Goal: Task Accomplishment & Management: Use online tool/utility

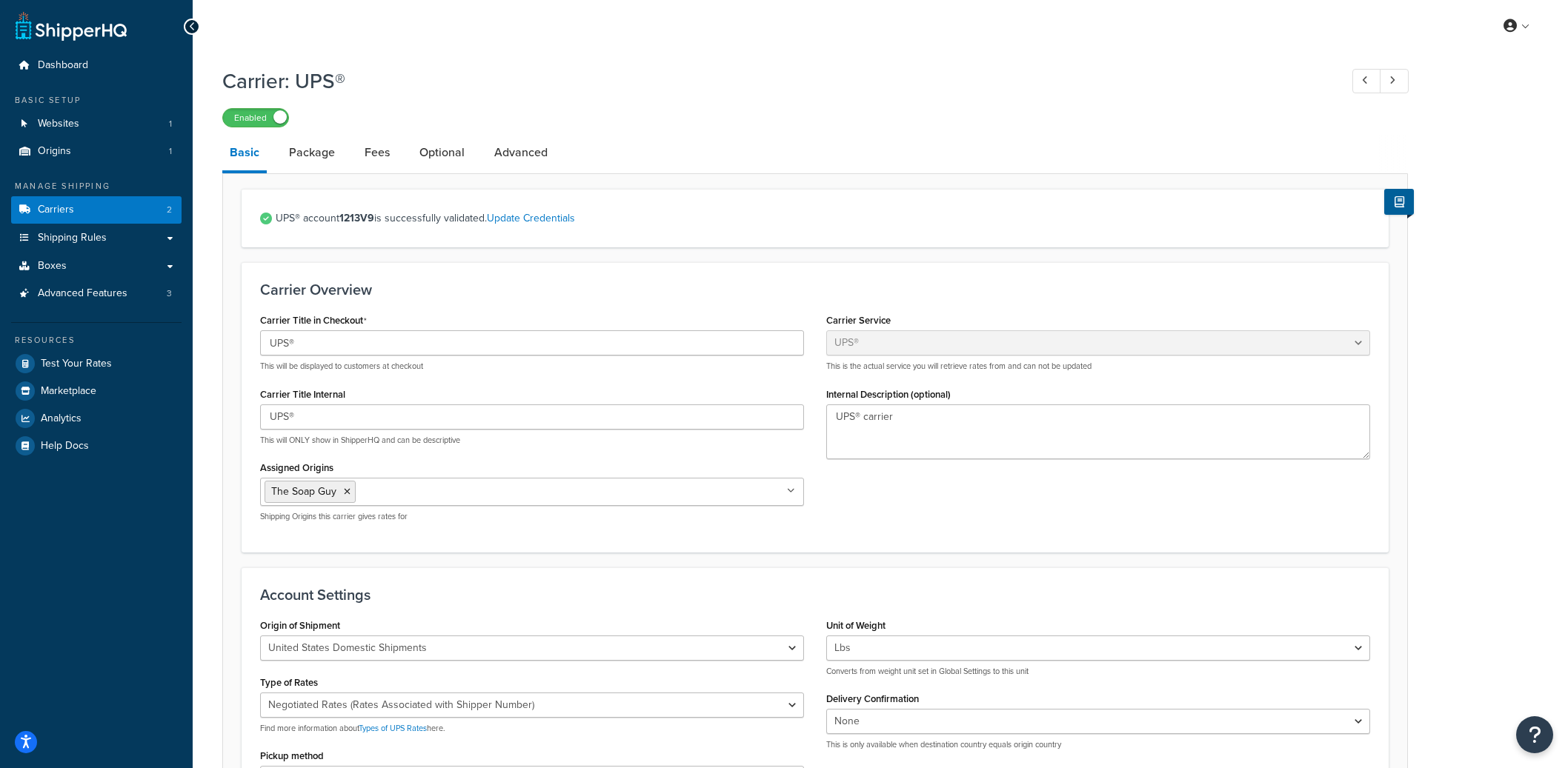
select select "ups"
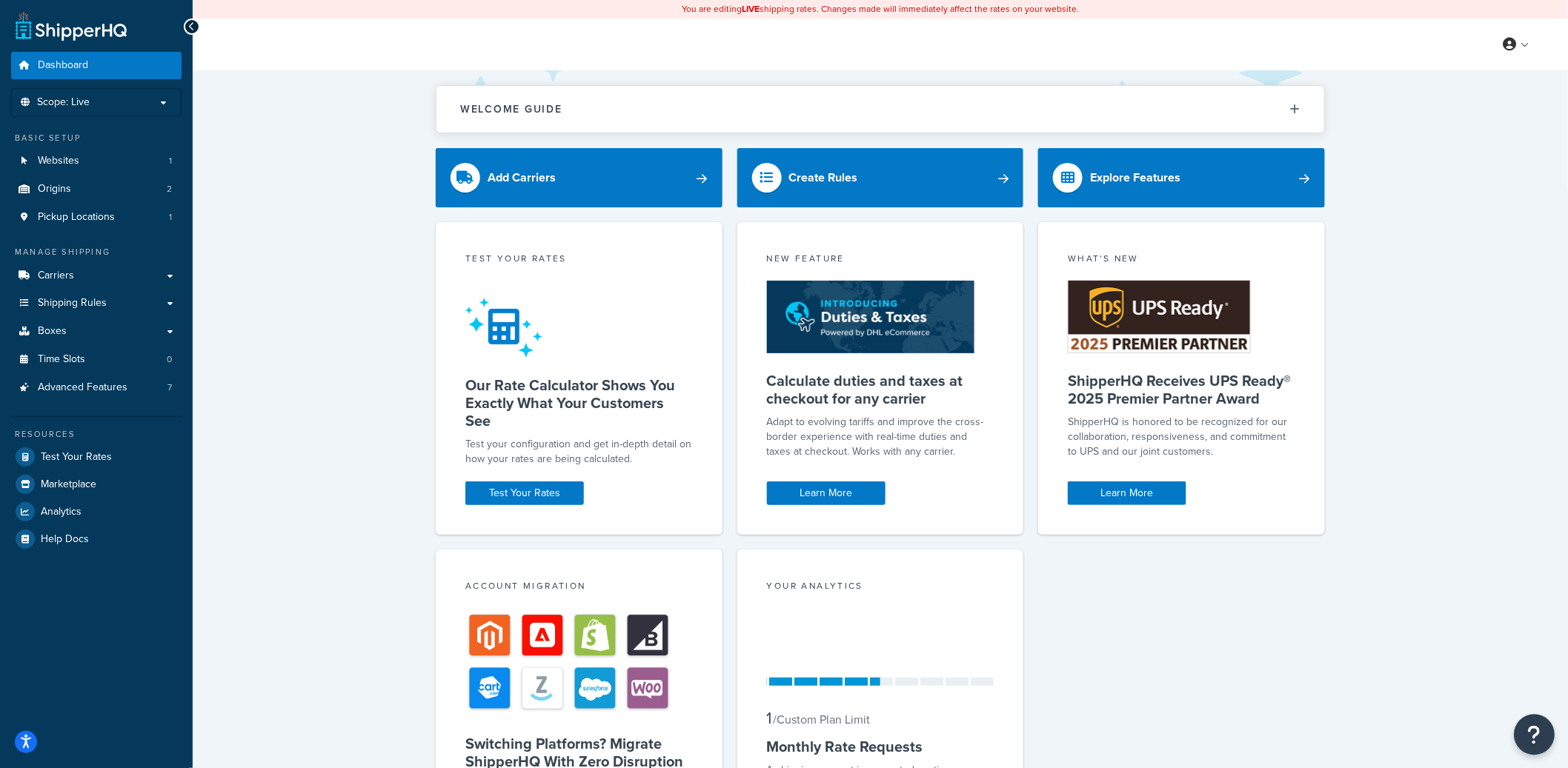
click at [1537, 729] on icon "Open Resource Center" at bounding box center [1534, 734] width 14 height 21
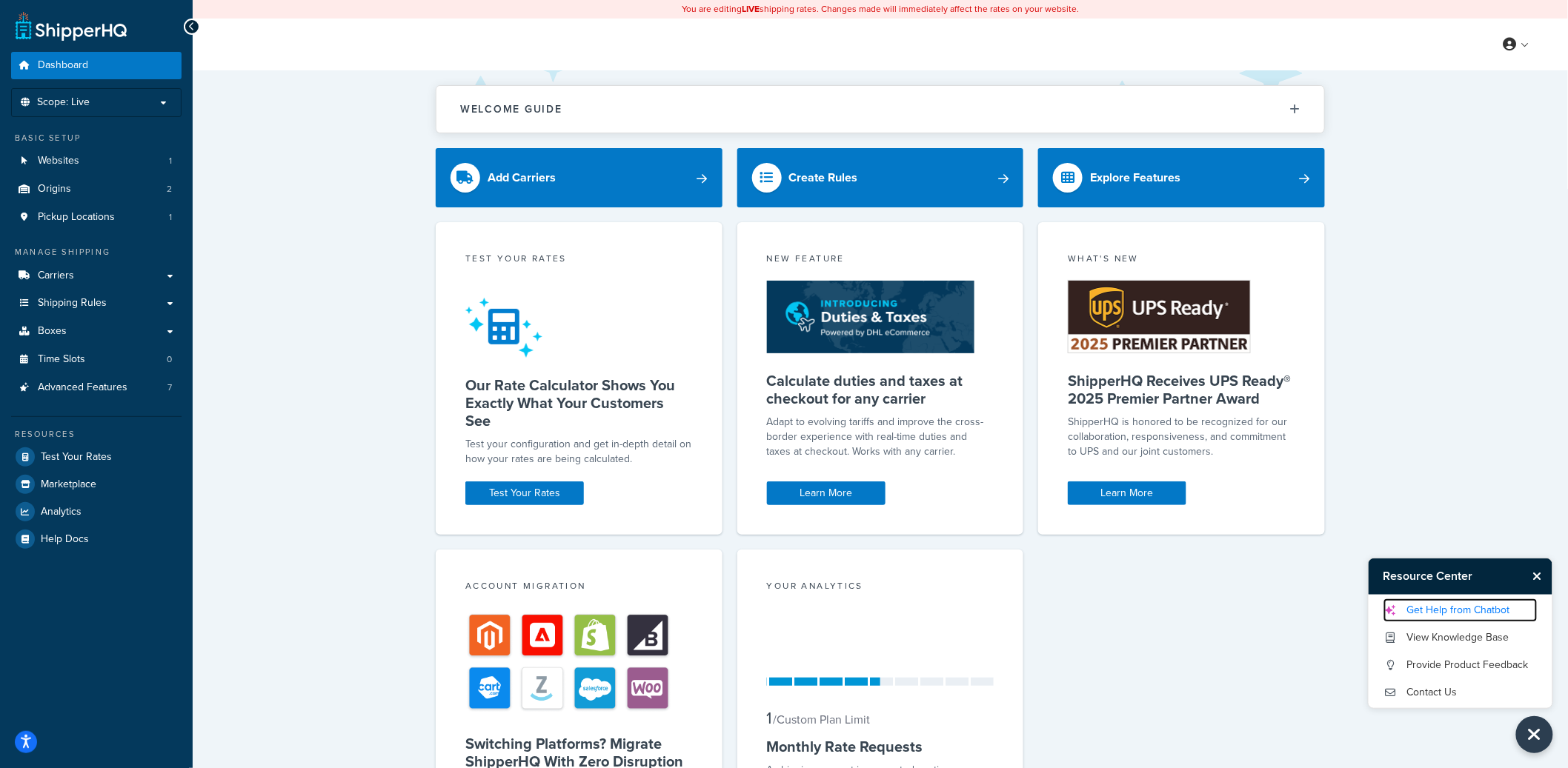
click at [1467, 603] on link "Get Help from Chatbot" at bounding box center [1460, 610] width 154 height 24
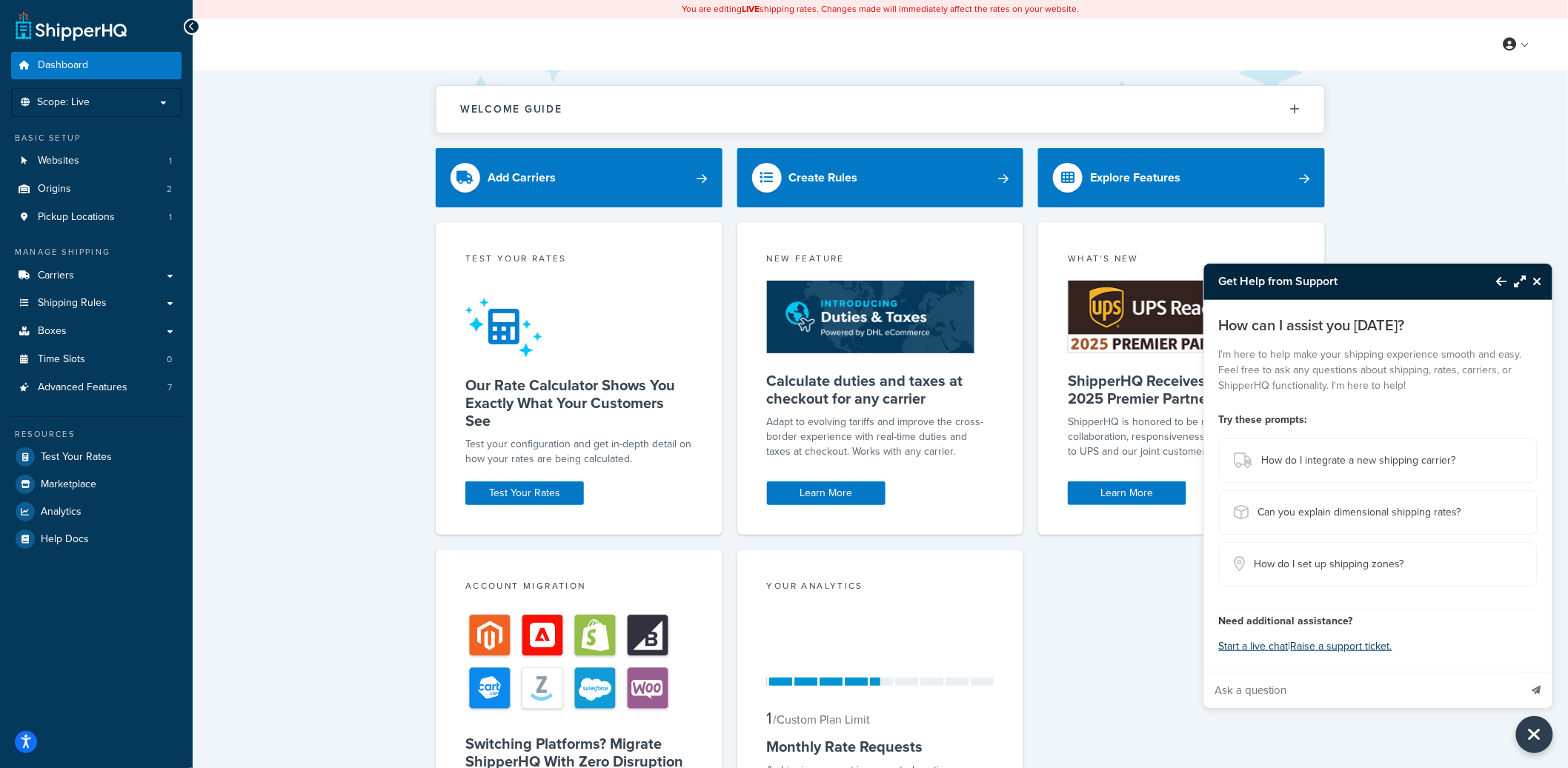
click at [1289, 699] on input "Ask a question" at bounding box center [1361, 689] width 315 height 35
type input "I am not able to log into ShipperHQ from BigCommerce dashboard."
click at [1521, 671] on button "Send message" at bounding box center [1537, 689] width 31 height 36
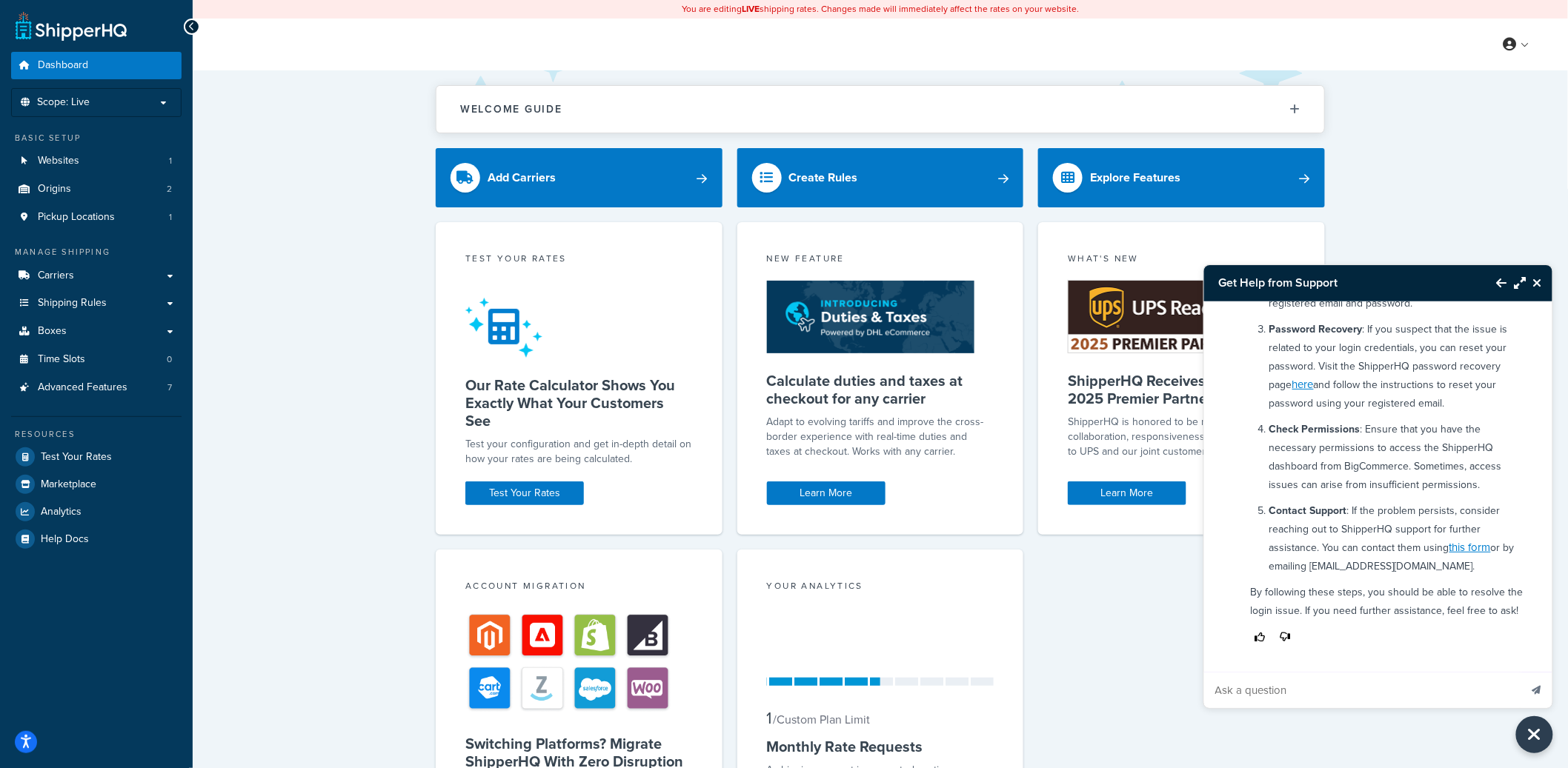
scroll to position [407, 0]
click at [1537, 284] on icon "Close Resource Center" at bounding box center [1537, 283] width 9 height 11
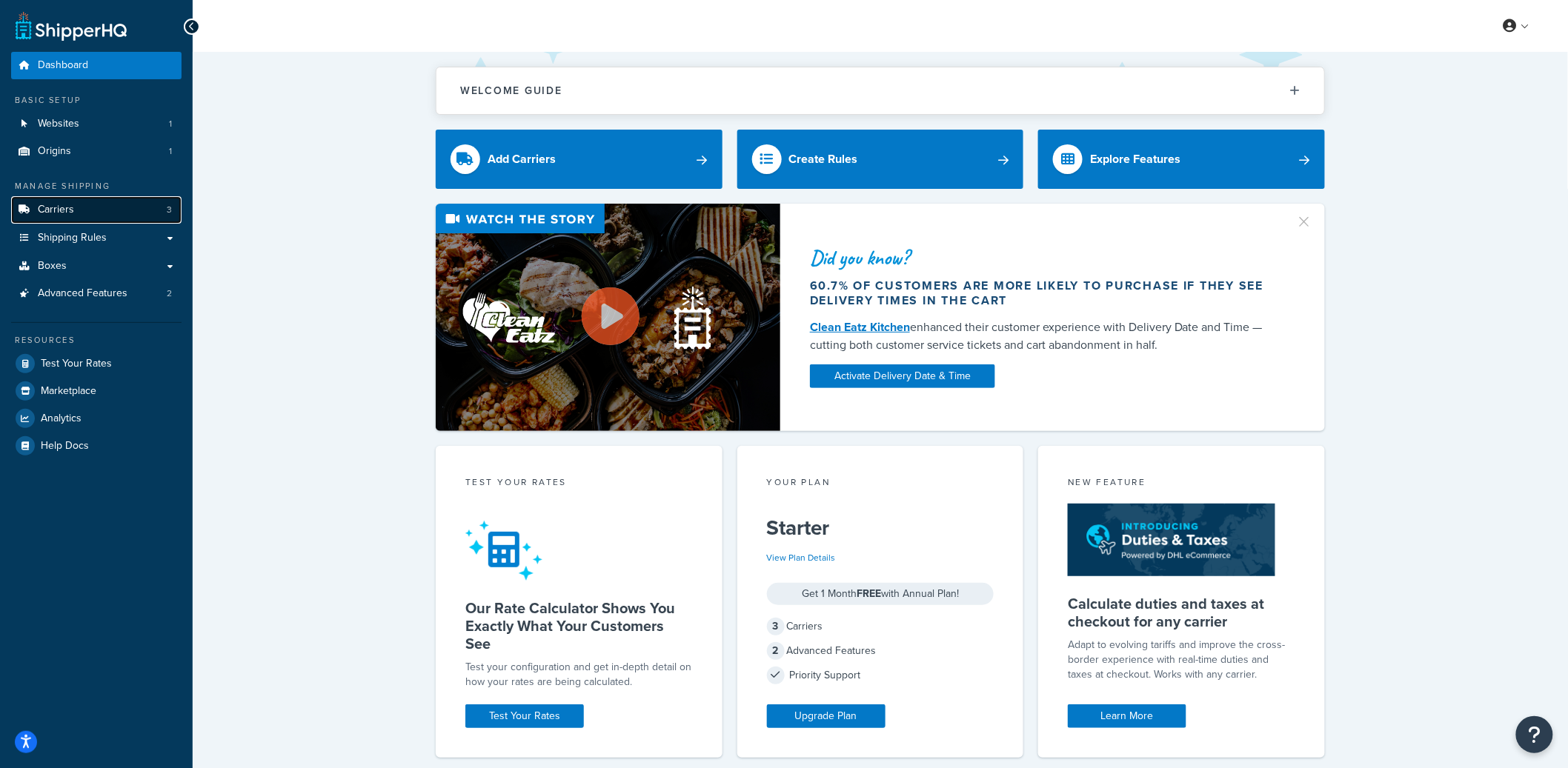
click at [98, 203] on link "Carriers 3" at bounding box center [97, 209] width 171 height 27
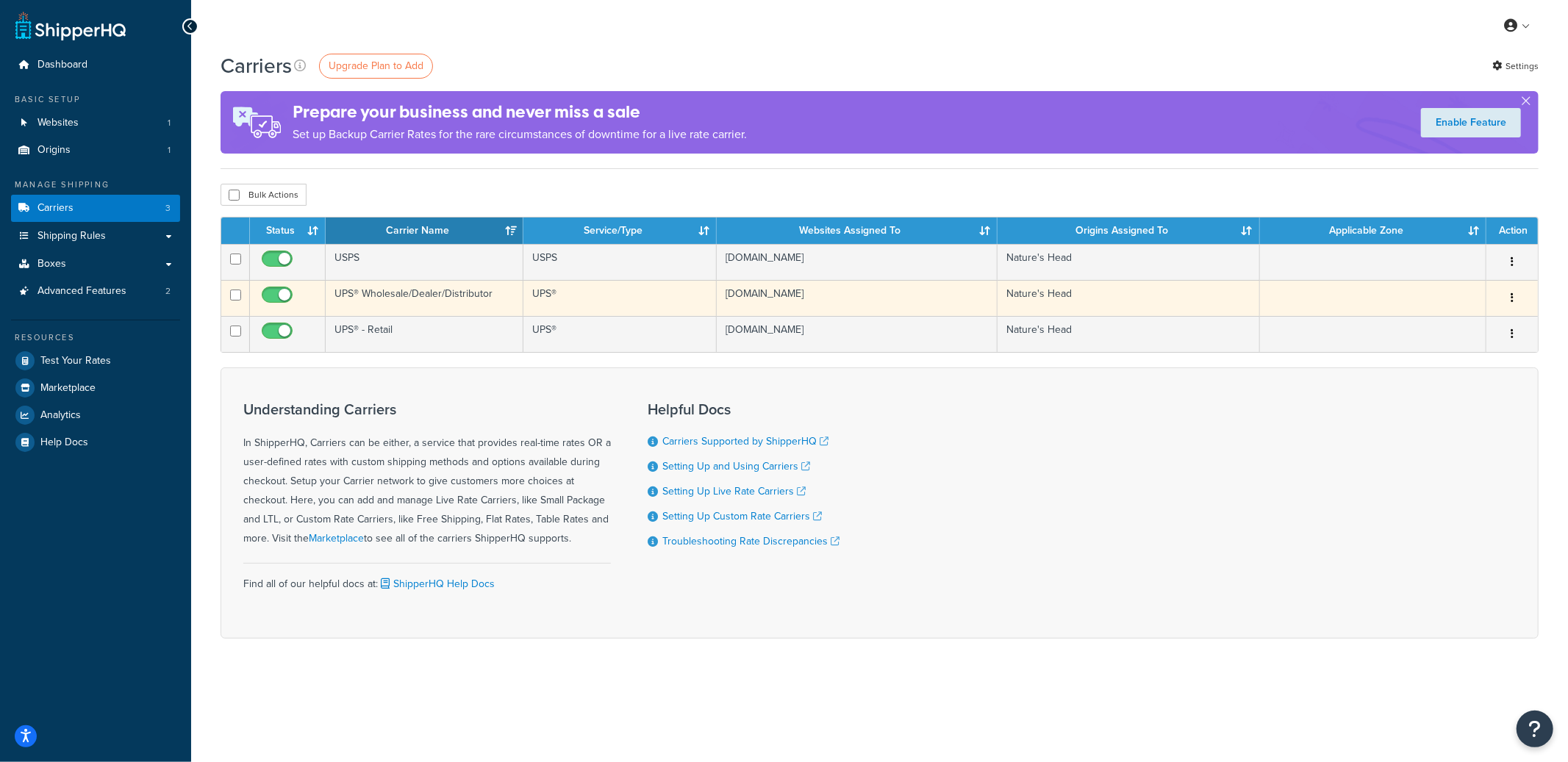
click at [486, 296] on td "UPS® Wholesale/Dealer/Distributor" at bounding box center [424, 298] width 198 height 36
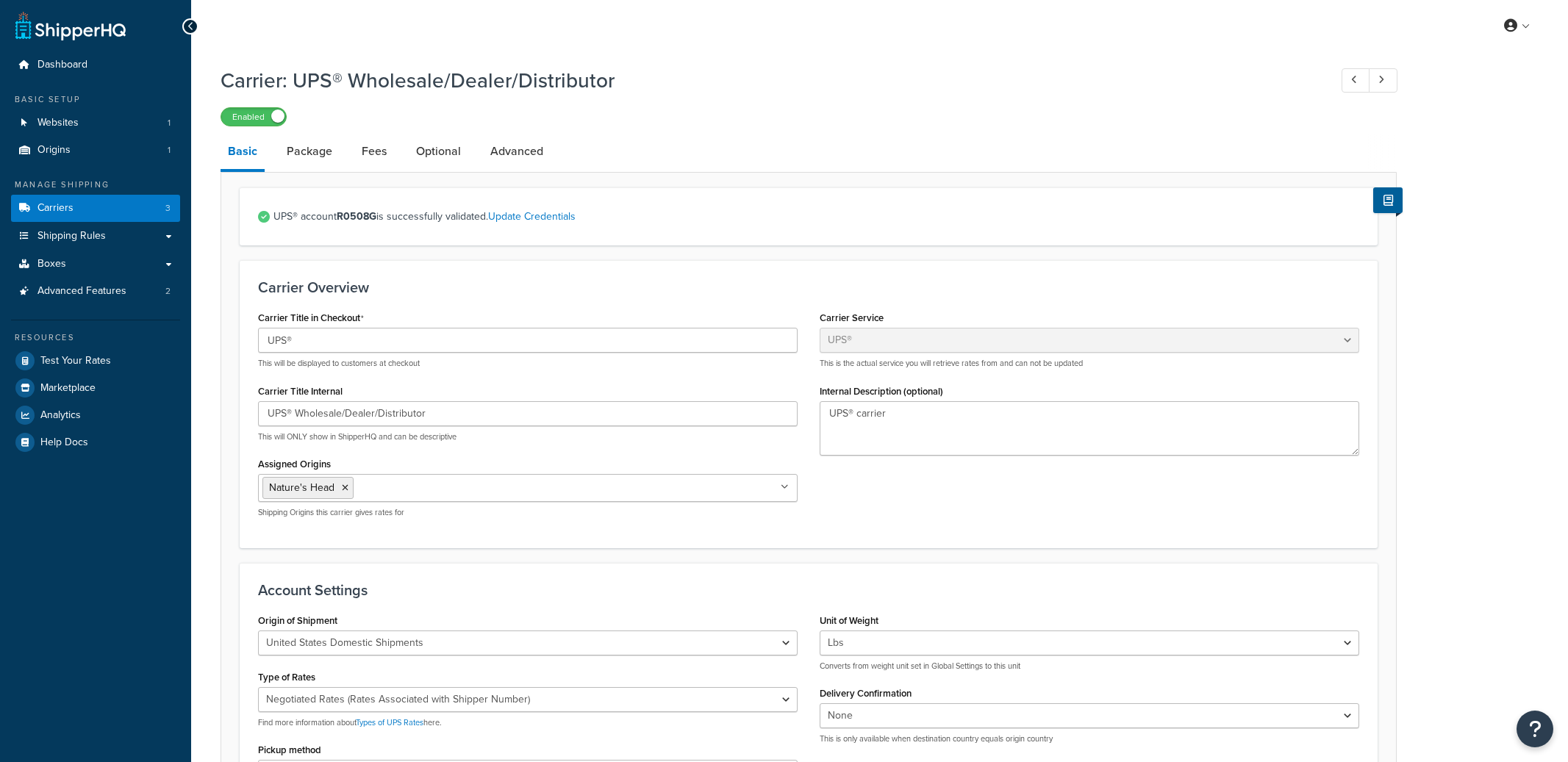
select select "ups"
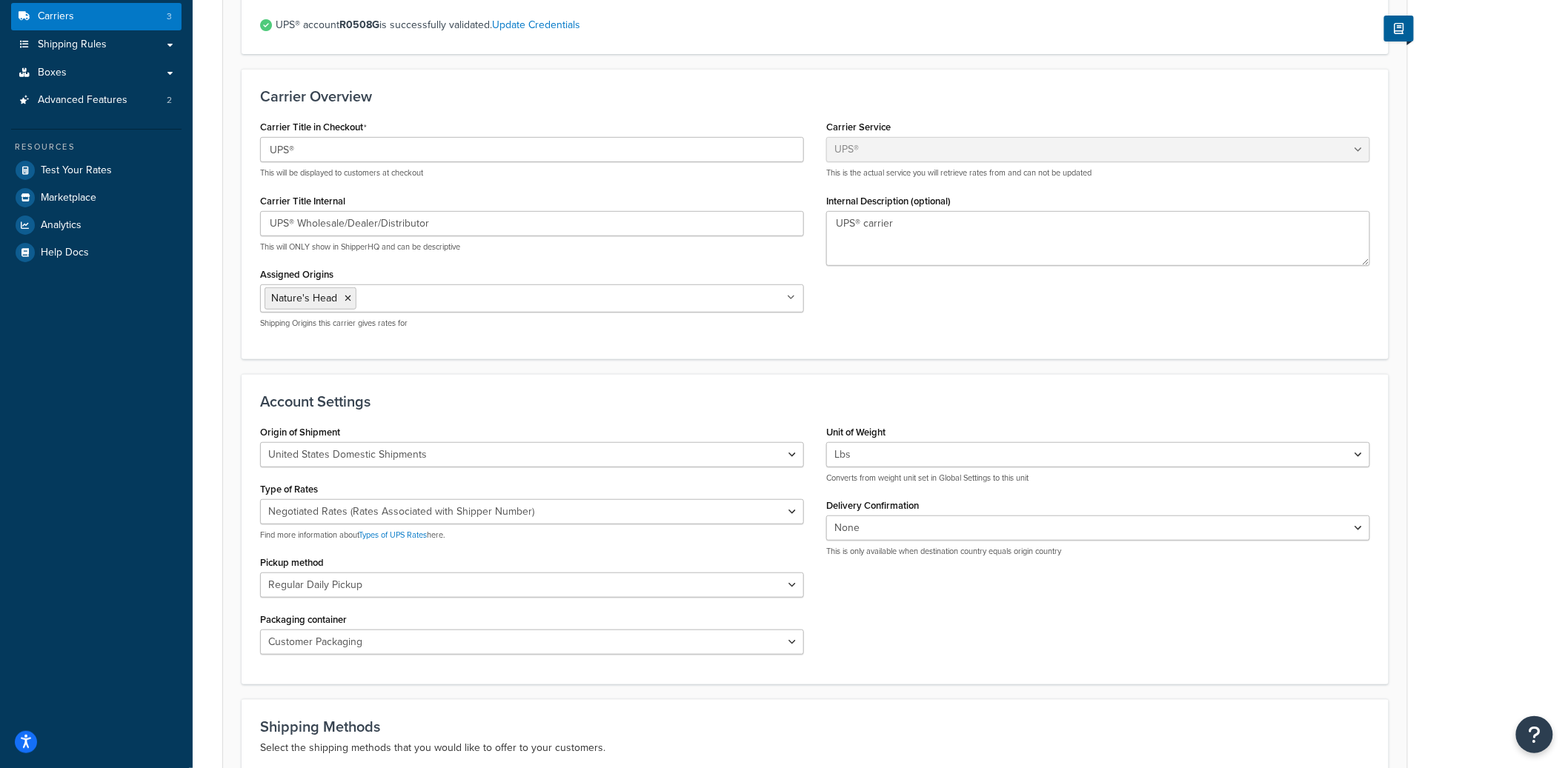
scroll to position [156, 0]
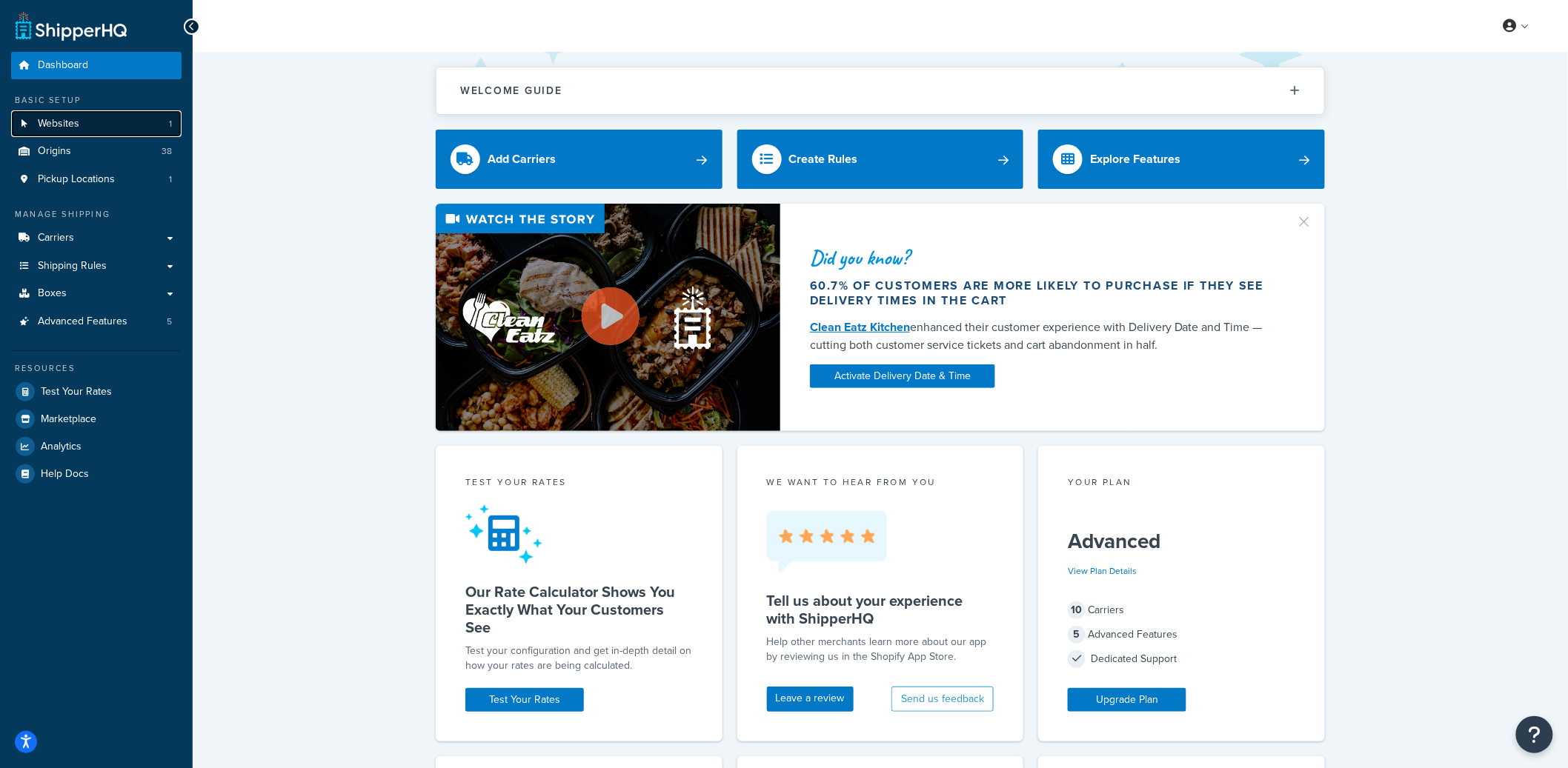
click at [92, 127] on link "Websites 1" at bounding box center [97, 123] width 171 height 27
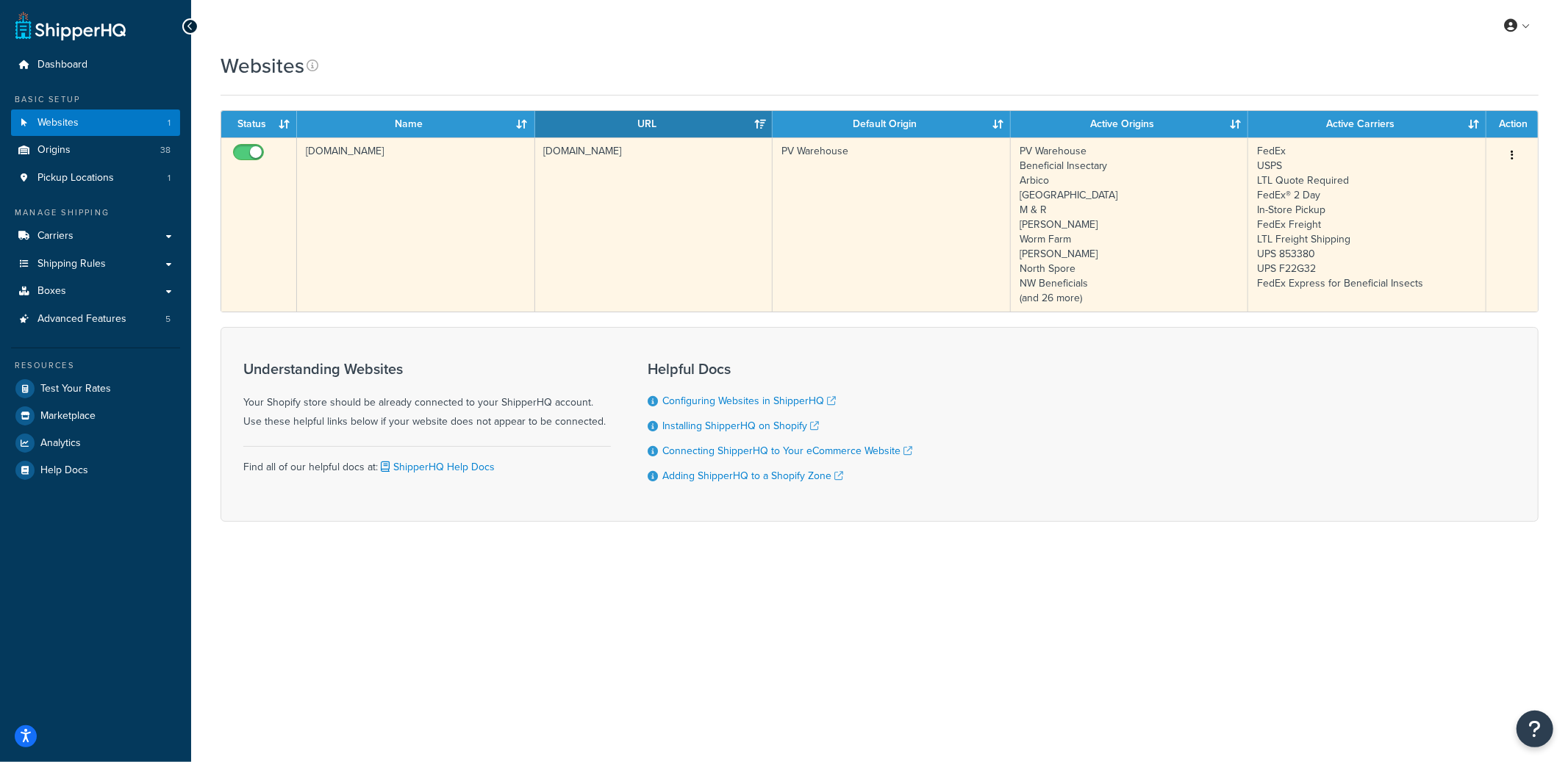
click at [550, 201] on td "groworganic-usd.myshopify.com" at bounding box center [654, 225] width 238 height 174
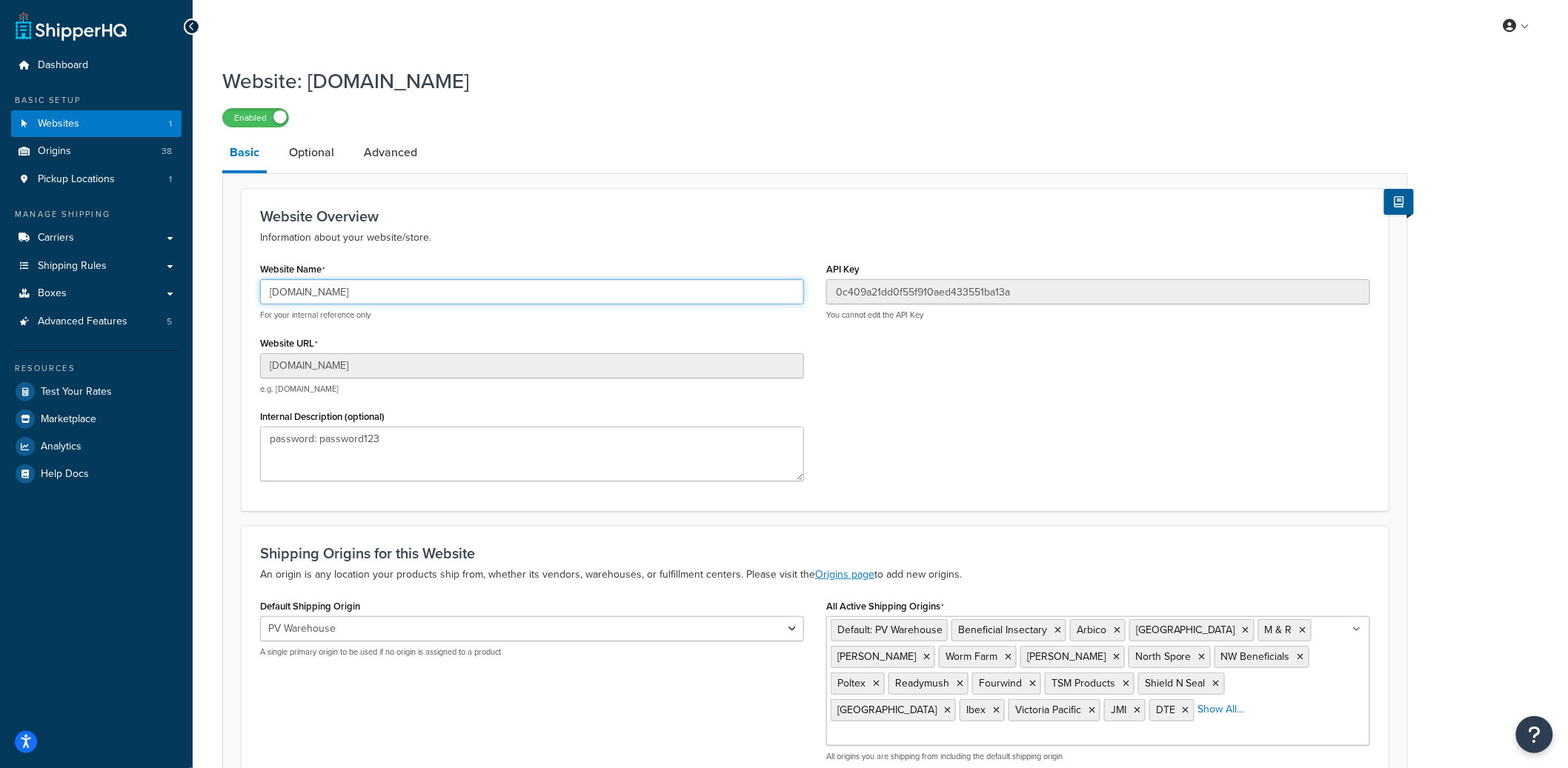
click at [323, 286] on input "groworganic-usd.myshopify.com" at bounding box center [532, 291] width 543 height 25
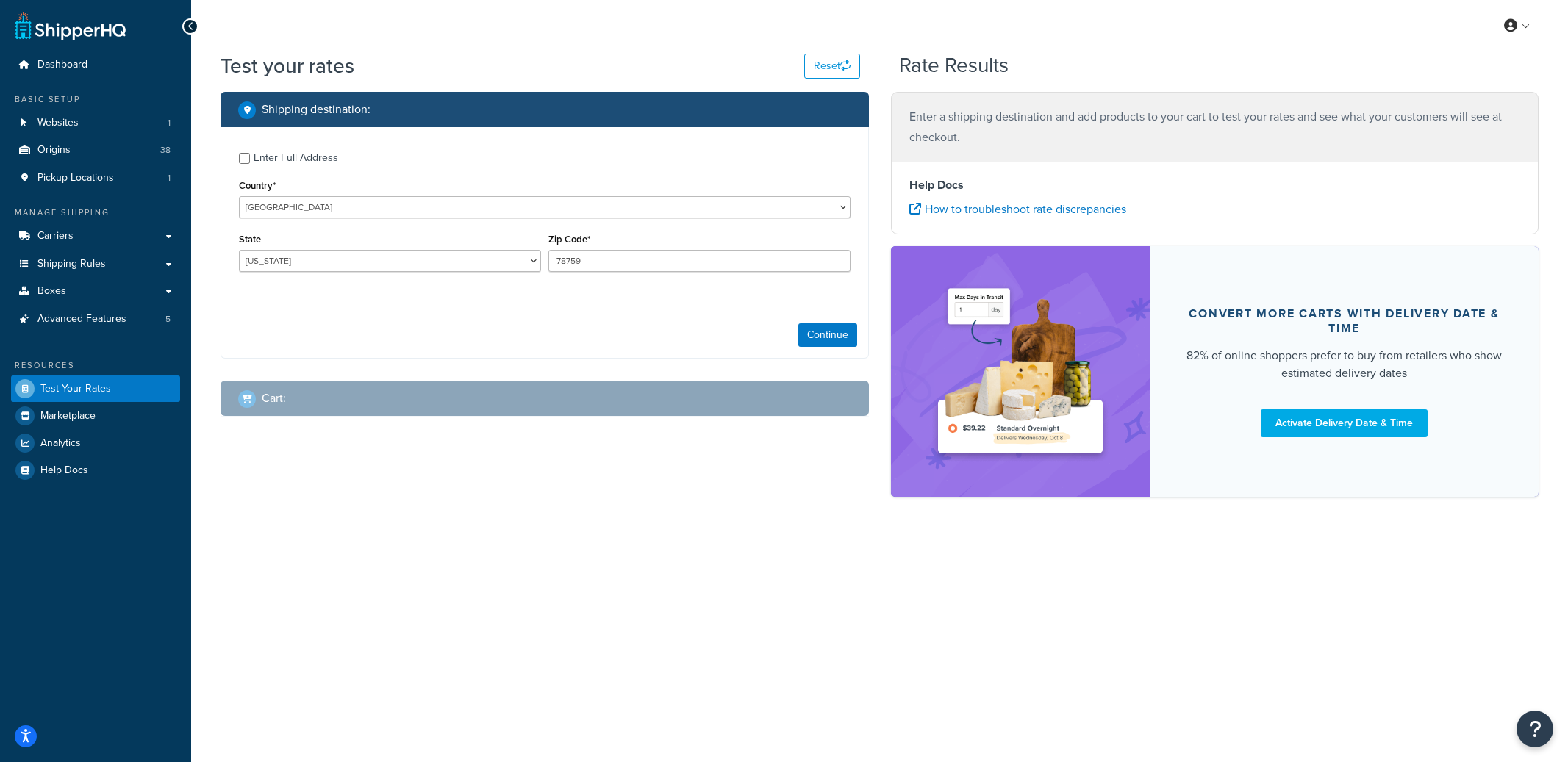
select select "TX"
checkbox input "true"
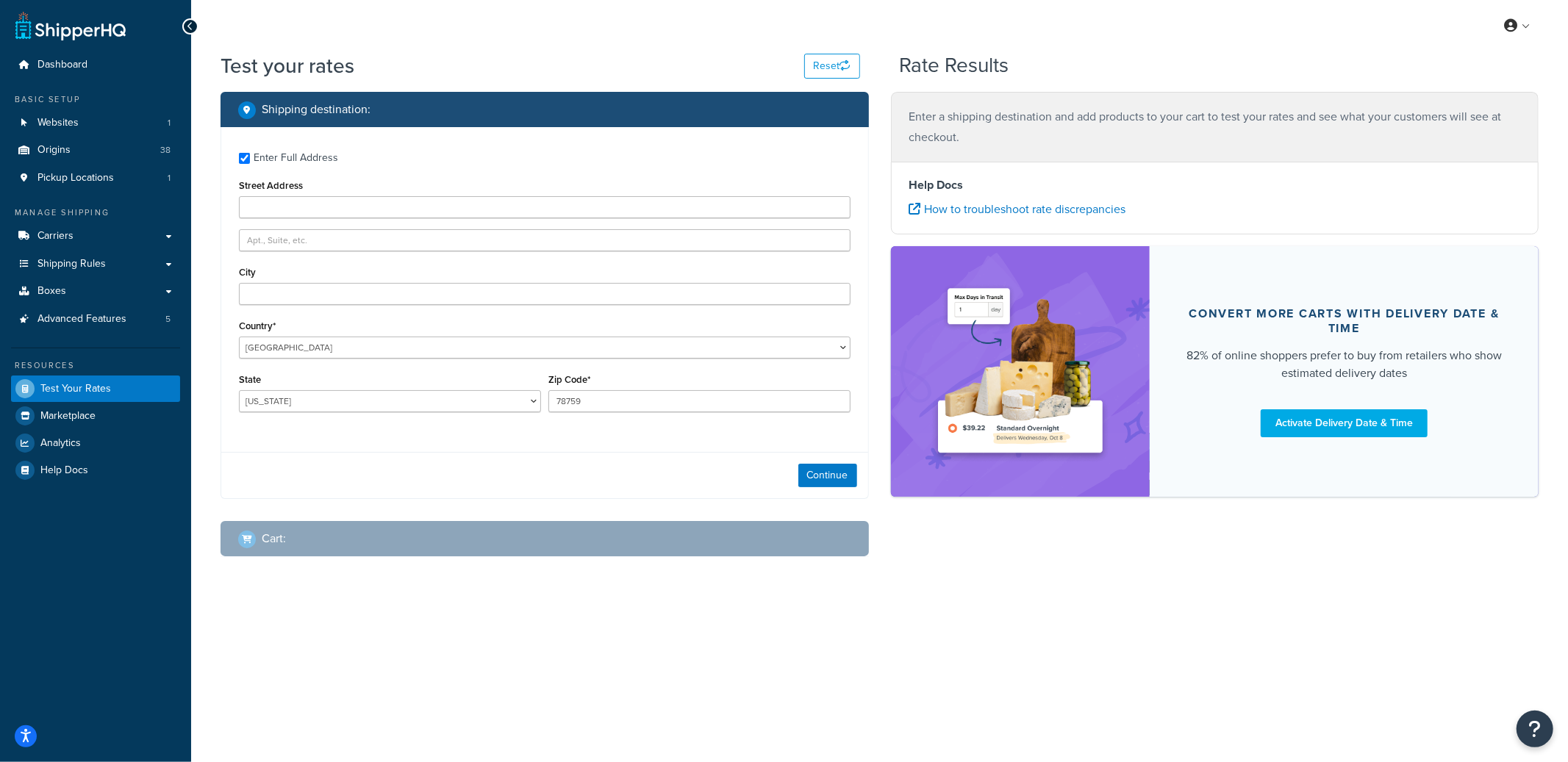
type input "2119 sunrise way"
type input "Jamison"
type input "18976"
select select "PA"
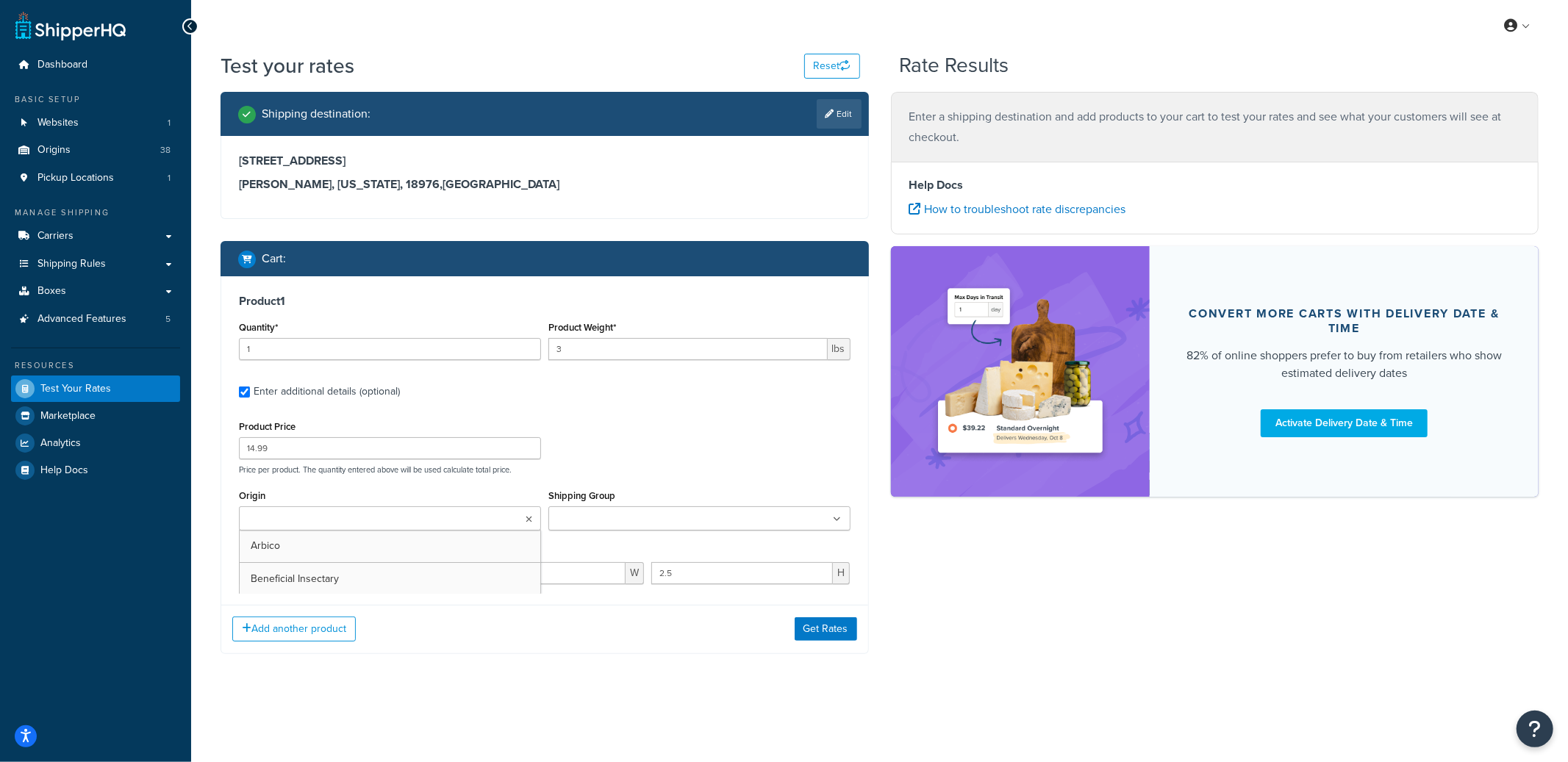
type input "0.02"
type input "3.5"
type input "4.5"
type input "3.25"
type input "0.1"
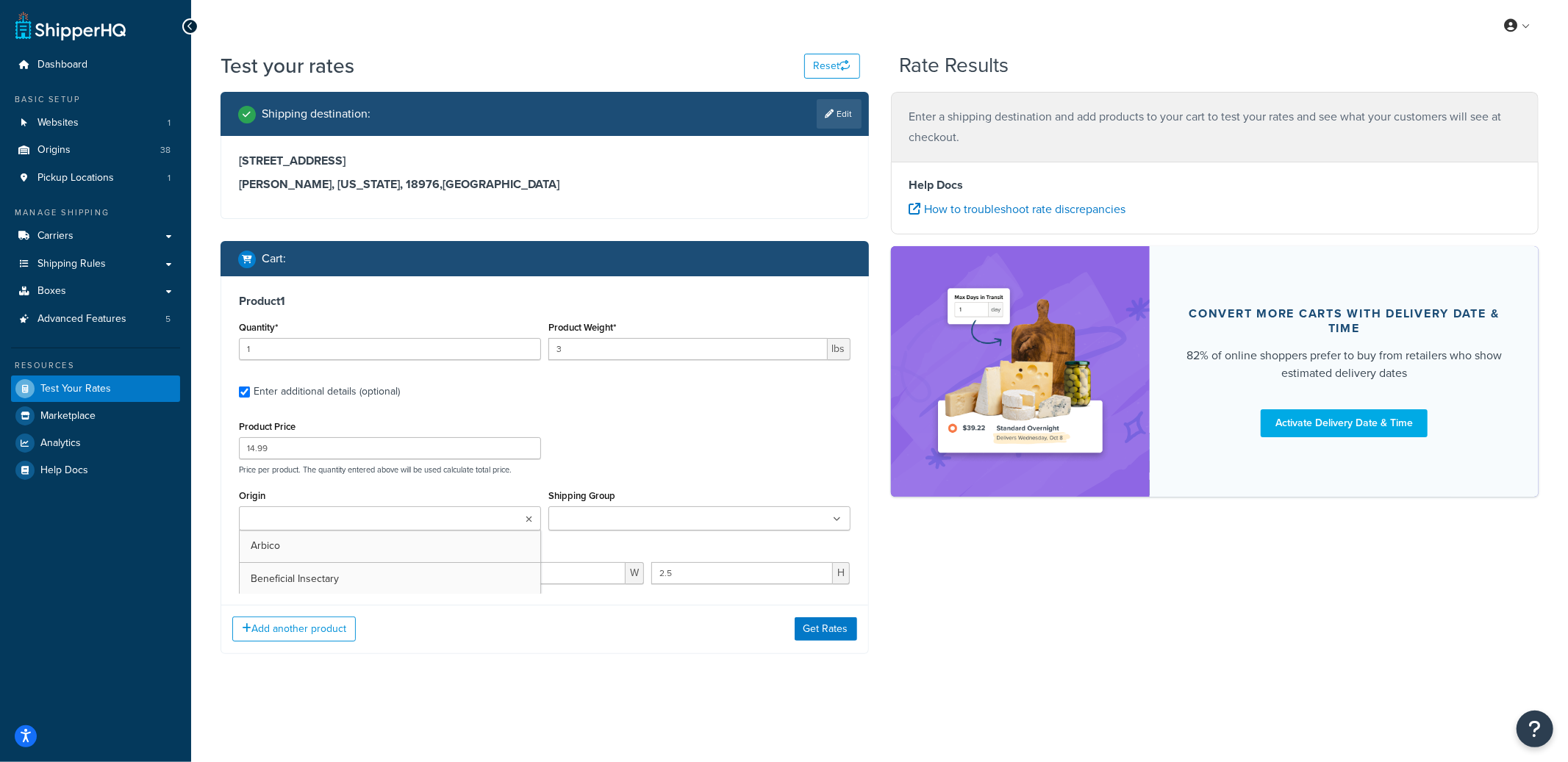
select select "65279"
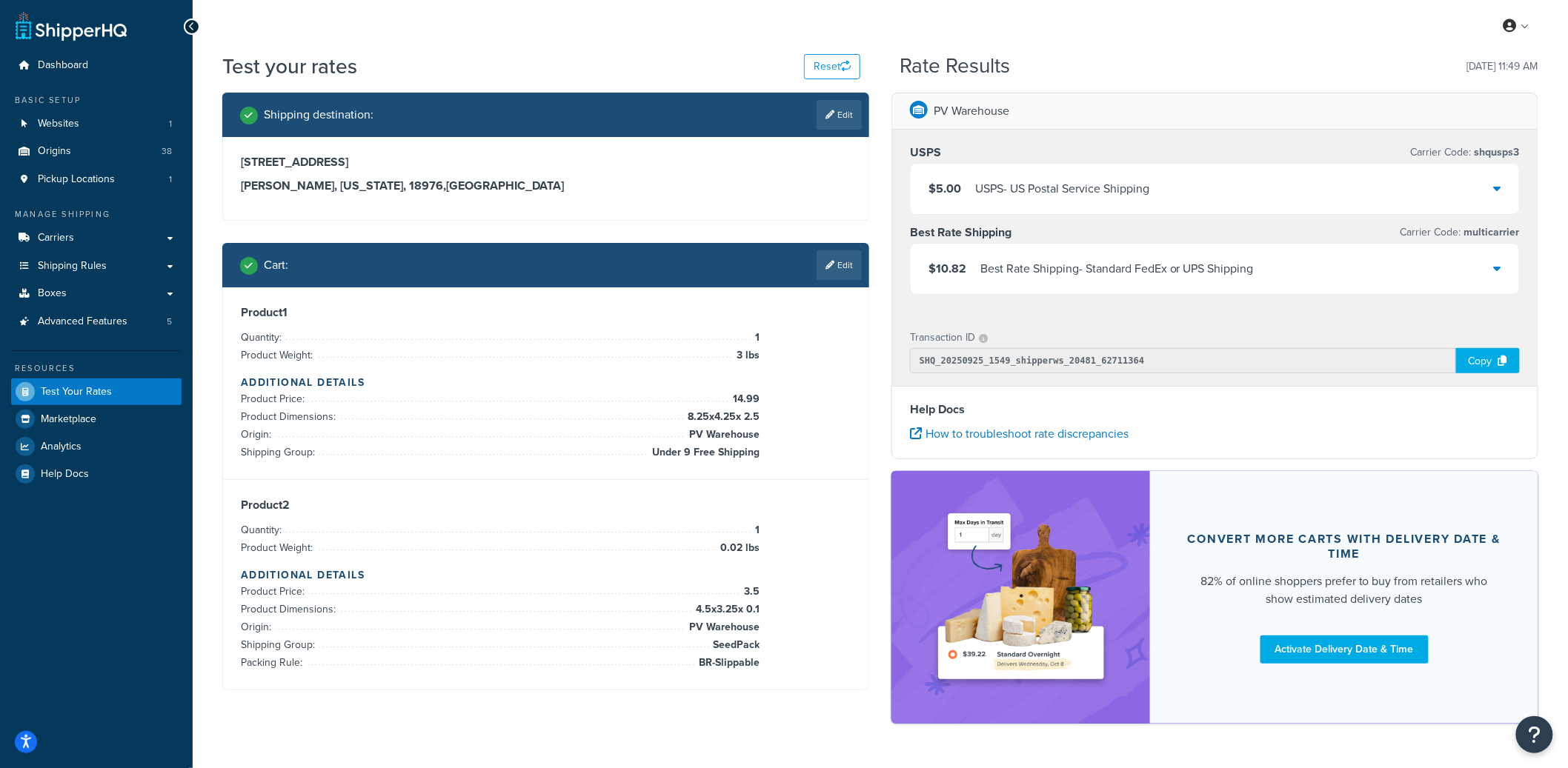
click at [1036, 187] on div "USPS - US Postal Service Shipping" at bounding box center [1062, 188] width 174 height 21
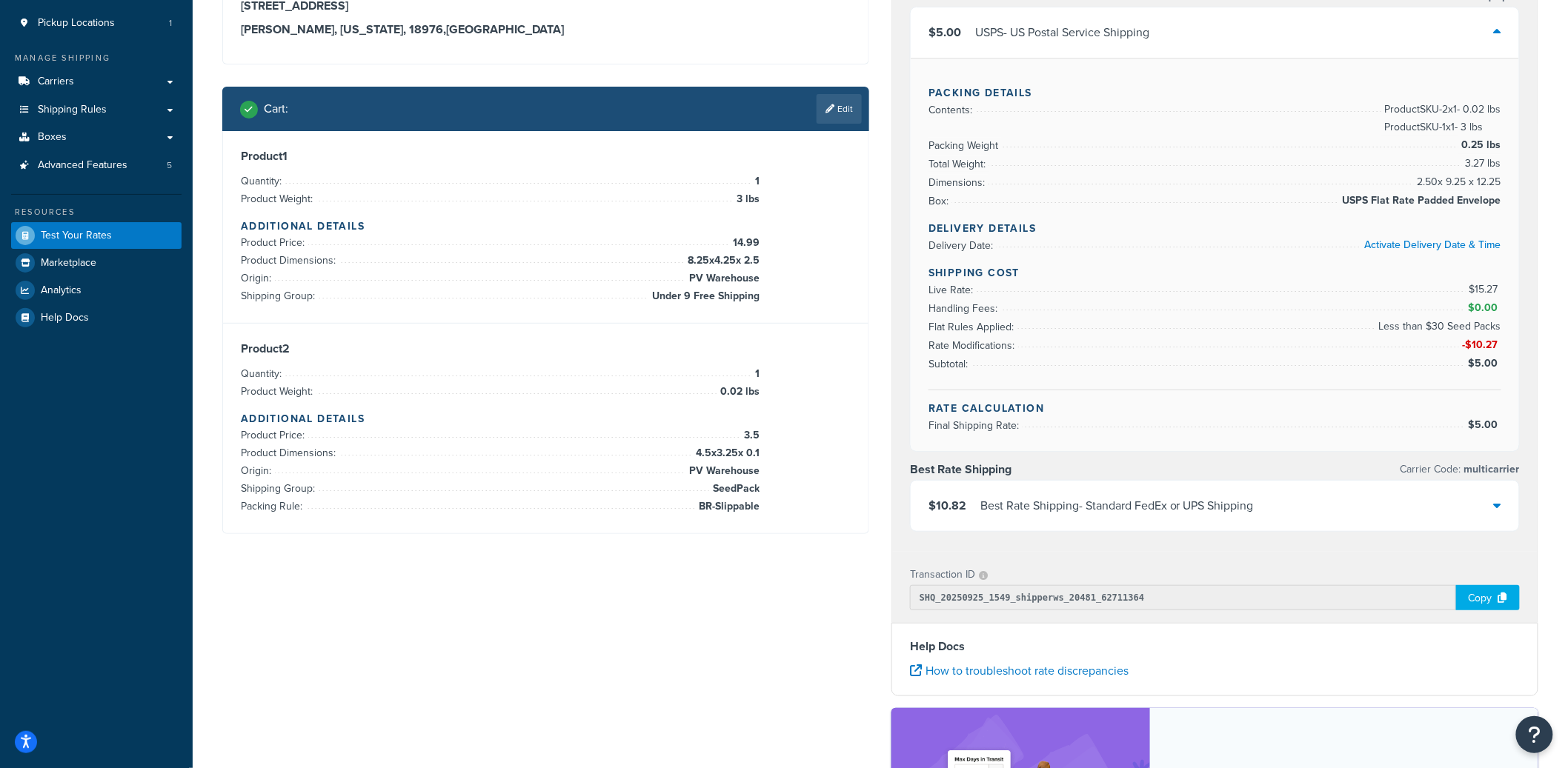
scroll to position [78, 0]
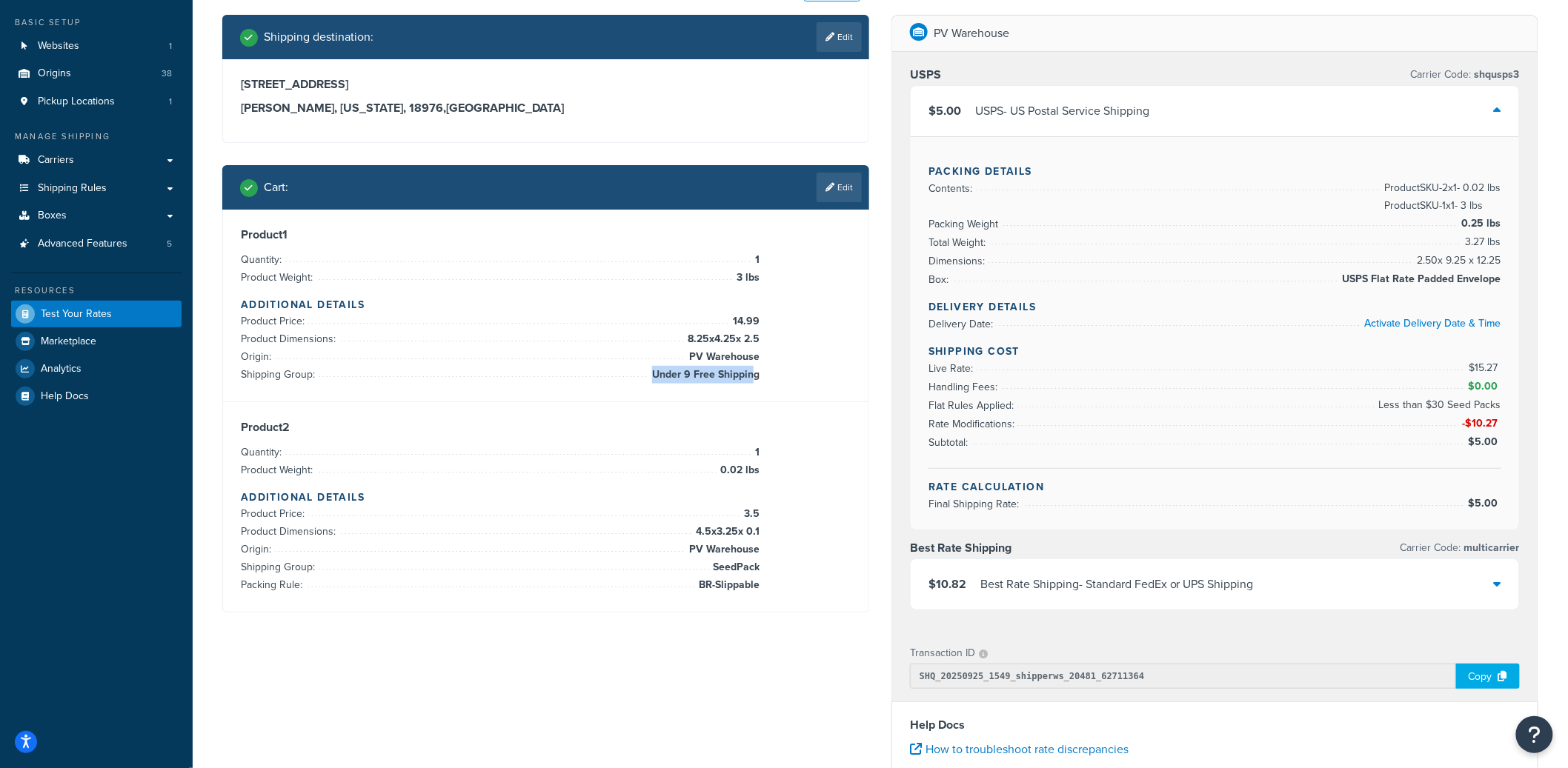
drag, startPoint x: 654, startPoint y: 377, endPoint x: 755, endPoint y: 373, distance: 101.1
click at [755, 373] on span "Under 9 Free Shipping" at bounding box center [704, 375] width 111 height 18
click at [764, 375] on div "Product 1 Quantity: 1 Product Weight: 3 lbs Additional Details Product Price: 1…" at bounding box center [545, 305] width 610 height 156
click at [762, 374] on div "Product 1 Quantity: 1 Product Weight: 3 lbs Additional Details Product Price: 1…" at bounding box center [545, 305] width 610 height 156
drag, startPoint x: 760, startPoint y: 375, endPoint x: 703, endPoint y: 373, distance: 57.0
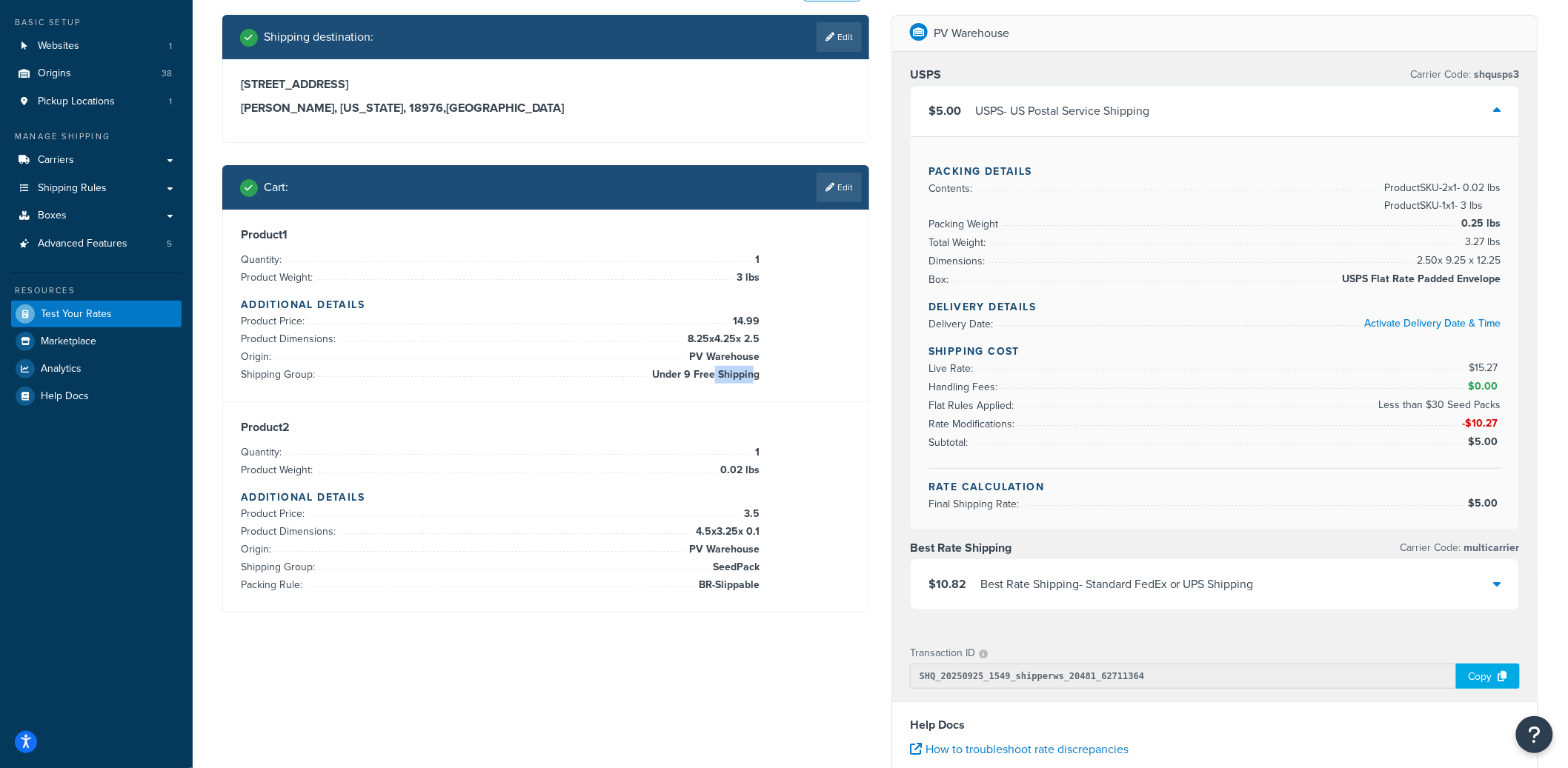
click at [713, 375] on div "Product 1 Quantity: 1 Product Weight: 3 lbs Additional Details Product Price: 1…" at bounding box center [545, 305] width 610 height 156
drag, startPoint x: 655, startPoint y: 374, endPoint x: 757, endPoint y: 376, distance: 102.0
click at [757, 376] on span "Under 9 Free Shipping" at bounding box center [704, 375] width 111 height 18
copy span "Under 9 Free Shipping"
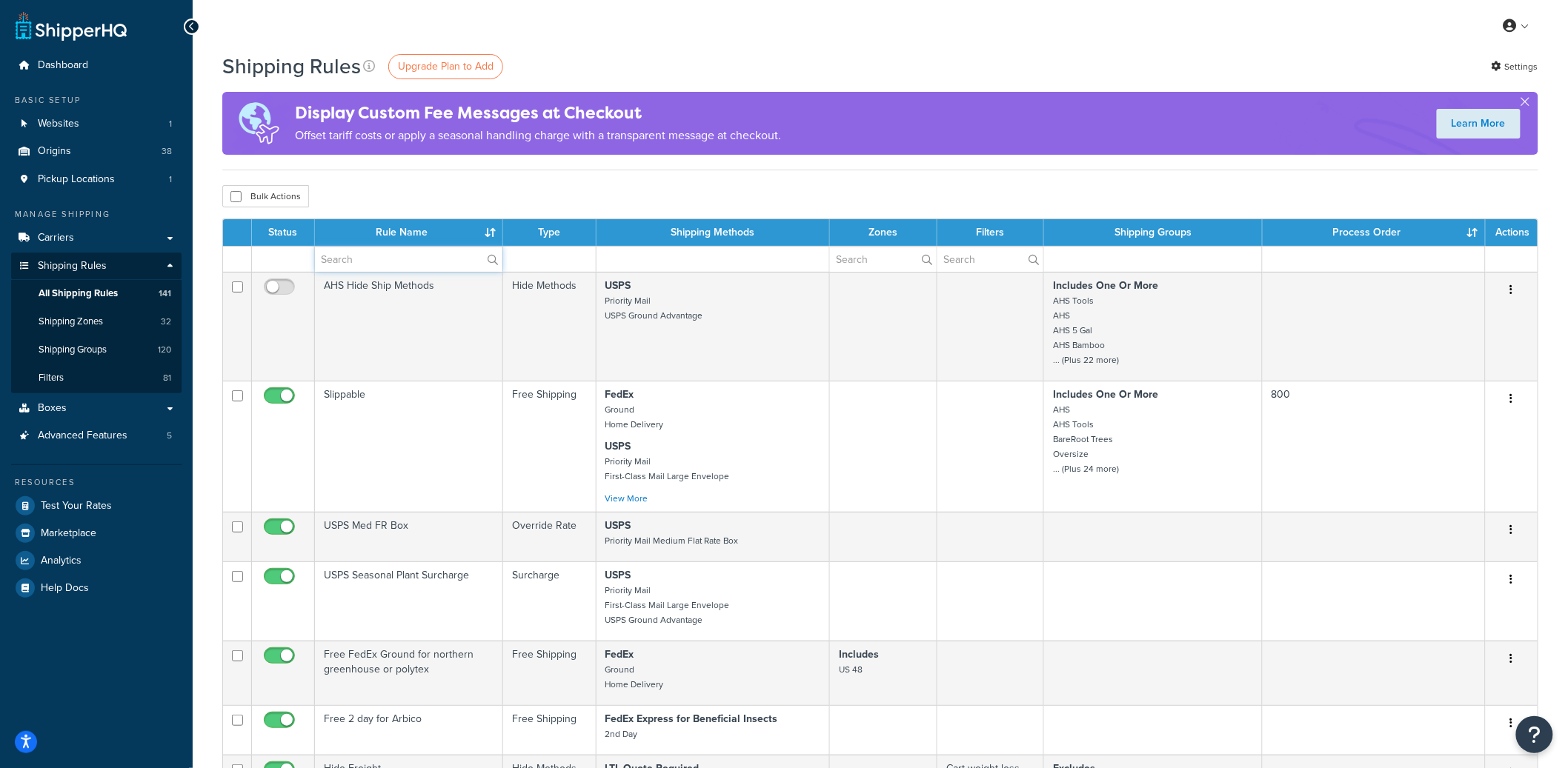
click at [365, 264] on input "text" at bounding box center [409, 259] width 187 height 25
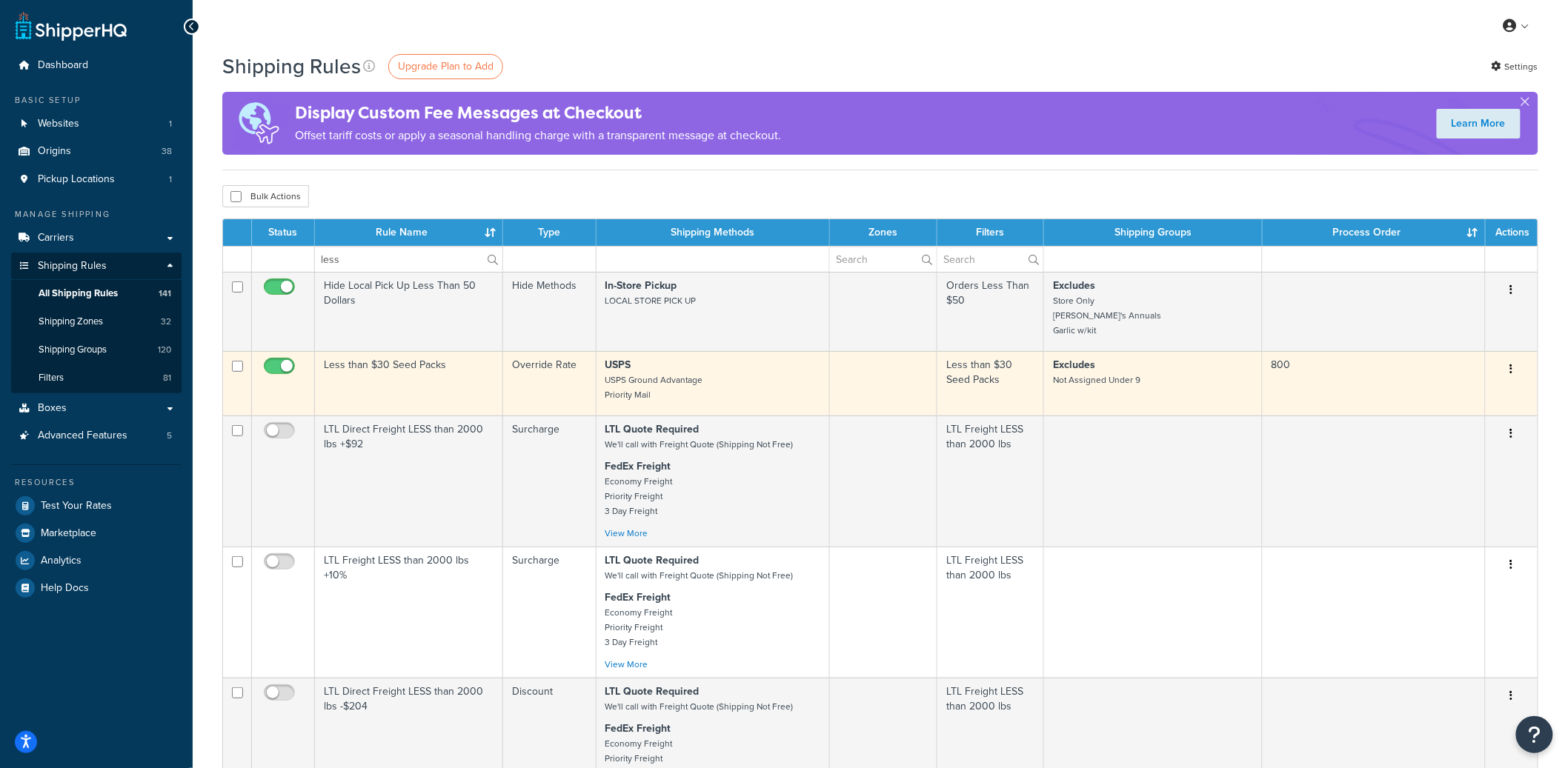
click at [1511, 371] on icon "button" at bounding box center [1511, 368] width 3 height 11
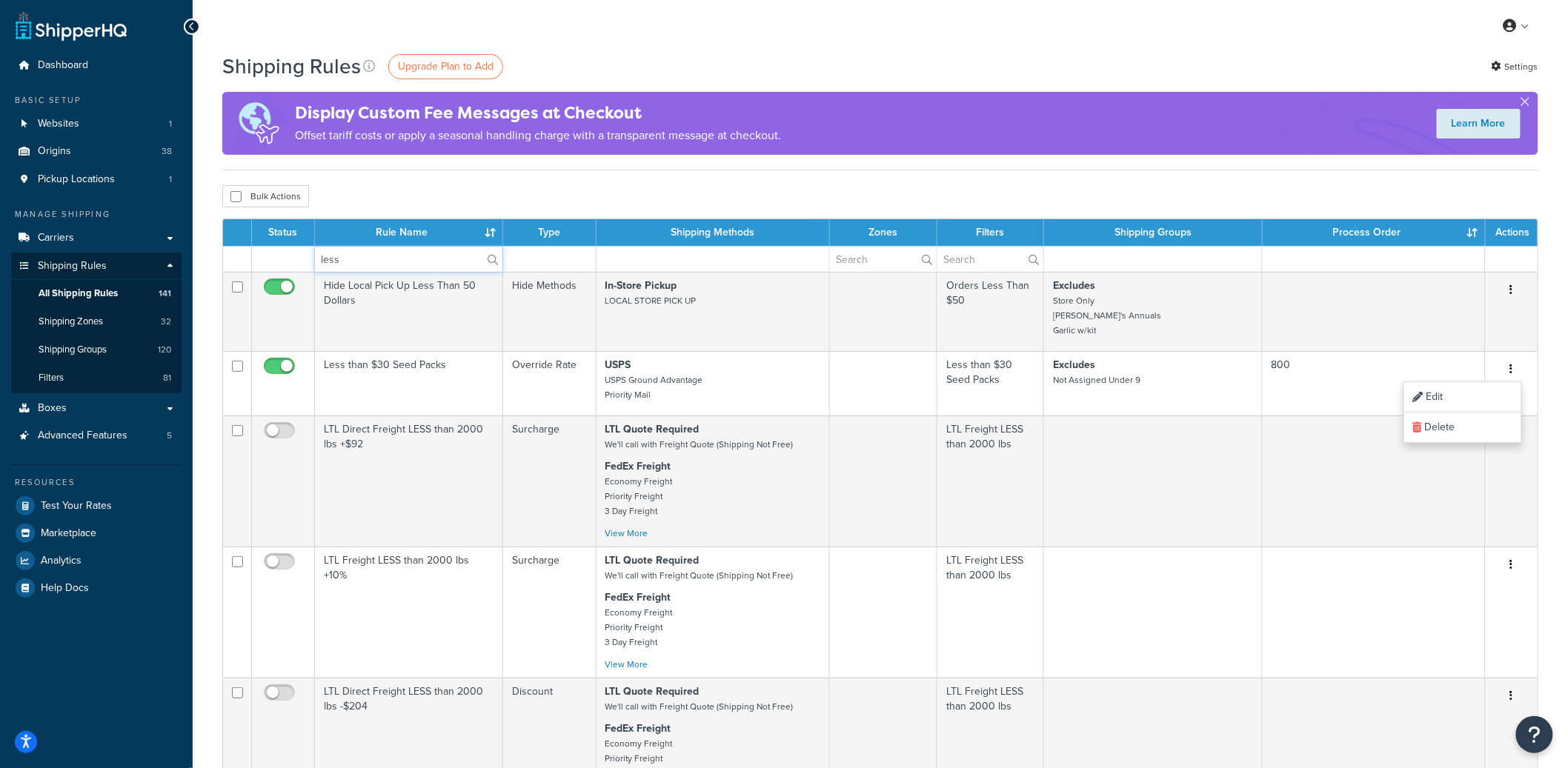
click at [387, 269] on input "less" at bounding box center [409, 259] width 187 height 25
type input "l"
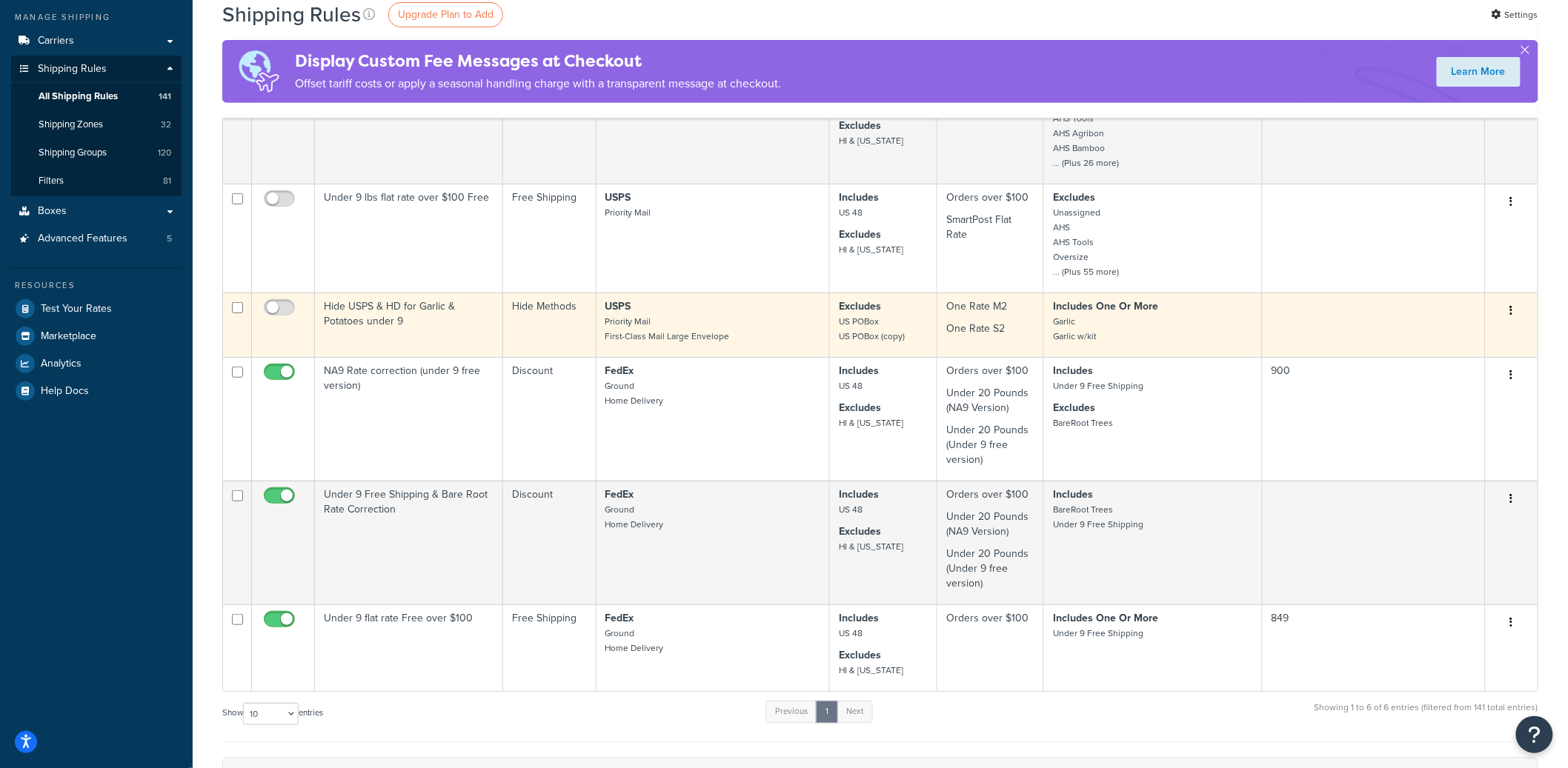
scroll to position [218, 0]
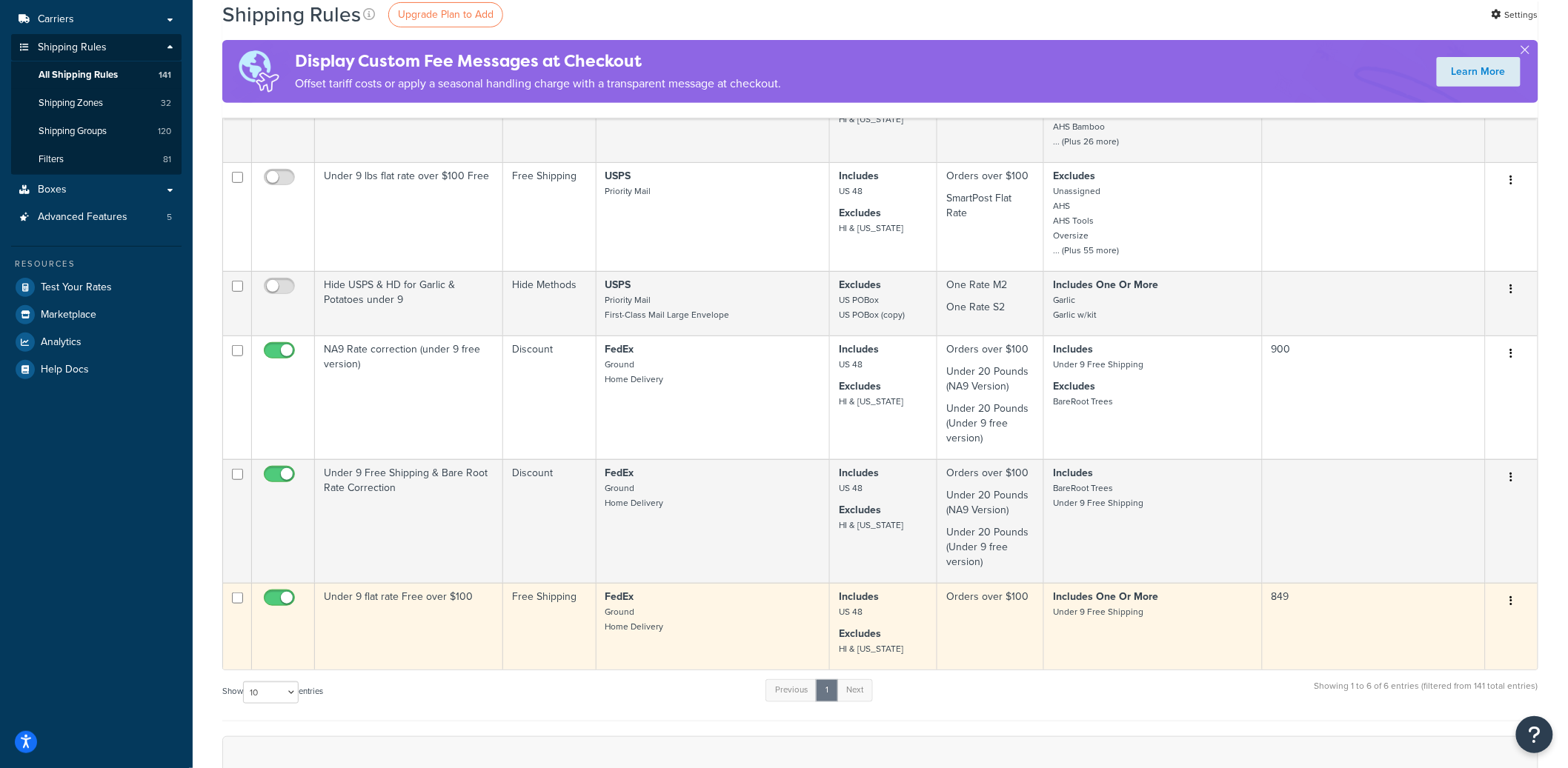
click at [1515, 607] on button "button" at bounding box center [1511, 601] width 21 height 24
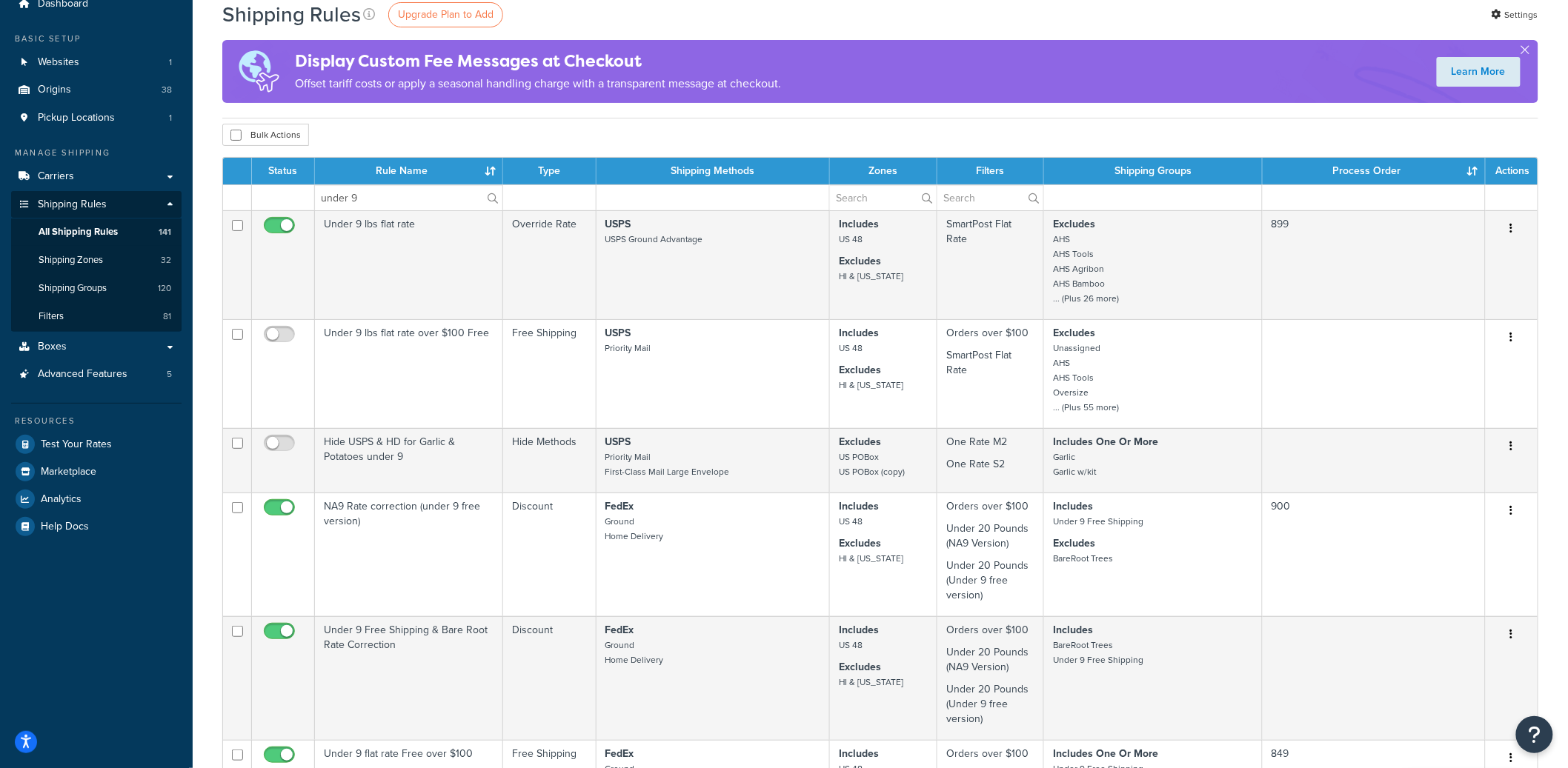
scroll to position [0, 0]
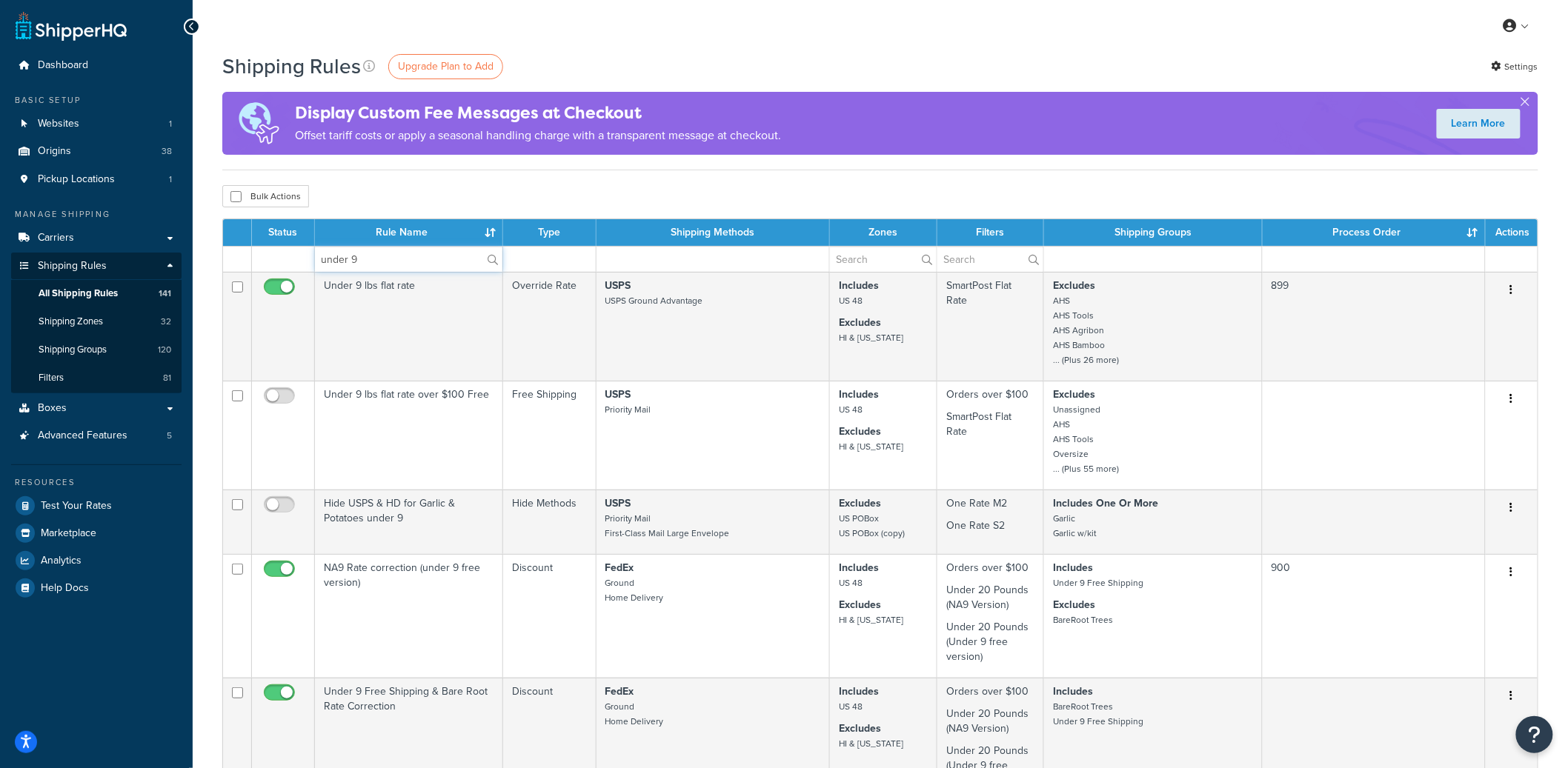
click at [390, 256] on input "under 9" at bounding box center [409, 259] width 187 height 25
click at [390, 257] on input "under 9" at bounding box center [409, 259] width 187 height 25
paste input "Under 9 lbs flat rate"
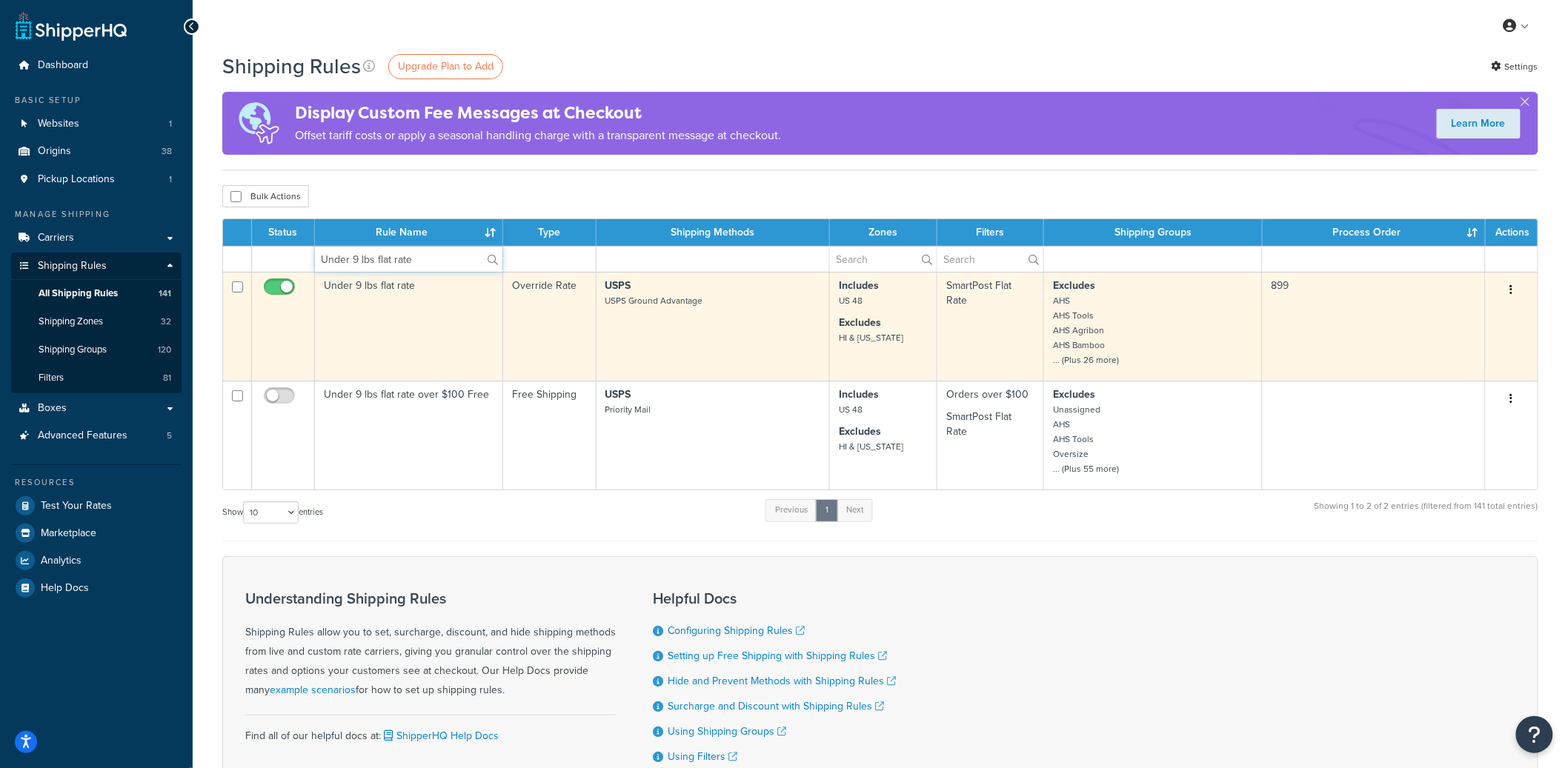
type input "Under 9 lbs flat rate"
click at [1513, 289] on button "button" at bounding box center [1511, 290] width 21 height 24
click at [1479, 313] on link "Edit" at bounding box center [1462, 318] width 117 height 30
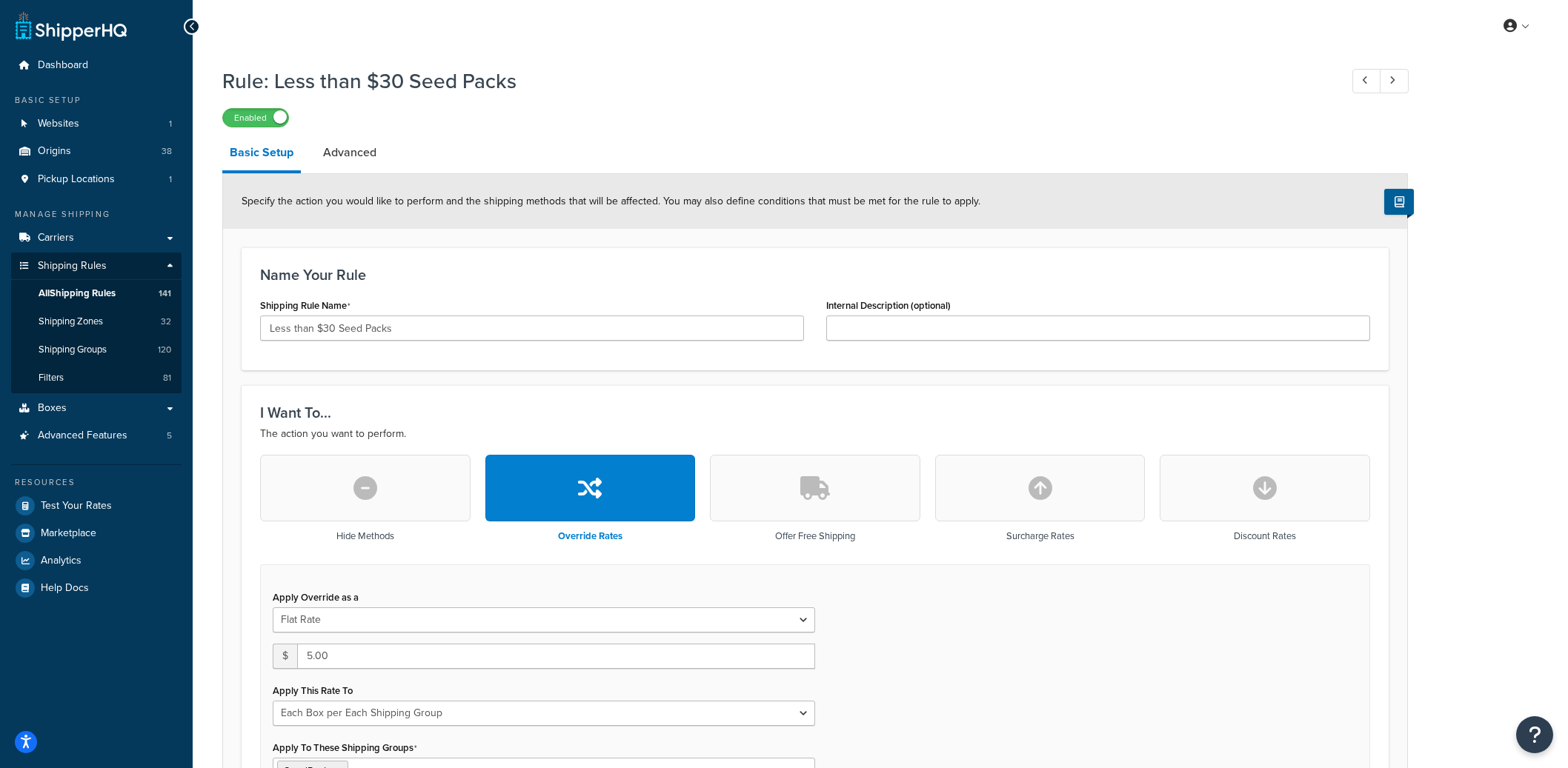
select select "BOX"
click at [347, 158] on link "Advanced" at bounding box center [349, 152] width 68 height 35
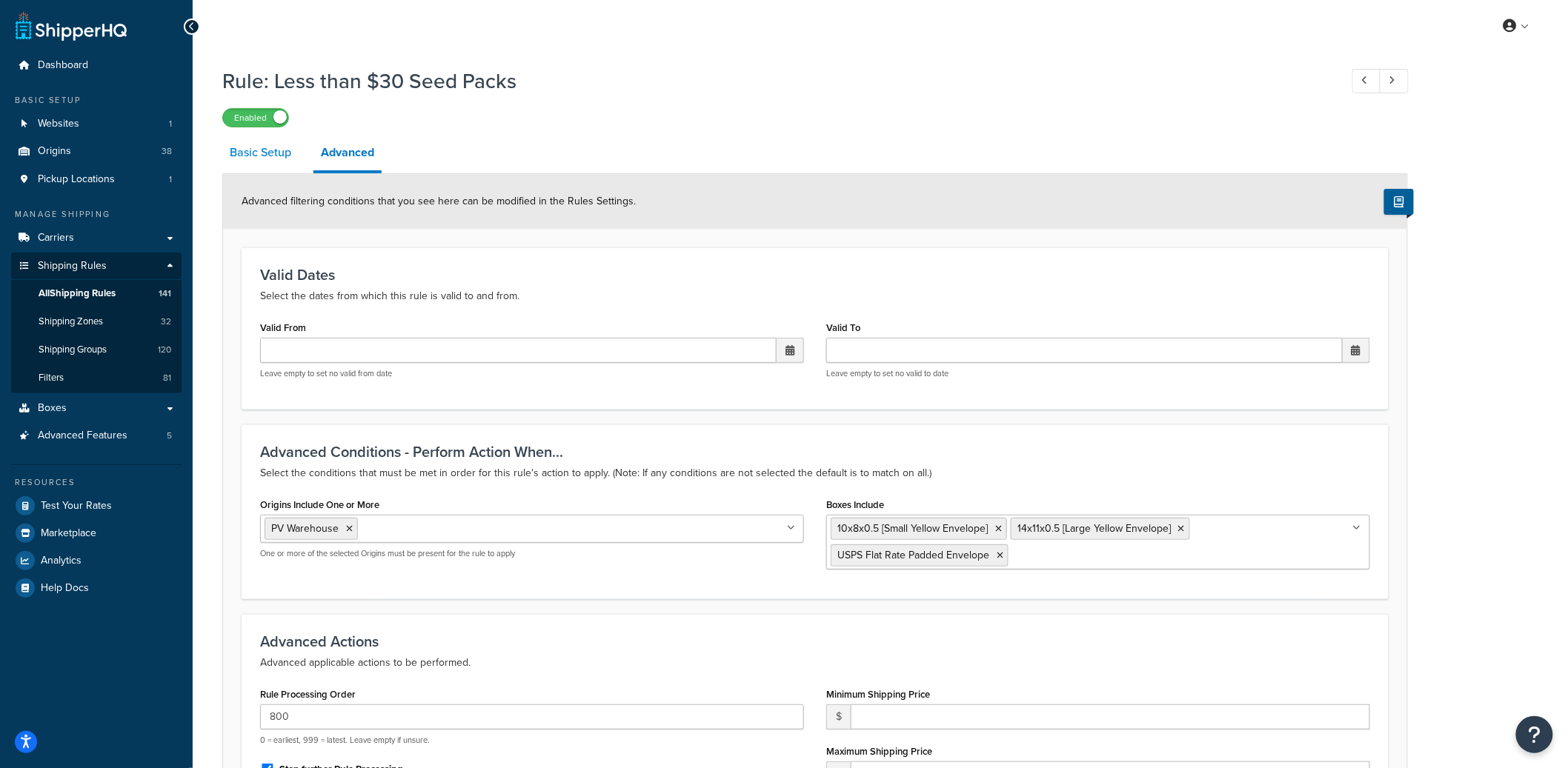
click at [250, 152] on link "Basic Setup" at bounding box center [260, 152] width 76 height 35
select select "BOX"
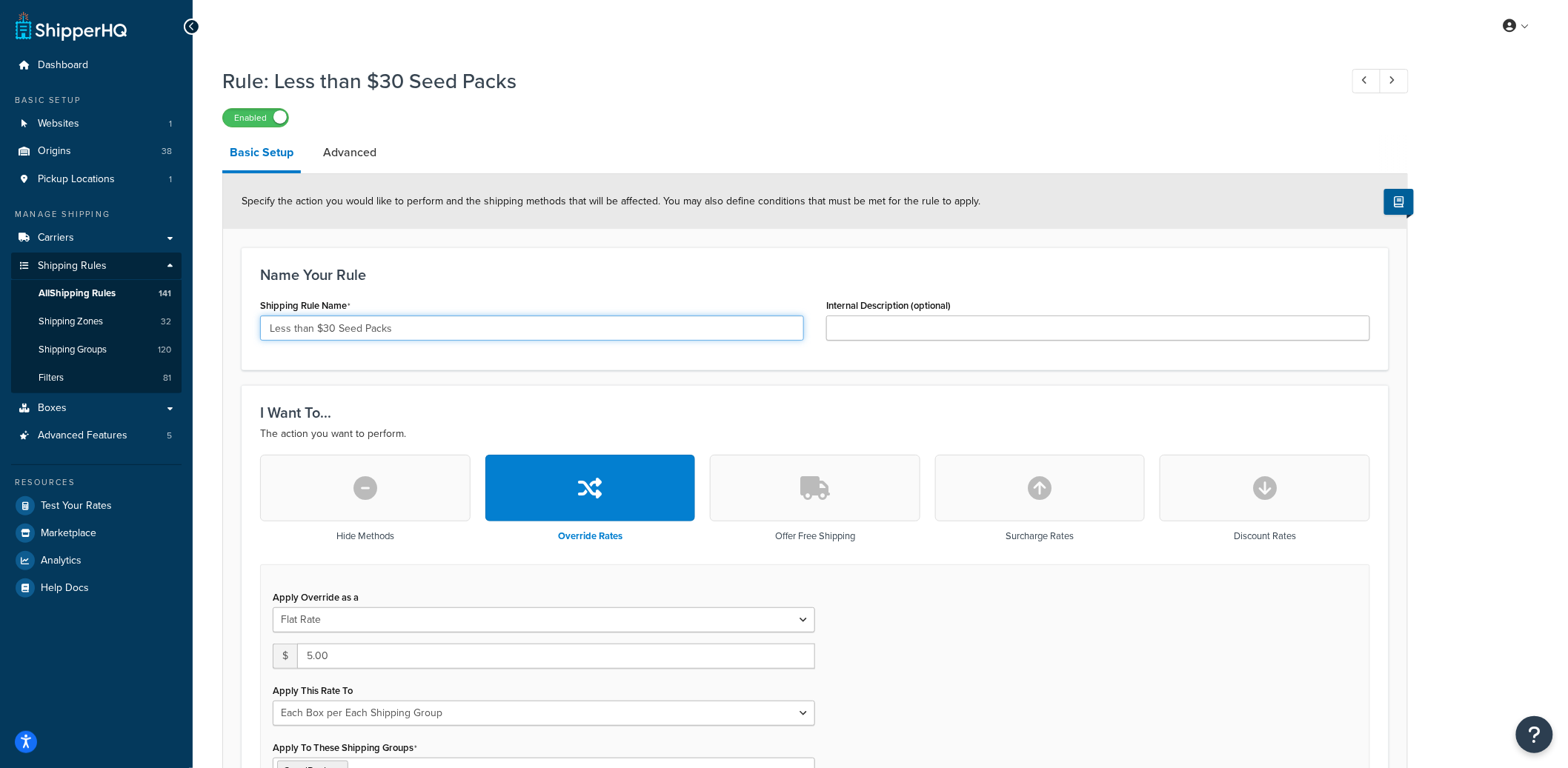
click at [330, 331] on input "Less than $30 Seed Packs" at bounding box center [532, 327] width 543 height 25
click at [352, 169] on link "Advanced" at bounding box center [349, 152] width 68 height 35
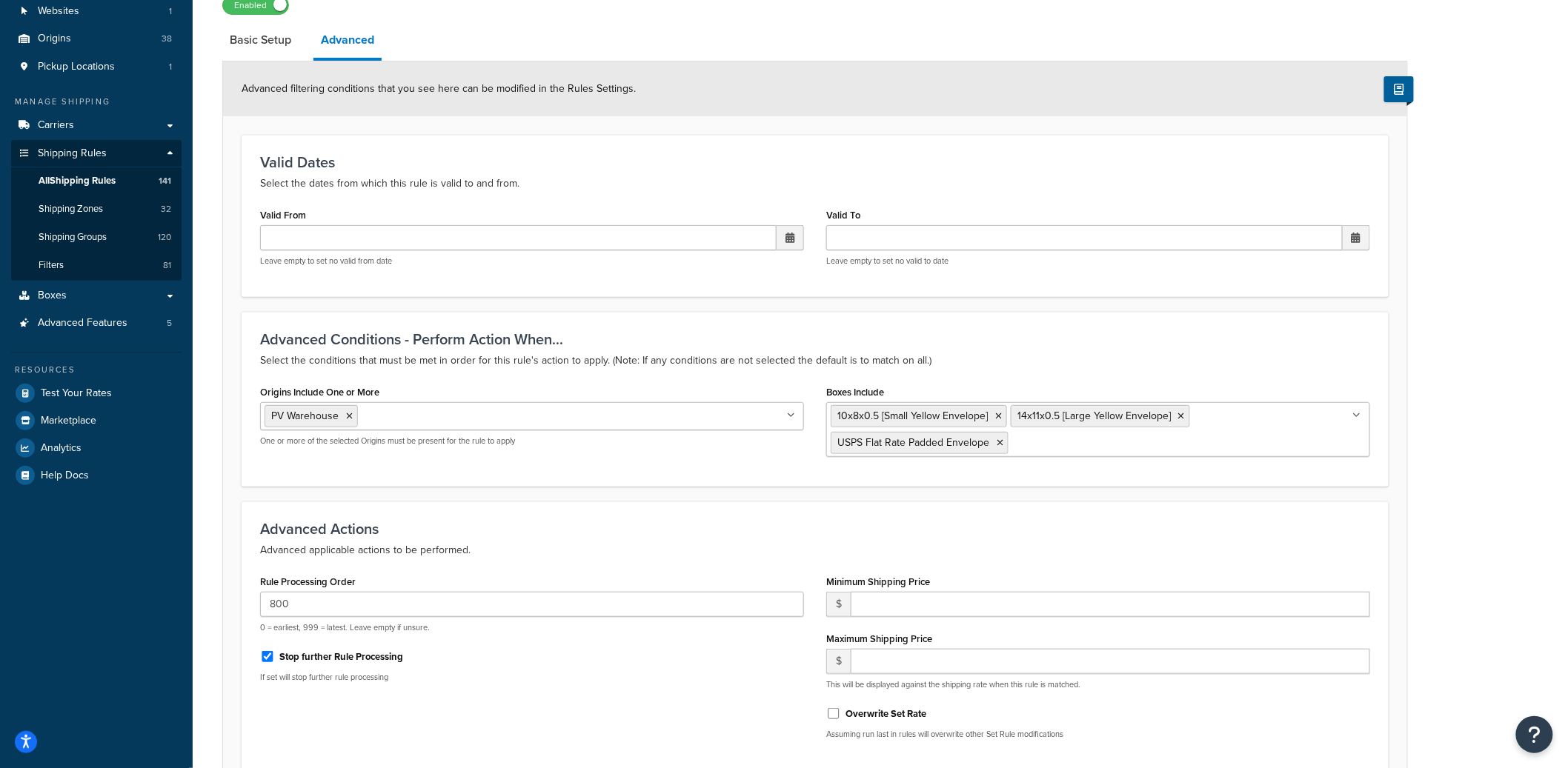
scroll to position [98, 0]
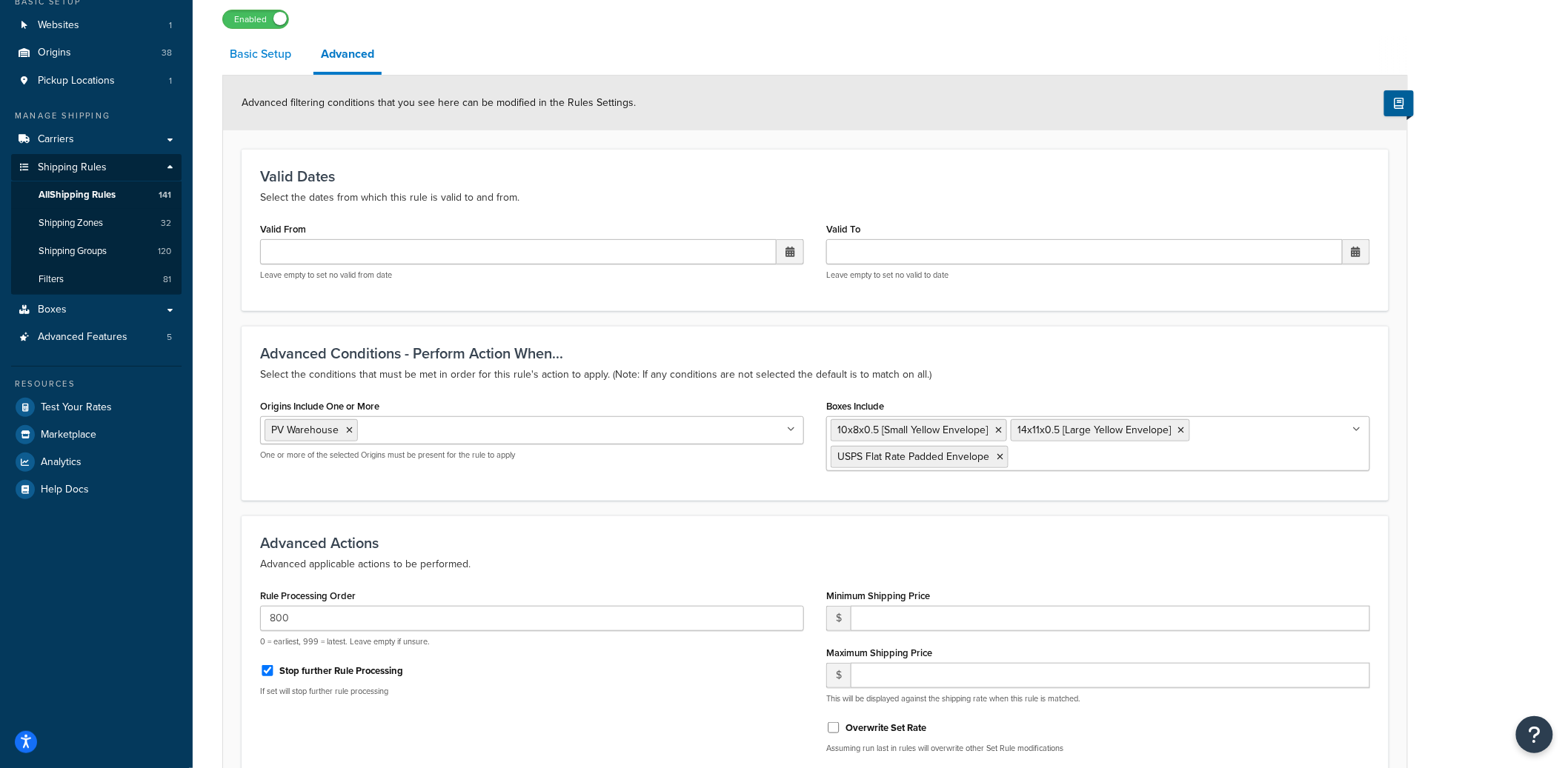
click at [268, 63] on link "Basic Setup" at bounding box center [260, 53] width 76 height 35
select select "BOX"
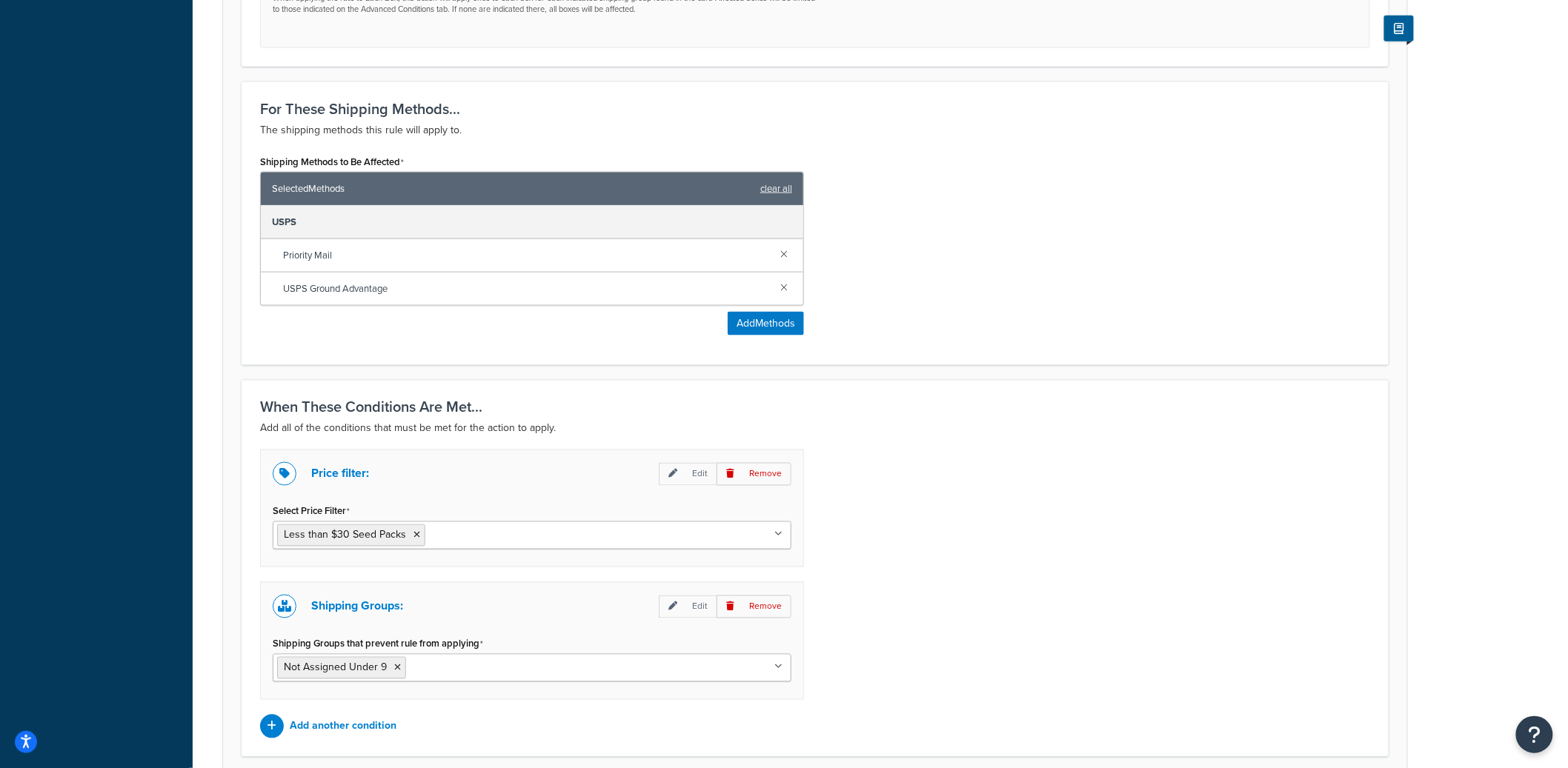
scroll to position [924, 0]
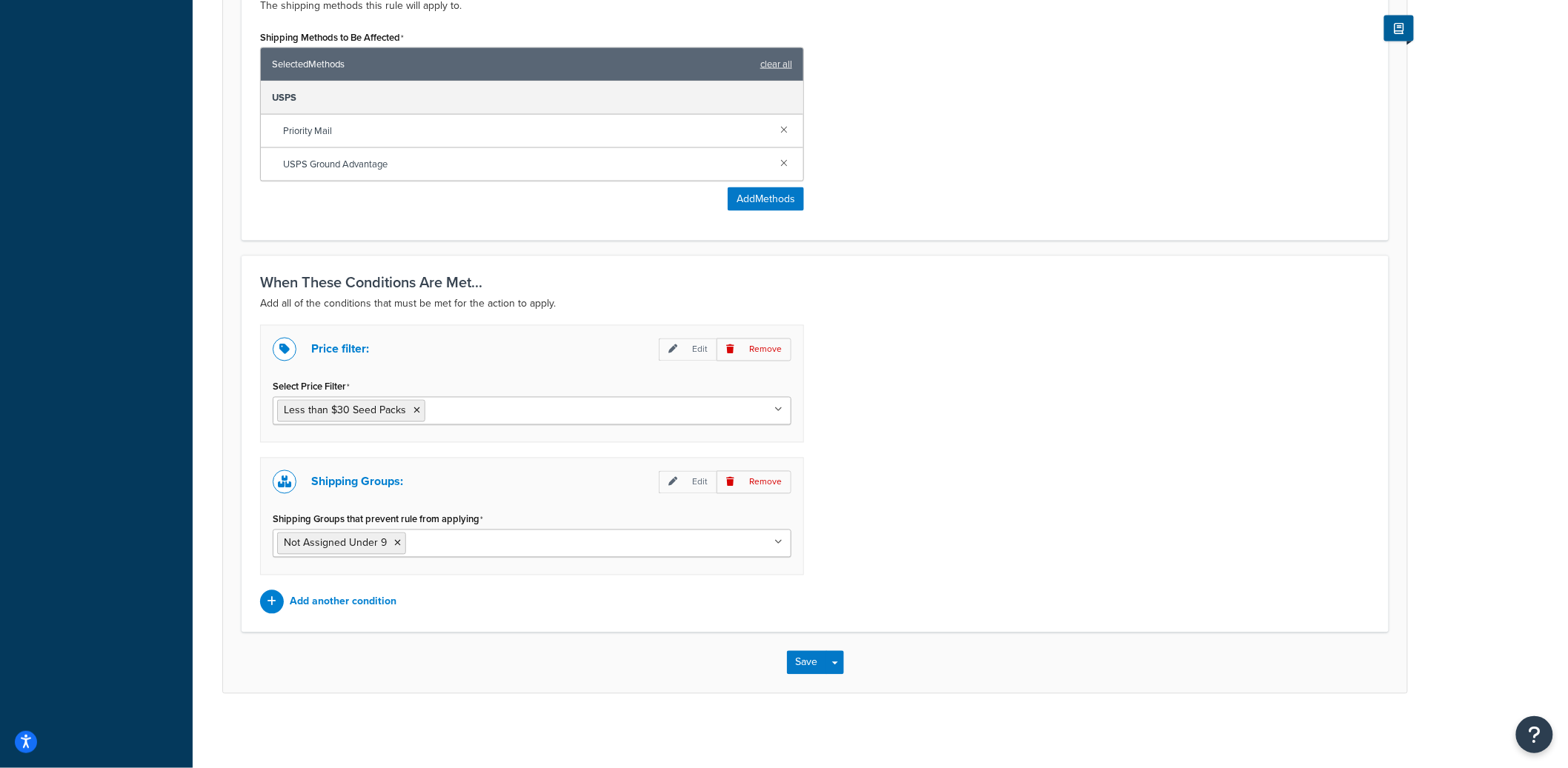
click at [555, 549] on ul "Not Assigned Under 9" at bounding box center [532, 543] width 519 height 28
paste input "Under 9 Free Shipping"
type input "Under 9 Free Shipping"
click at [513, 557] on ul "Not Assigned Under 9 Under 9 Free Shipping" at bounding box center [532, 543] width 519 height 28
click at [833, 662] on button "Save Dropdown" at bounding box center [835, 662] width 18 height 24
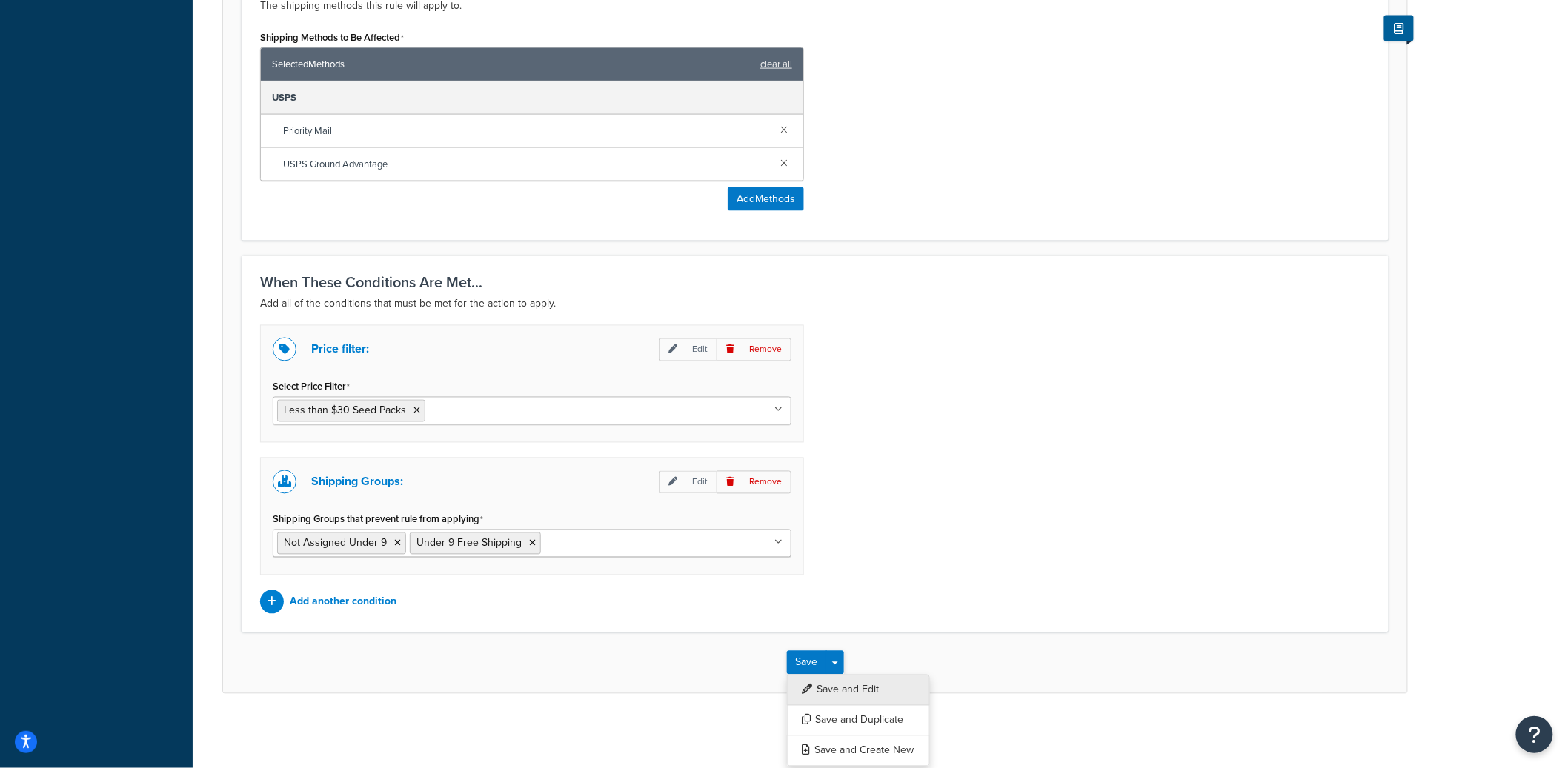
click at [838, 679] on button "Save and Edit" at bounding box center [858, 690] width 143 height 31
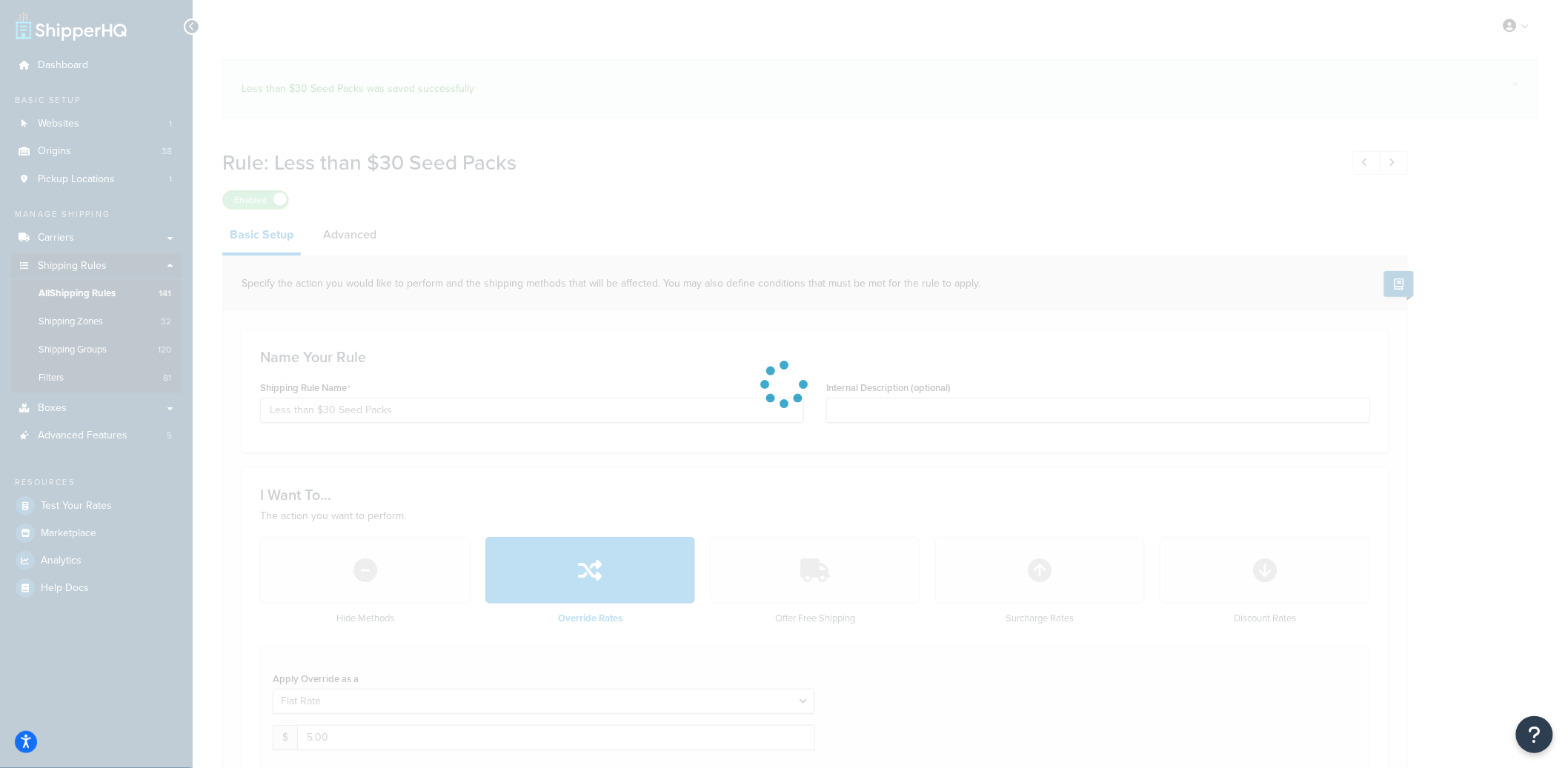
select select "BOX"
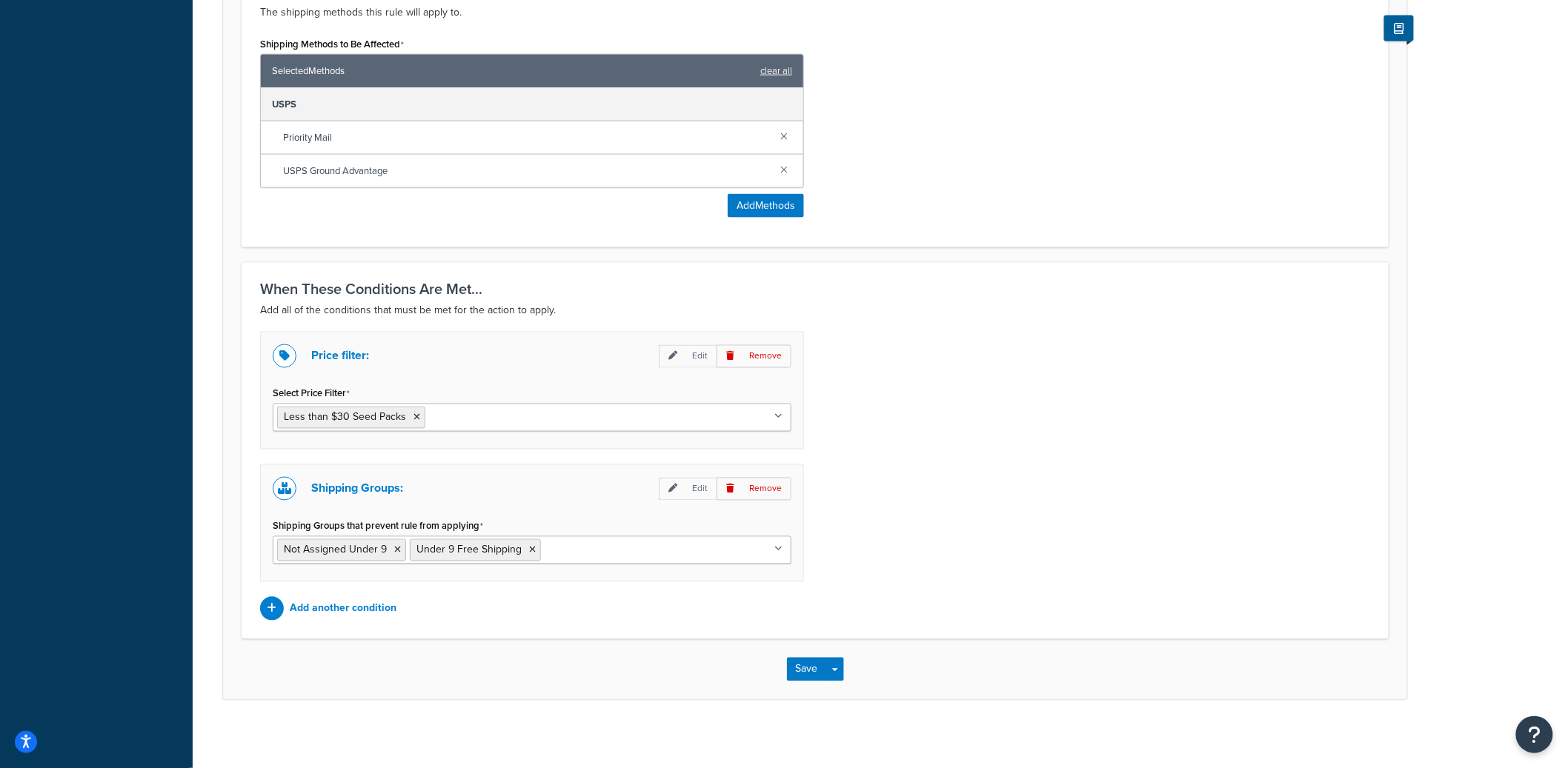
scroll to position [924, 0]
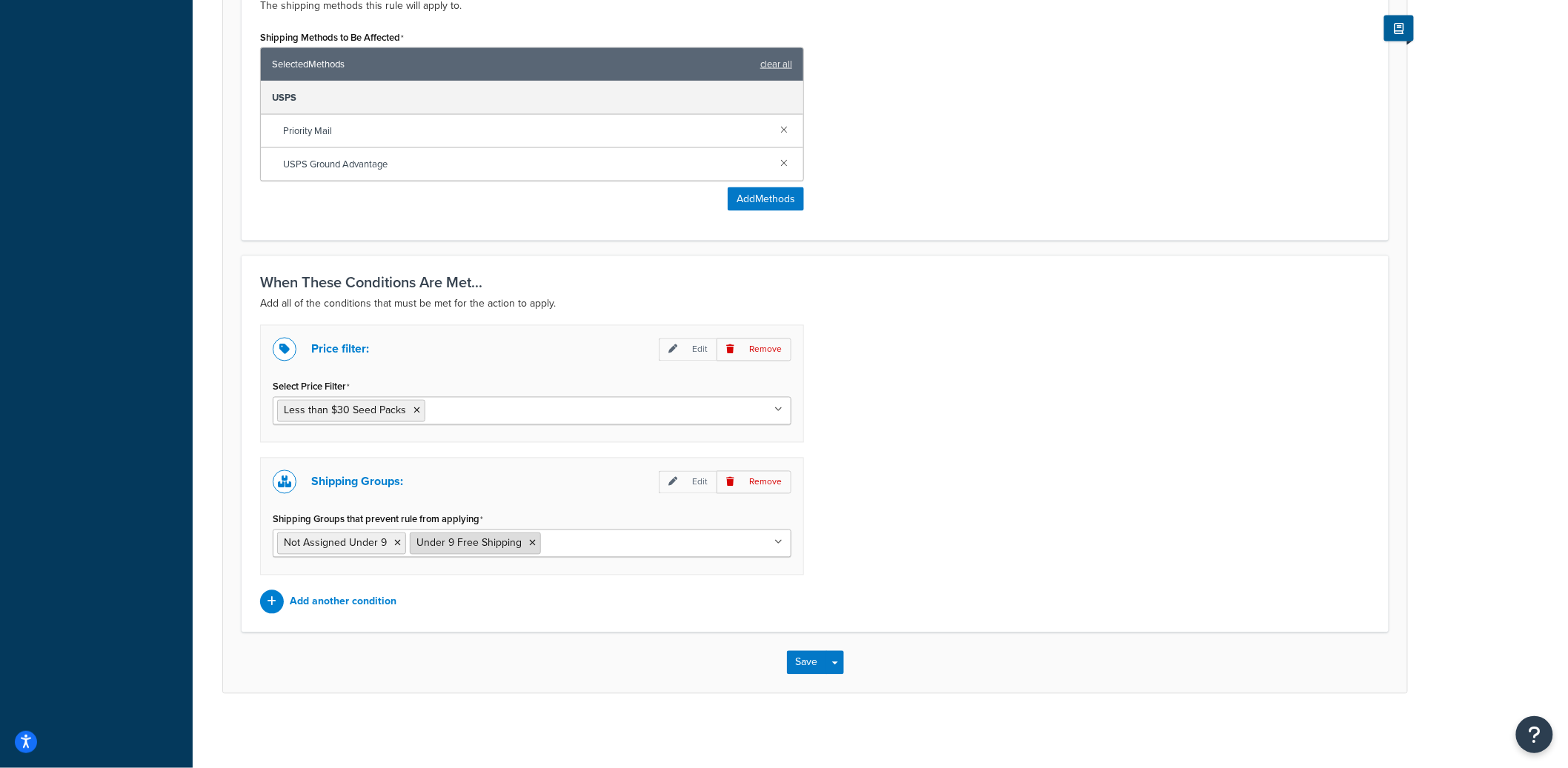
click at [529, 542] on icon at bounding box center [532, 543] width 7 height 9
click at [837, 665] on button "Save Dropdown" at bounding box center [835, 662] width 18 height 24
click at [841, 687] on button "Save and Edit" at bounding box center [858, 690] width 143 height 31
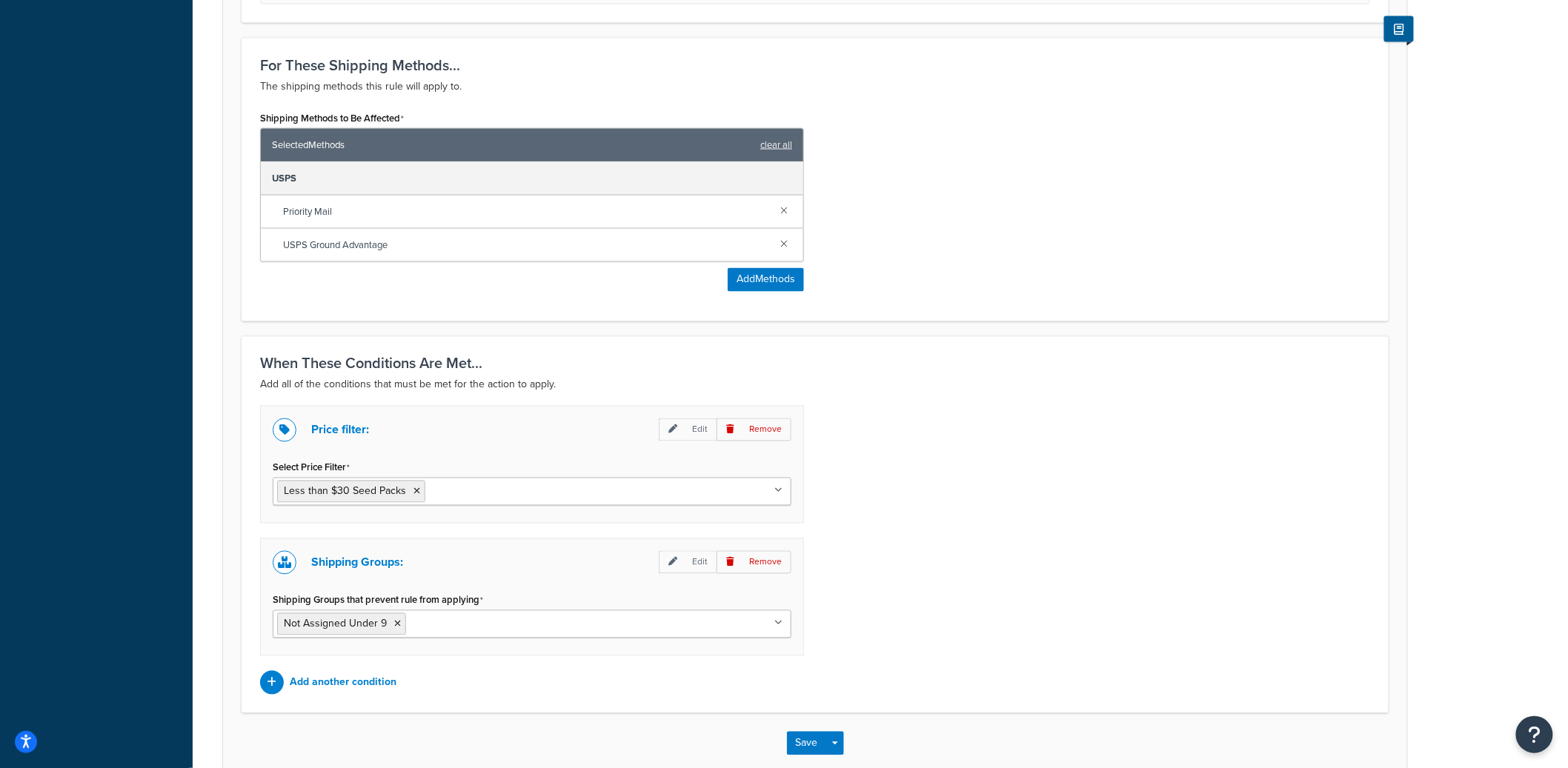
scroll to position [0, 0]
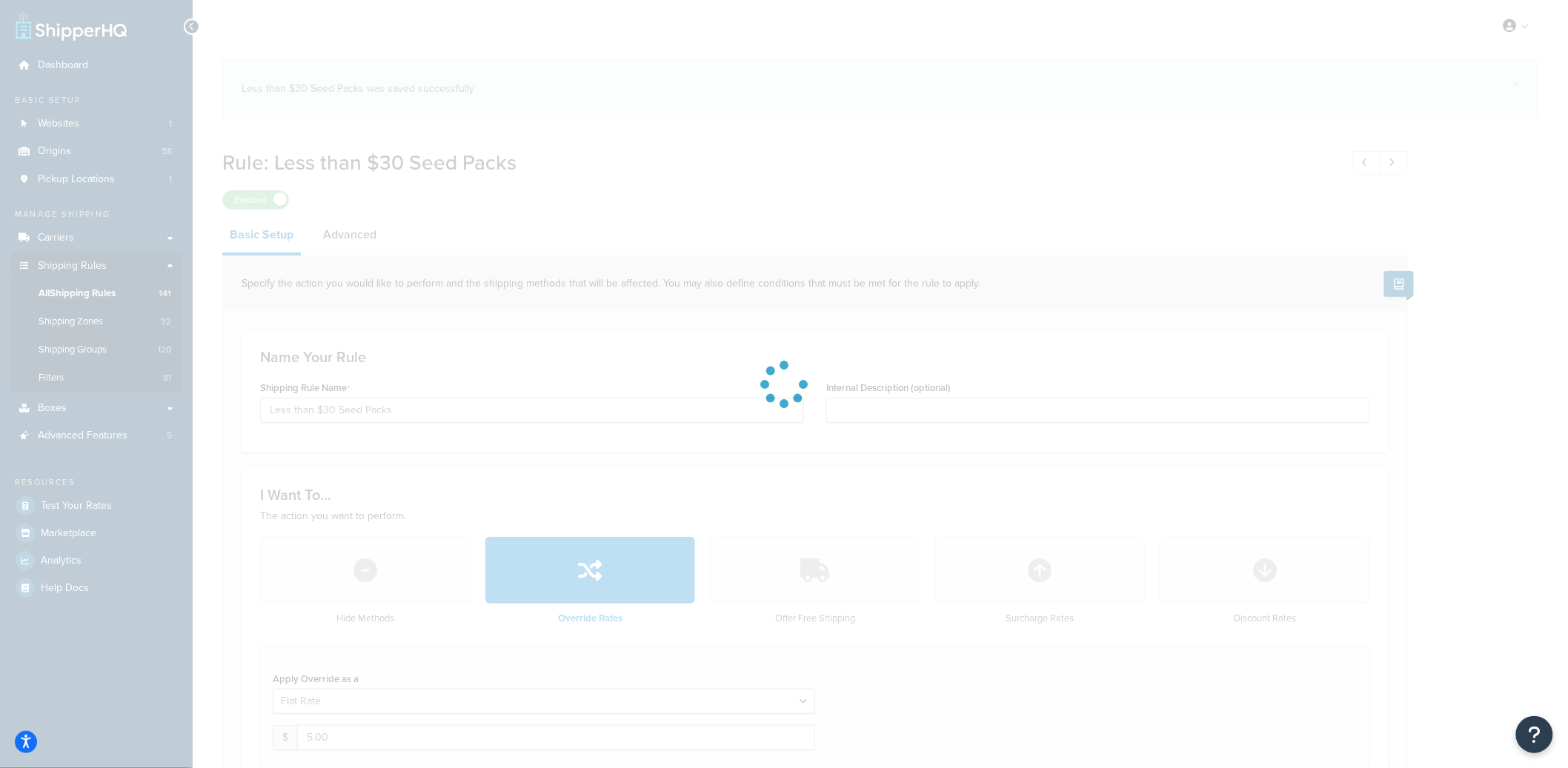
select select "BOX"
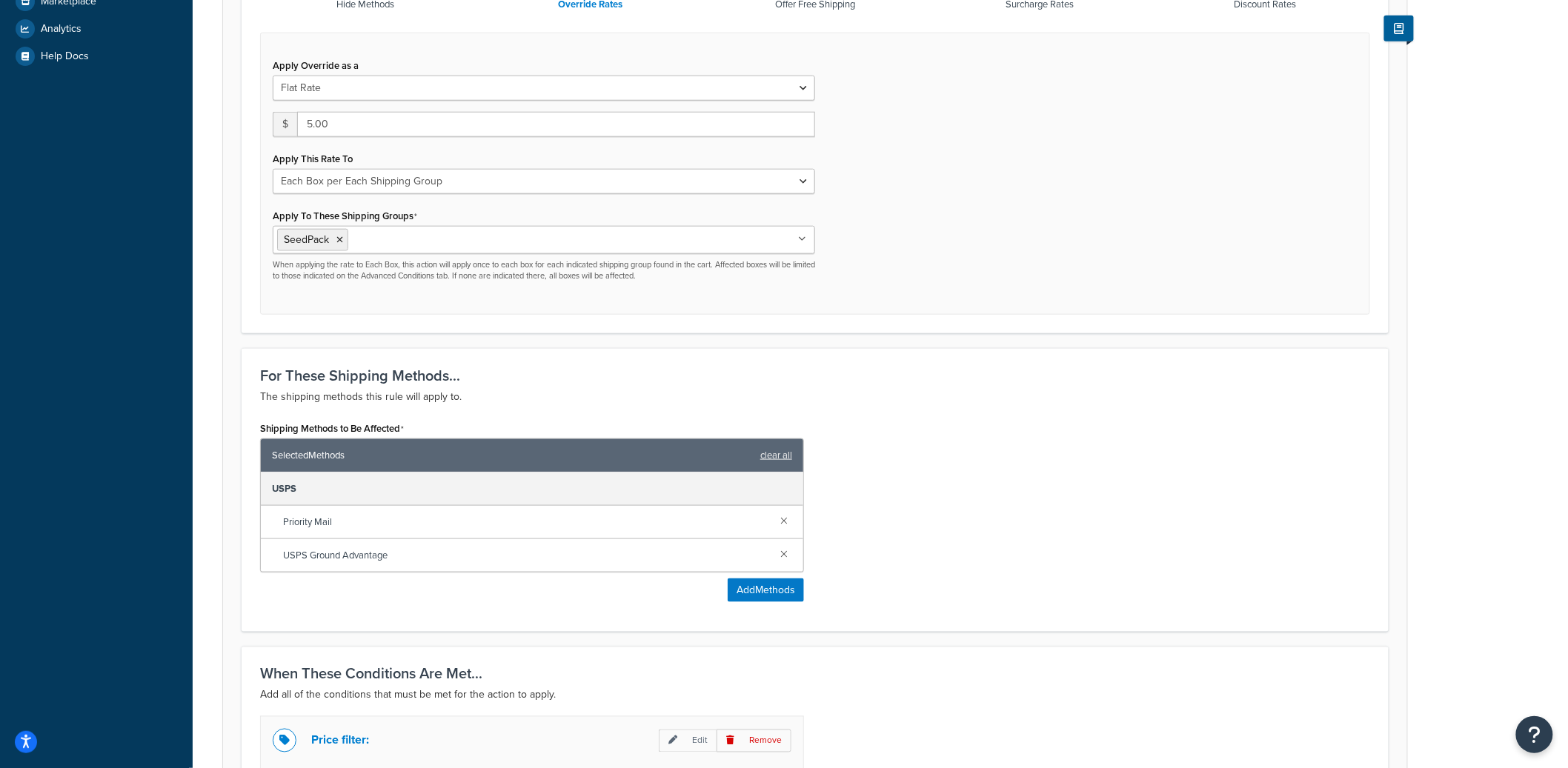
scroll to position [924, 0]
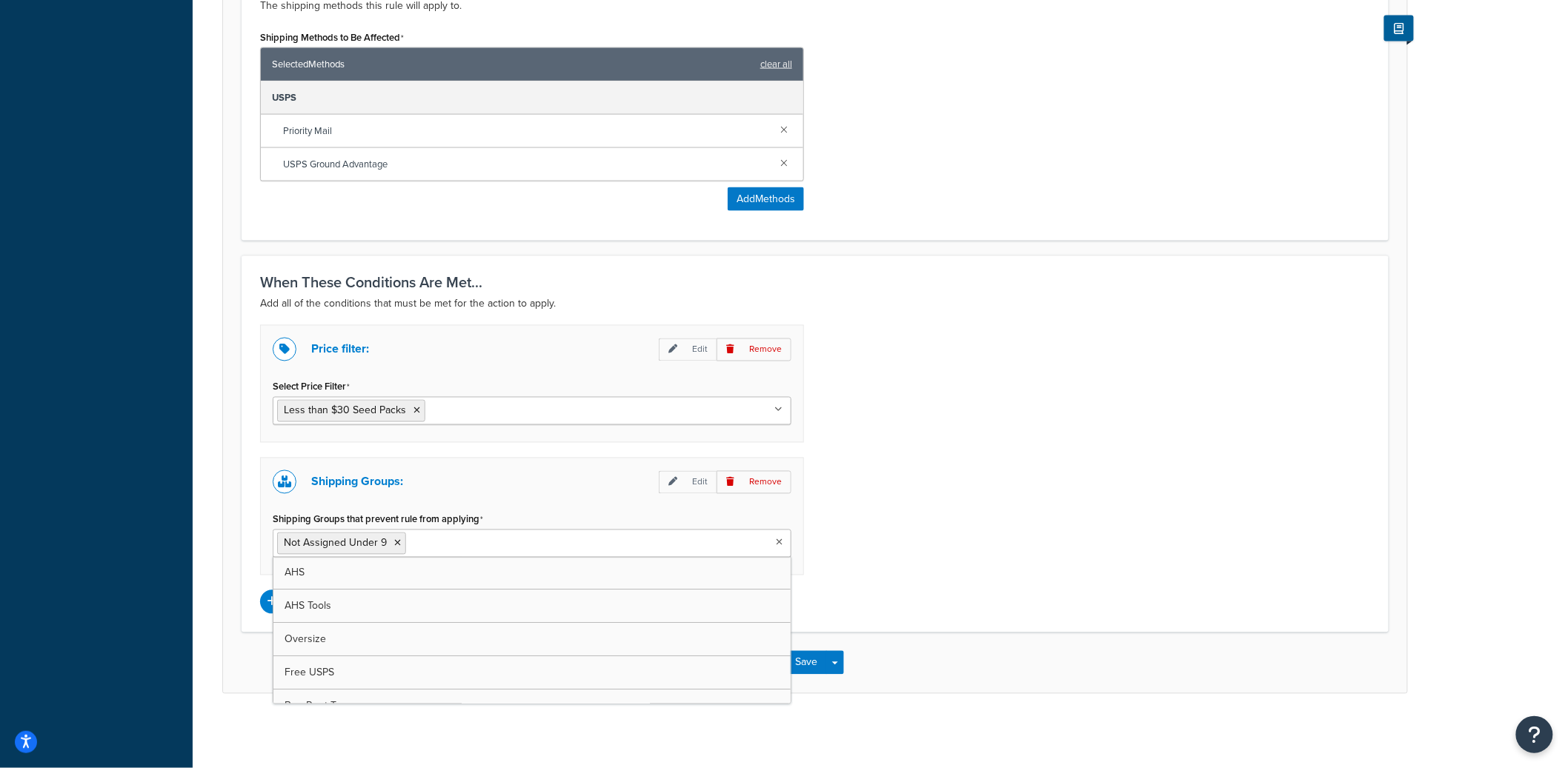
click at [477, 542] on input "Shipping Groups that prevent rule from applying" at bounding box center [475, 543] width 131 height 16
paste input "Under 9 Free Shipping"
type input "Under 9 Free Shipping"
click at [841, 661] on button "Save Dropdown" at bounding box center [835, 662] width 18 height 24
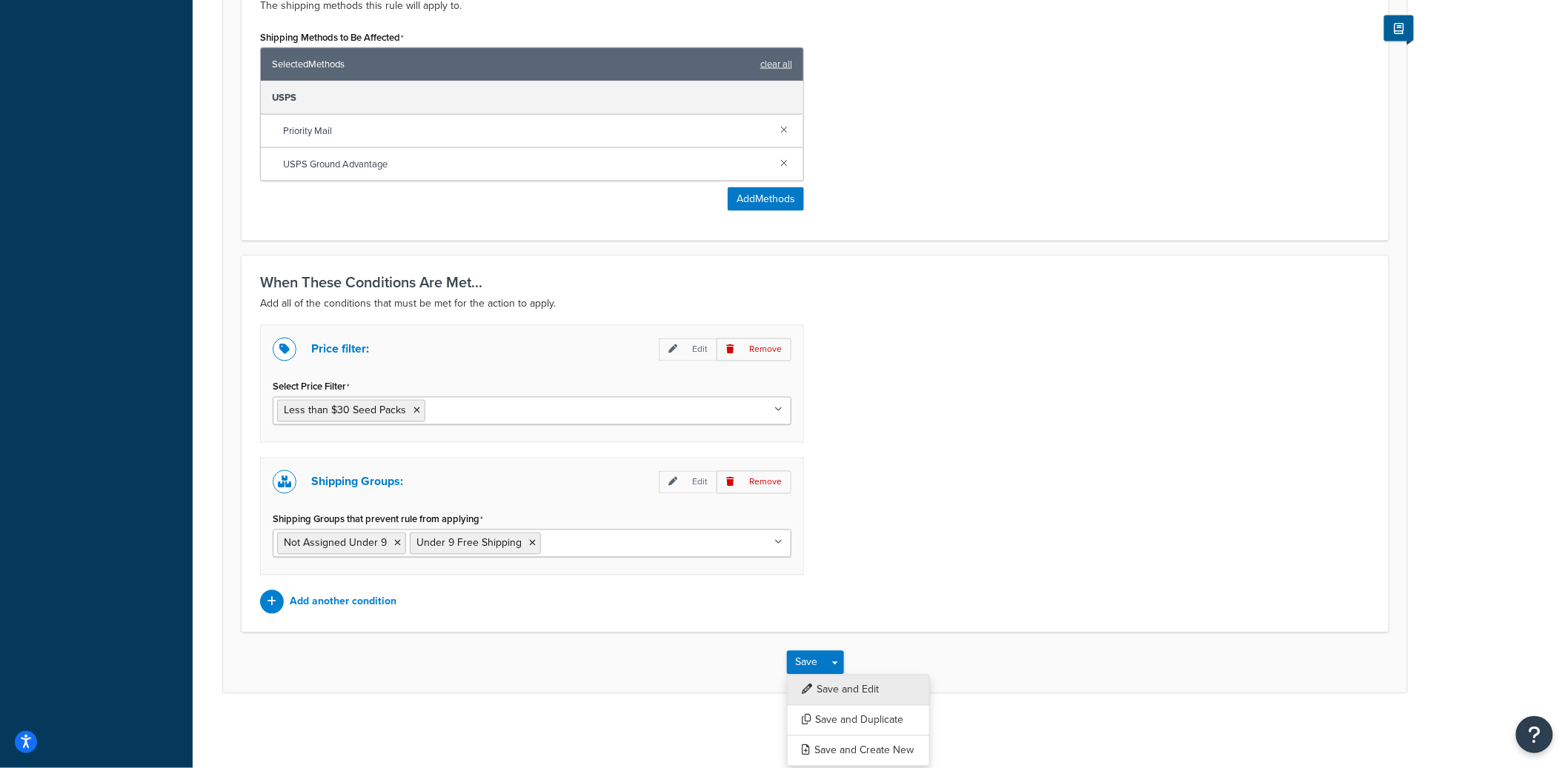
click at [860, 690] on button "Save and Edit" at bounding box center [858, 690] width 143 height 31
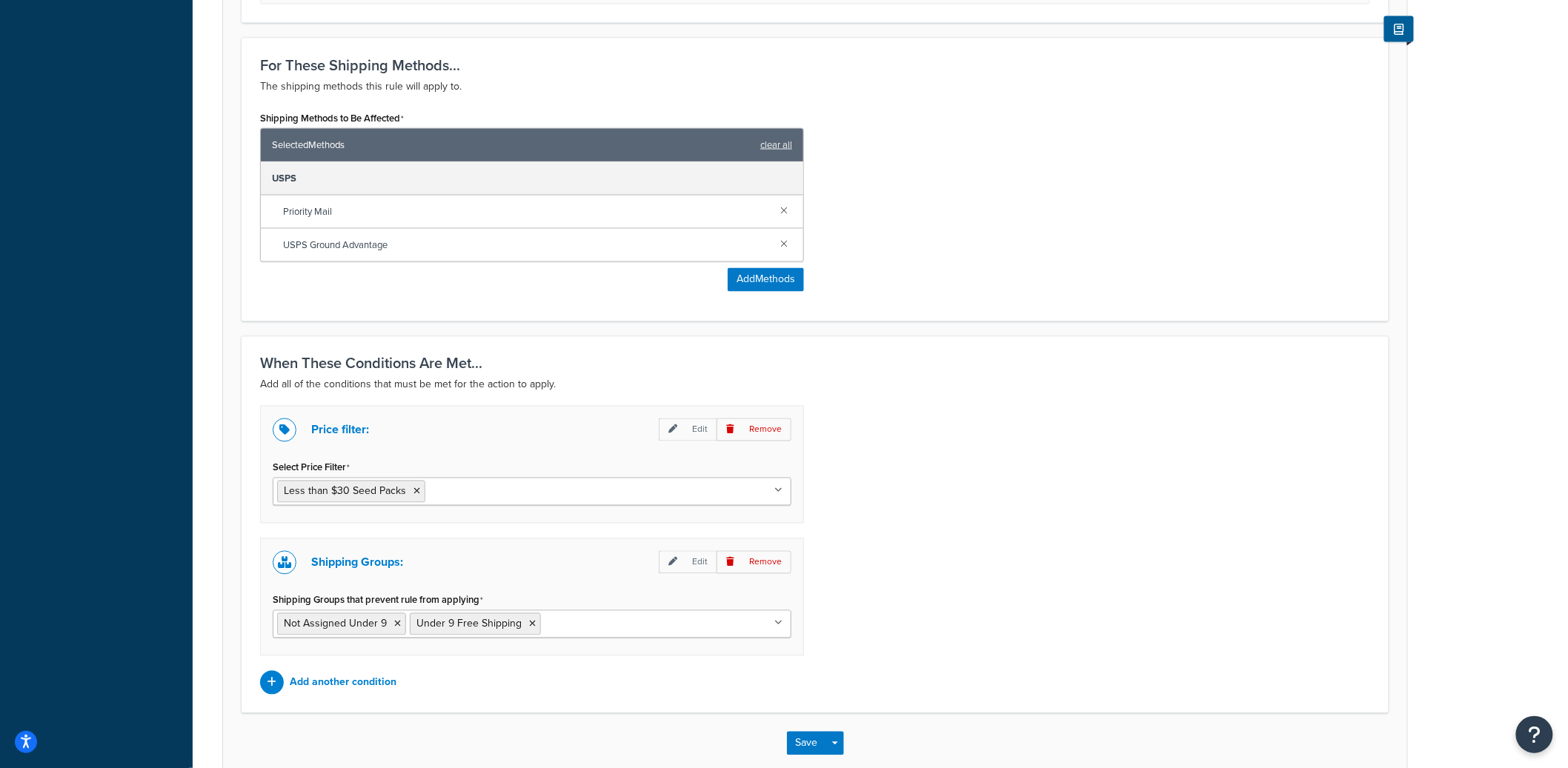
scroll to position [0, 0]
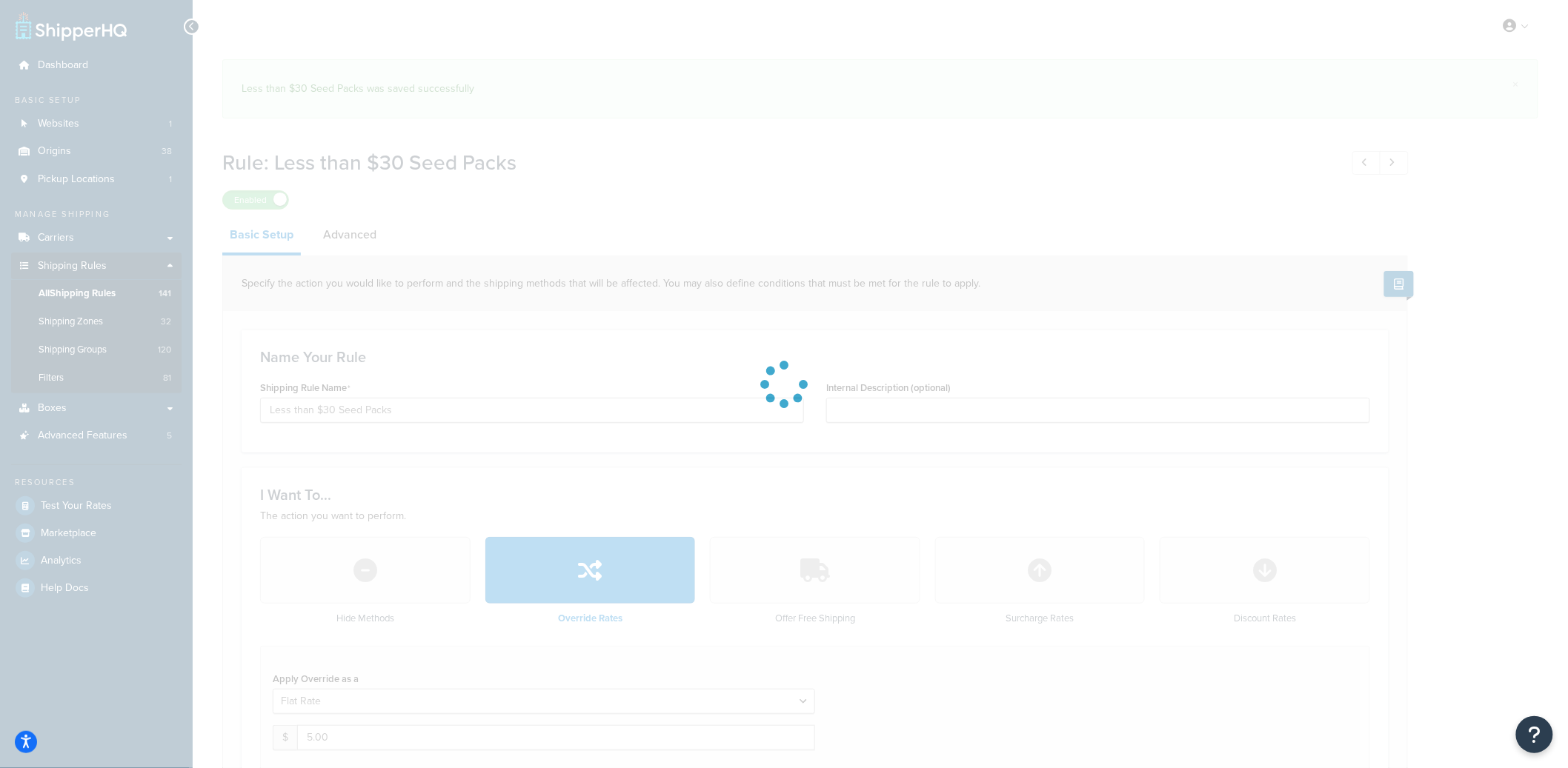
select select "BOX"
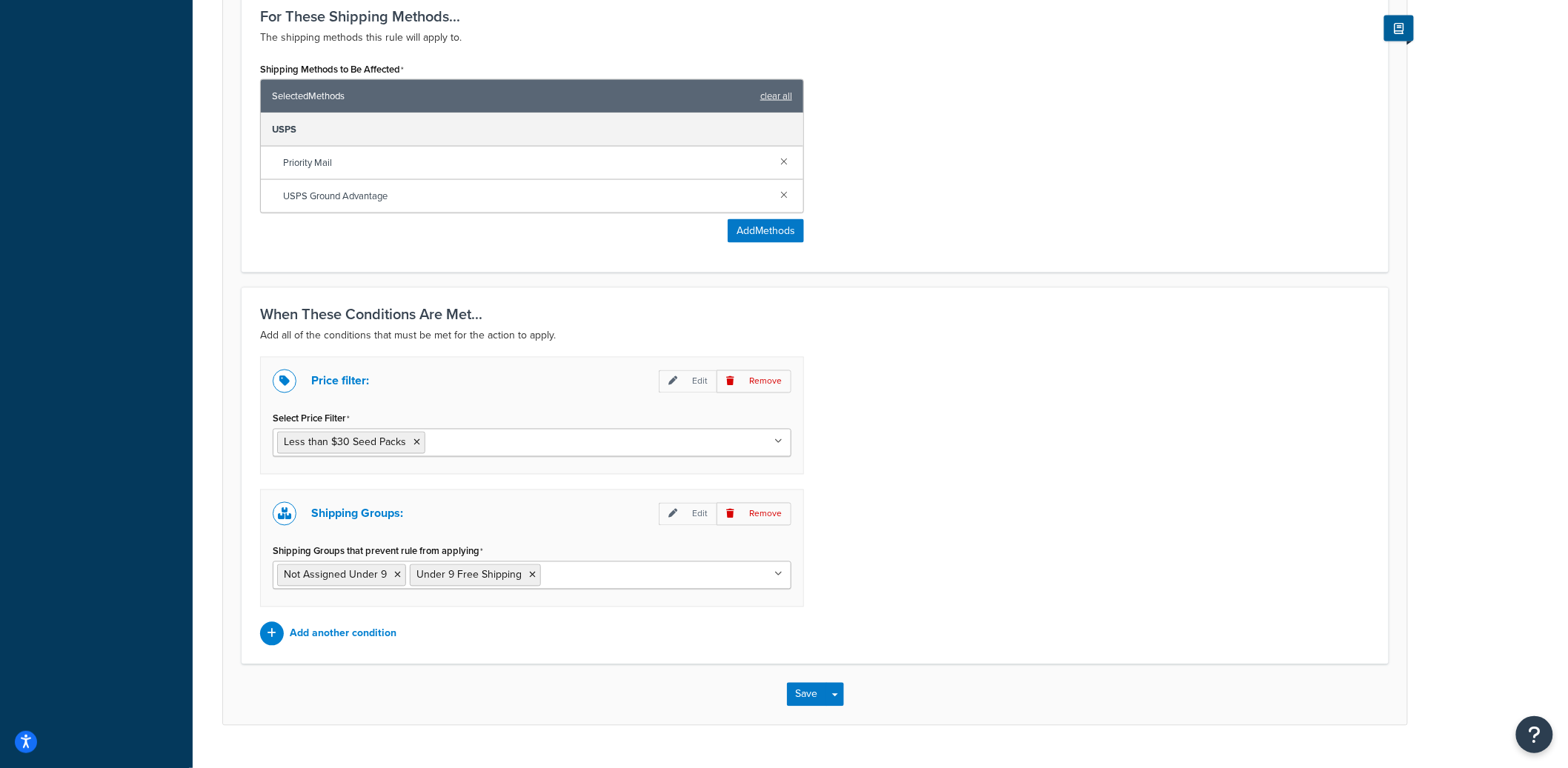
scroll to position [924, 0]
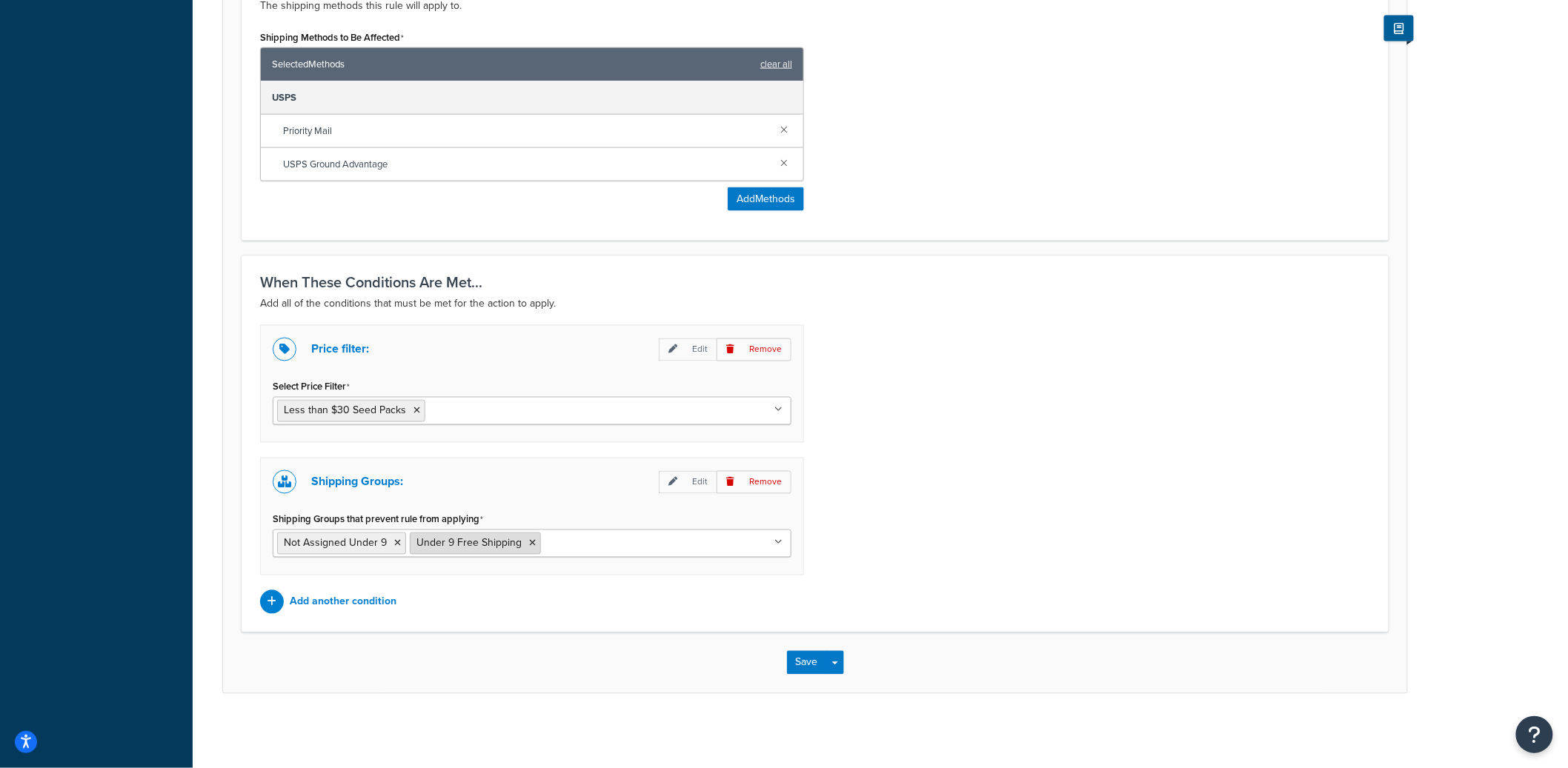
click at [530, 541] on icon at bounding box center [532, 543] width 7 height 9
click at [838, 657] on button "Save Dropdown" at bounding box center [835, 662] width 18 height 24
click at [878, 684] on button "Save and Edit" at bounding box center [858, 690] width 143 height 31
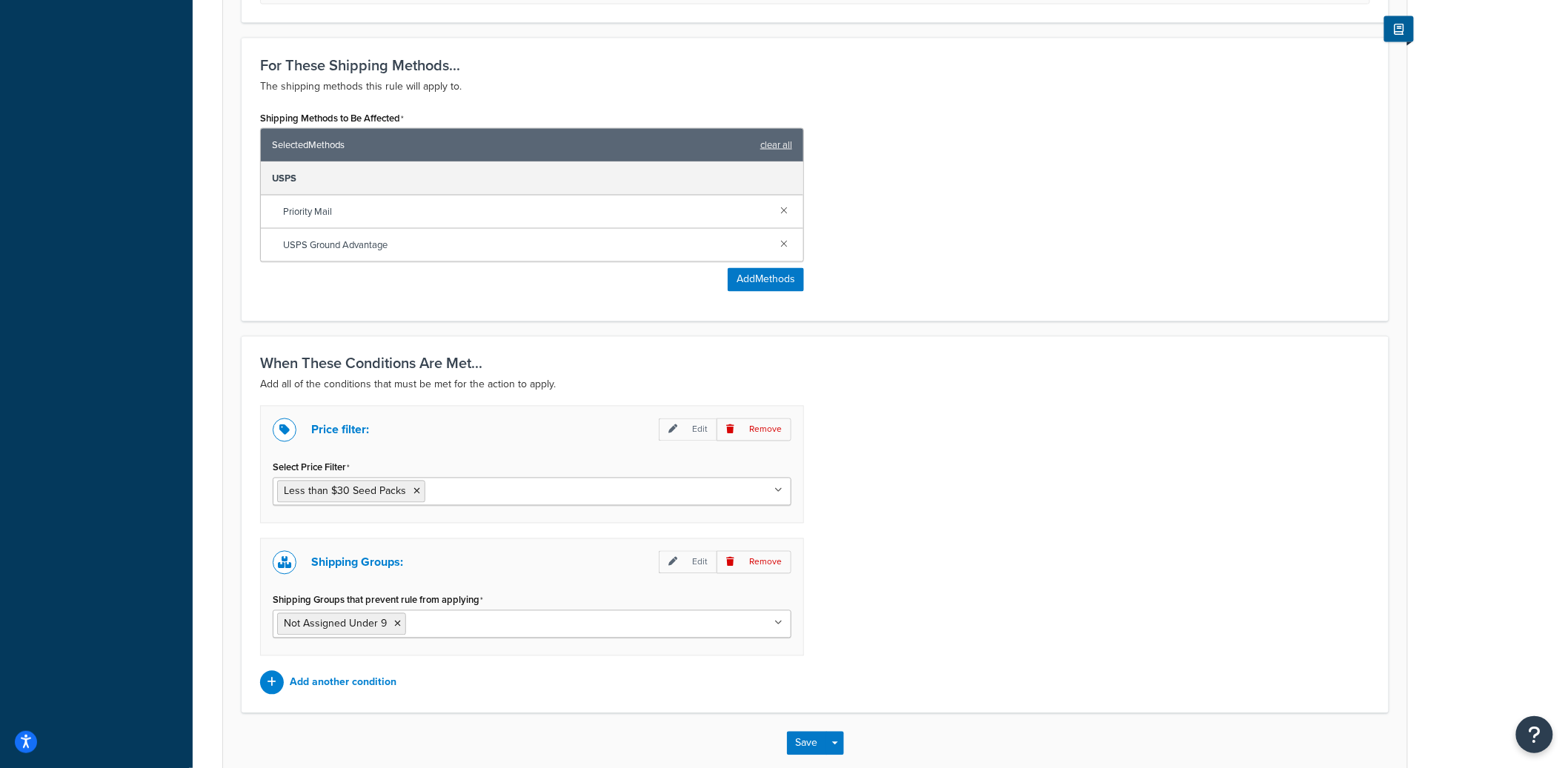
scroll to position [0, 0]
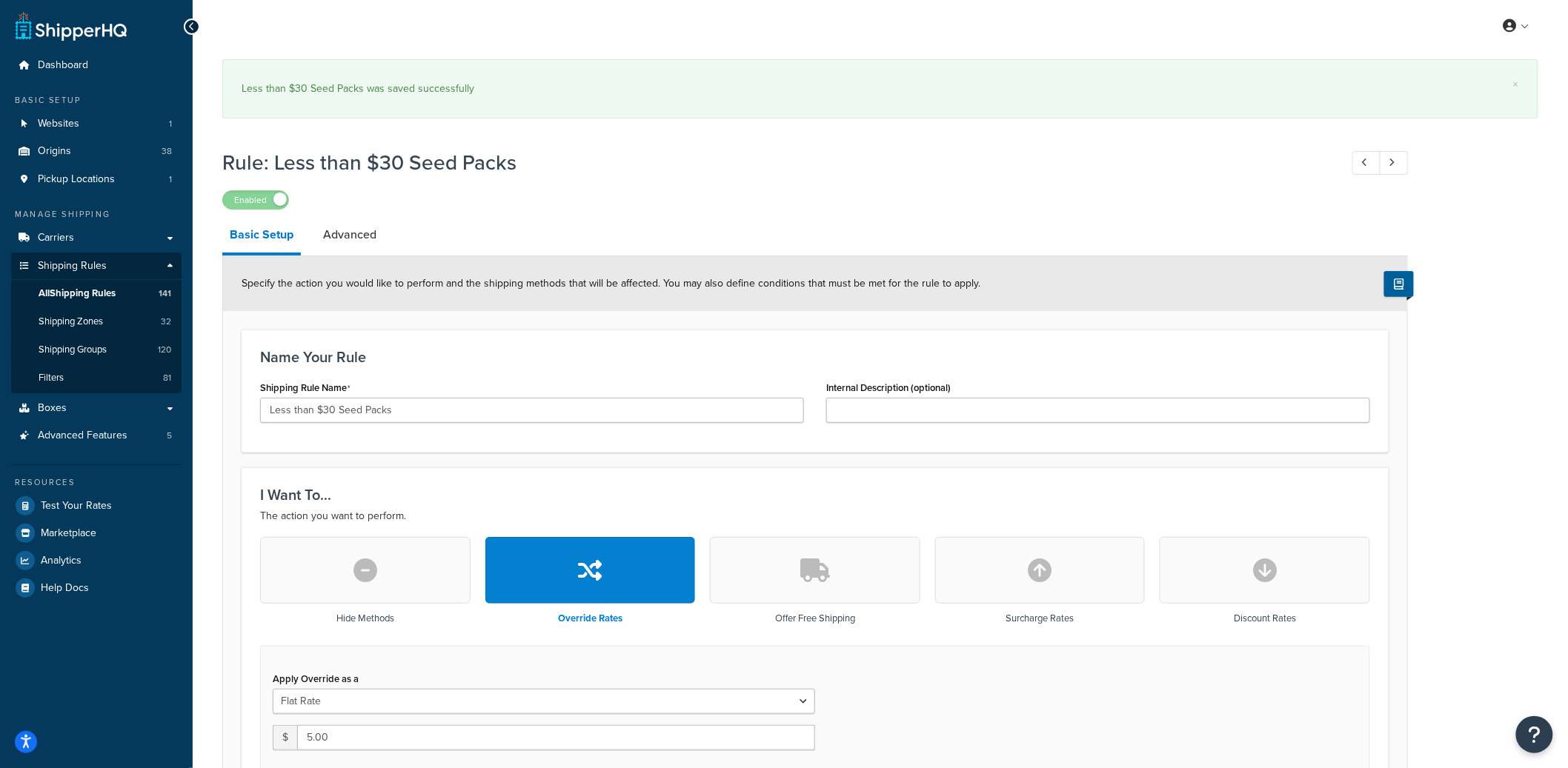
select select "BOX"
click at [374, 224] on link "Advanced" at bounding box center [349, 234] width 68 height 35
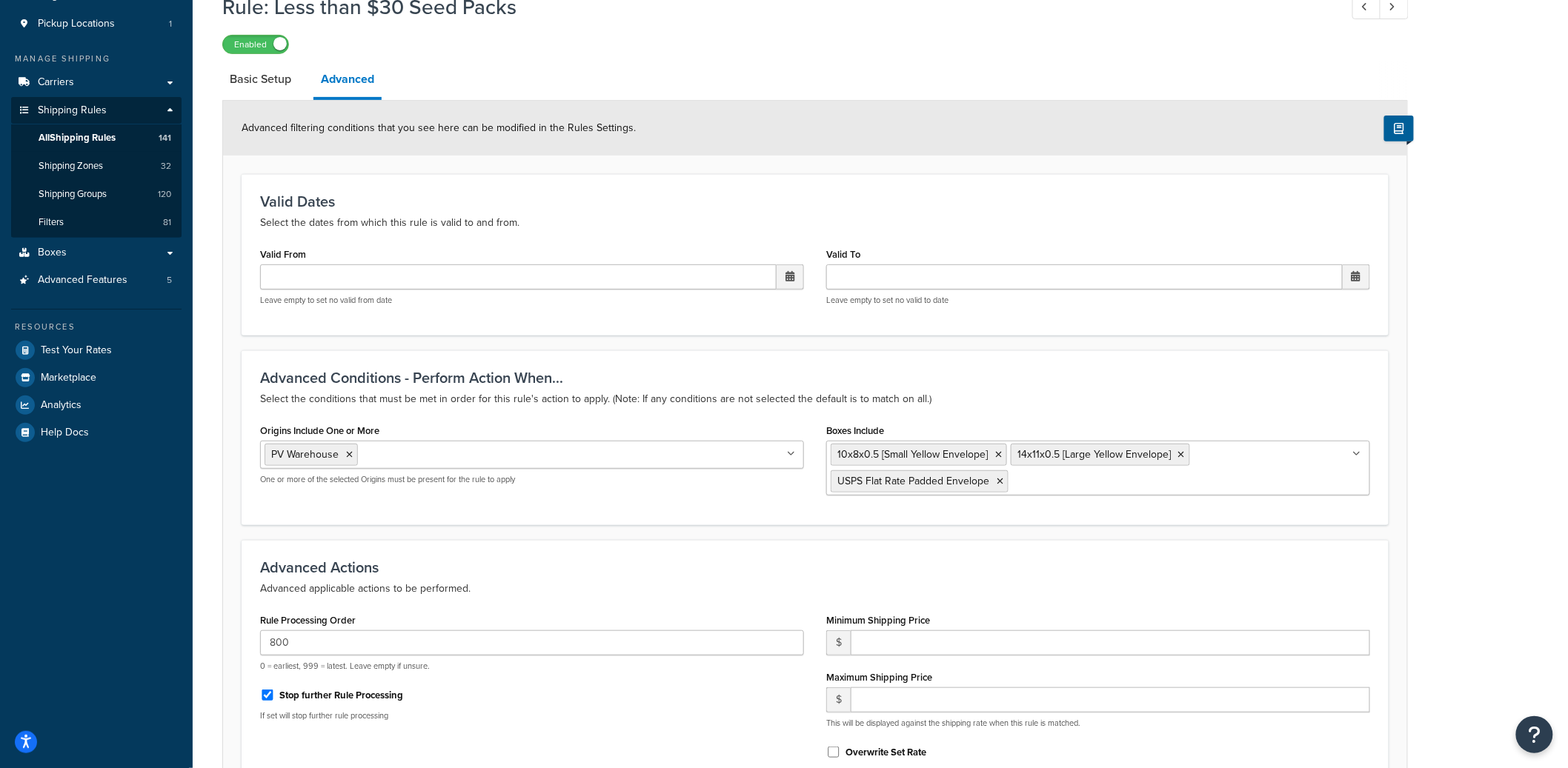
scroll to position [331, 0]
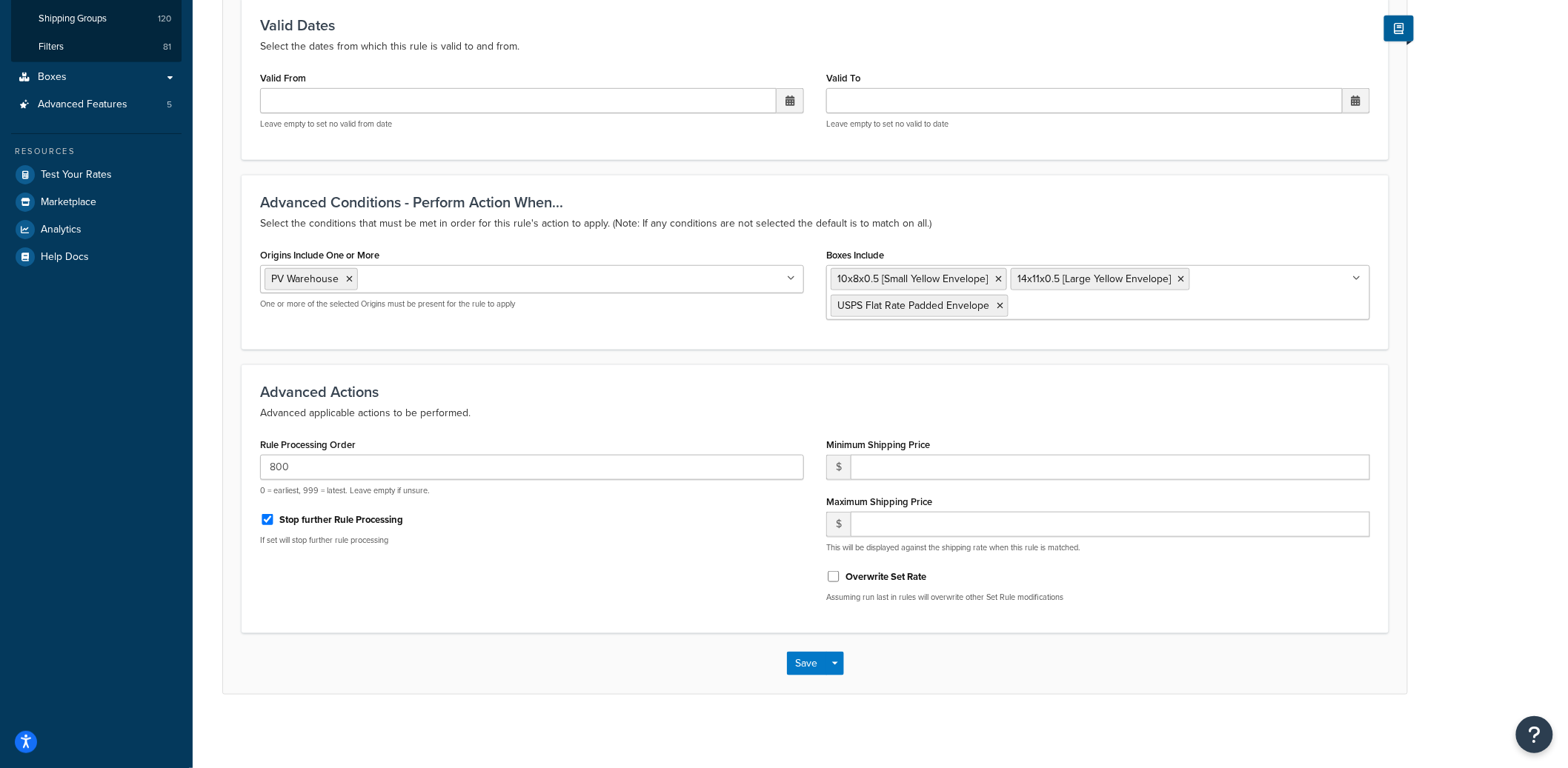
click at [346, 512] on div "Stop further Rule Processing" at bounding box center [532, 518] width 543 height 22
click at [348, 517] on label "Stop further Rule Processing" at bounding box center [341, 519] width 124 height 13
click at [275, 517] on input "Stop further Rule Processing" at bounding box center [268, 519] width 15 height 11
checkbox input "false"
click at [839, 664] on button "Save Dropdown" at bounding box center [835, 663] width 18 height 24
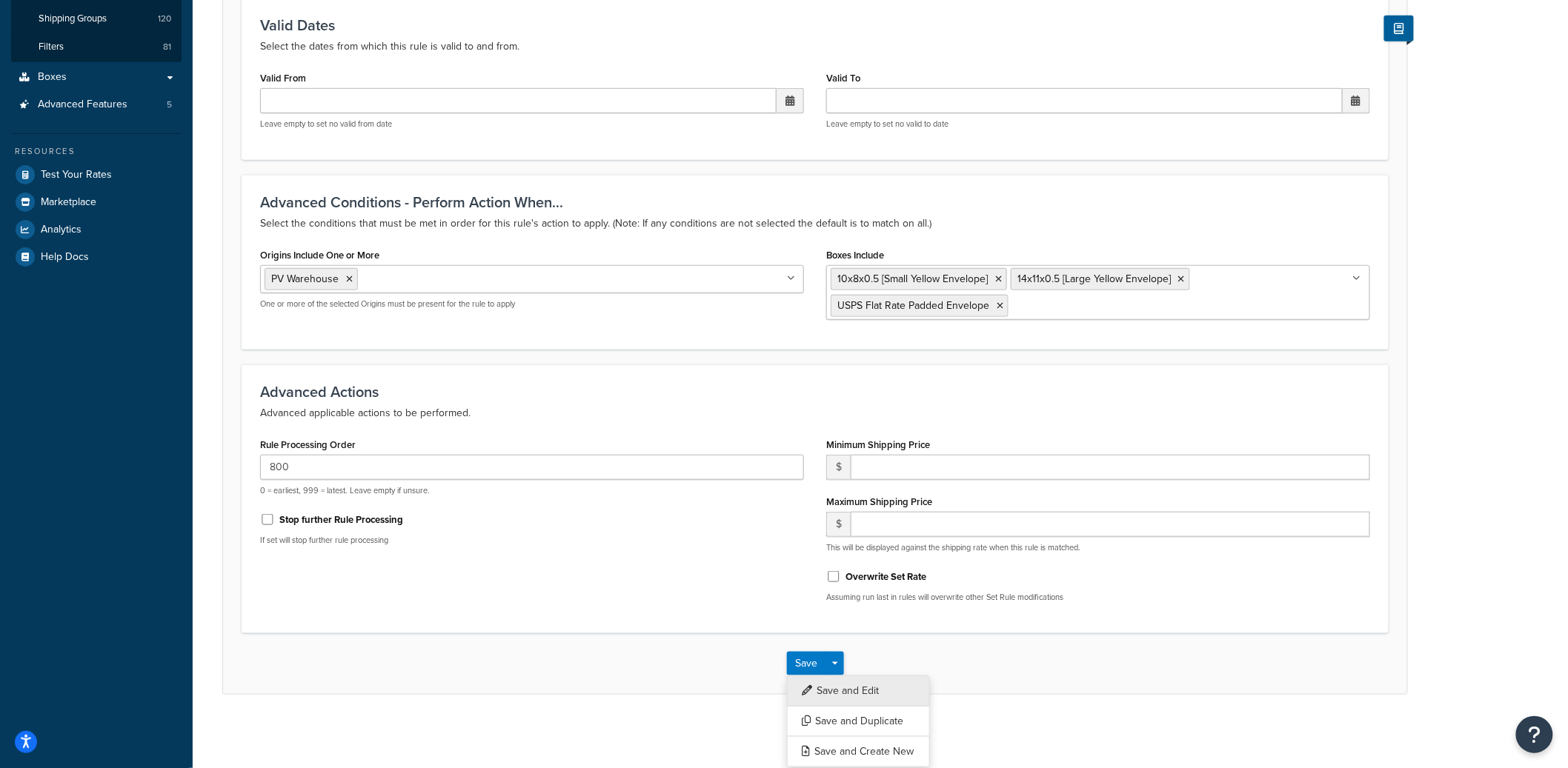
click at [839, 680] on button "Save and Edit" at bounding box center [858, 691] width 143 height 31
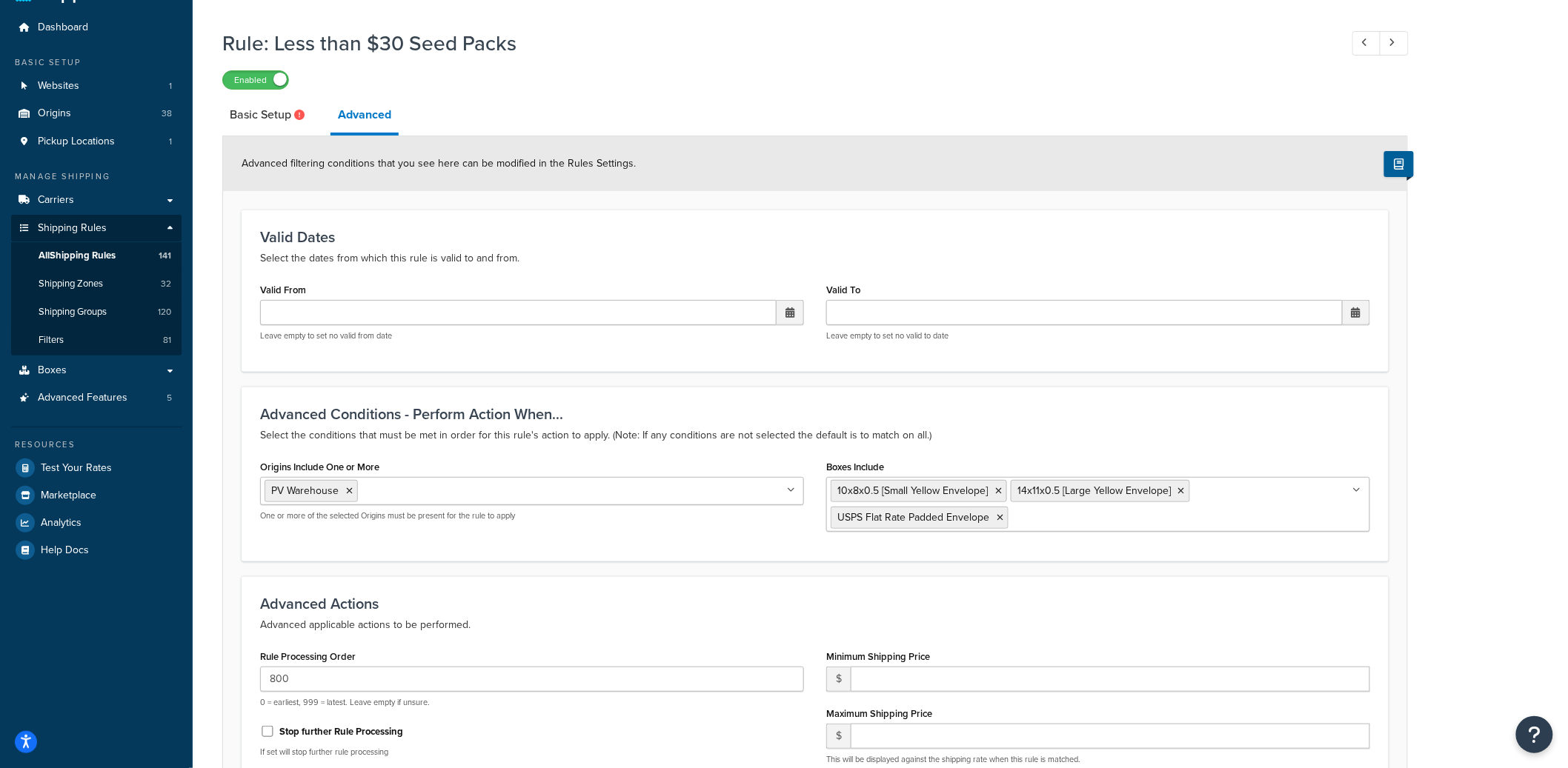
scroll to position [0, 0]
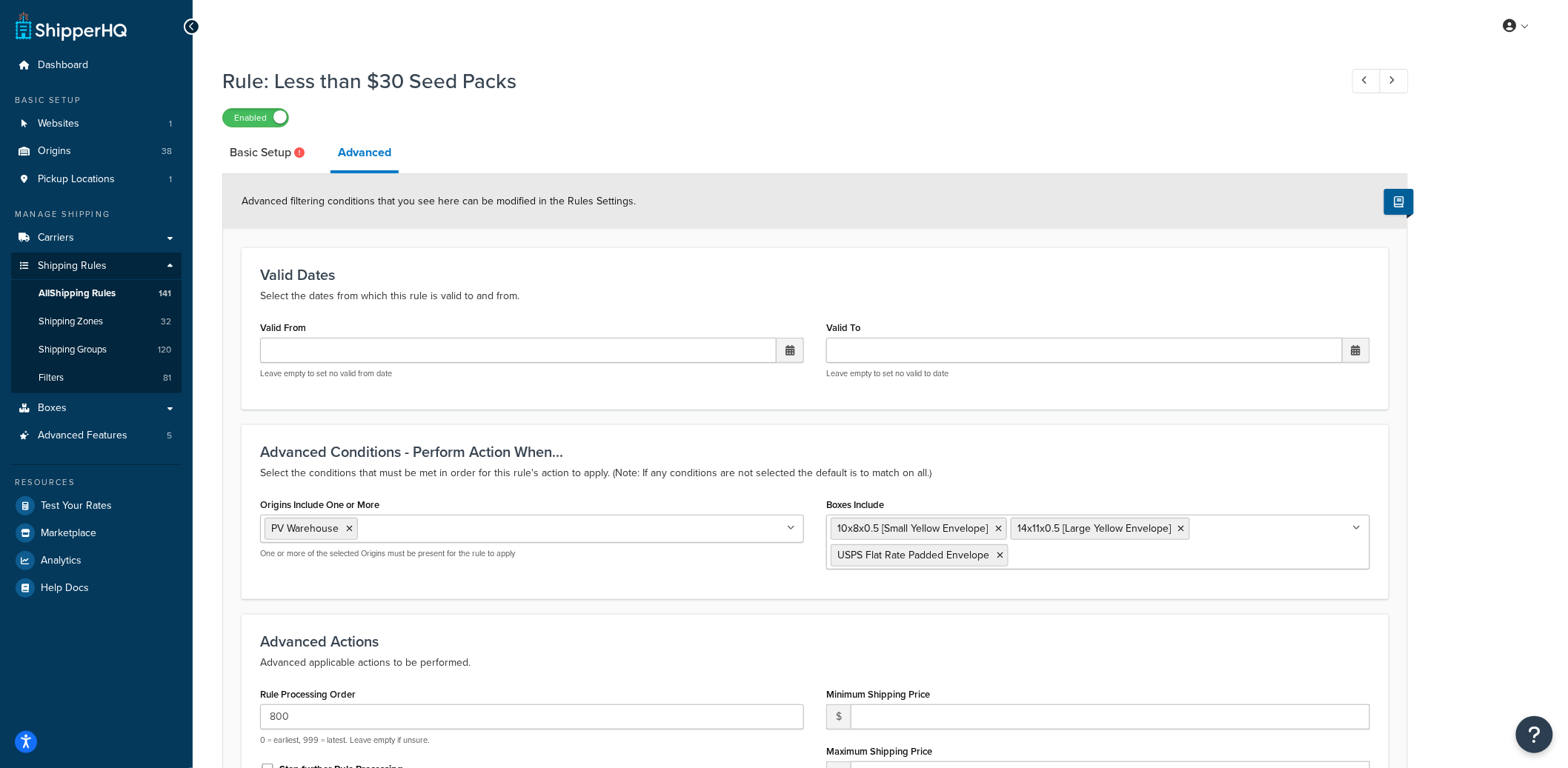
click at [295, 165] on link "Basic Setup" at bounding box center [269, 152] width 94 height 35
select select "BOX"
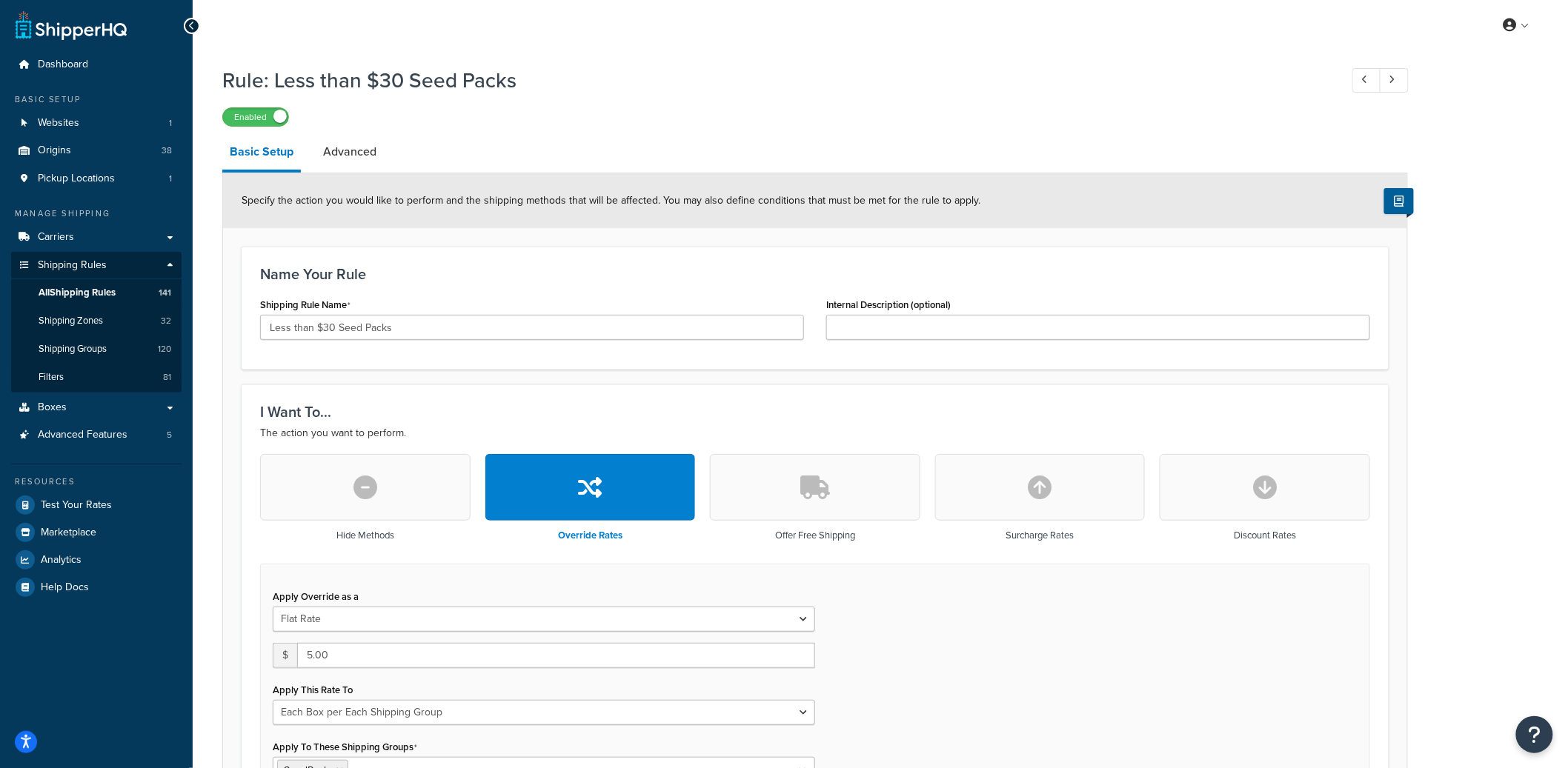
scroll to position [3, 0]
click at [373, 157] on link "Advanced" at bounding box center [349, 149] width 68 height 35
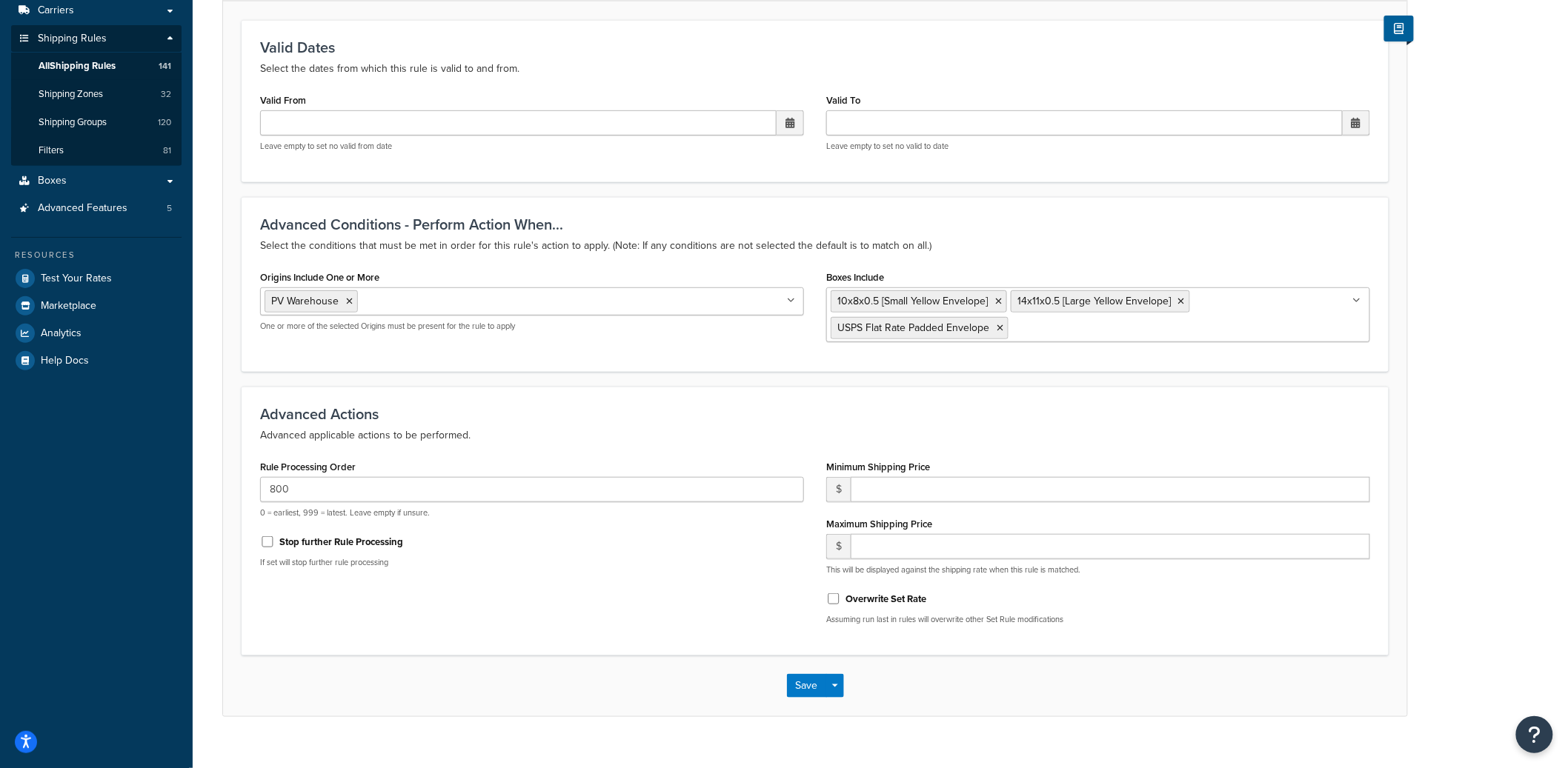
scroll to position [249, 0]
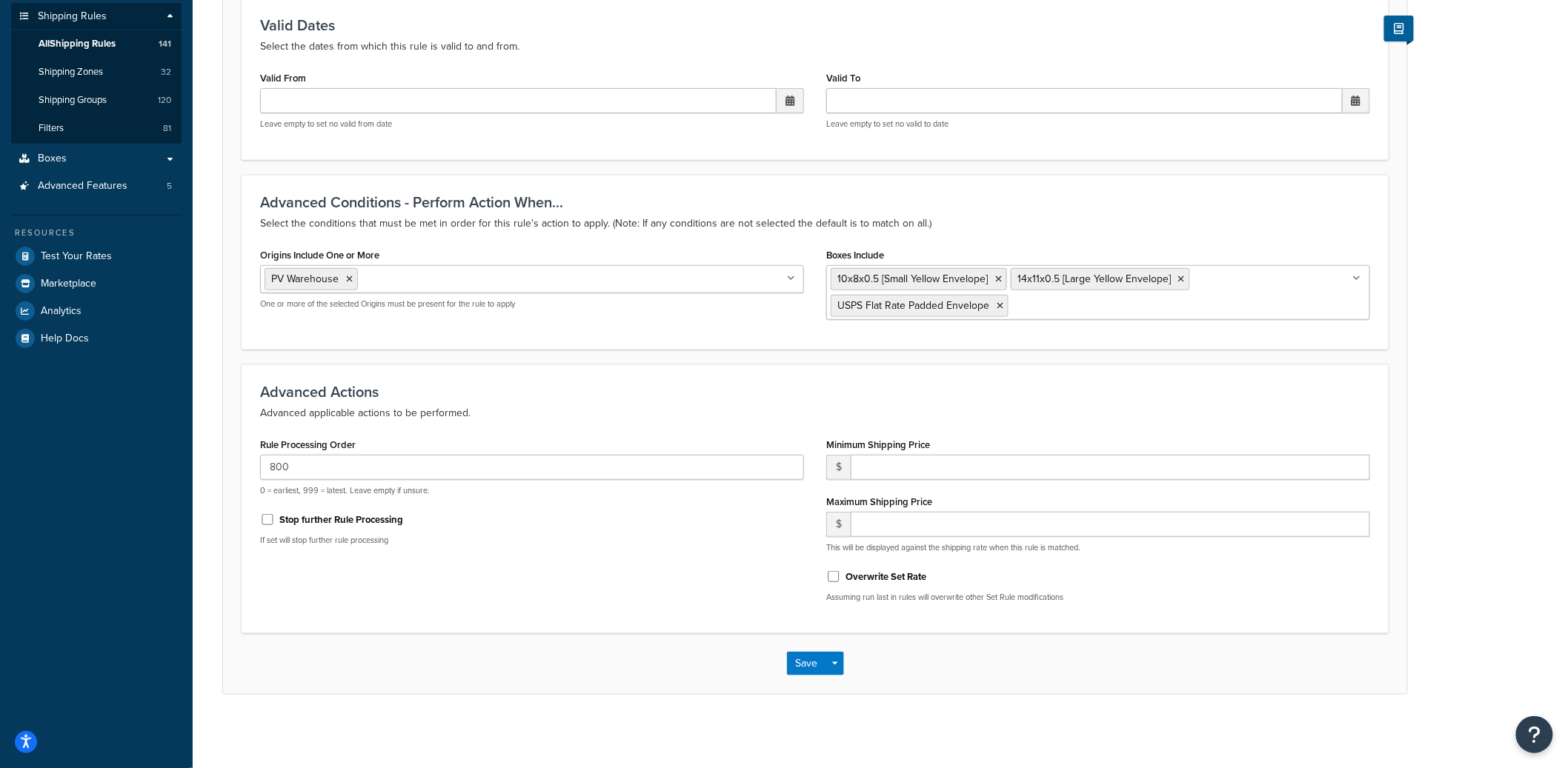
click at [359, 519] on label "Stop further Rule Processing" at bounding box center [341, 519] width 124 height 13
click at [275, 519] on input "Stop further Rule Processing" at bounding box center [268, 519] width 15 height 11
checkbox input "true"
click at [844, 660] on div "Save Save Dropdown Save and Edit Save and Duplicate Save and Create New" at bounding box center [815, 664] width 1184 height 61
click at [842, 664] on button "Save Dropdown" at bounding box center [835, 663] width 18 height 24
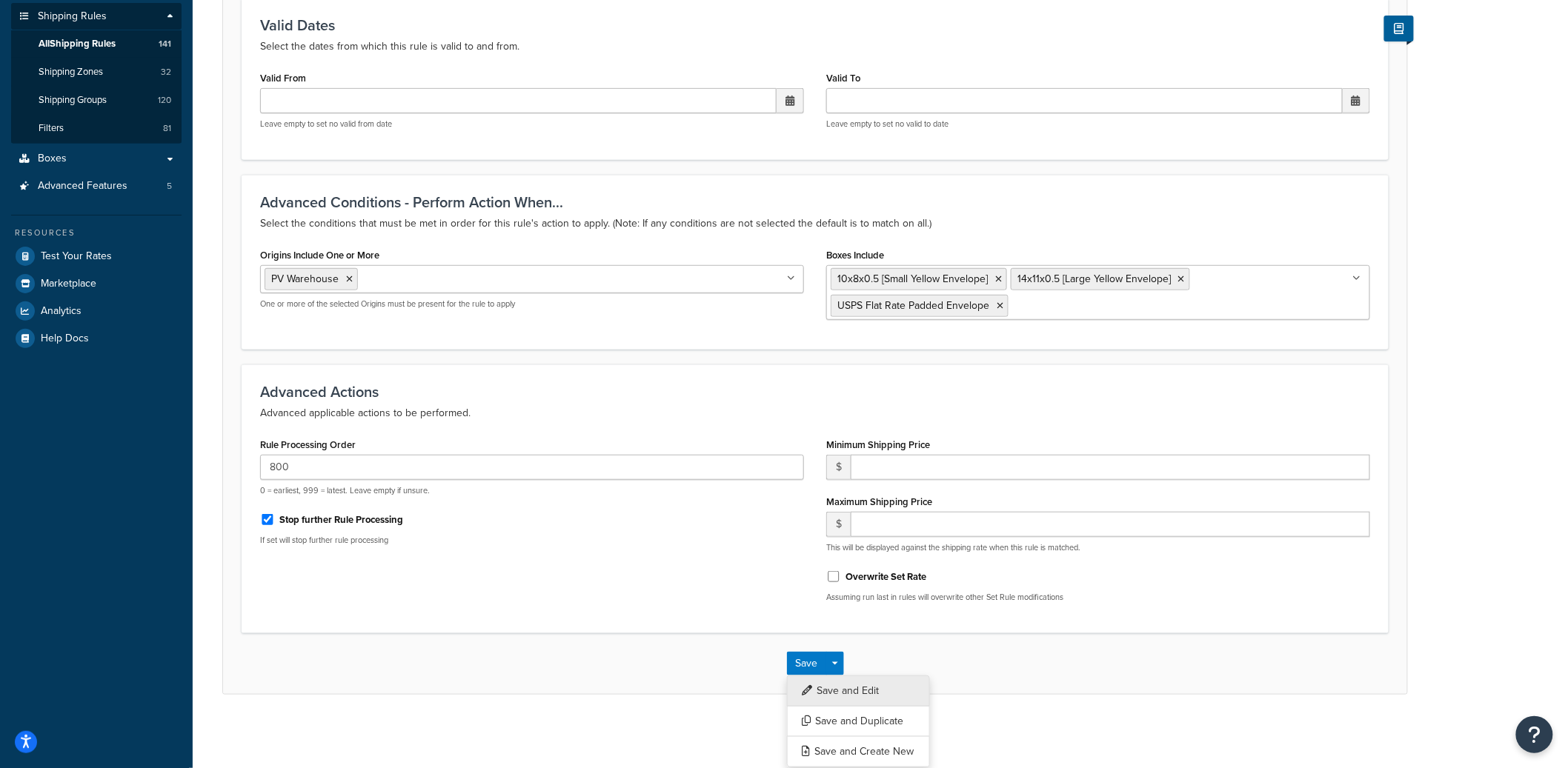
click at [846, 684] on button "Save and Edit" at bounding box center [858, 691] width 143 height 31
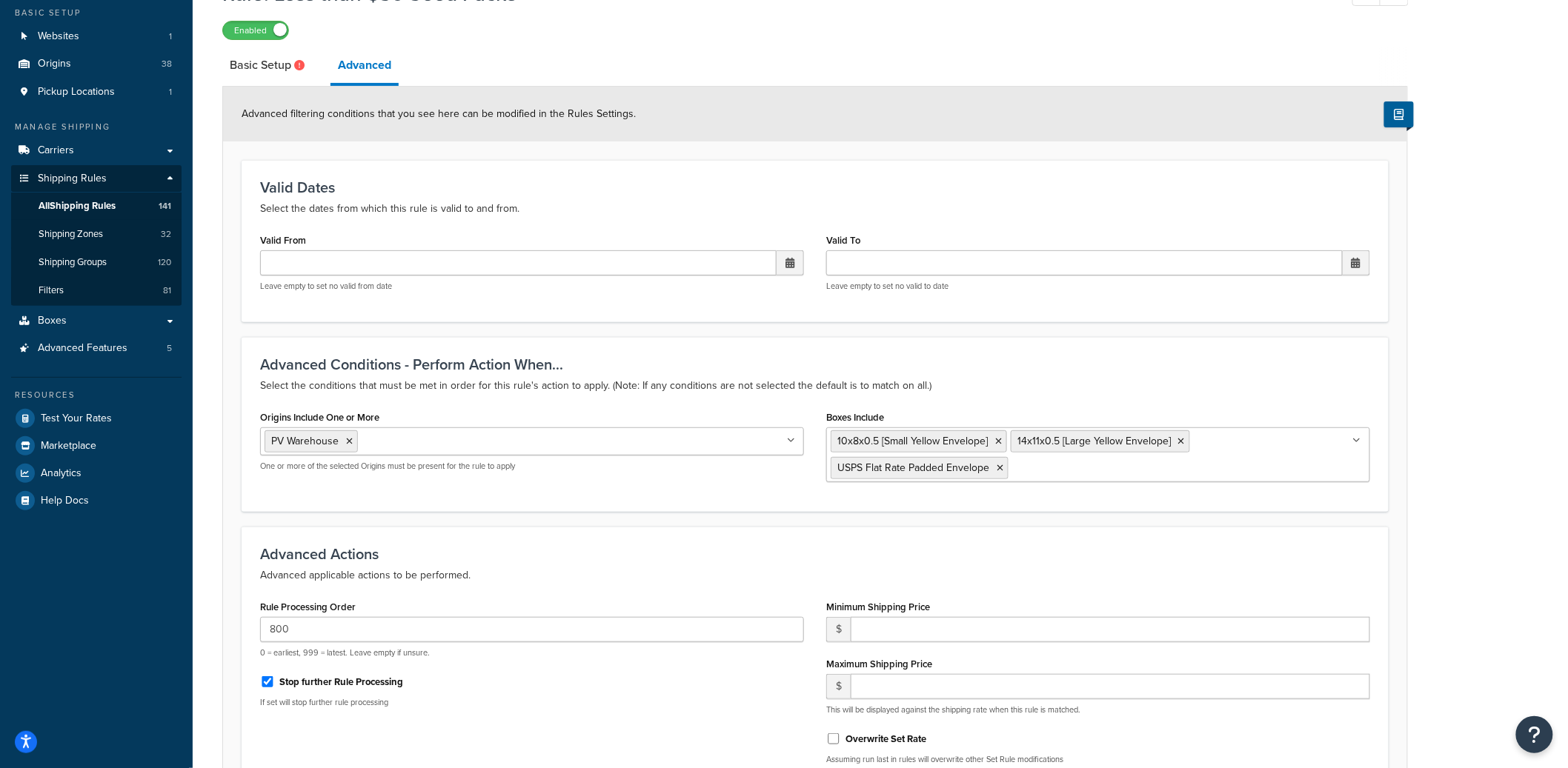
scroll to position [0, 0]
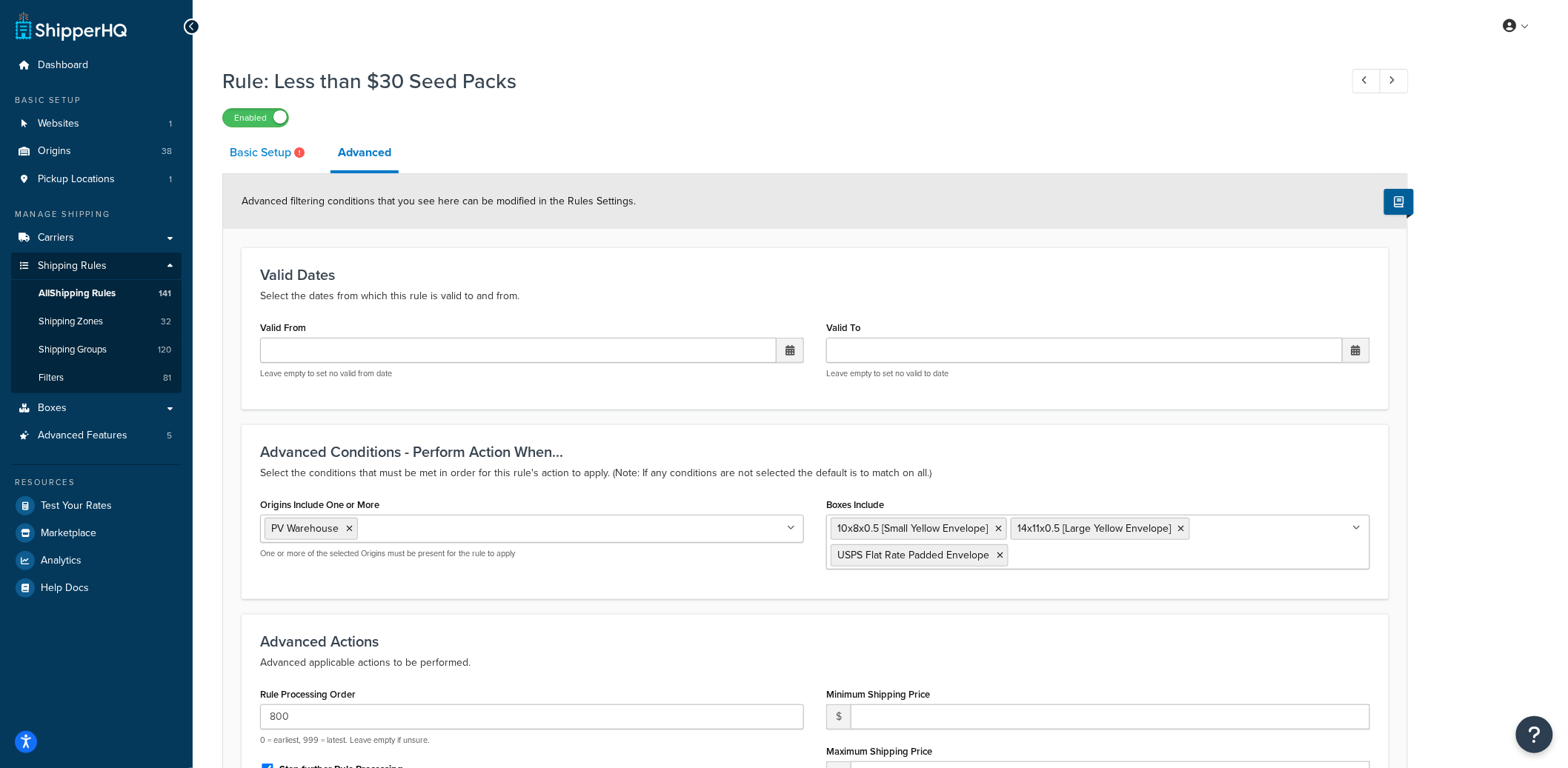
click at [260, 156] on link "Basic Setup" at bounding box center [269, 152] width 94 height 35
select select "BOX"
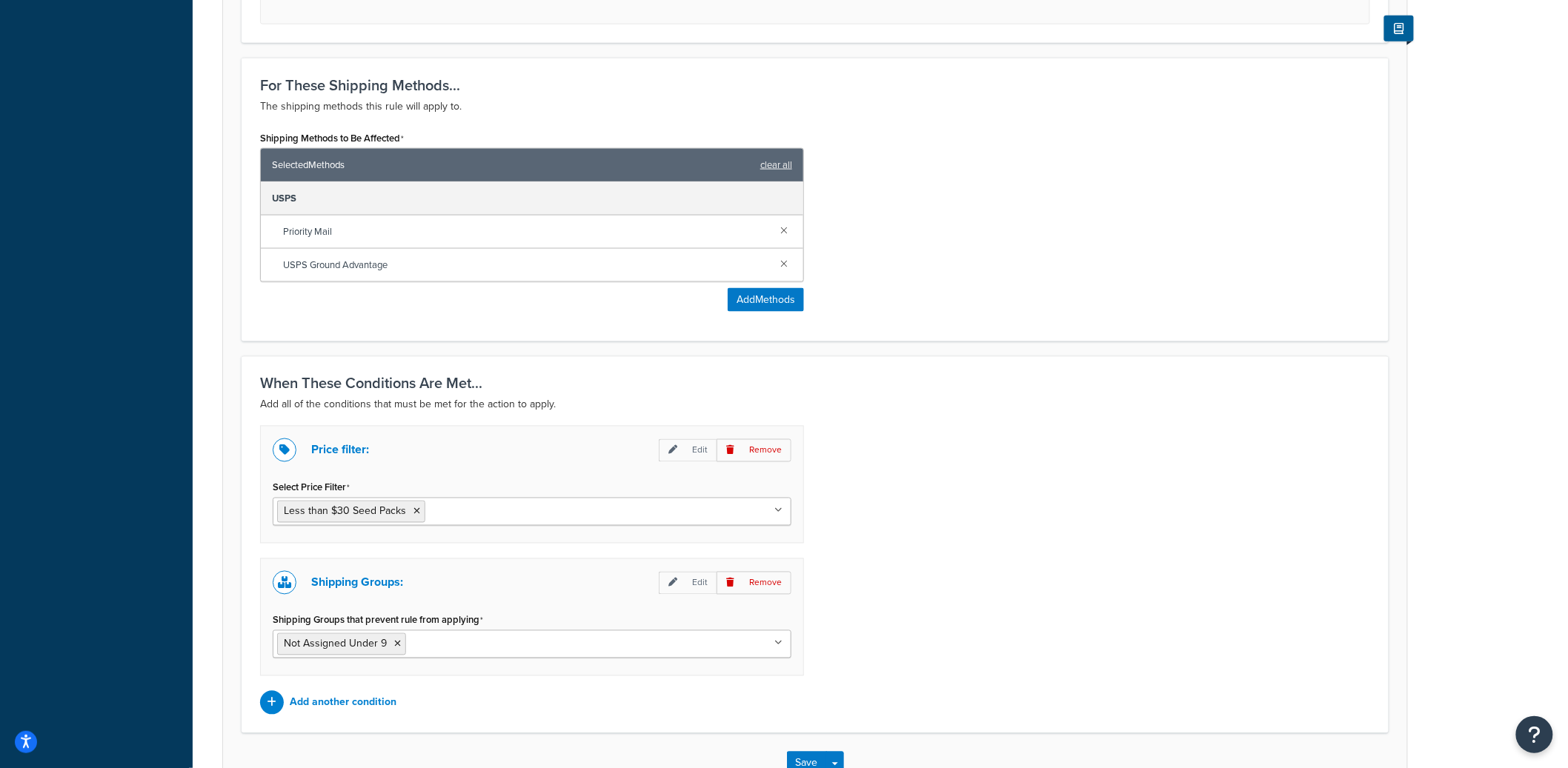
scroll to position [924, 0]
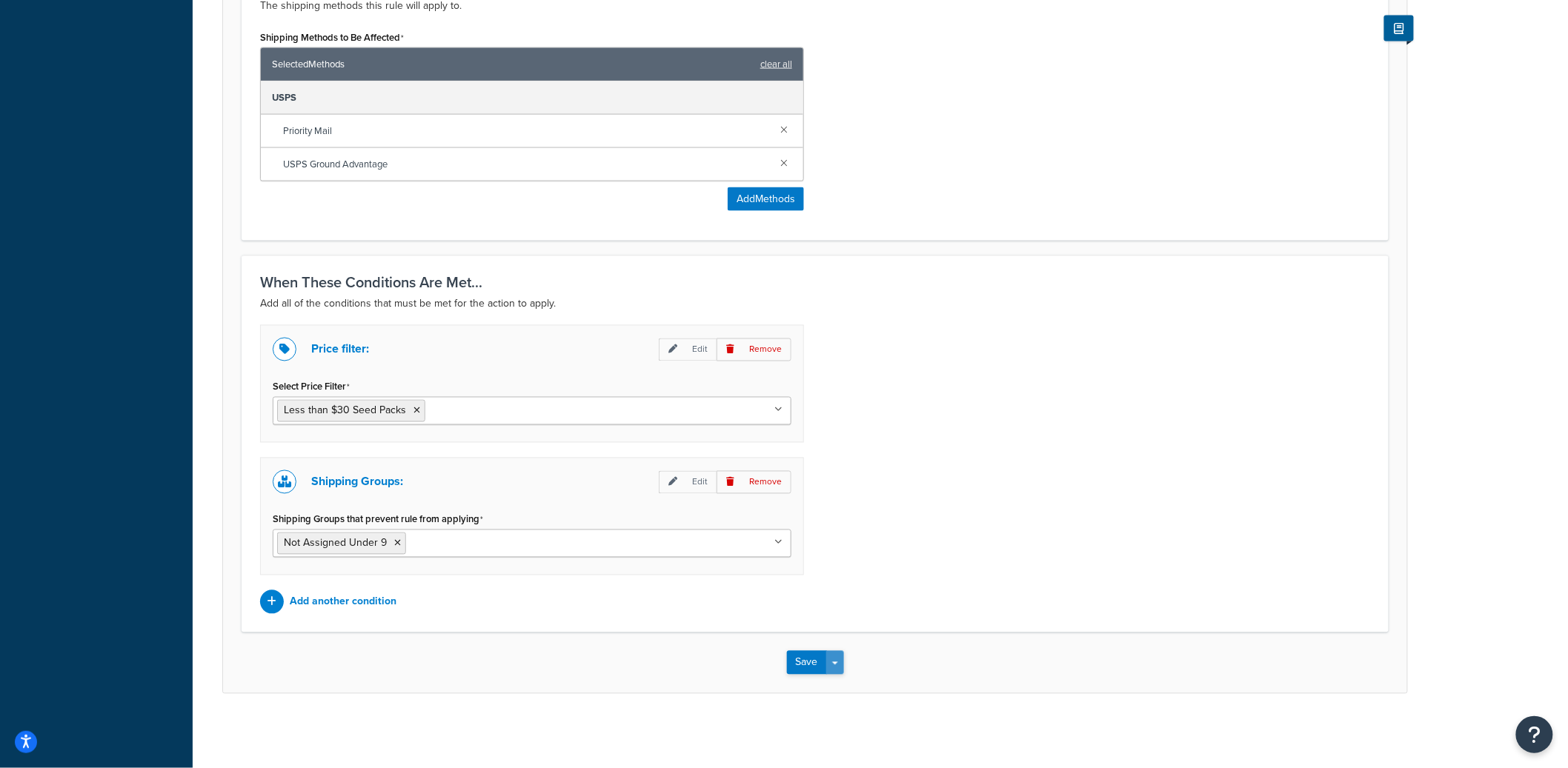
click at [840, 662] on button "Save Dropdown" at bounding box center [835, 662] width 18 height 24
click at [842, 677] on button "Save and Edit" at bounding box center [858, 690] width 143 height 31
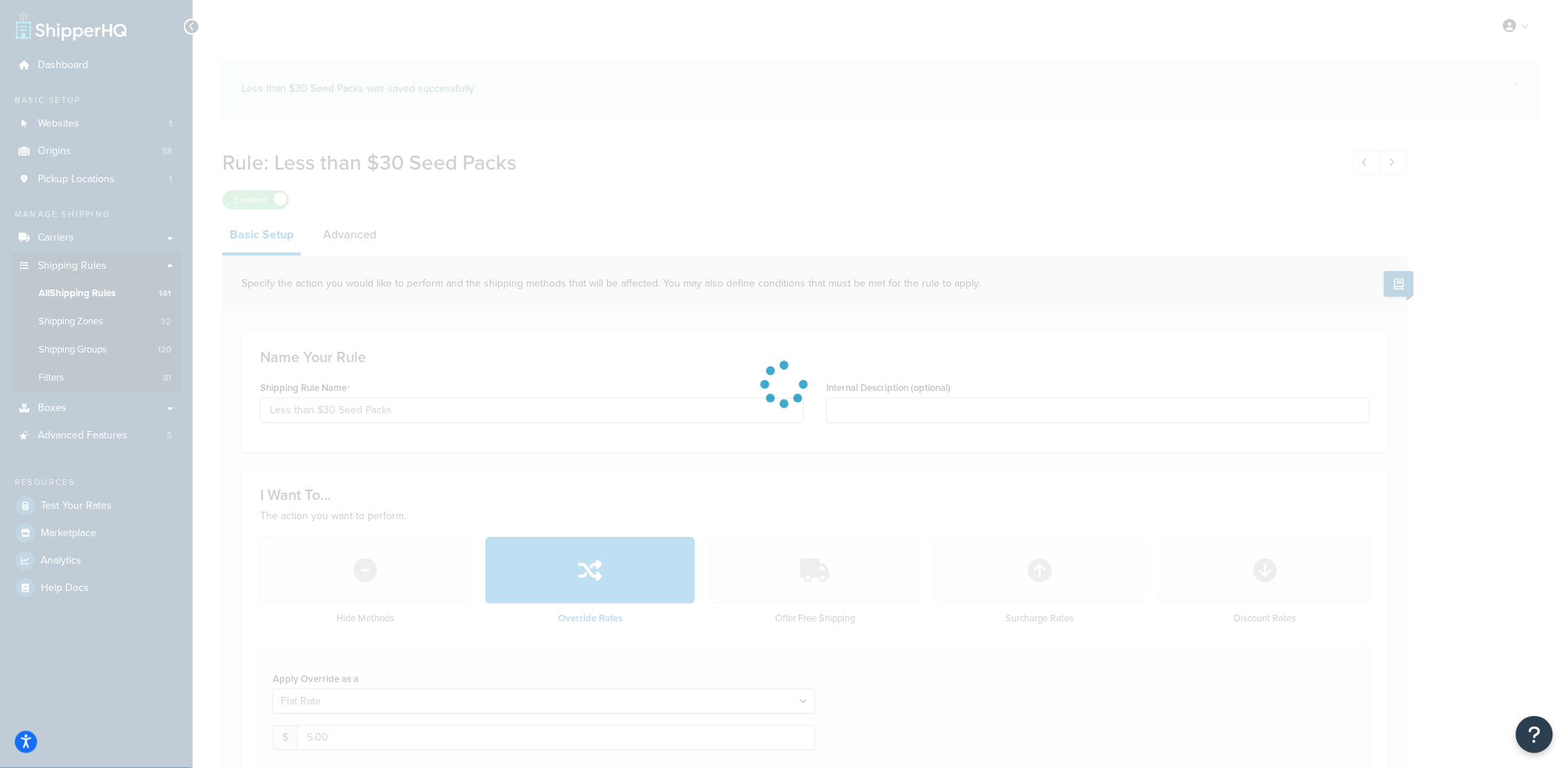
select select "BOX"
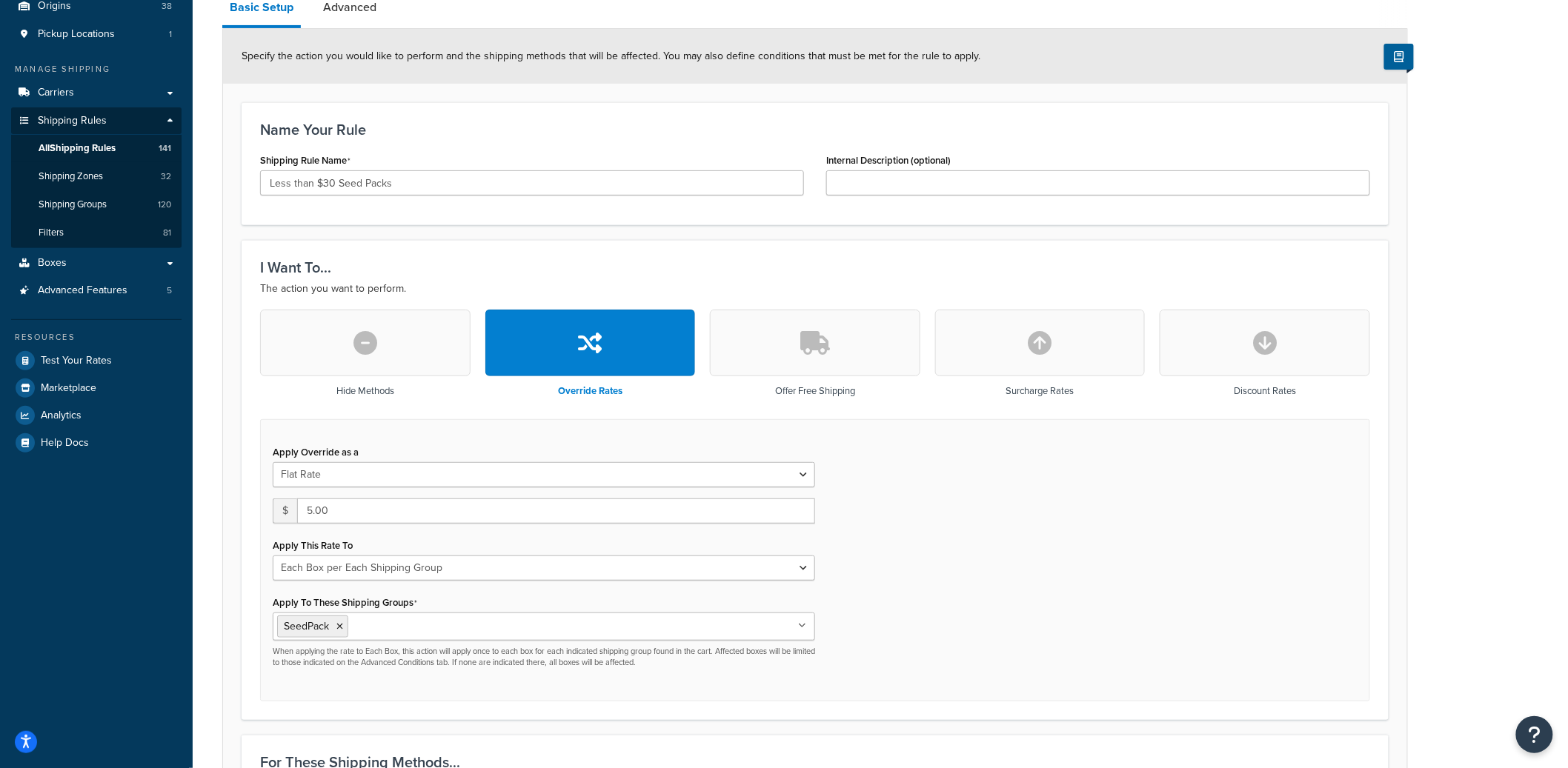
scroll to position [21, 0]
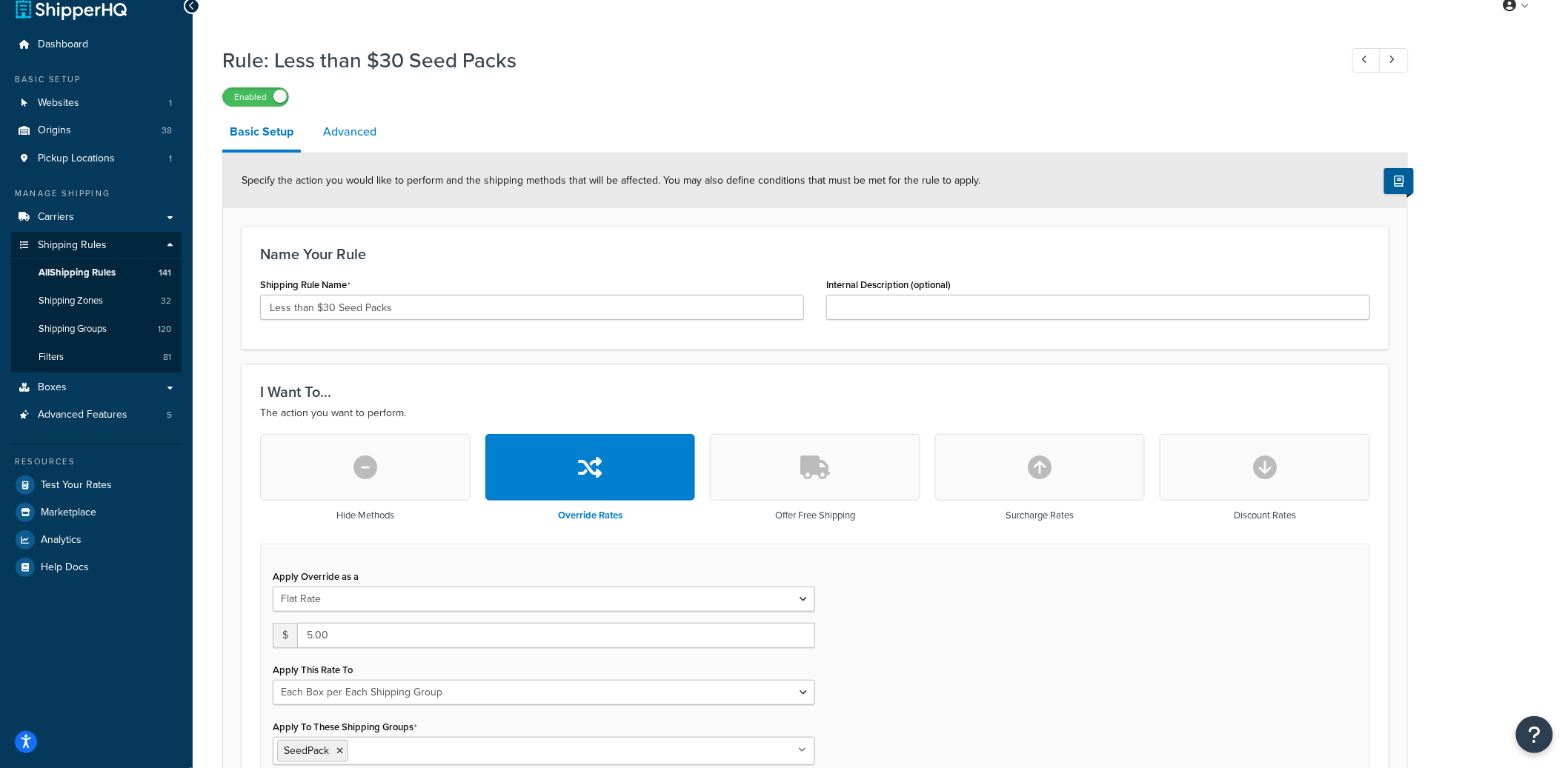
click at [376, 143] on link "Advanced" at bounding box center [349, 131] width 68 height 35
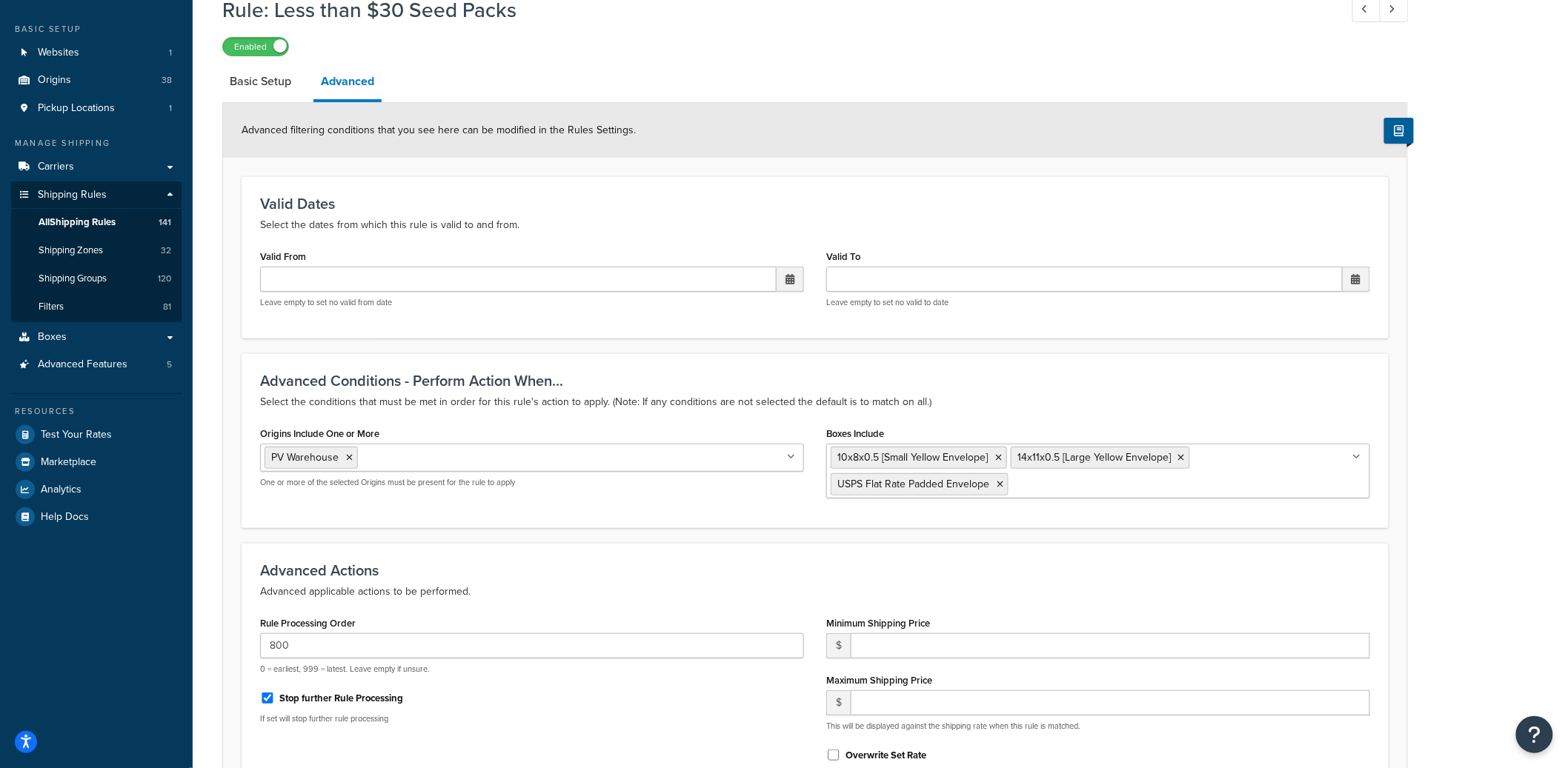
scroll to position [69, 0]
click at [272, 91] on link "Basic Setup" at bounding box center [260, 83] width 76 height 35
select select "BOX"
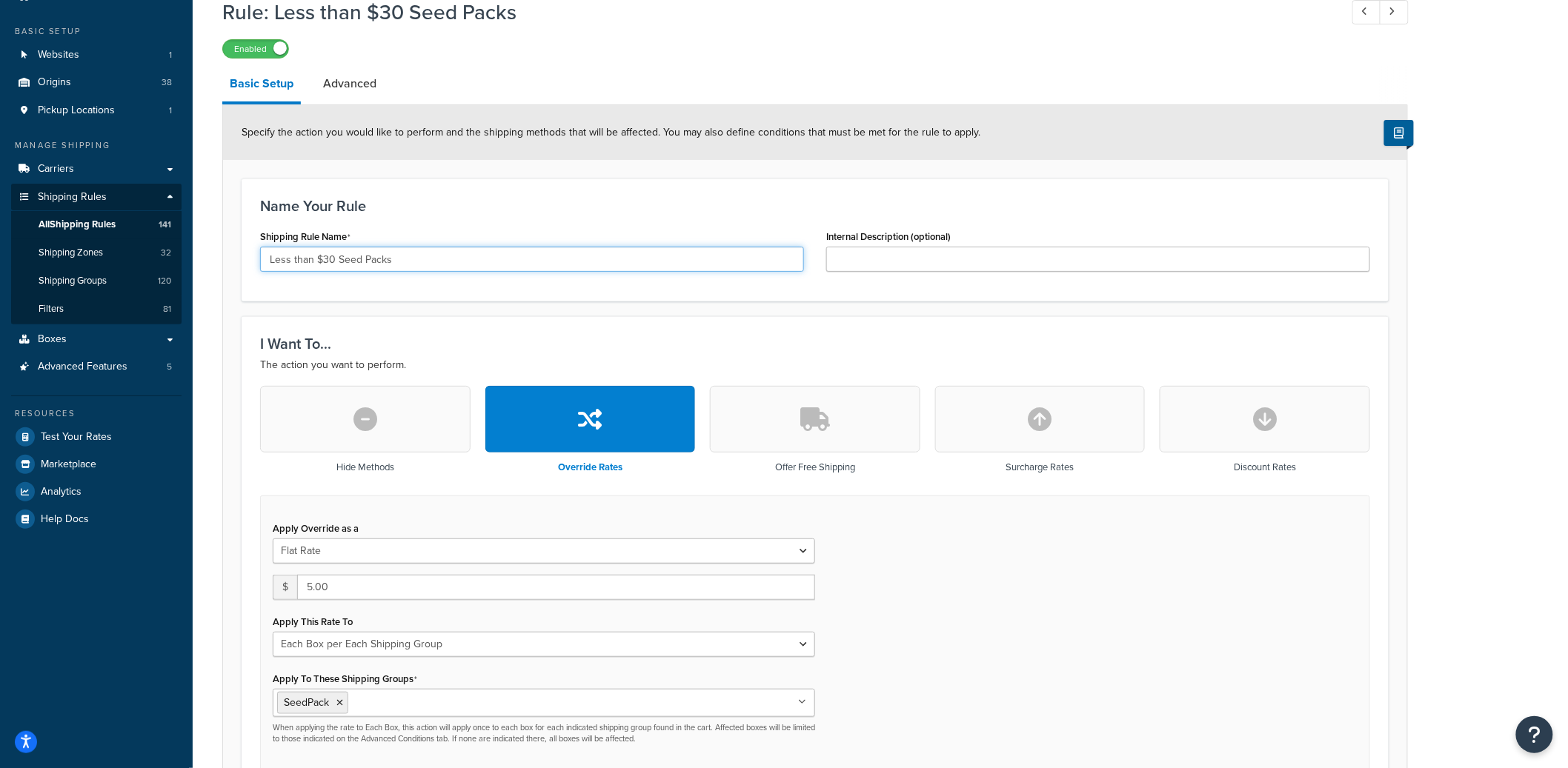
click at [332, 250] on input "Less than $30 Seed Packs" at bounding box center [532, 259] width 543 height 25
click at [331, 251] on input "Less than $30 Seed Packs" at bounding box center [532, 259] width 543 height 25
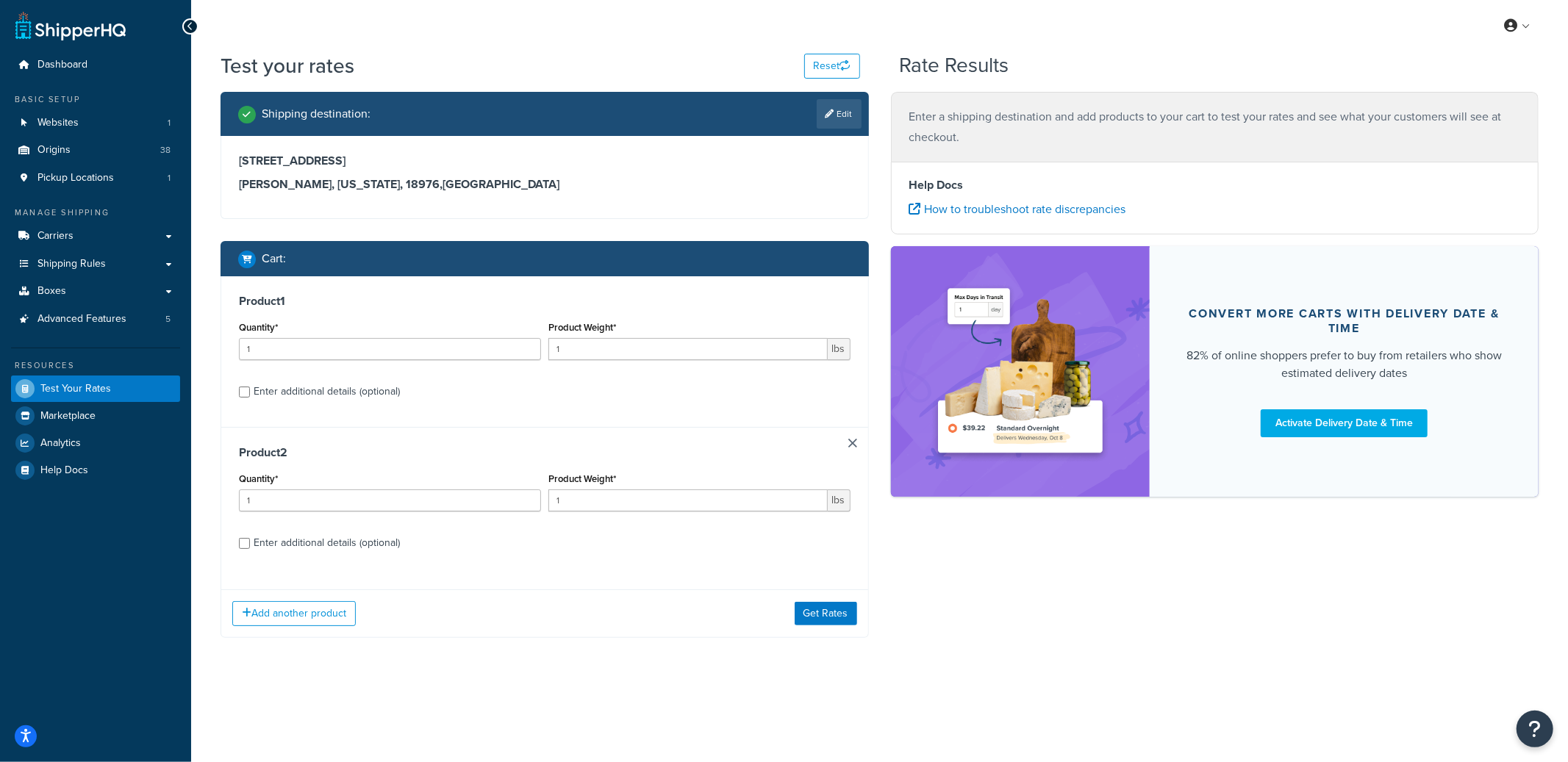
click at [855, 440] on link at bounding box center [852, 443] width 9 height 9
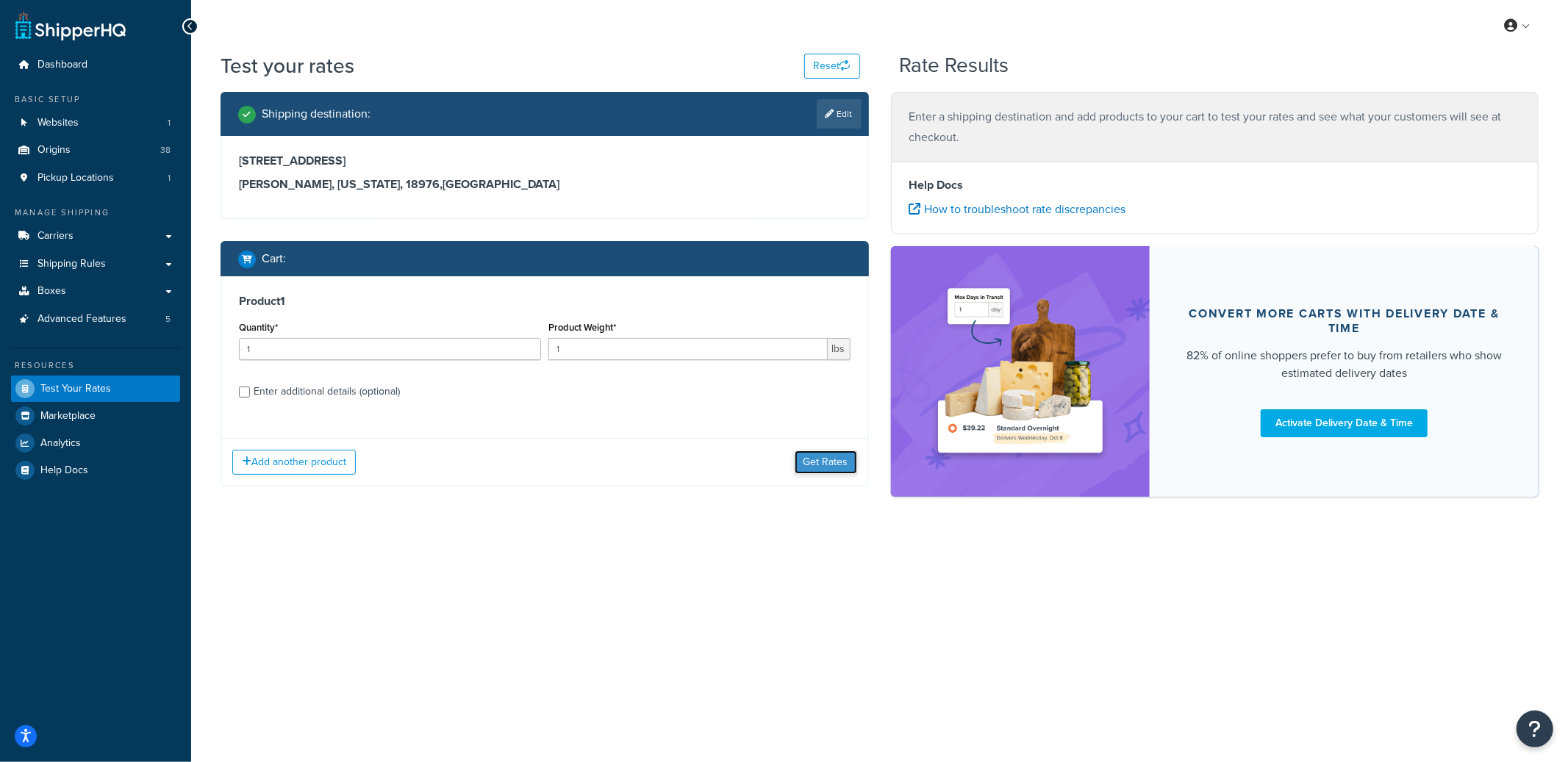
click at [837, 468] on button "Get Rates" at bounding box center [826, 462] width 63 height 24
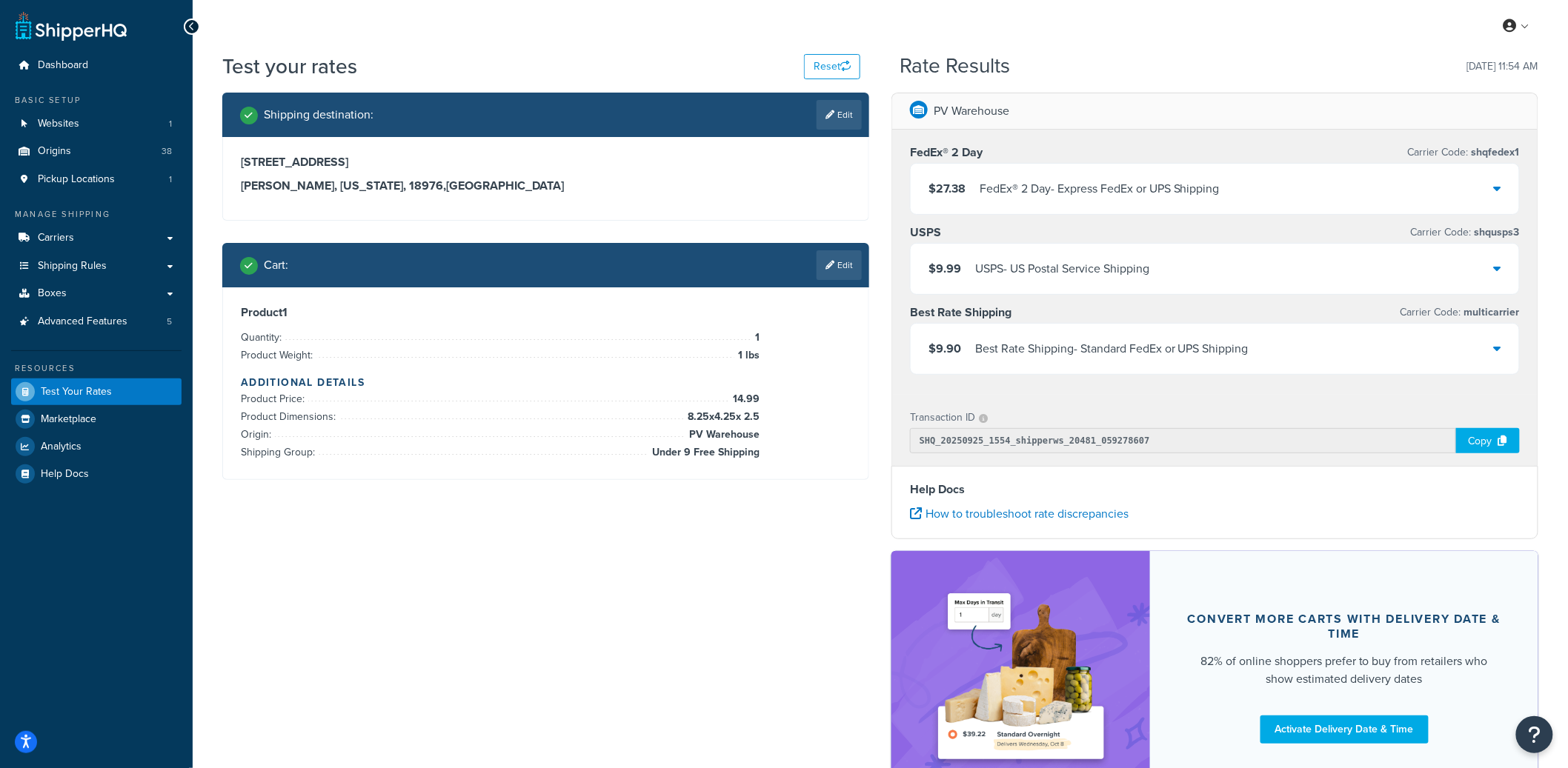
click at [1044, 267] on div "USPS - US Postal Service Shipping" at bounding box center [1062, 268] width 174 height 21
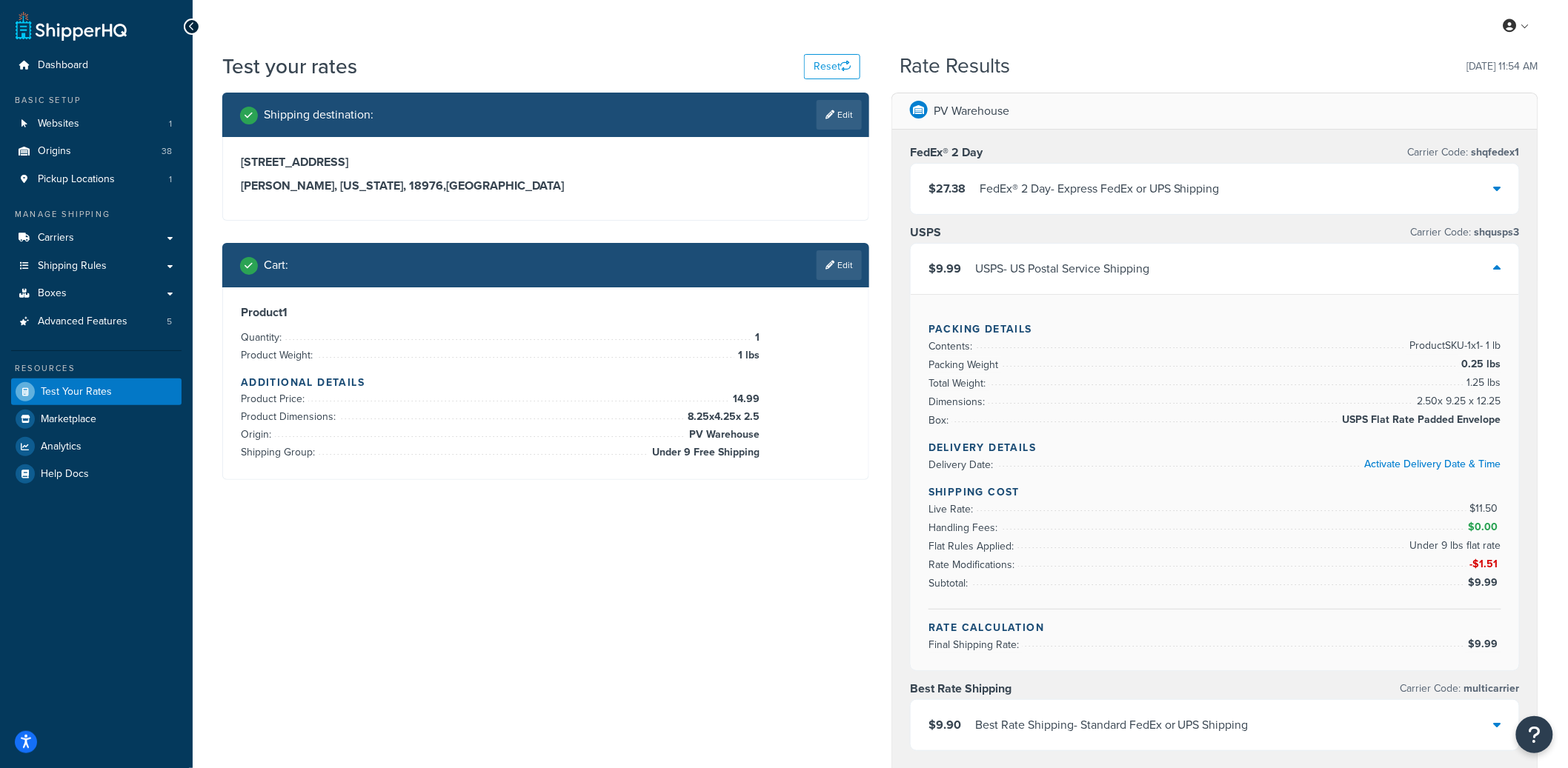
click at [1448, 546] on span "Under 9 lbs flat rate" at bounding box center [1454, 546] width 95 height 18
copy span "Under 9 lbs flat rate"
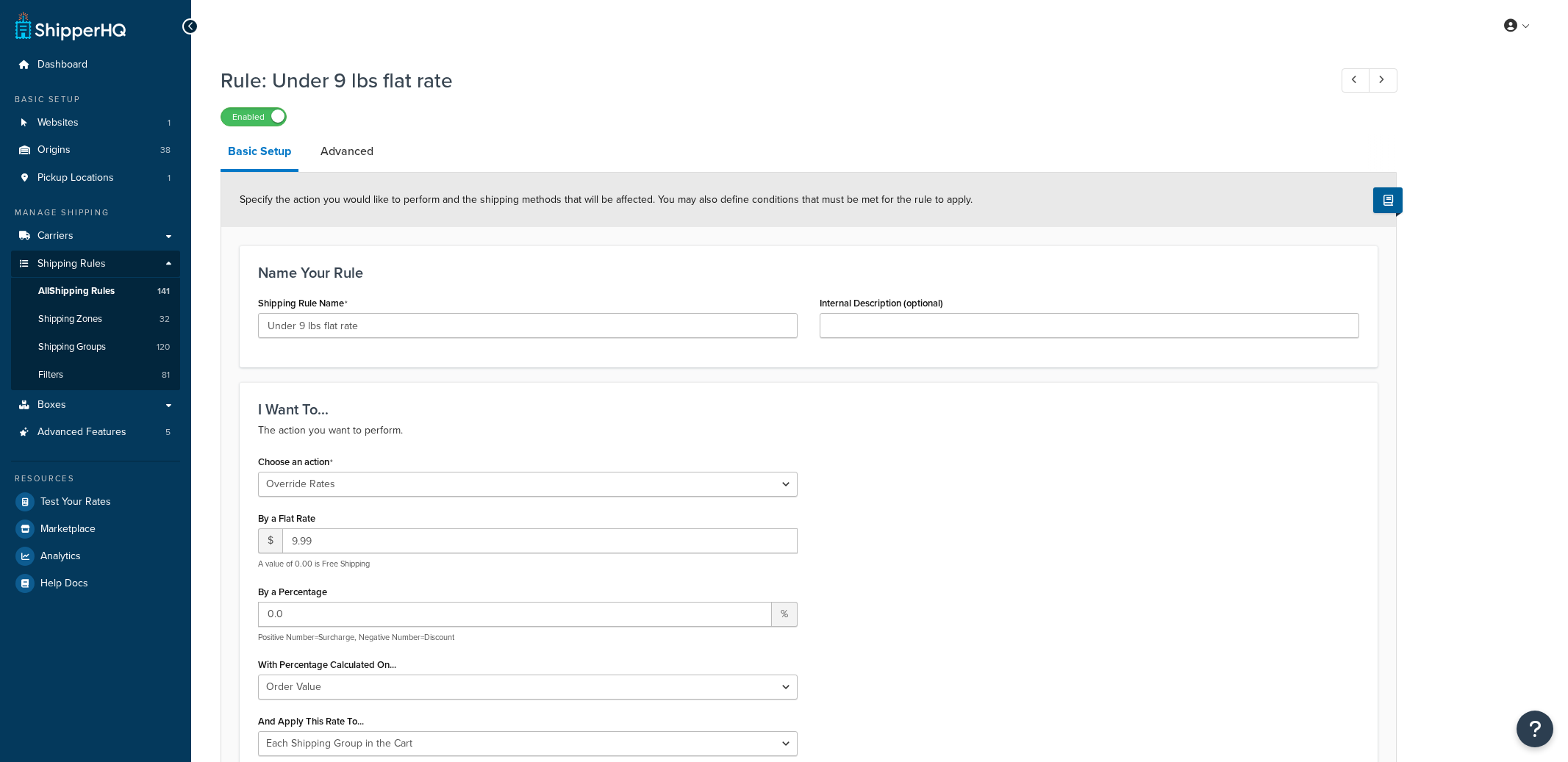
select select "OVERRIDE"
select select "SHIPPING_GROUP"
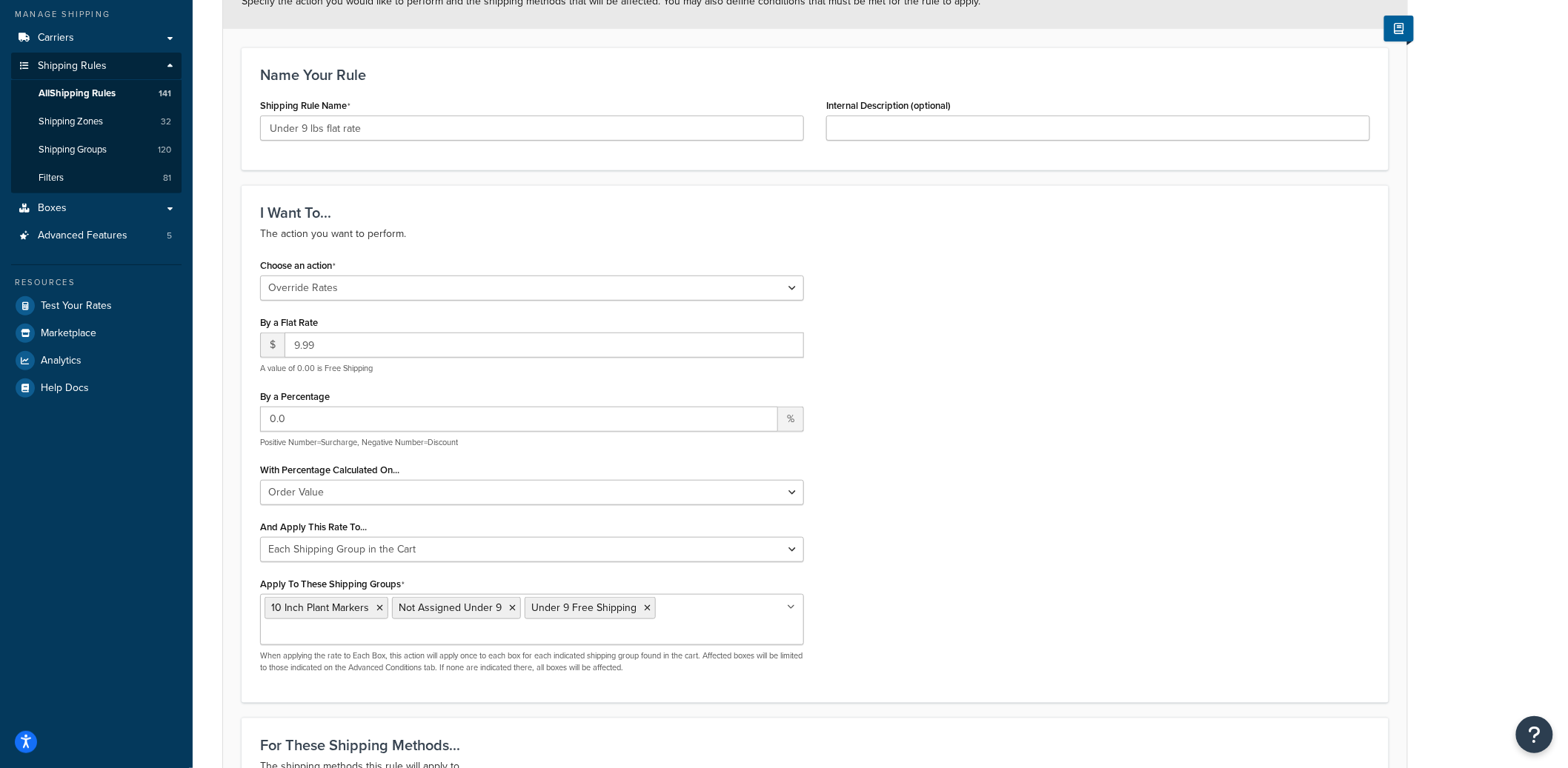
scroll to position [252, 0]
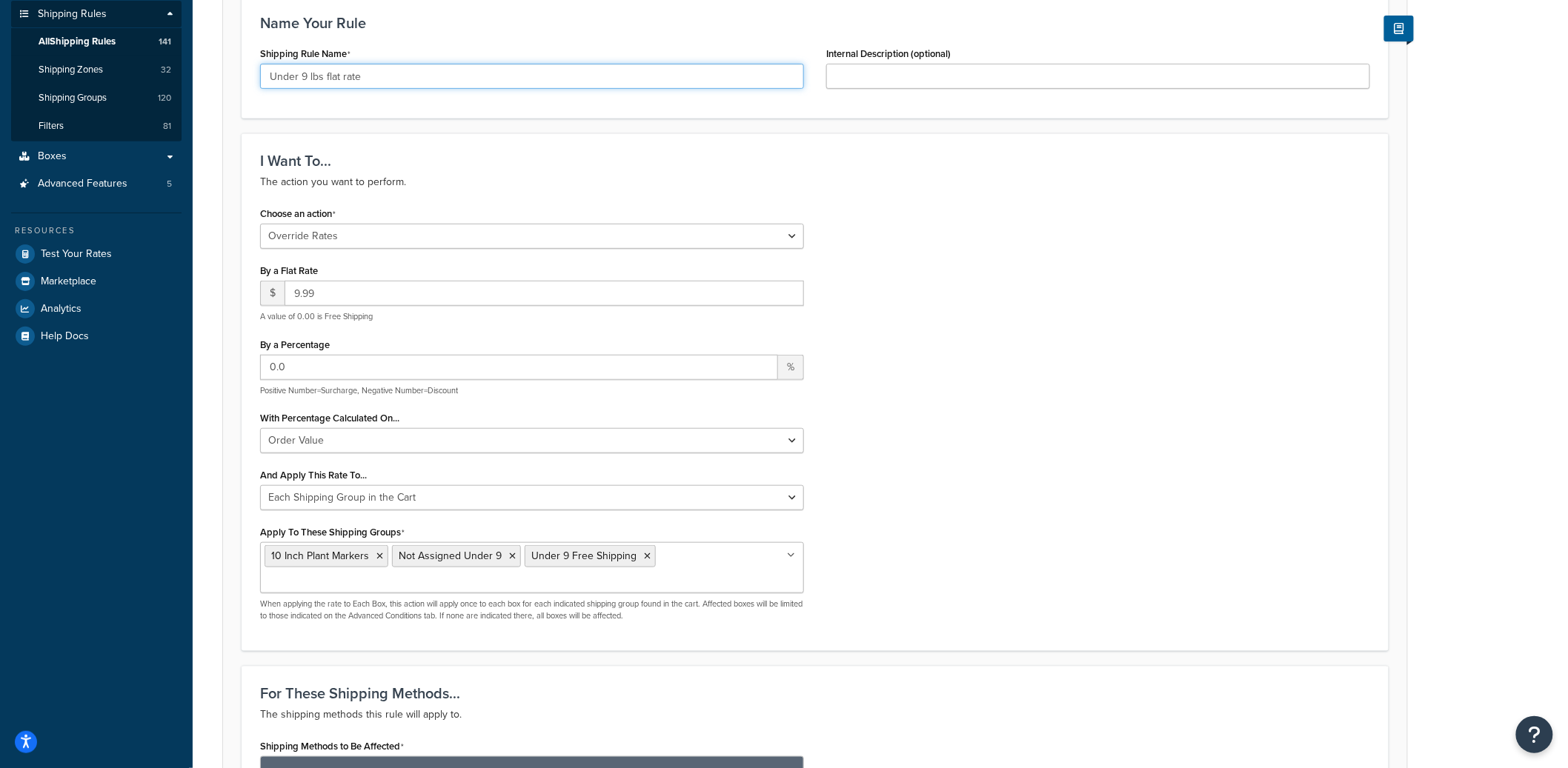
click at [339, 82] on input "Under 9 lbs flat rate" at bounding box center [532, 76] width 543 height 25
click at [339, 81] on input "Under 9 lbs flat rate" at bounding box center [532, 76] width 543 height 25
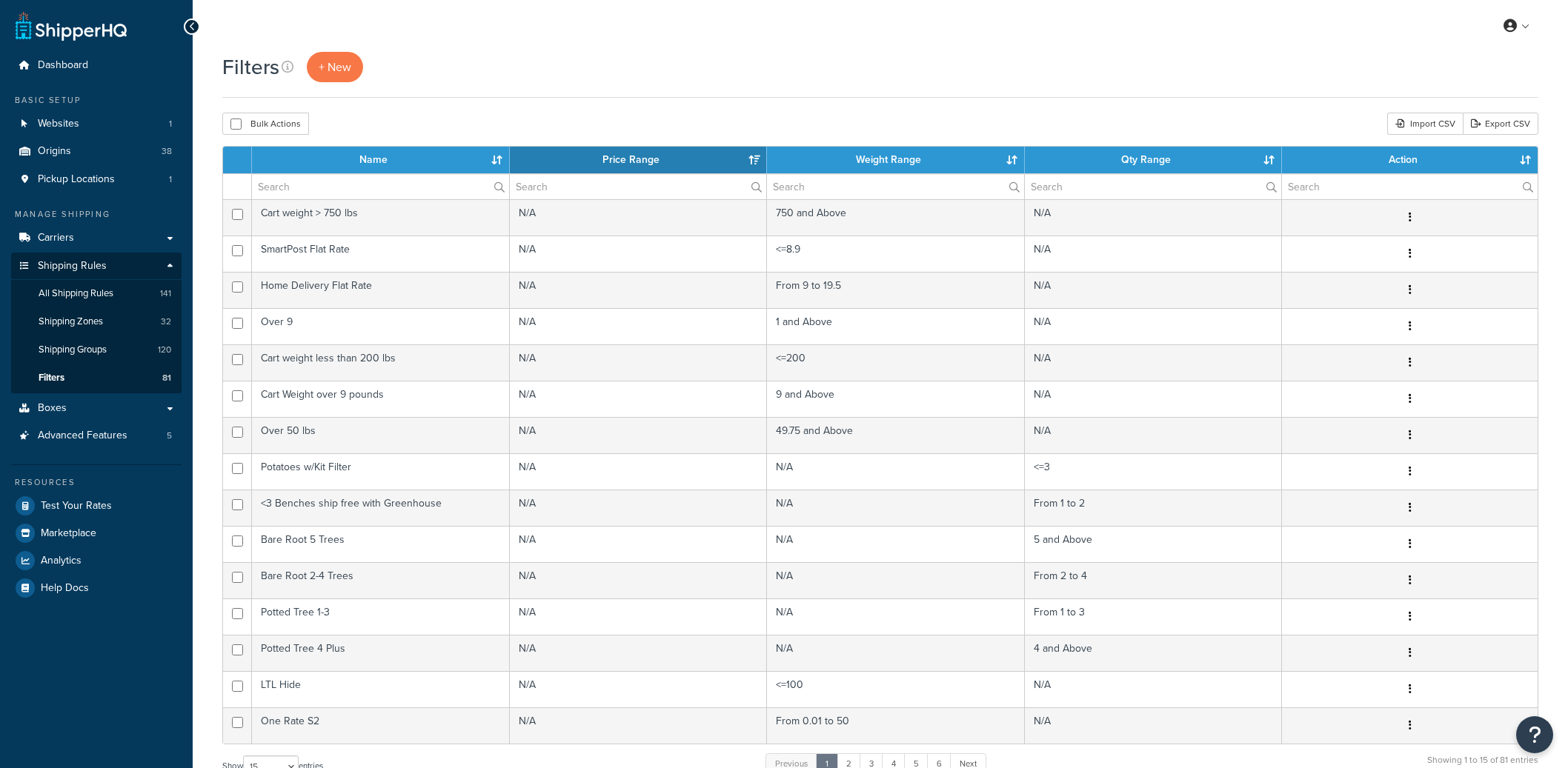
select select "15"
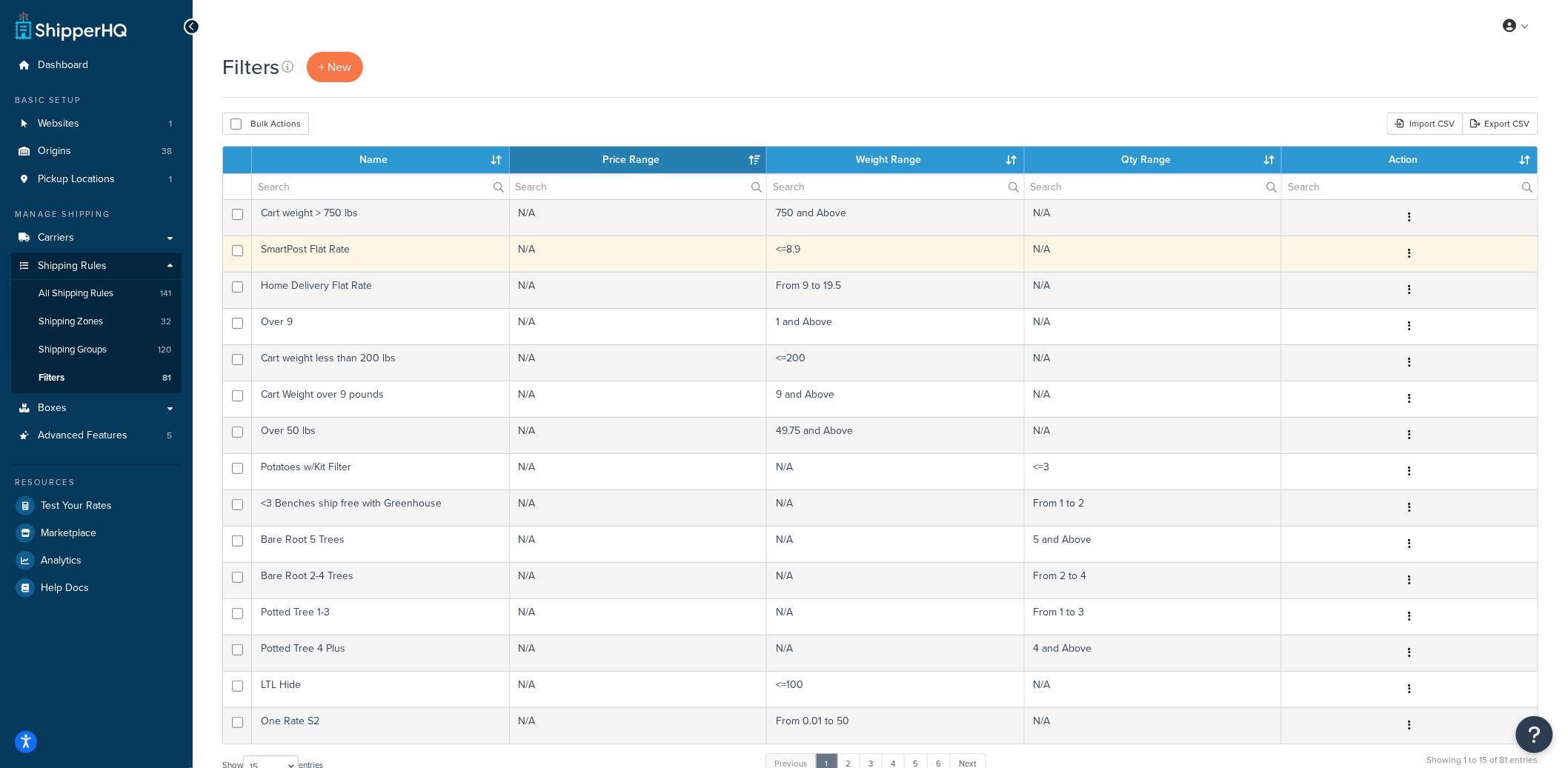
click at [338, 253] on td "SmartPost Flat Rate" at bounding box center [381, 254] width 258 height 36
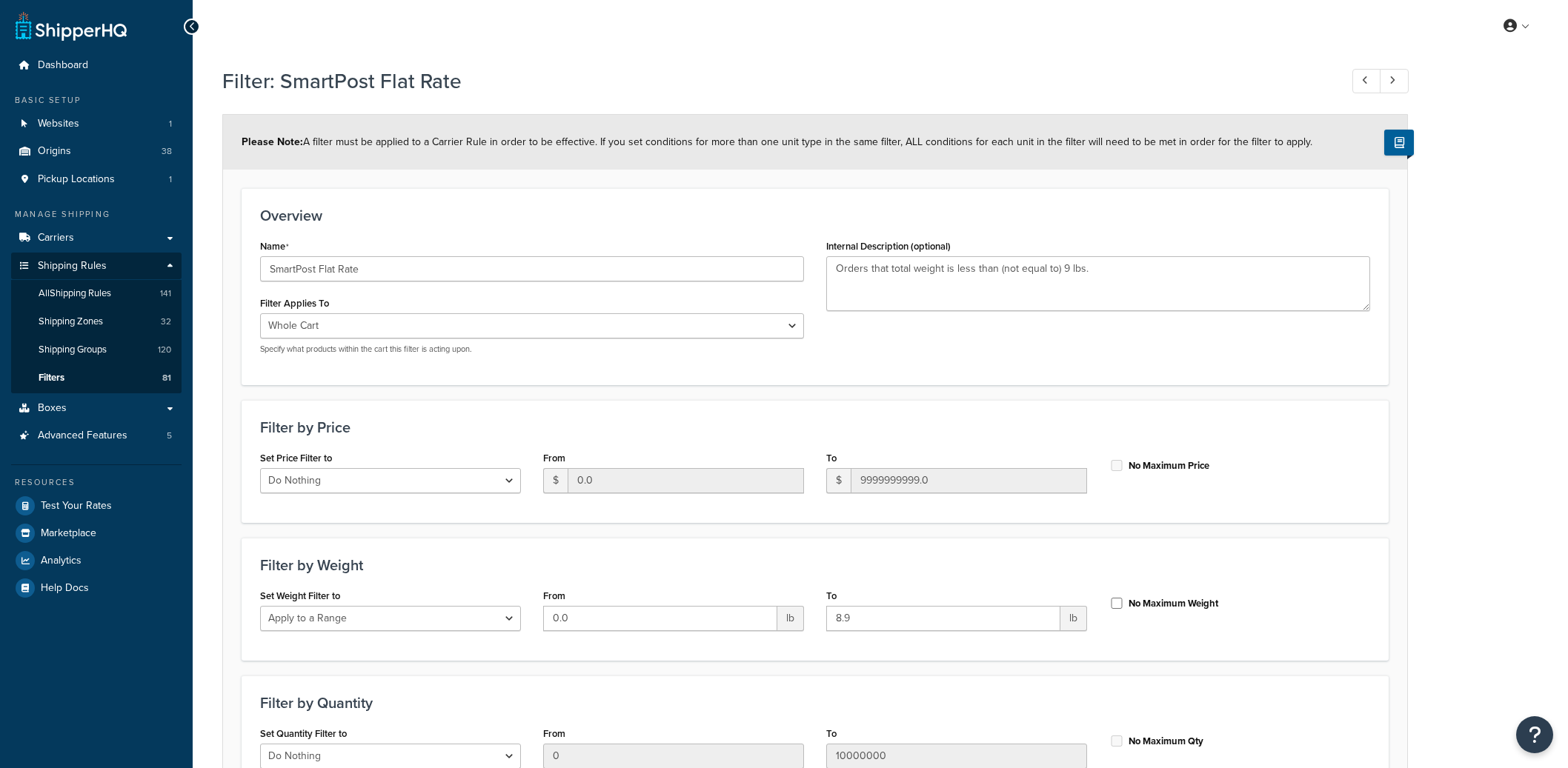
select select "range"
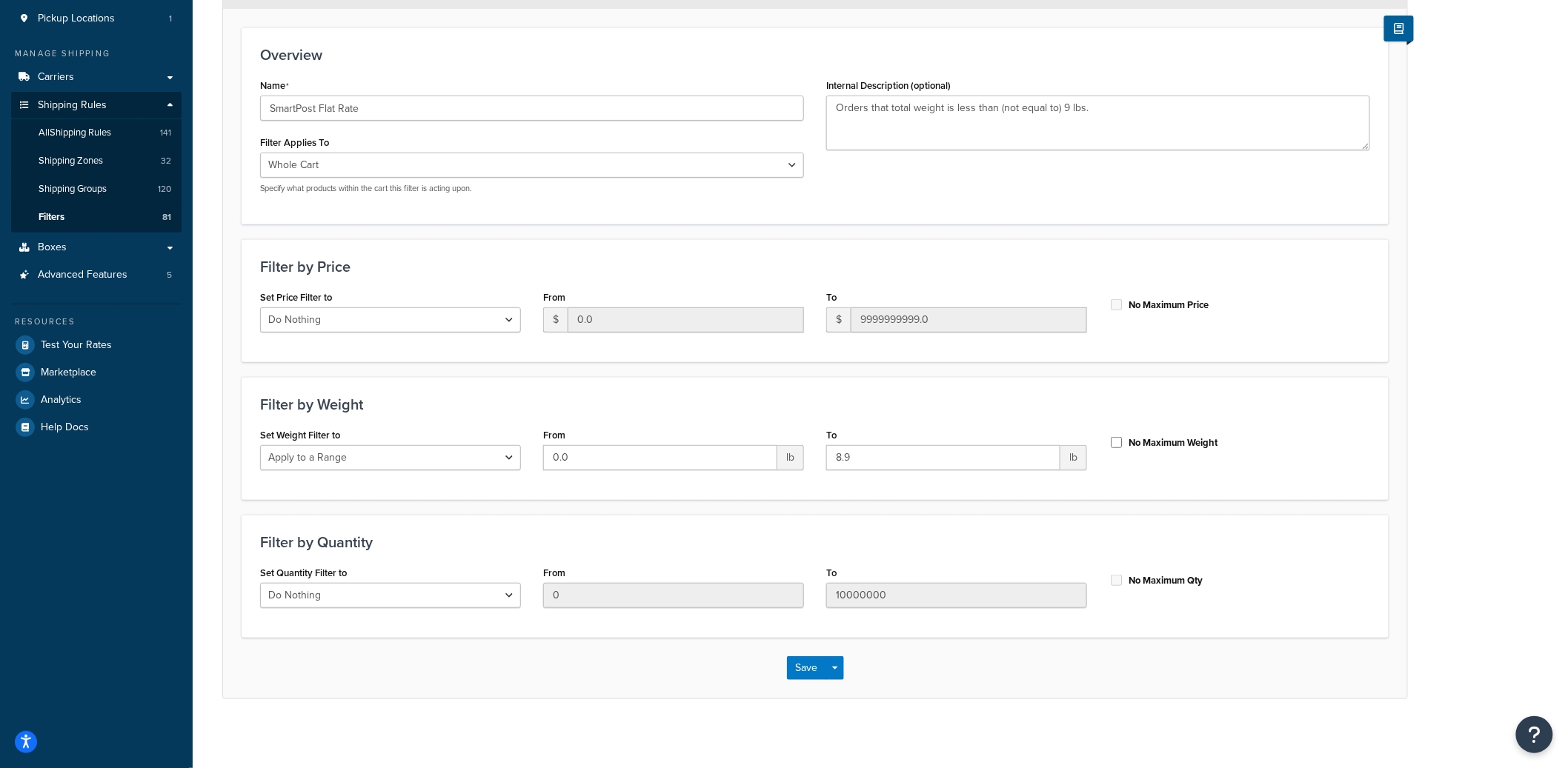
scroll to position [165, 0]
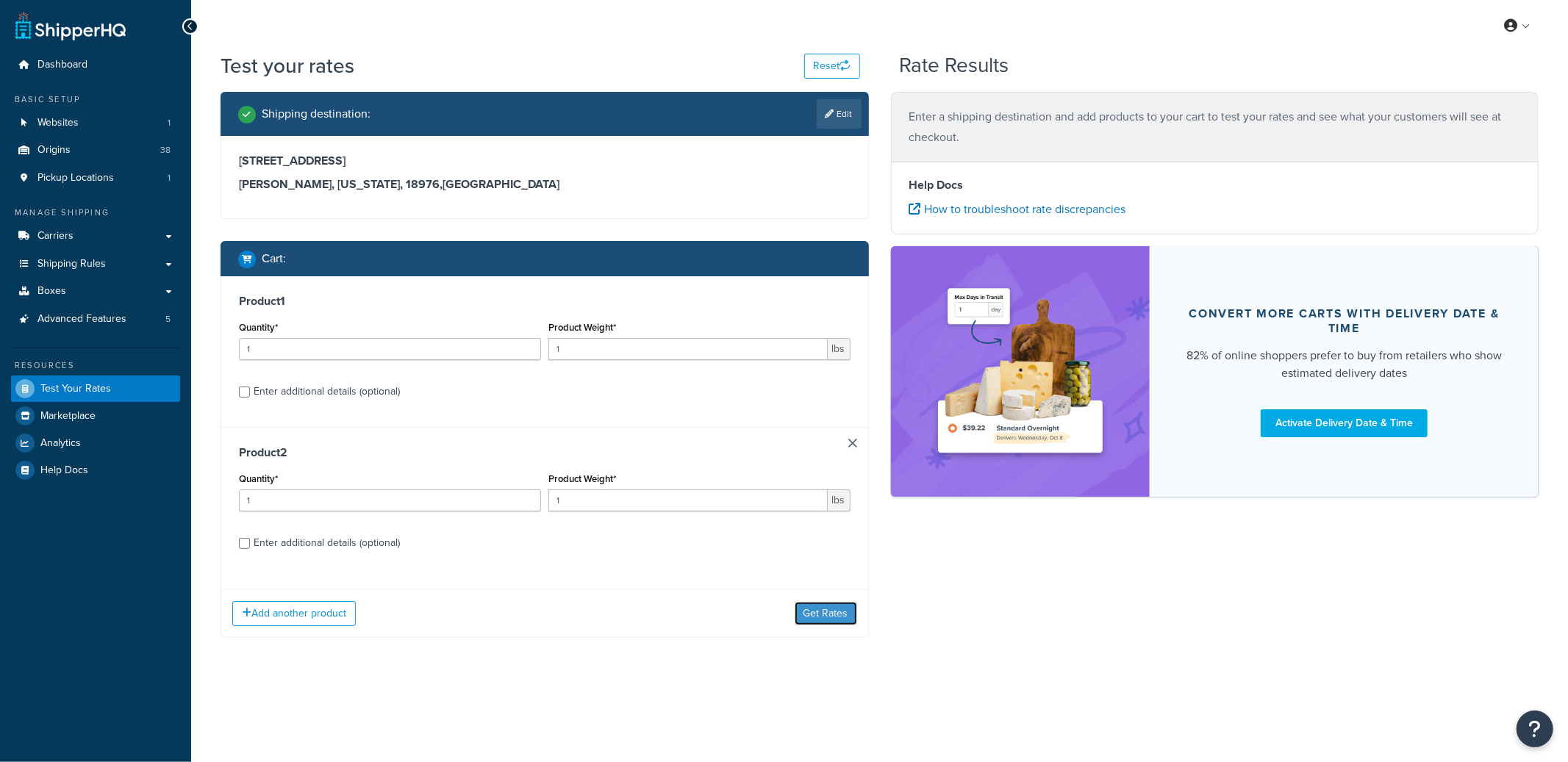
click at [817, 602] on button "Get Rates" at bounding box center [826, 613] width 63 height 24
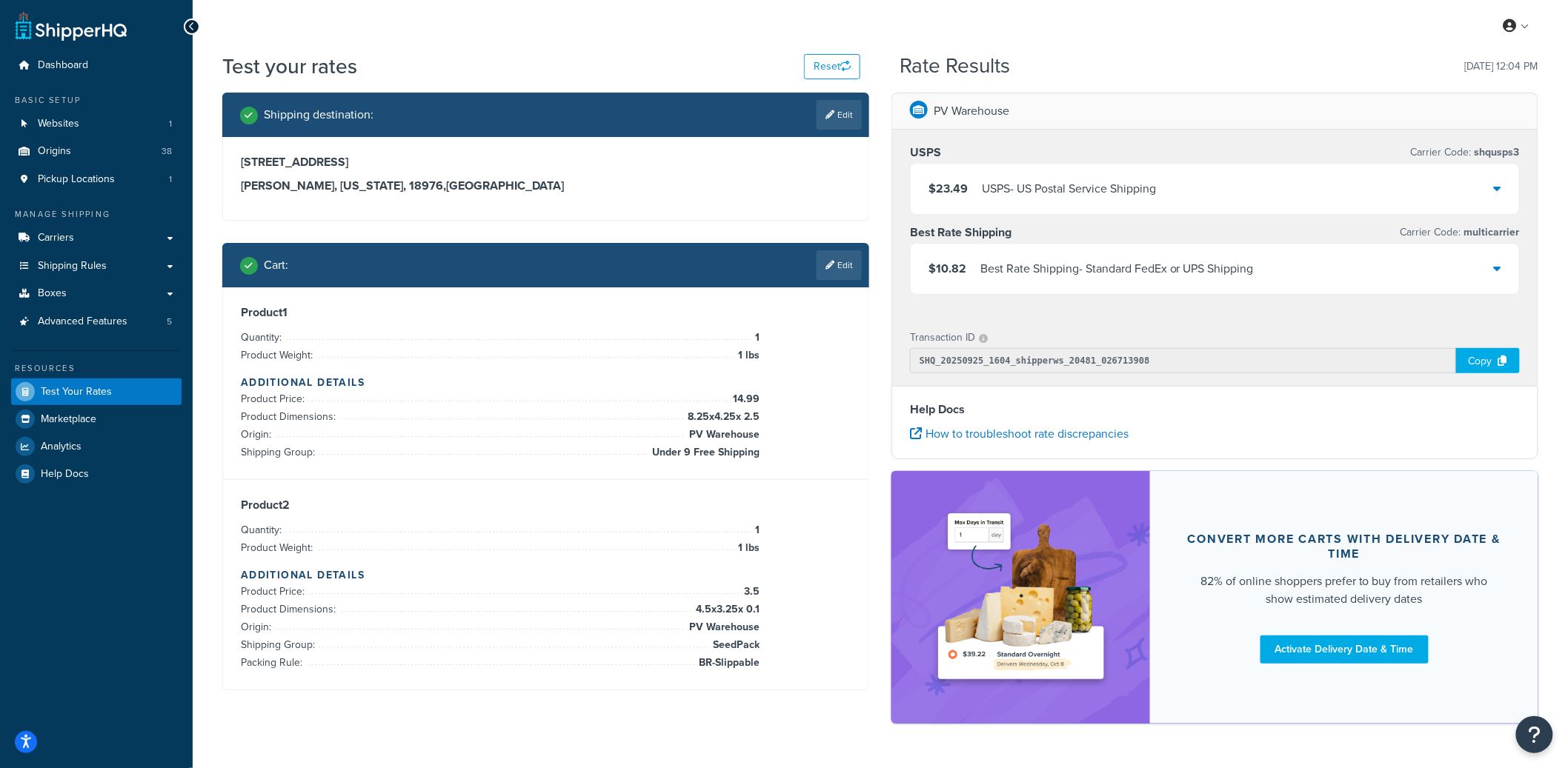
click at [1066, 185] on div "USPS - US Postal Service Shipping" at bounding box center [1069, 188] width 174 height 21
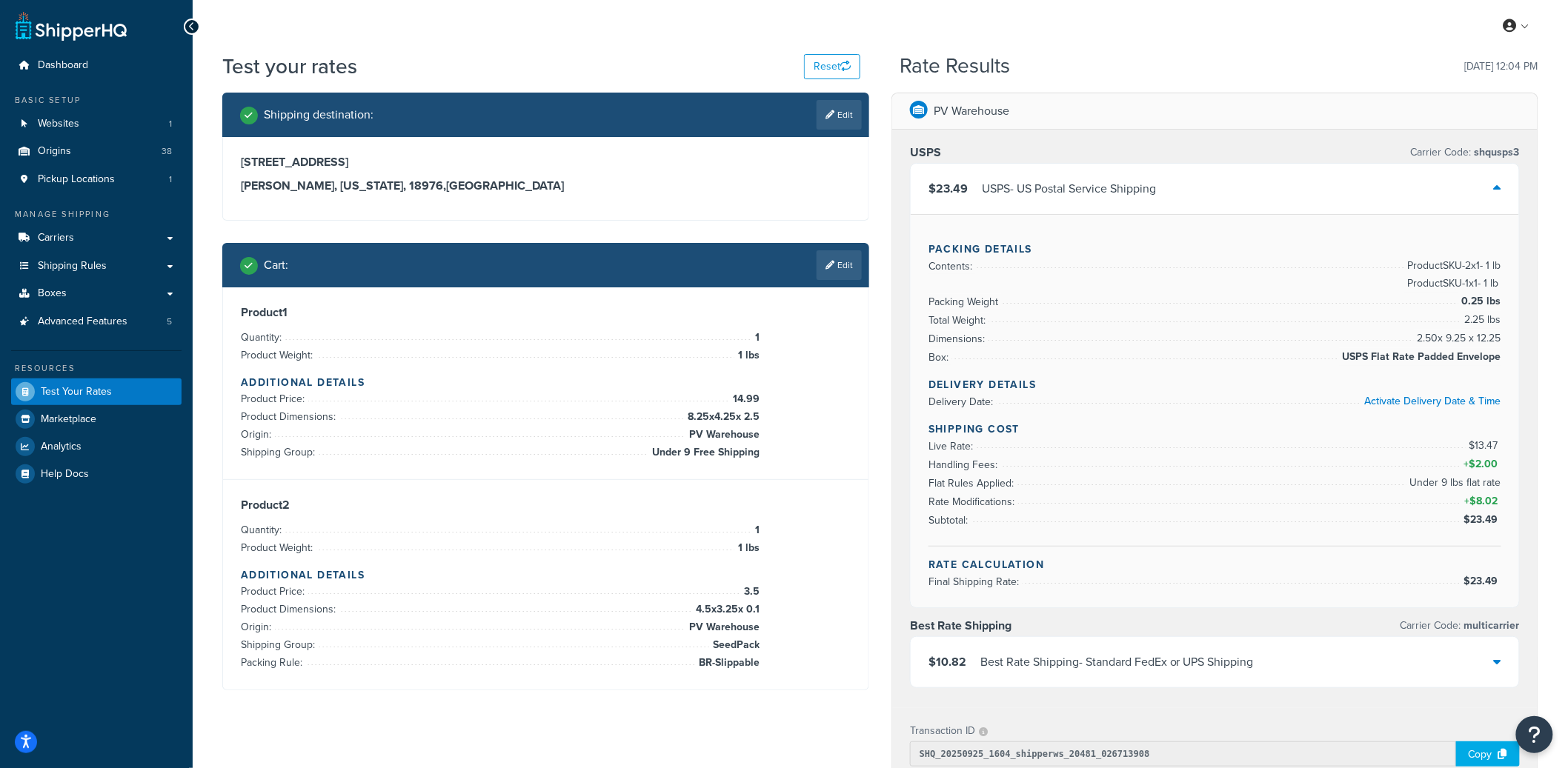
click at [1156, 189] on div "USPS - US Postal Service Shipping" at bounding box center [1069, 188] width 174 height 21
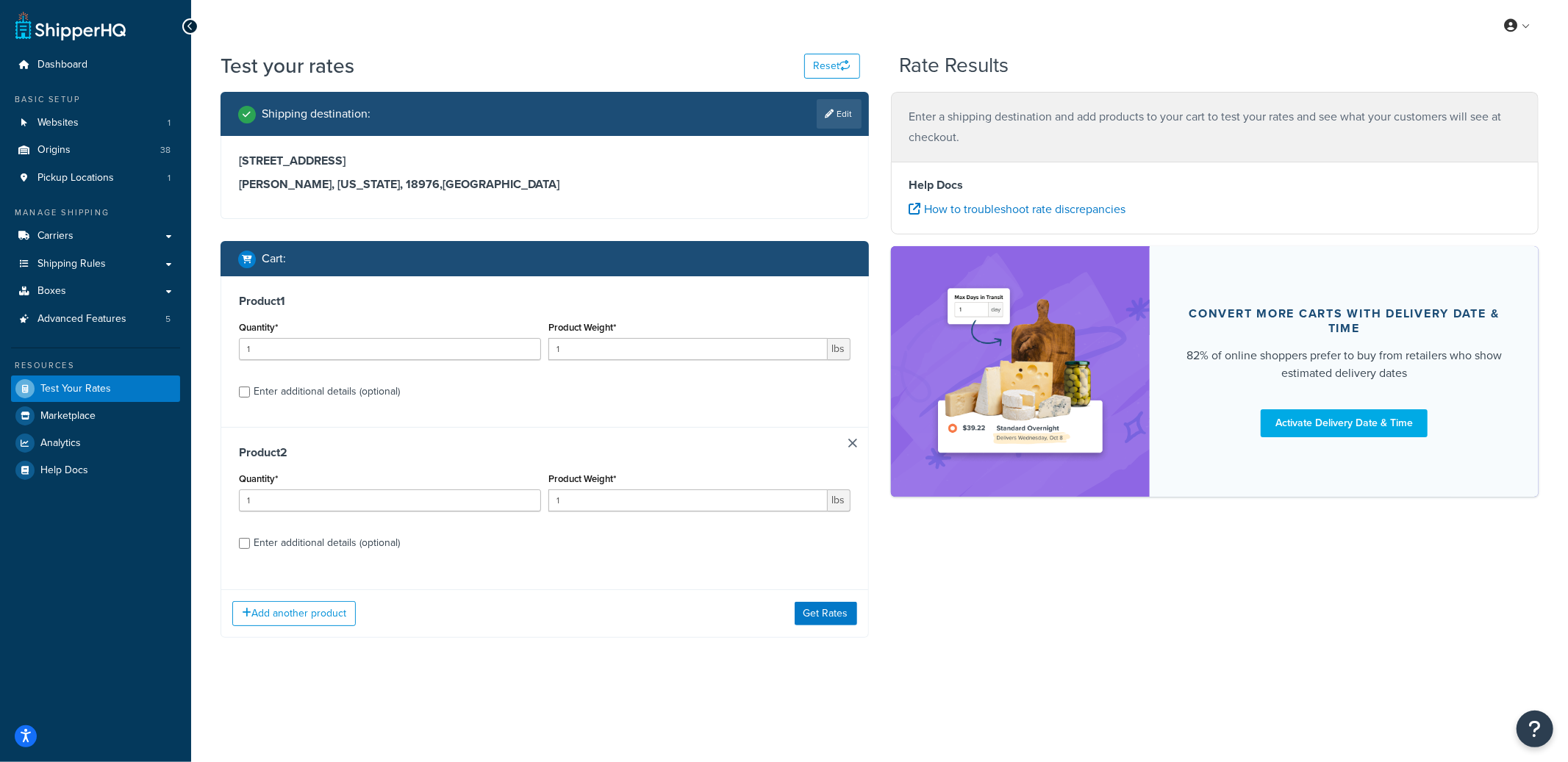
select select "[GEOGRAPHIC_DATA]"
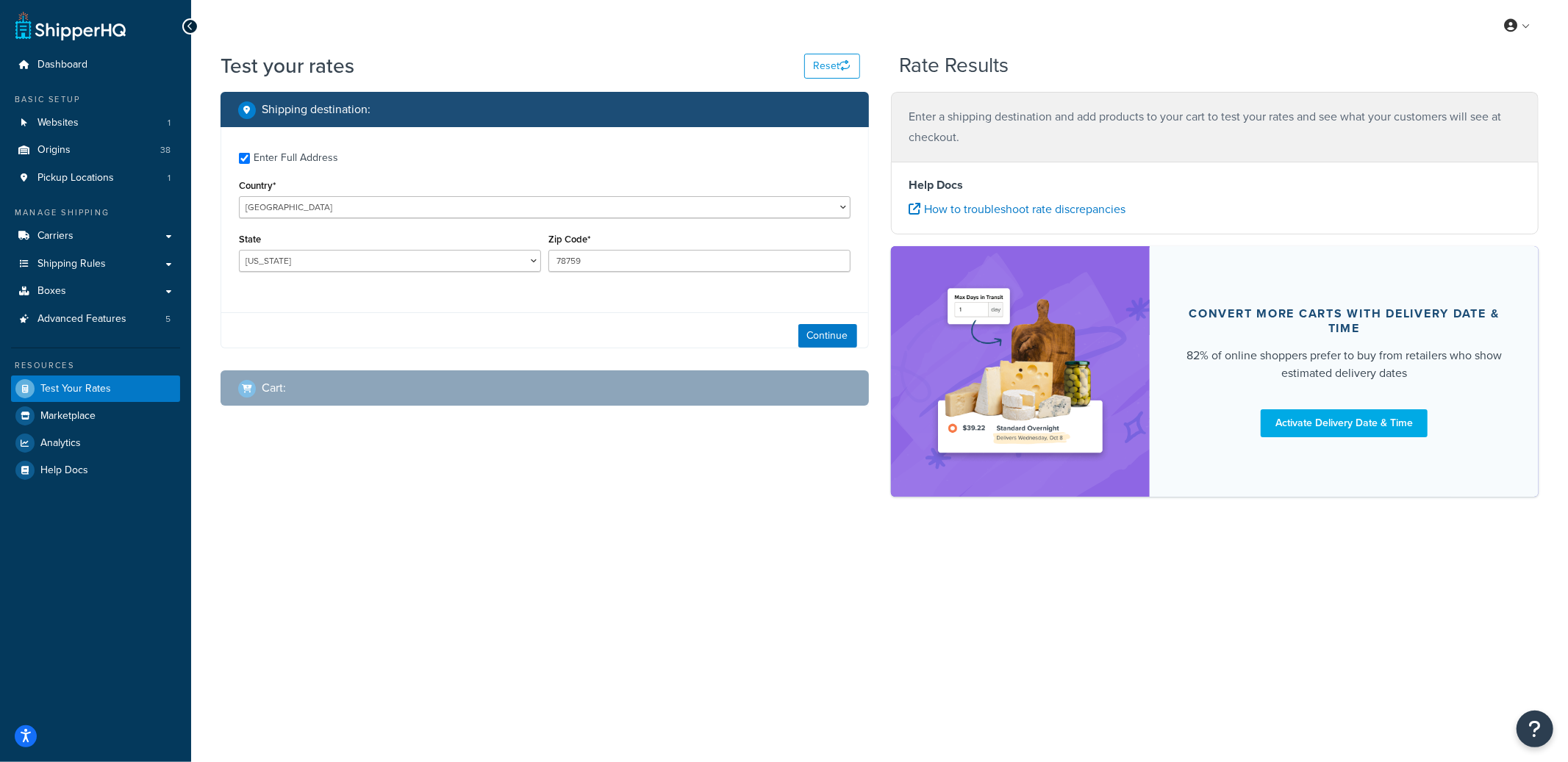
checkbox input "true"
type input "18976"
select select "PA"
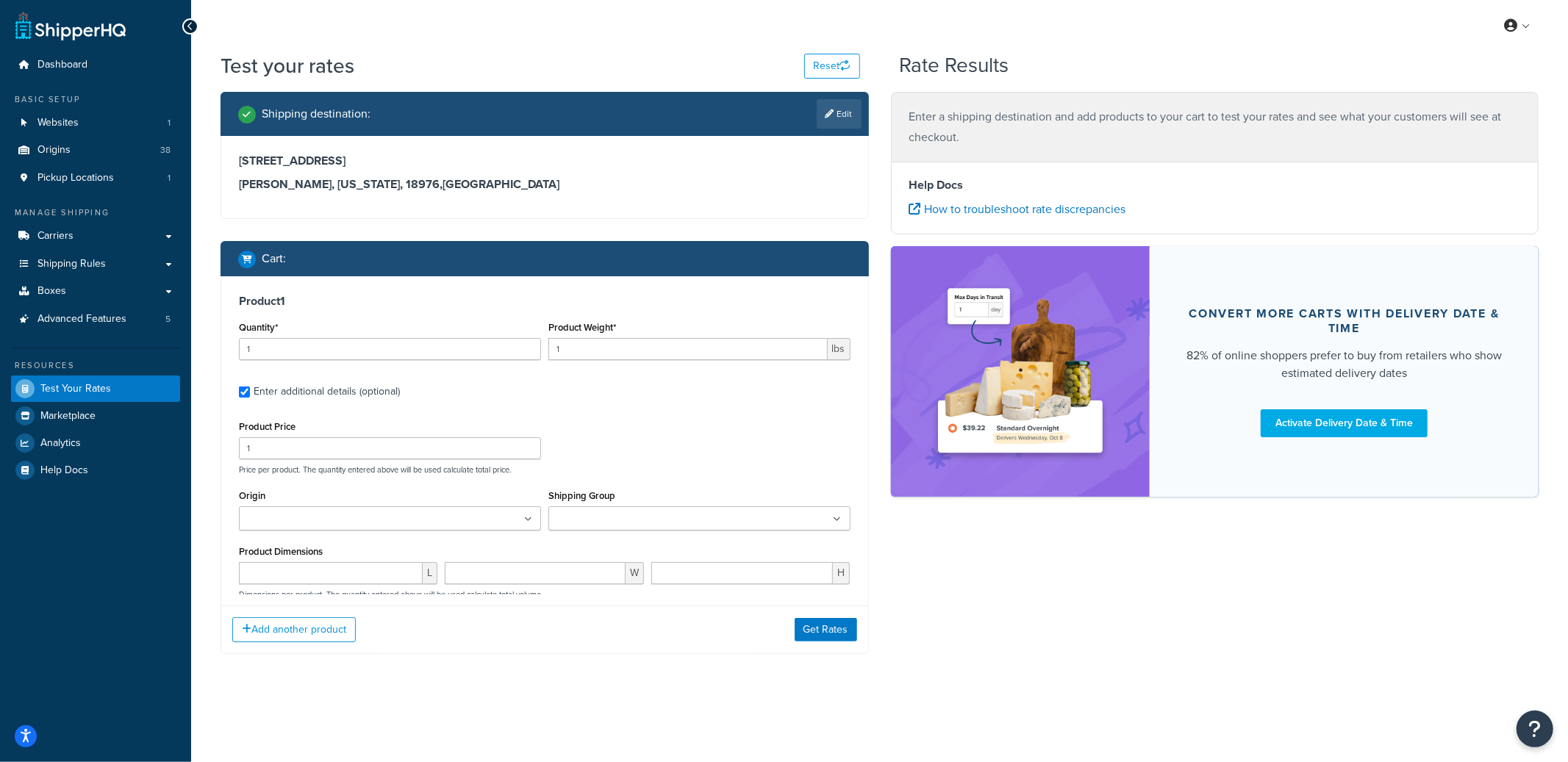
type input "3"
type input "14.99"
type input "8.25"
type input "4.25"
type input "2.5"
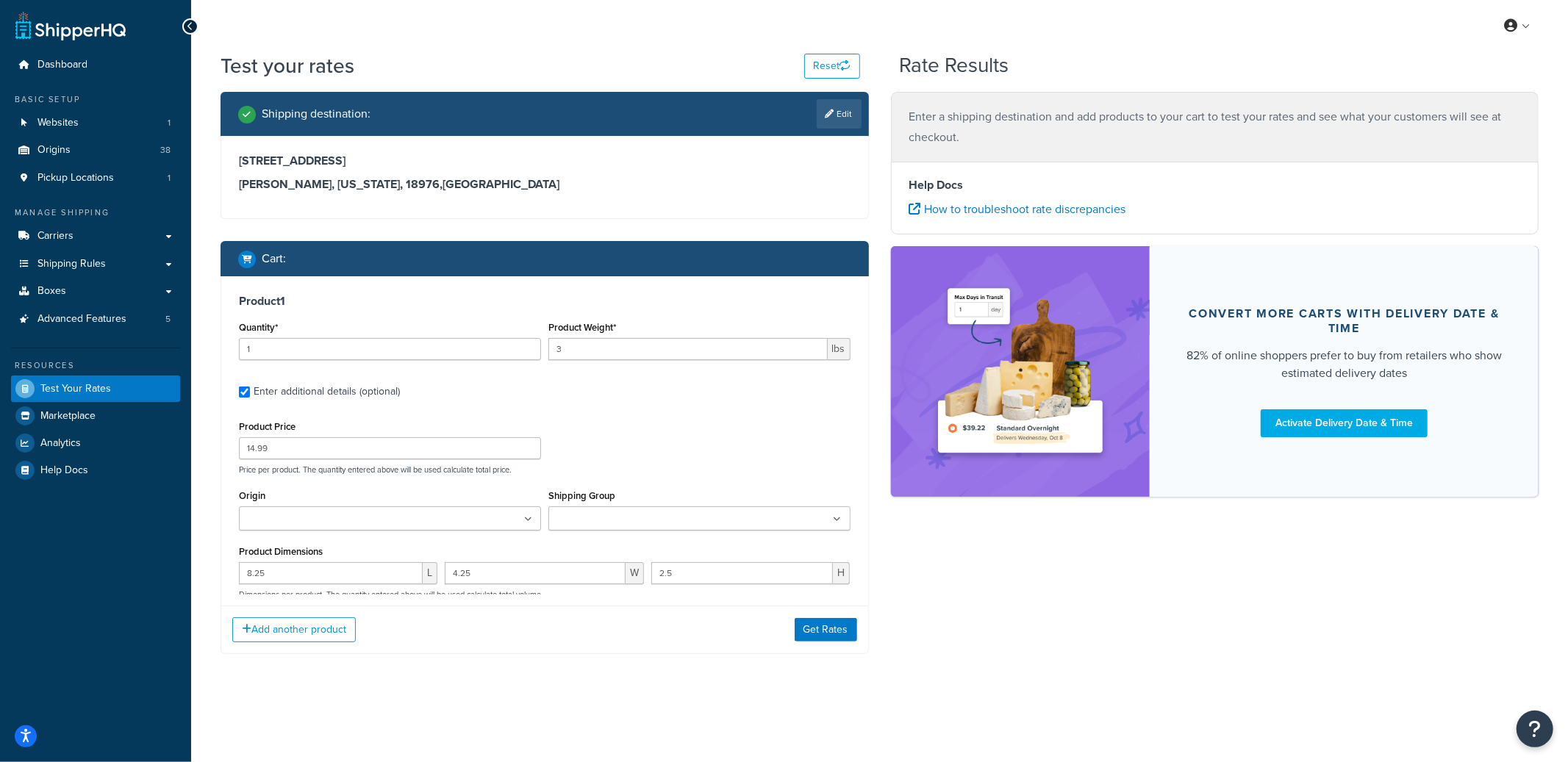
type input "0.02"
type input "3.5"
type input "4.5"
type input "3.25"
type input "0.1"
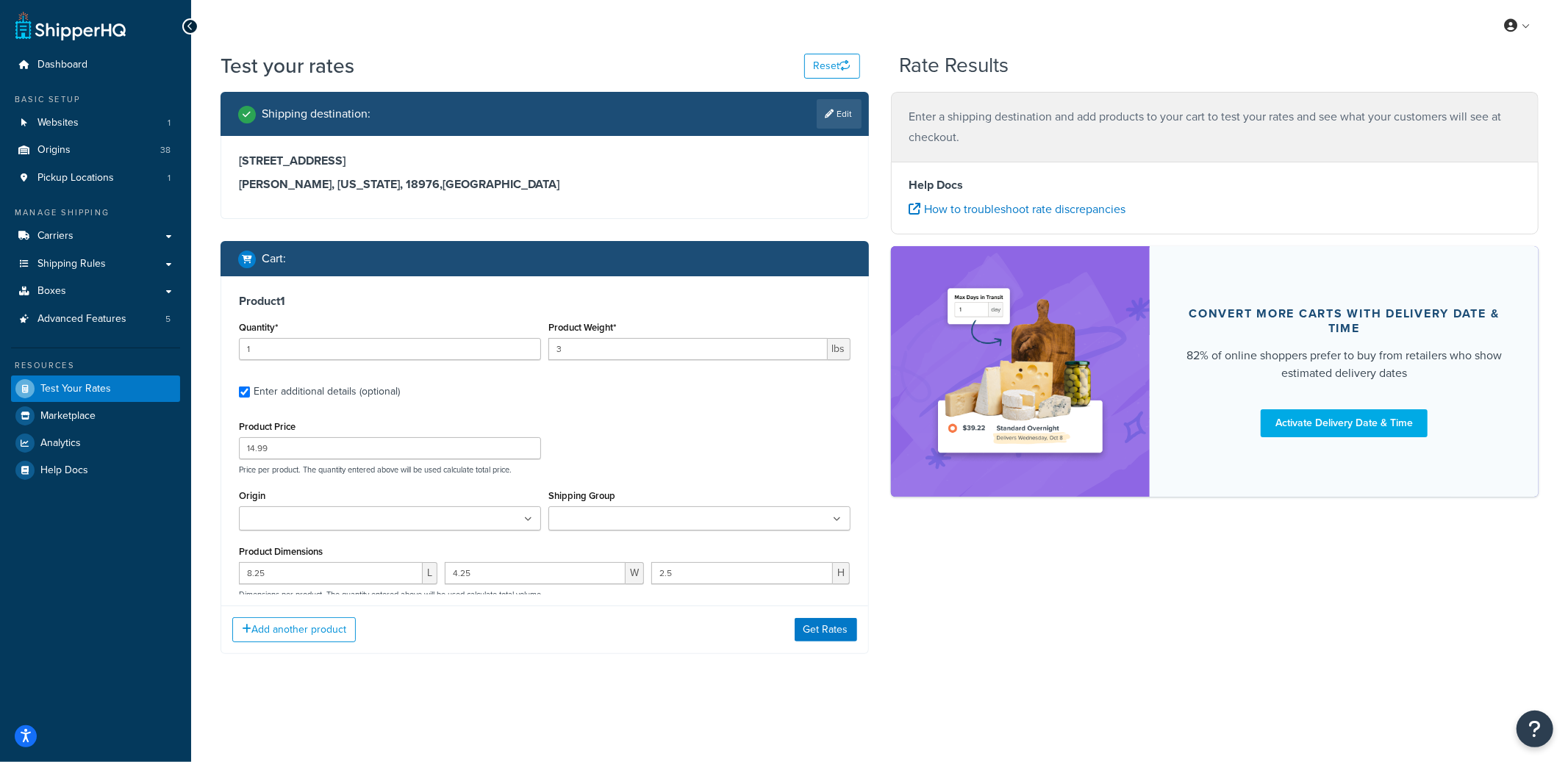
select select "65279"
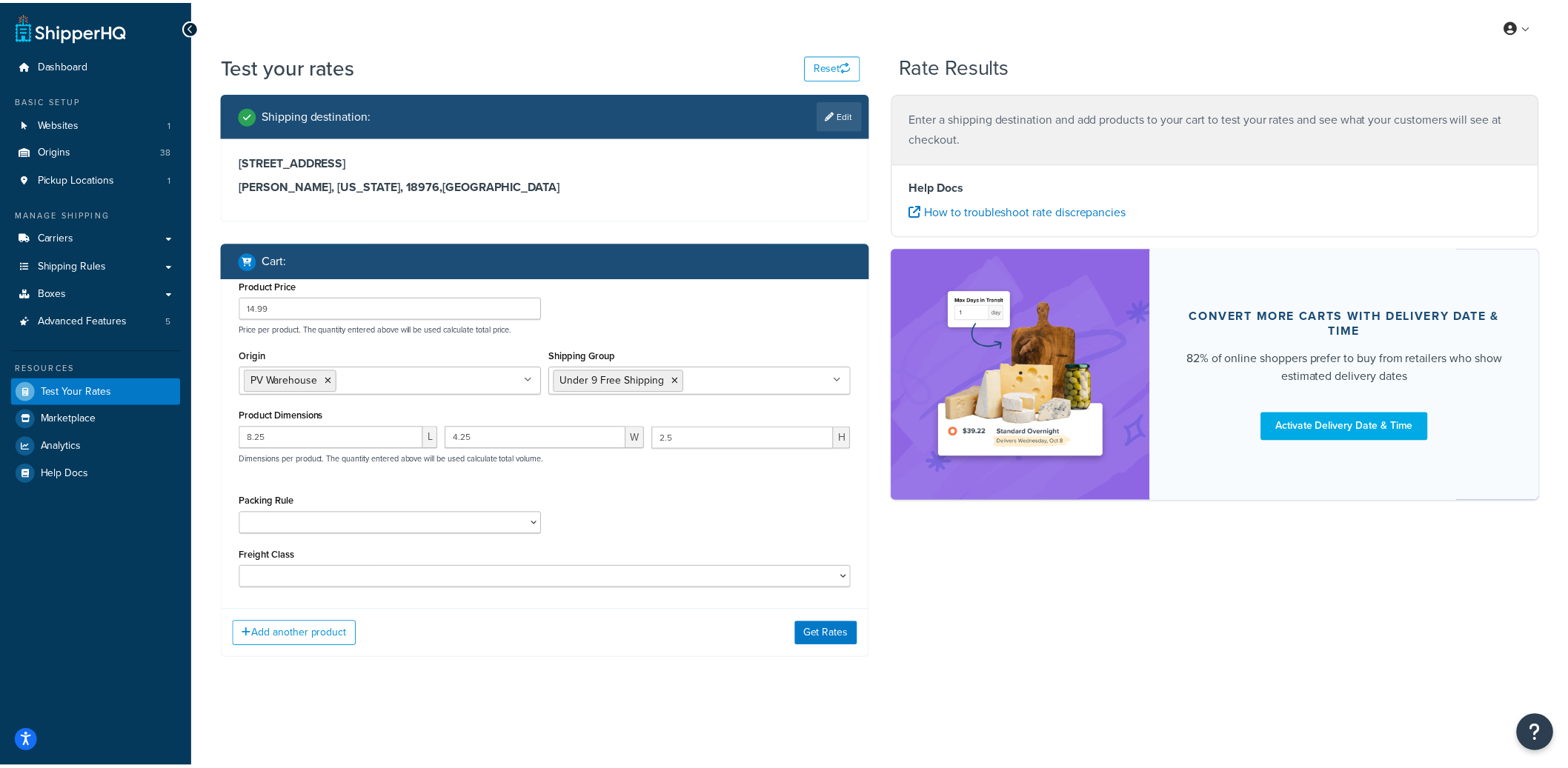
scroll to position [3181, 0]
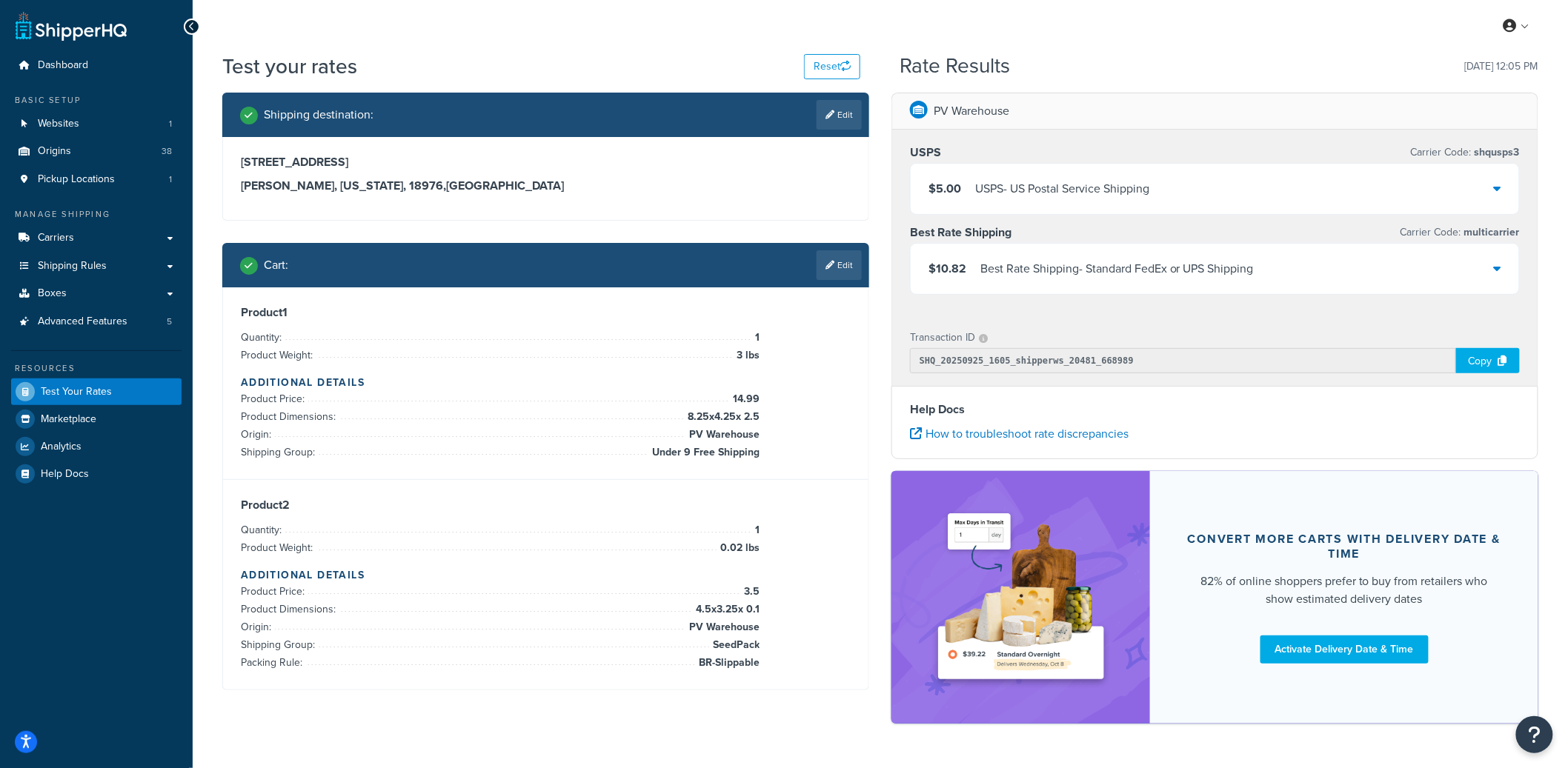
click at [1113, 185] on div "USPS - US Postal Service Shipping" at bounding box center [1062, 188] width 174 height 21
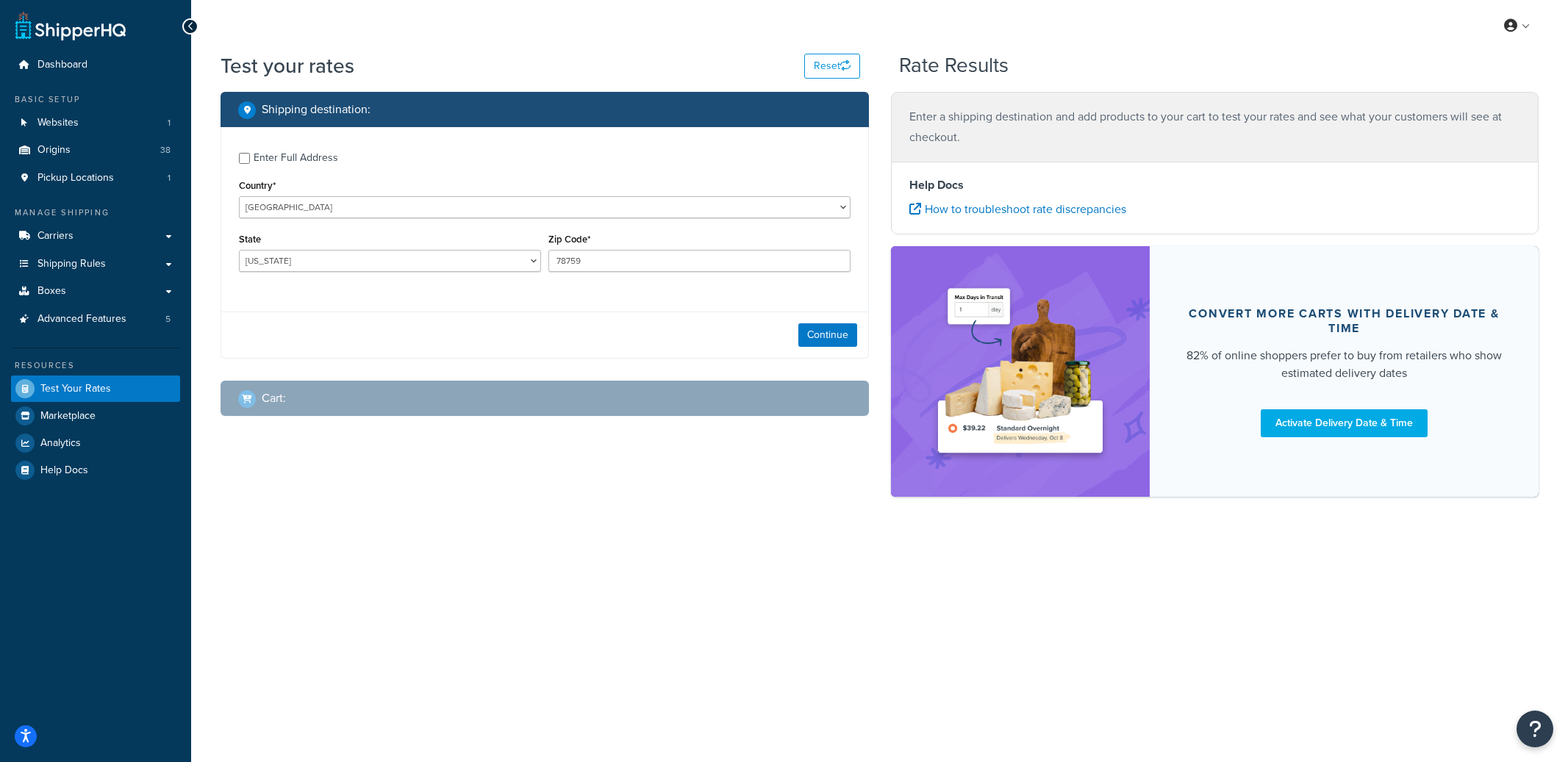
select select "[GEOGRAPHIC_DATA]"
checkbox input "true"
type input "18976"
select select "PA"
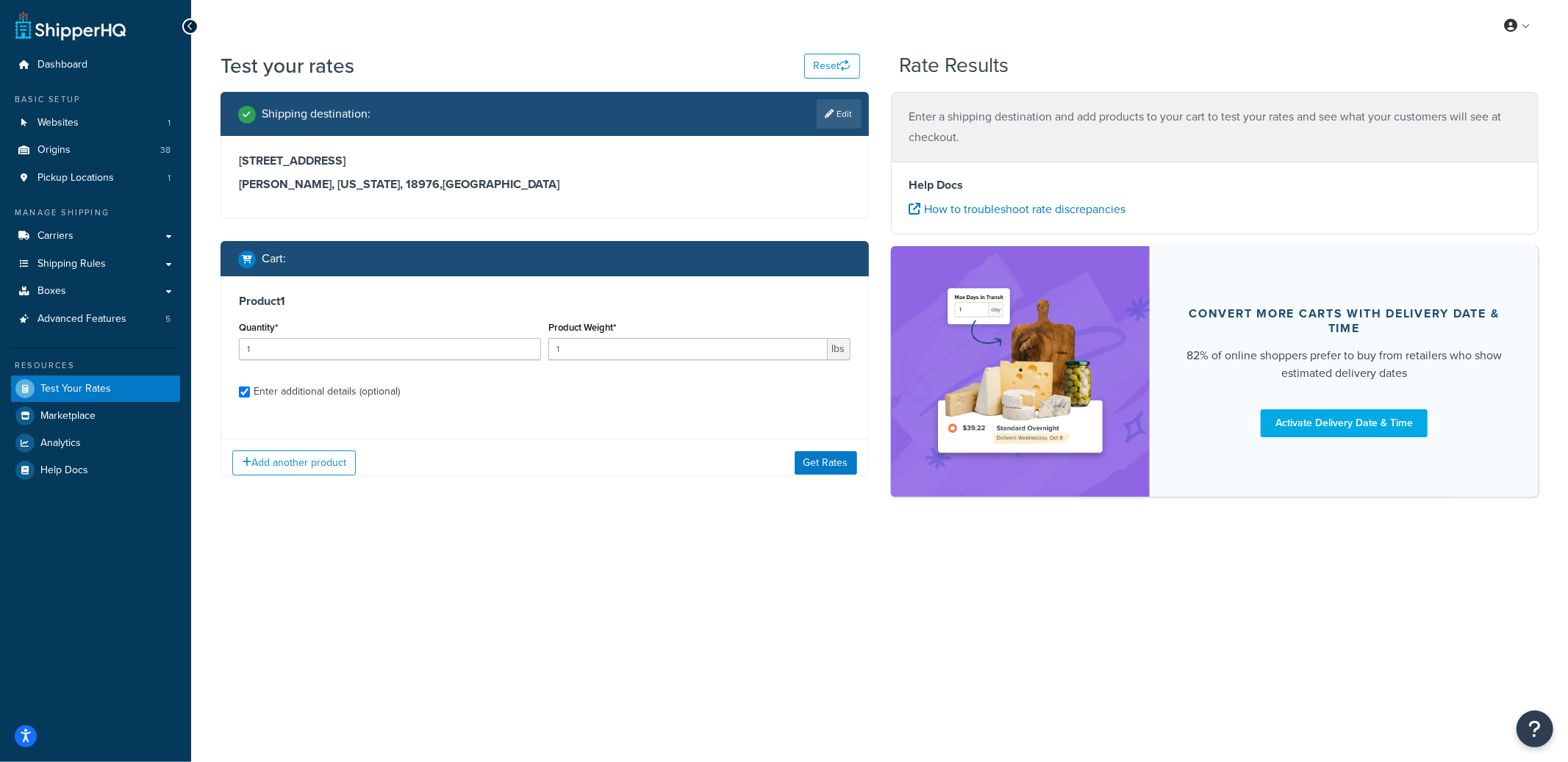
checkbox input "true"
type input "3"
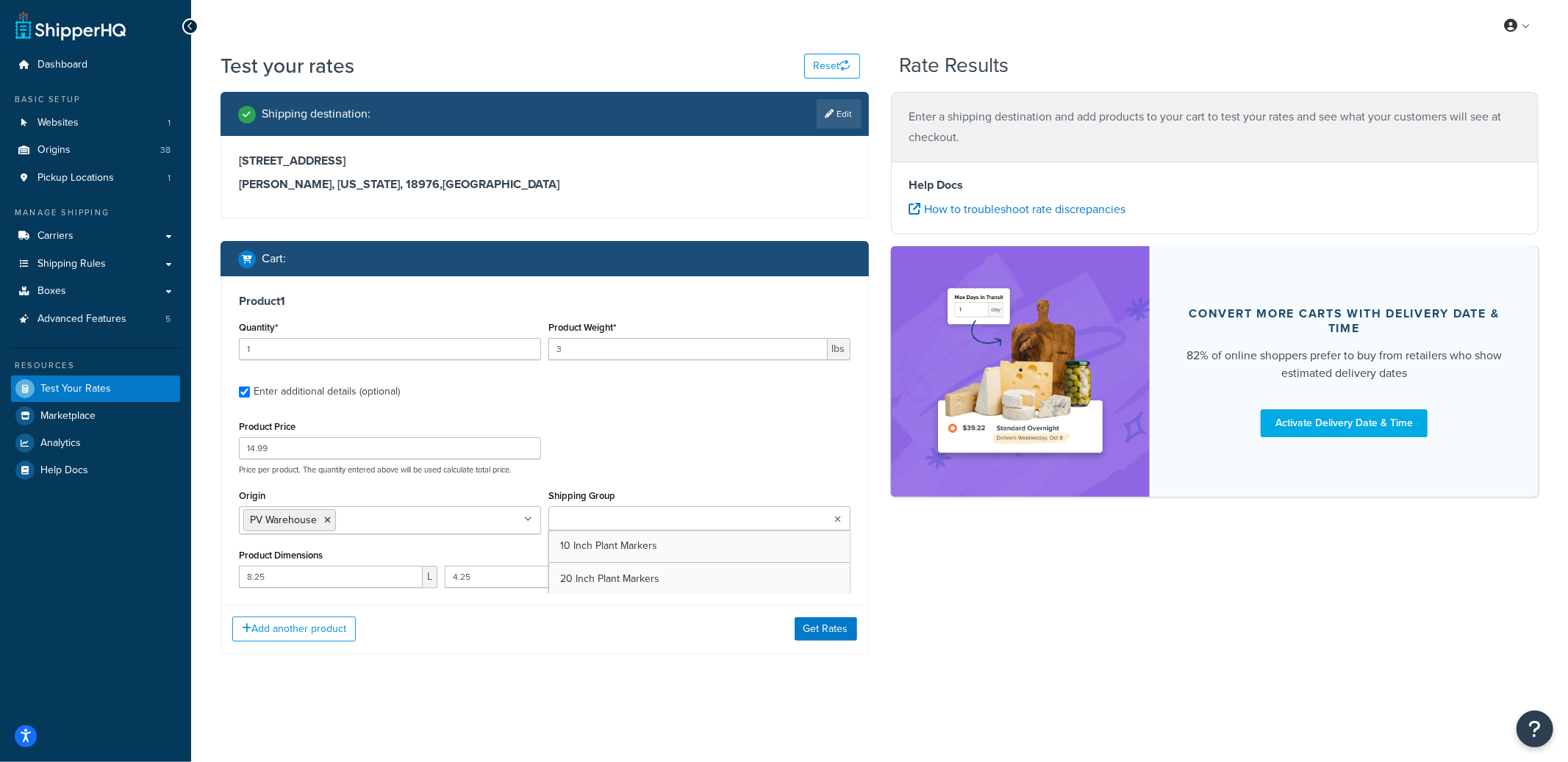
type input "0.02"
type input "3.5"
type input "4.5"
type input "3.25"
type input "0.1"
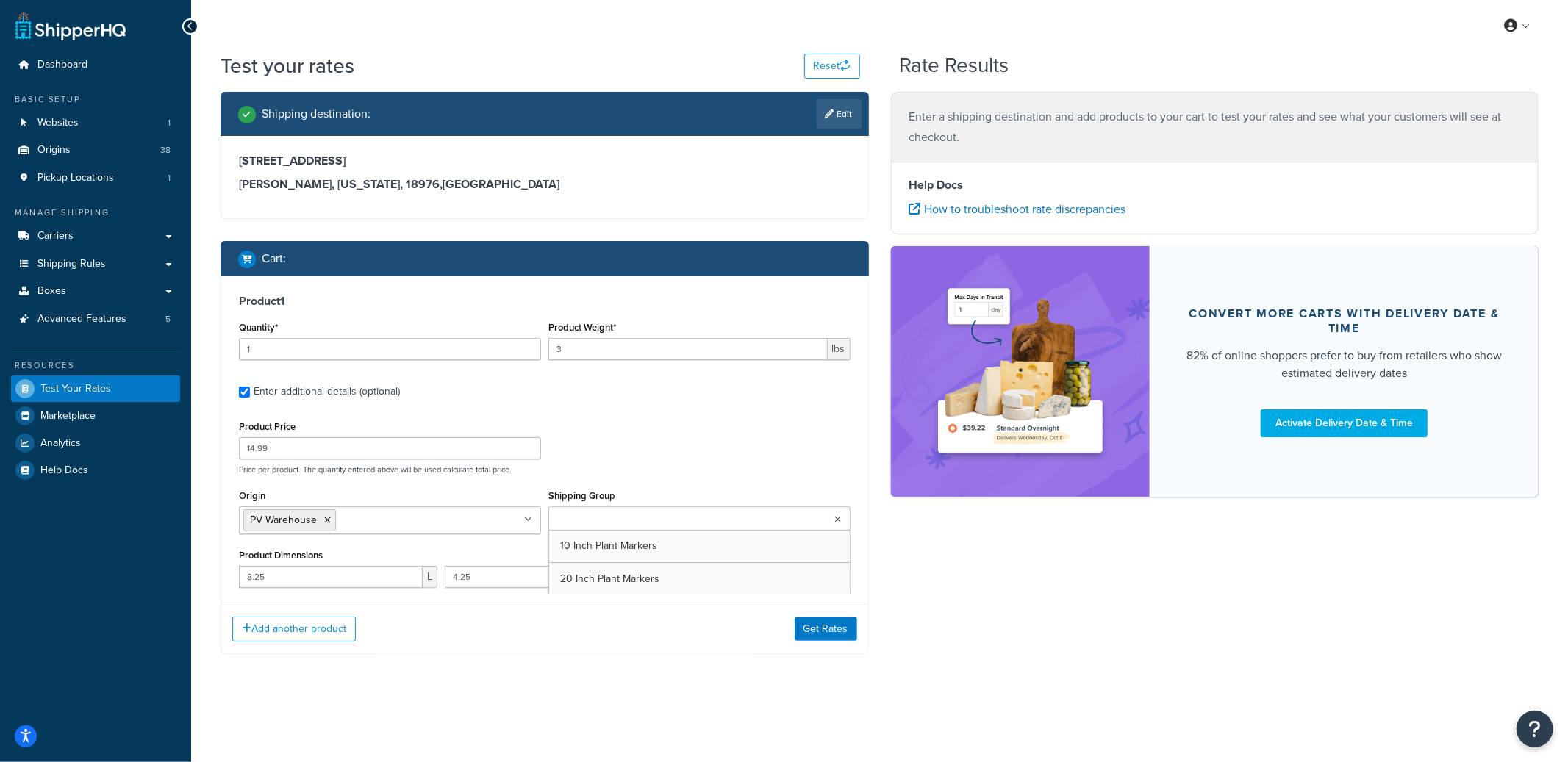
select select "65279"
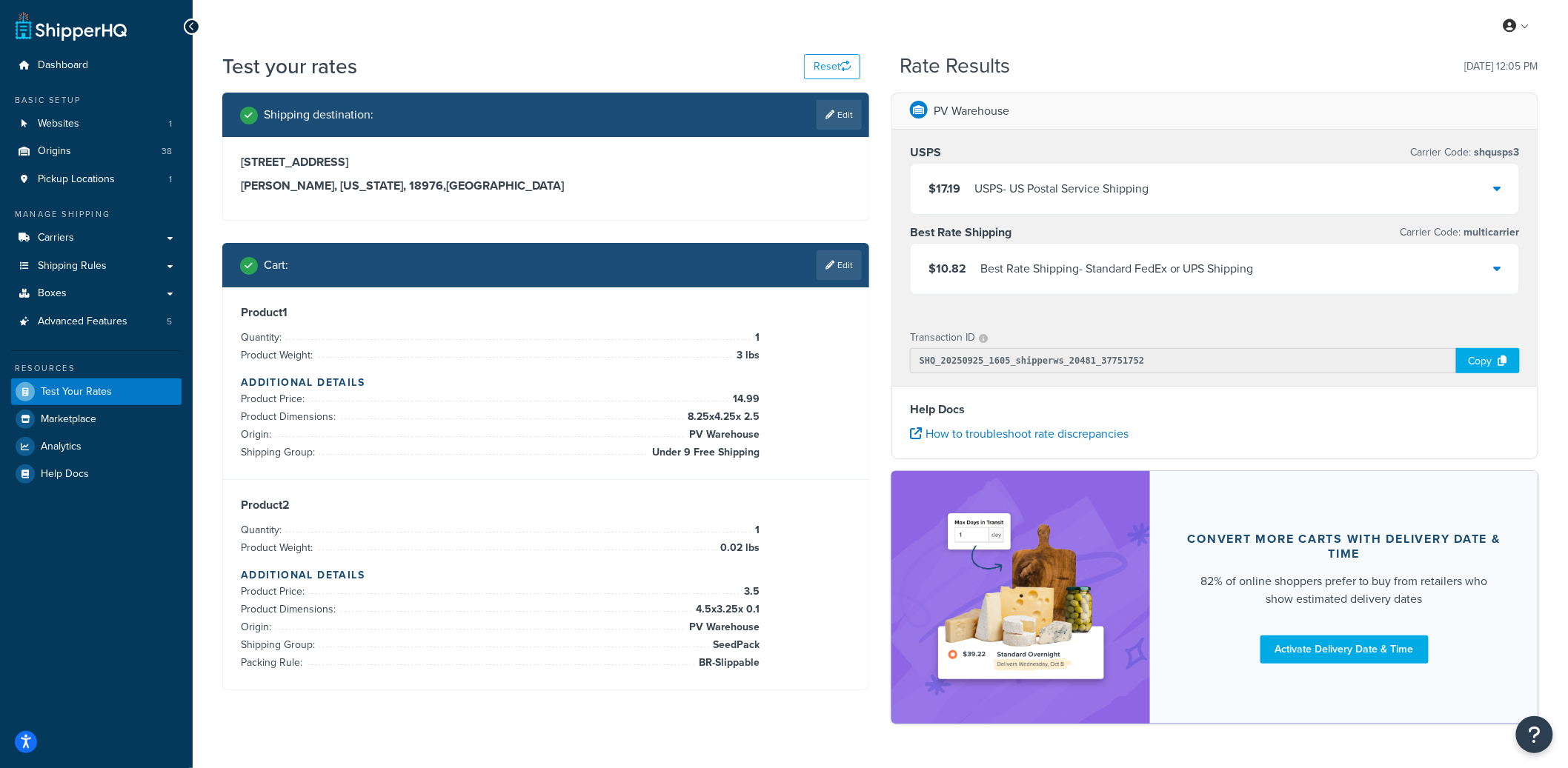
click at [1108, 186] on div "USPS - US Postal Service Shipping" at bounding box center [1061, 188] width 174 height 21
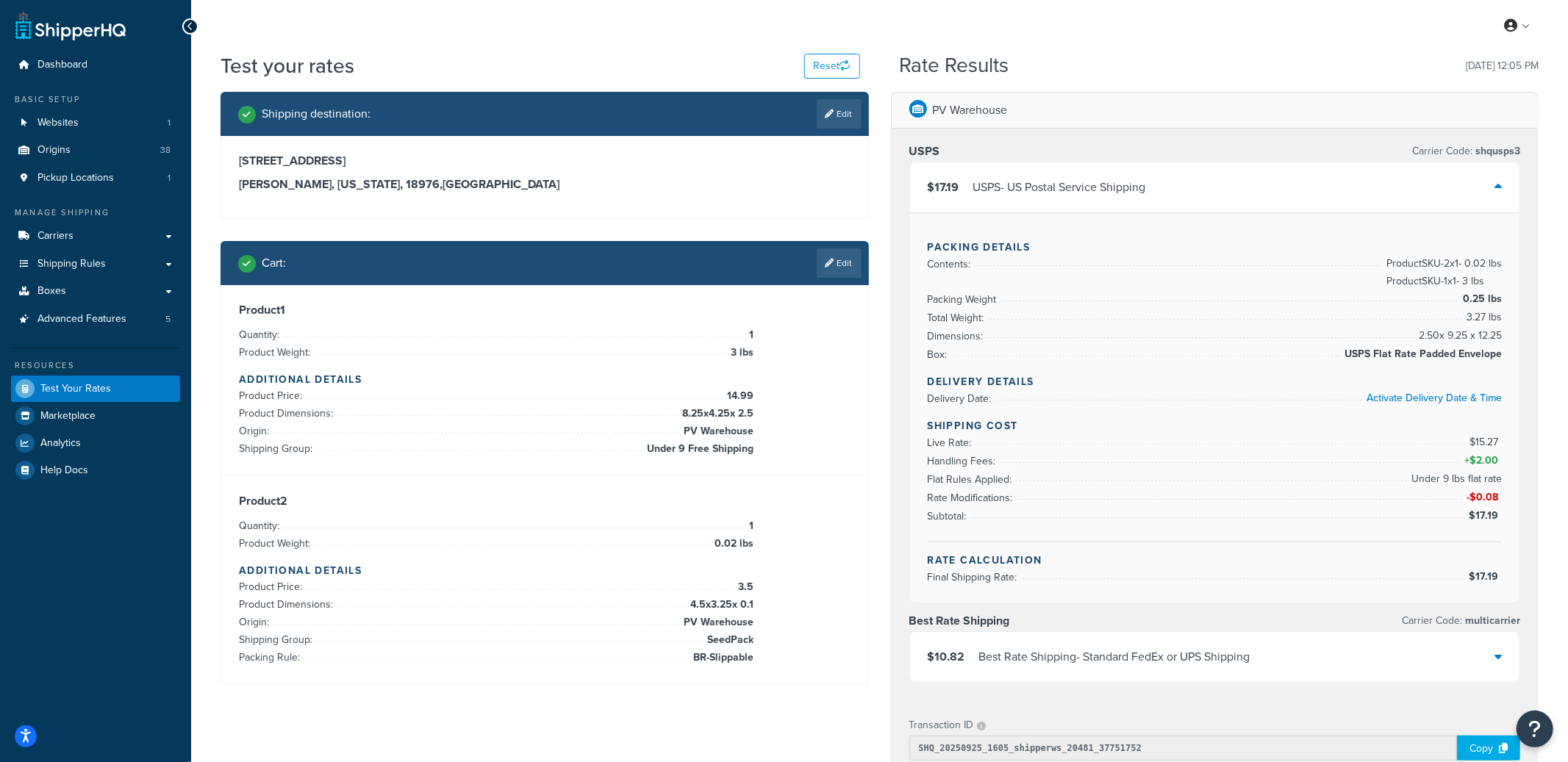
select select "PA"
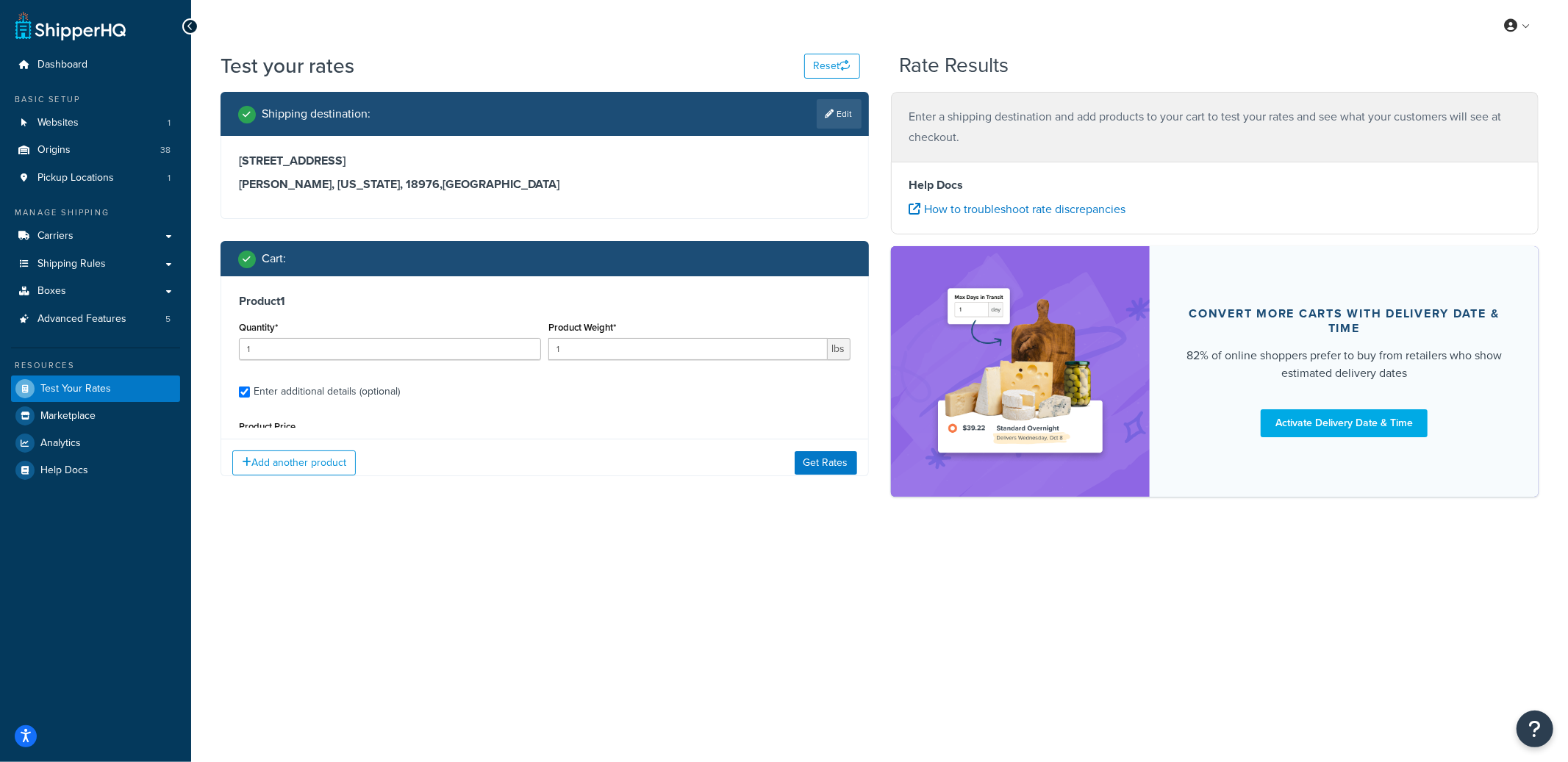
type input "3"
type input "14.99"
type input "8.25"
type input "4.25"
type input "2.5"
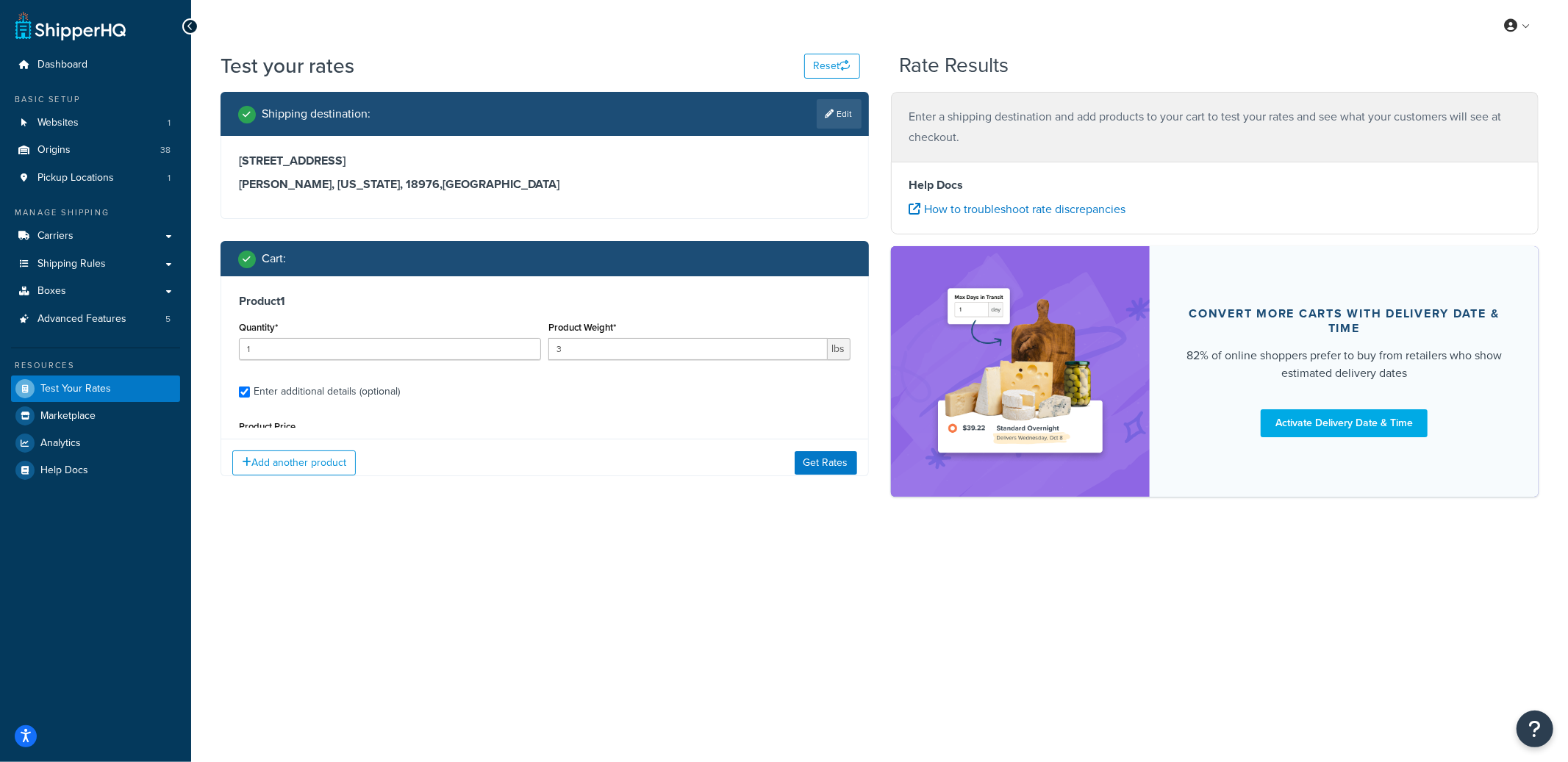
scroll to position [137, 0]
select select "65279"
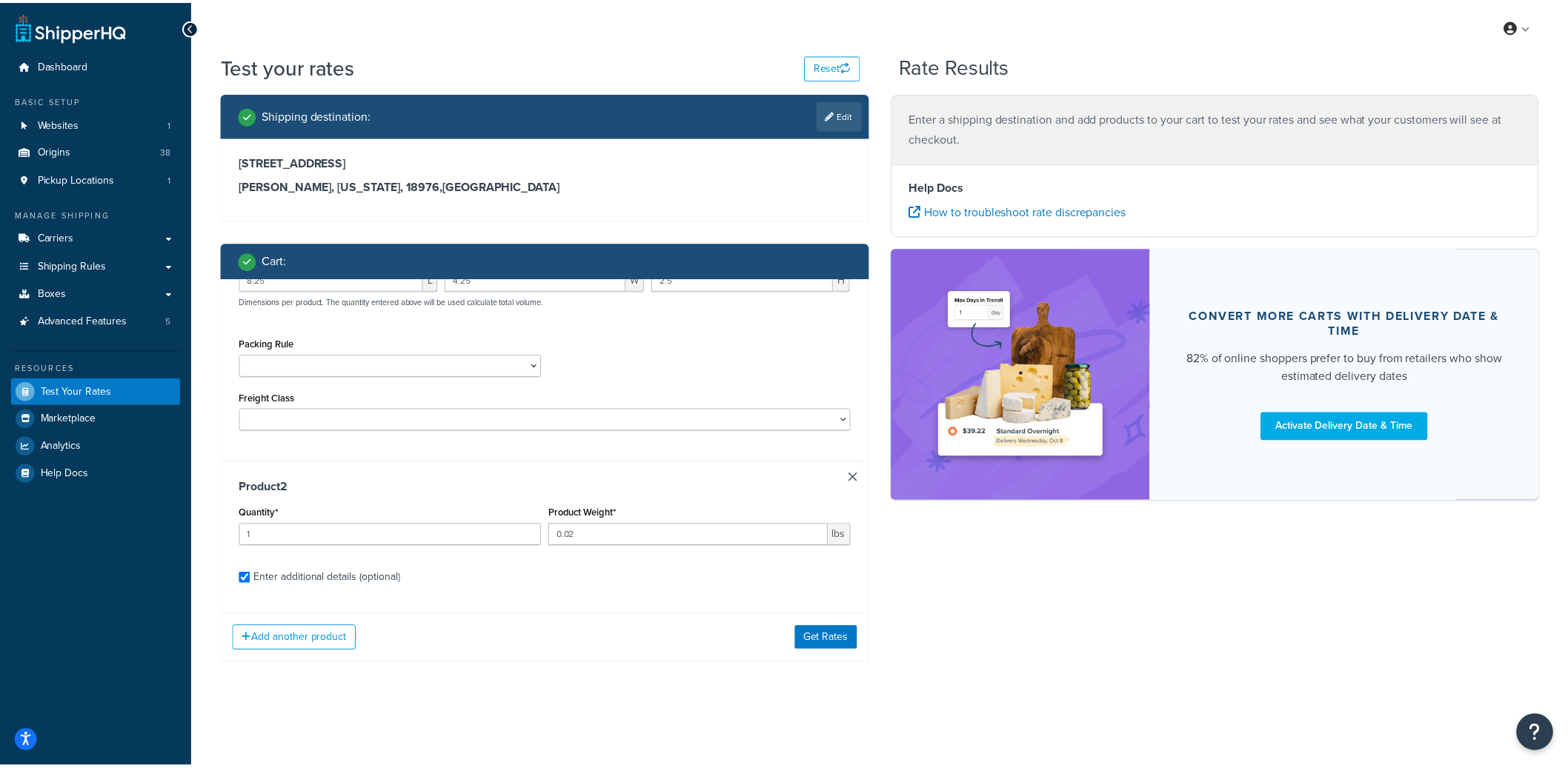
scroll to position [302, 0]
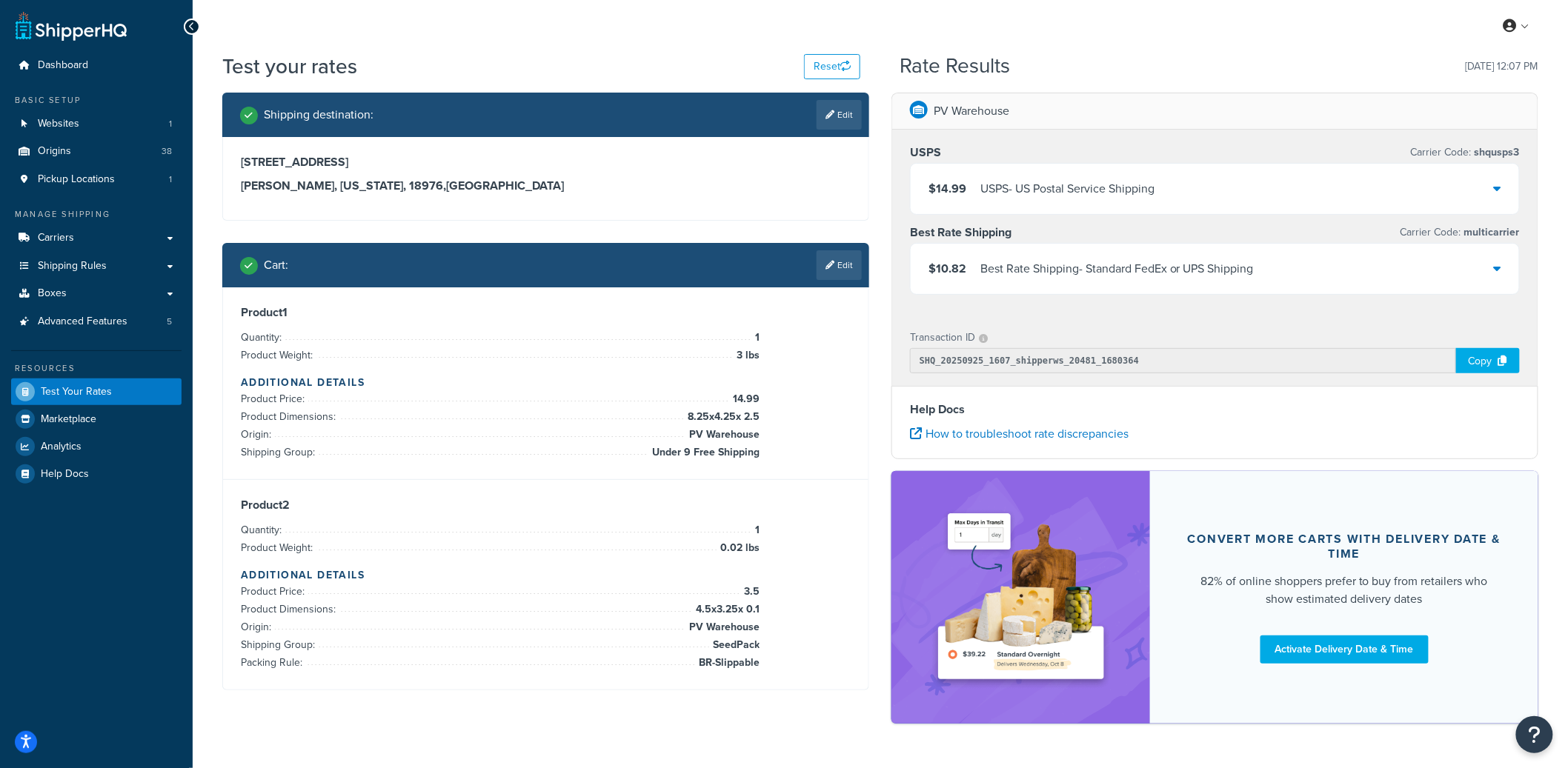
click at [1054, 194] on div "USPS - US Postal Service Shipping" at bounding box center [1067, 188] width 174 height 21
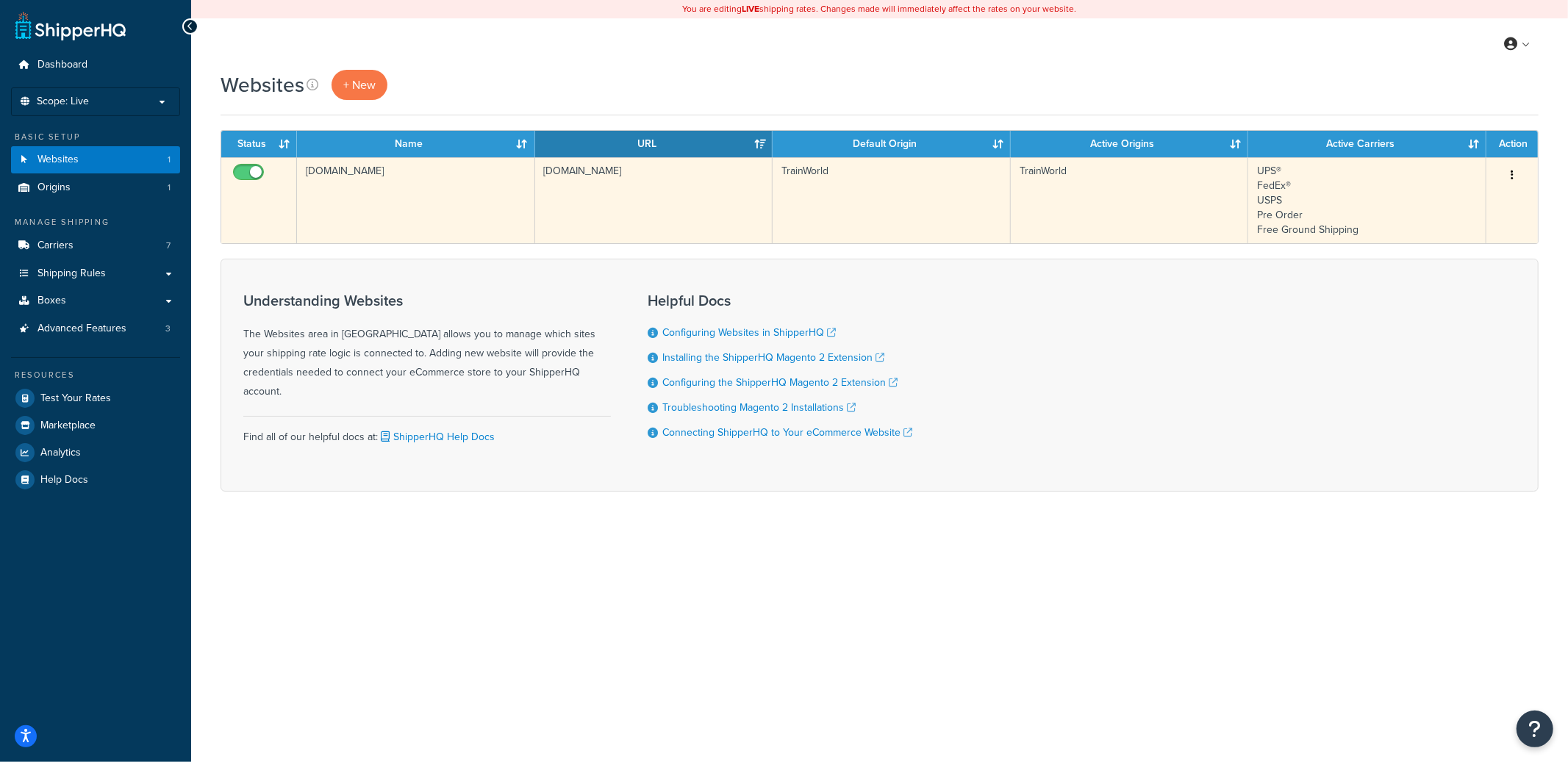
click at [492, 213] on td "[DOMAIN_NAME]" at bounding box center [416, 200] width 238 height 86
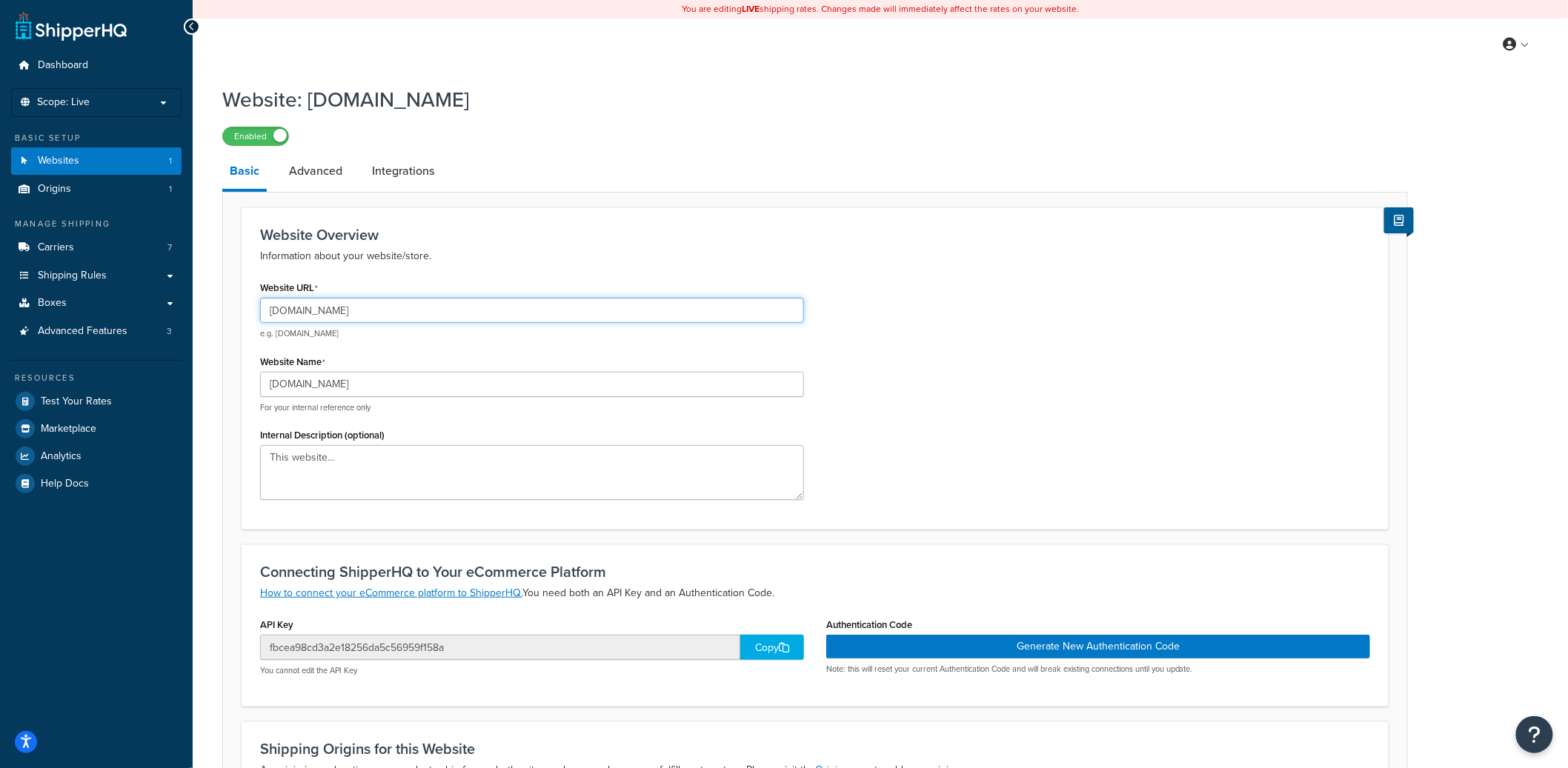
drag, startPoint x: 296, startPoint y: 309, endPoint x: 400, endPoint y: 313, distance: 104.1
click at [400, 313] on input "[DOMAIN_NAME]" at bounding box center [532, 310] width 543 height 25
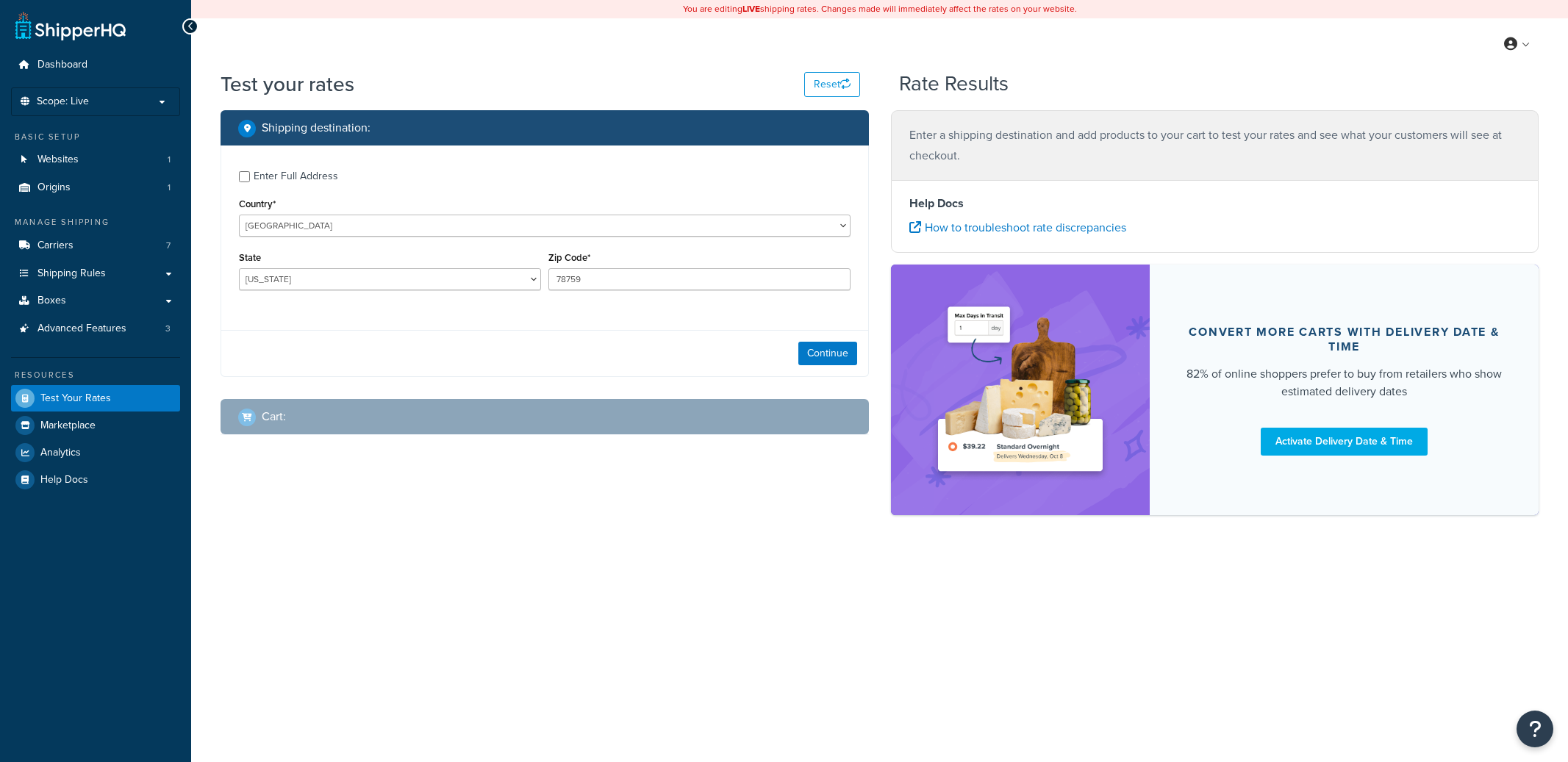
select select "TX"
checkbox input "true"
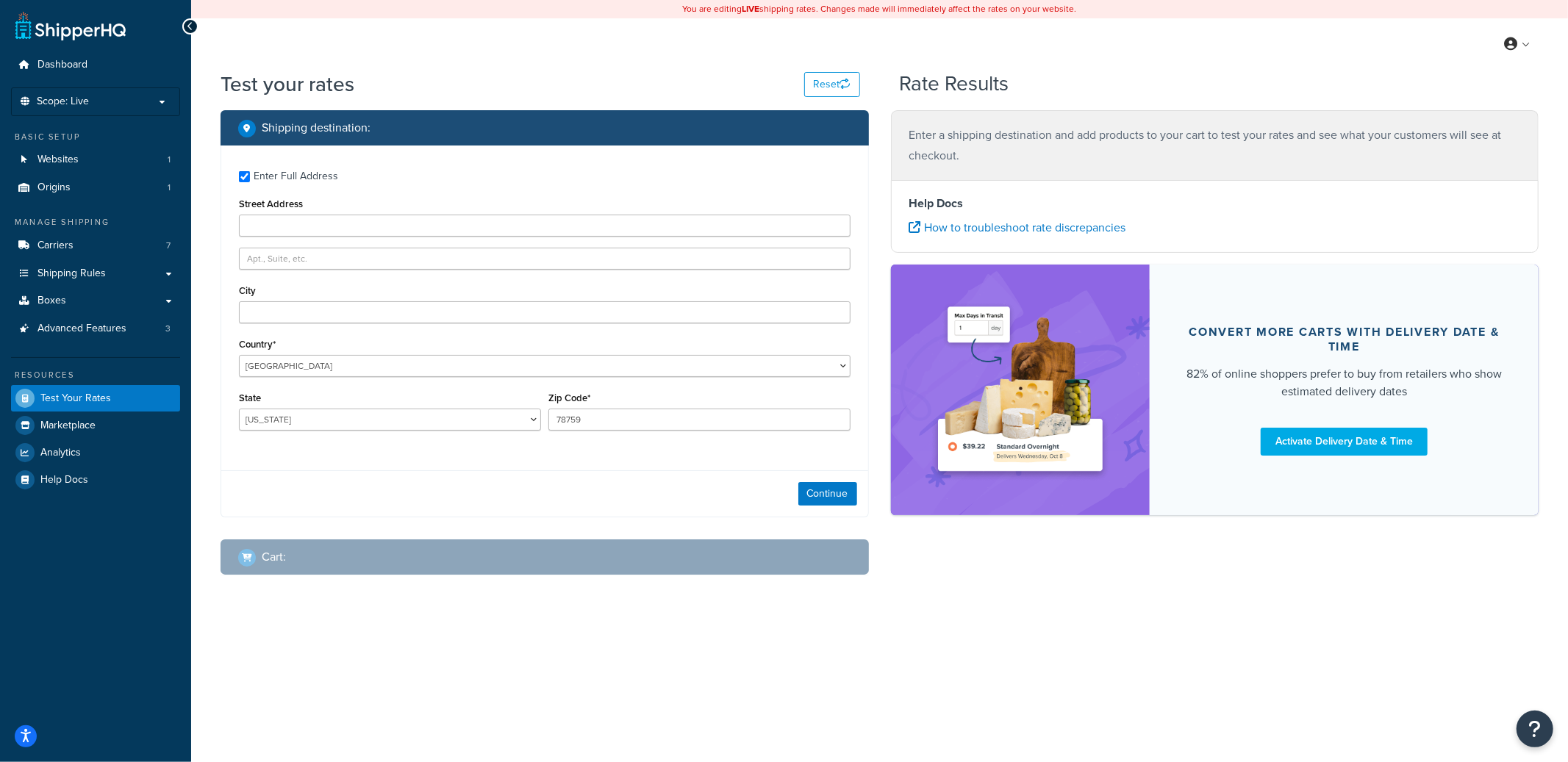
type input "PSC 81, box 295"
type input "APO"
type input "09724"
select select "AE"
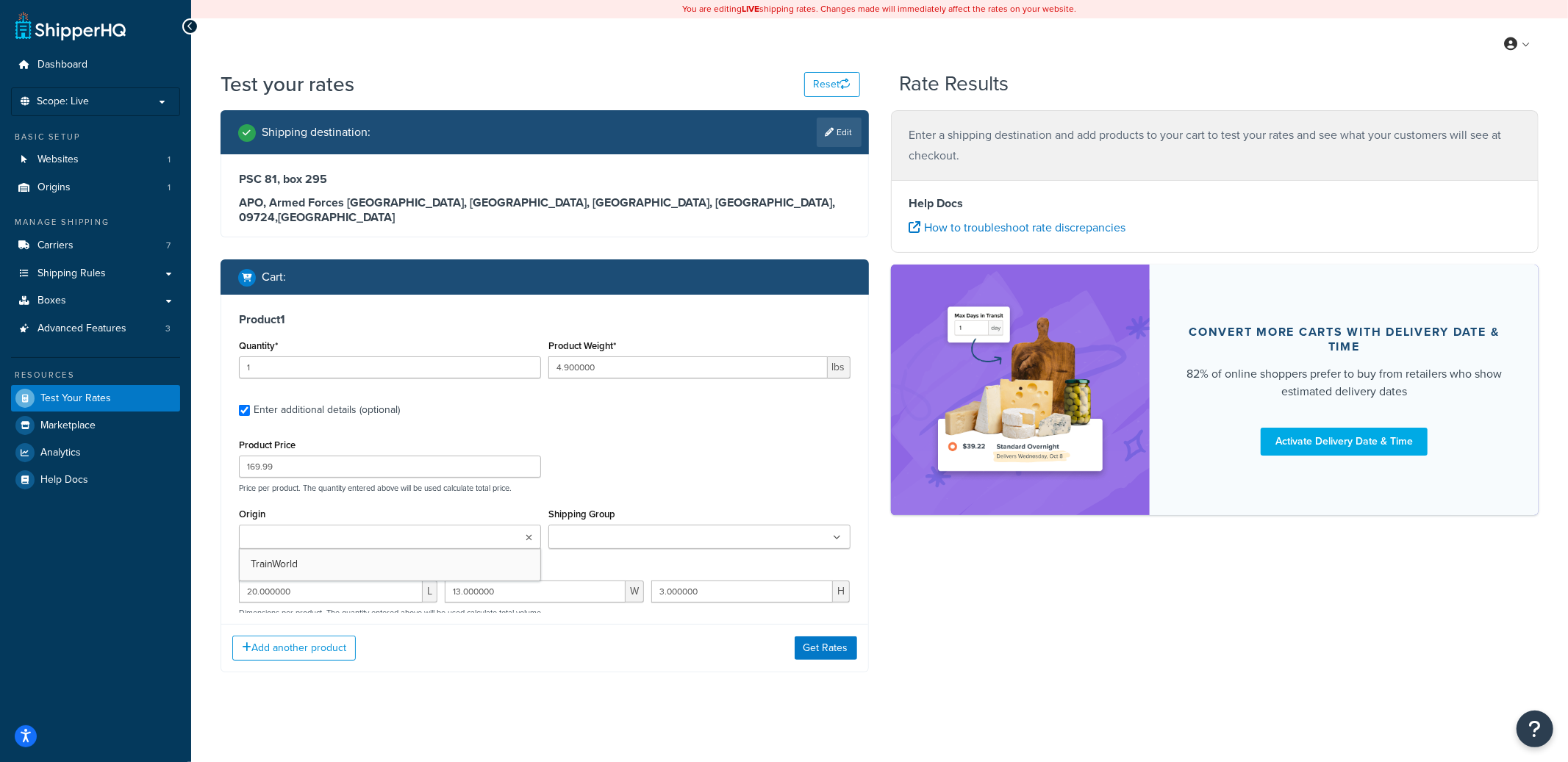
scroll to position [138, 0]
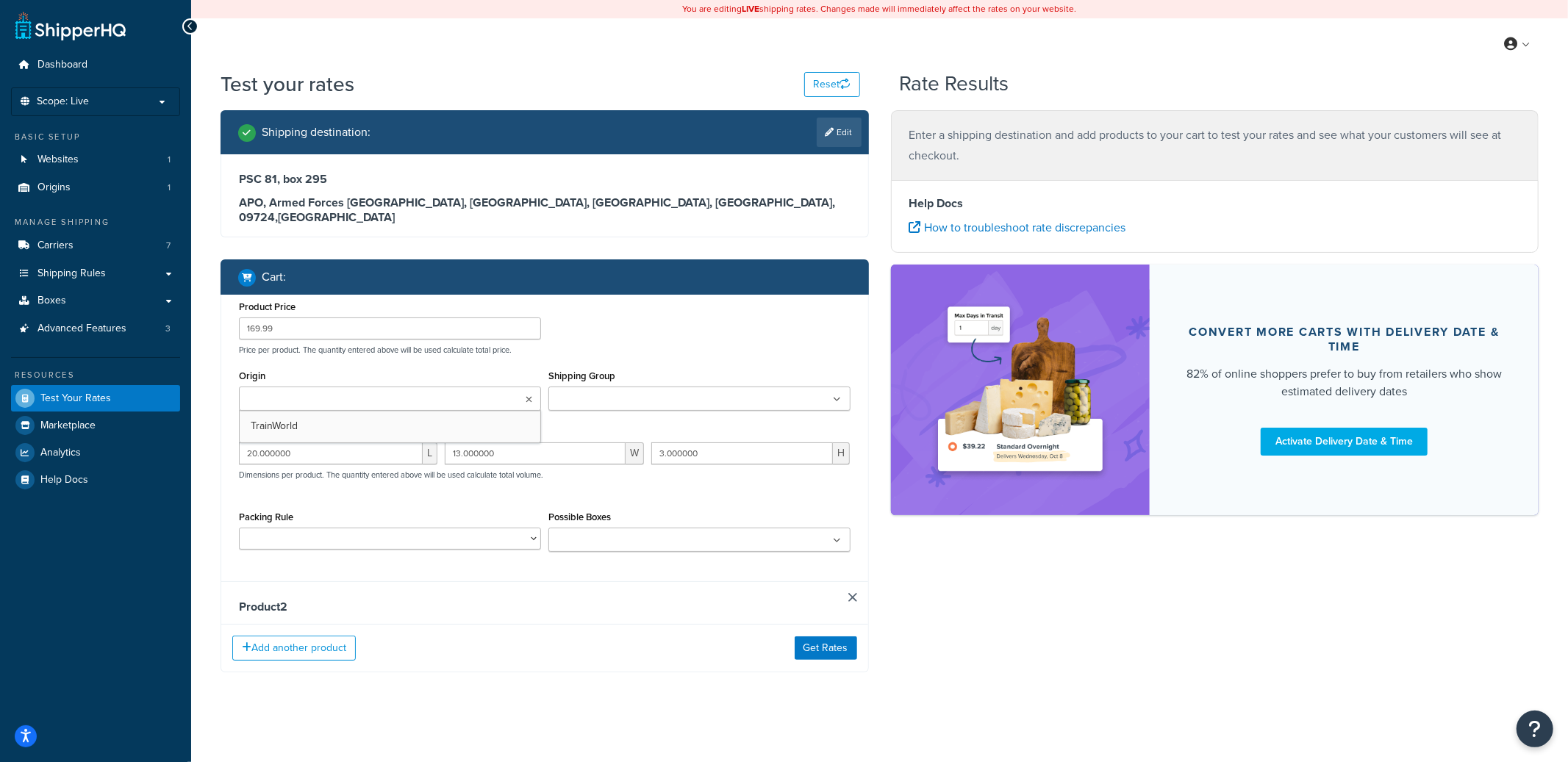
type input "0.800000"
type input "24.99"
type input "11.000000"
type input "7.000000"
type input "2.000000"
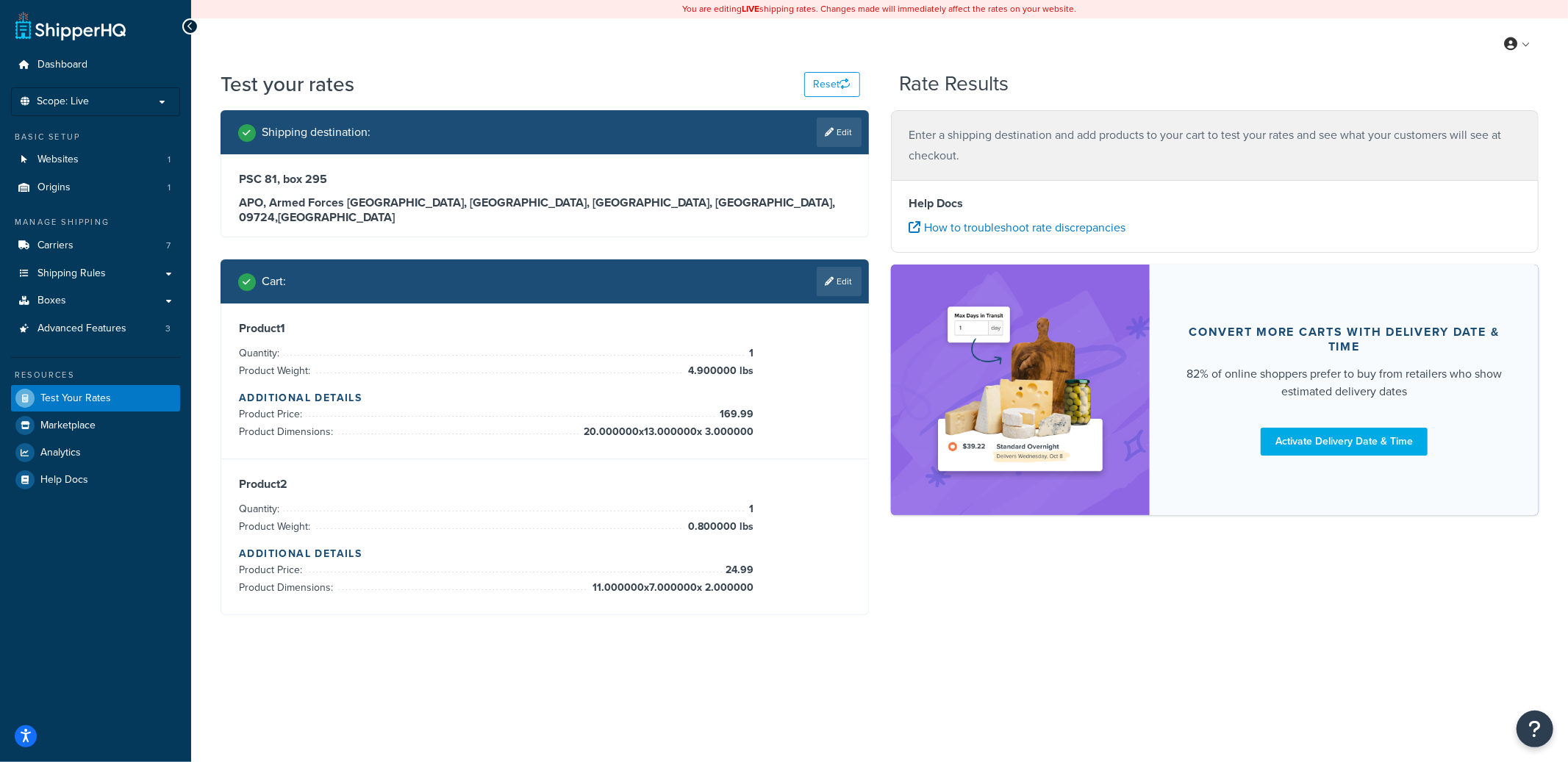
scroll to position [0, 0]
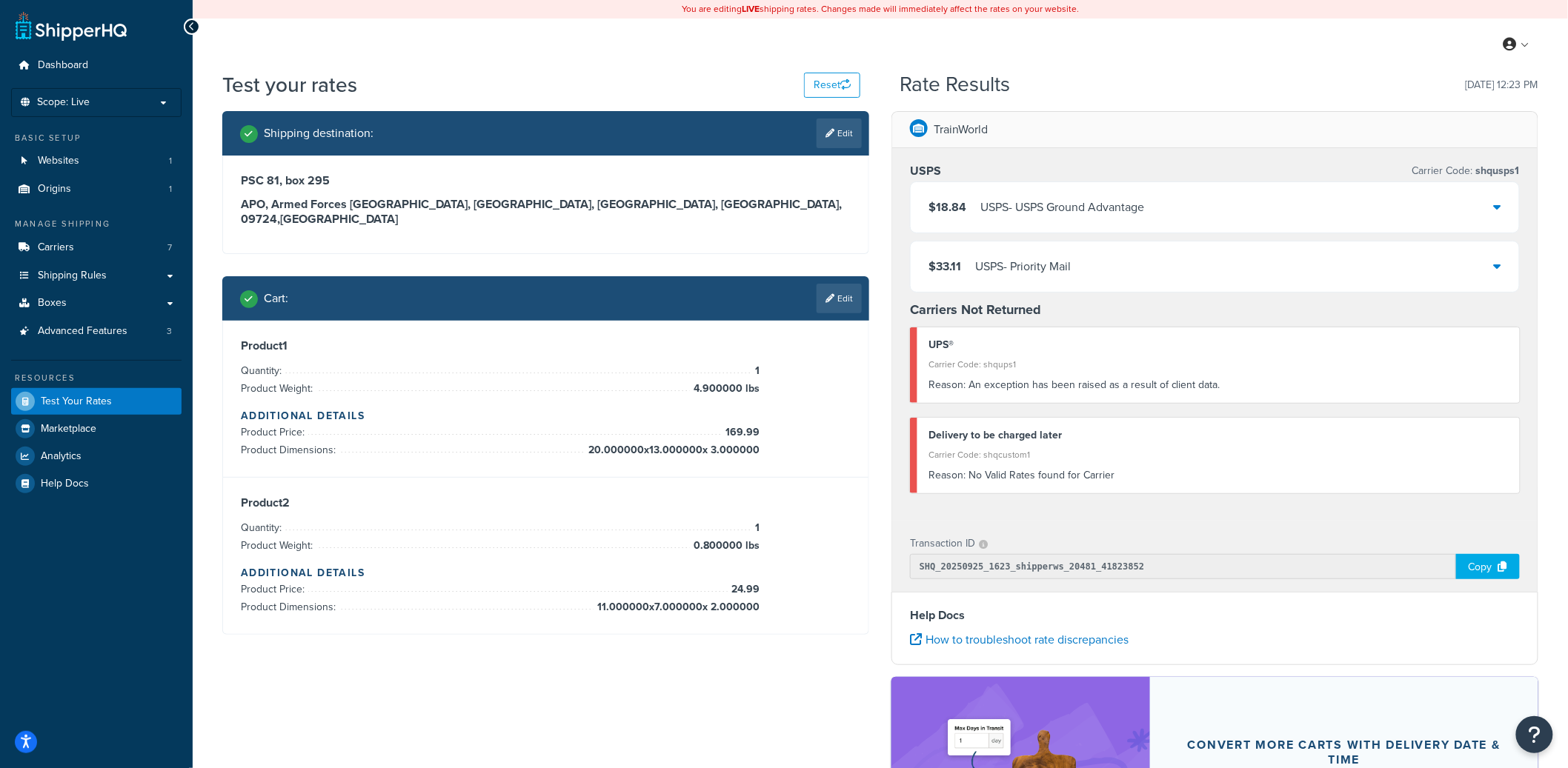
click at [1141, 213] on div "USPS - USPS Ground Advantage" at bounding box center [1061, 207] width 163 height 21
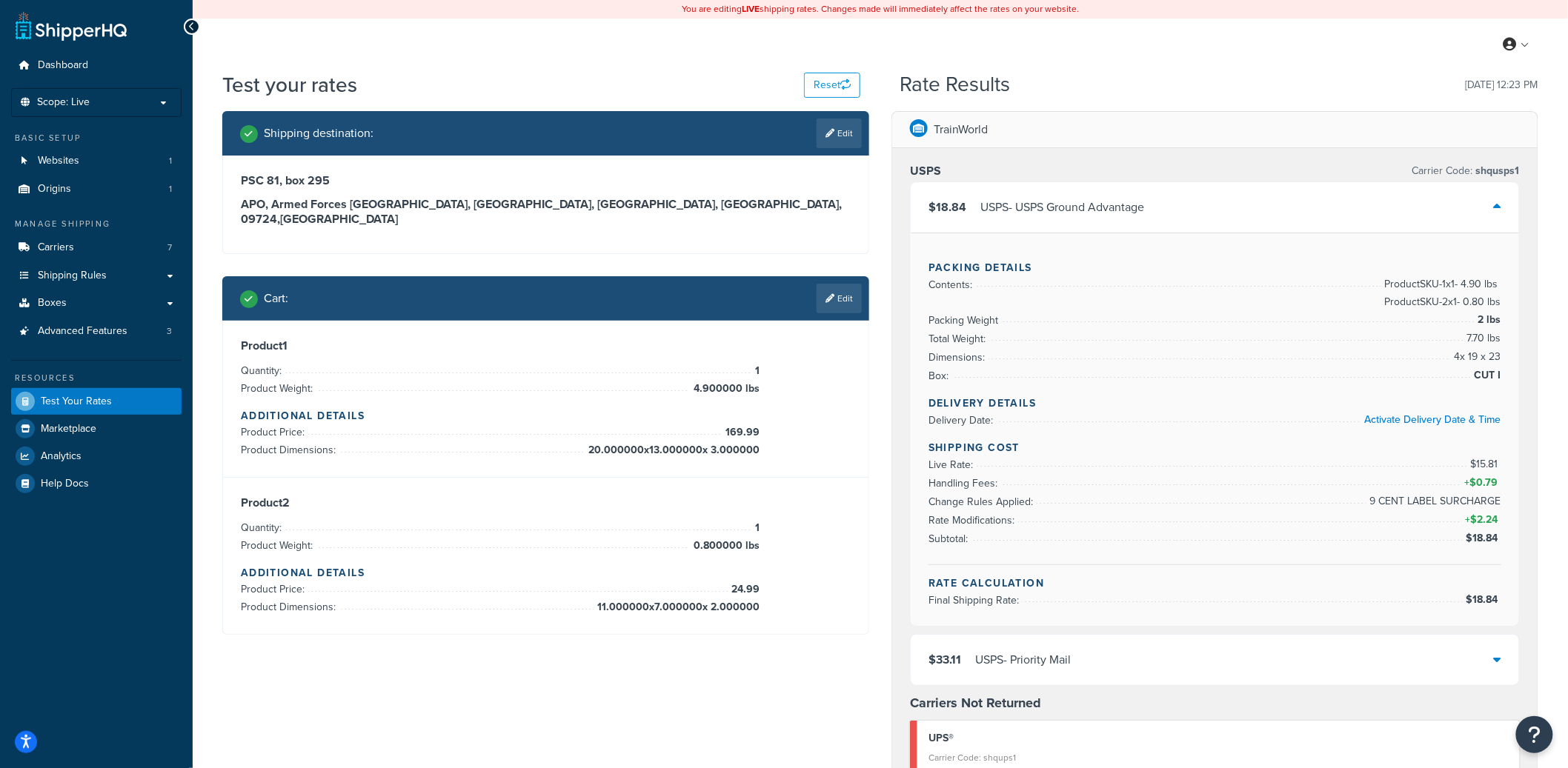
click at [1253, 657] on div "$33.11 USPS - Priority Mail" at bounding box center [1214, 659] width 608 height 50
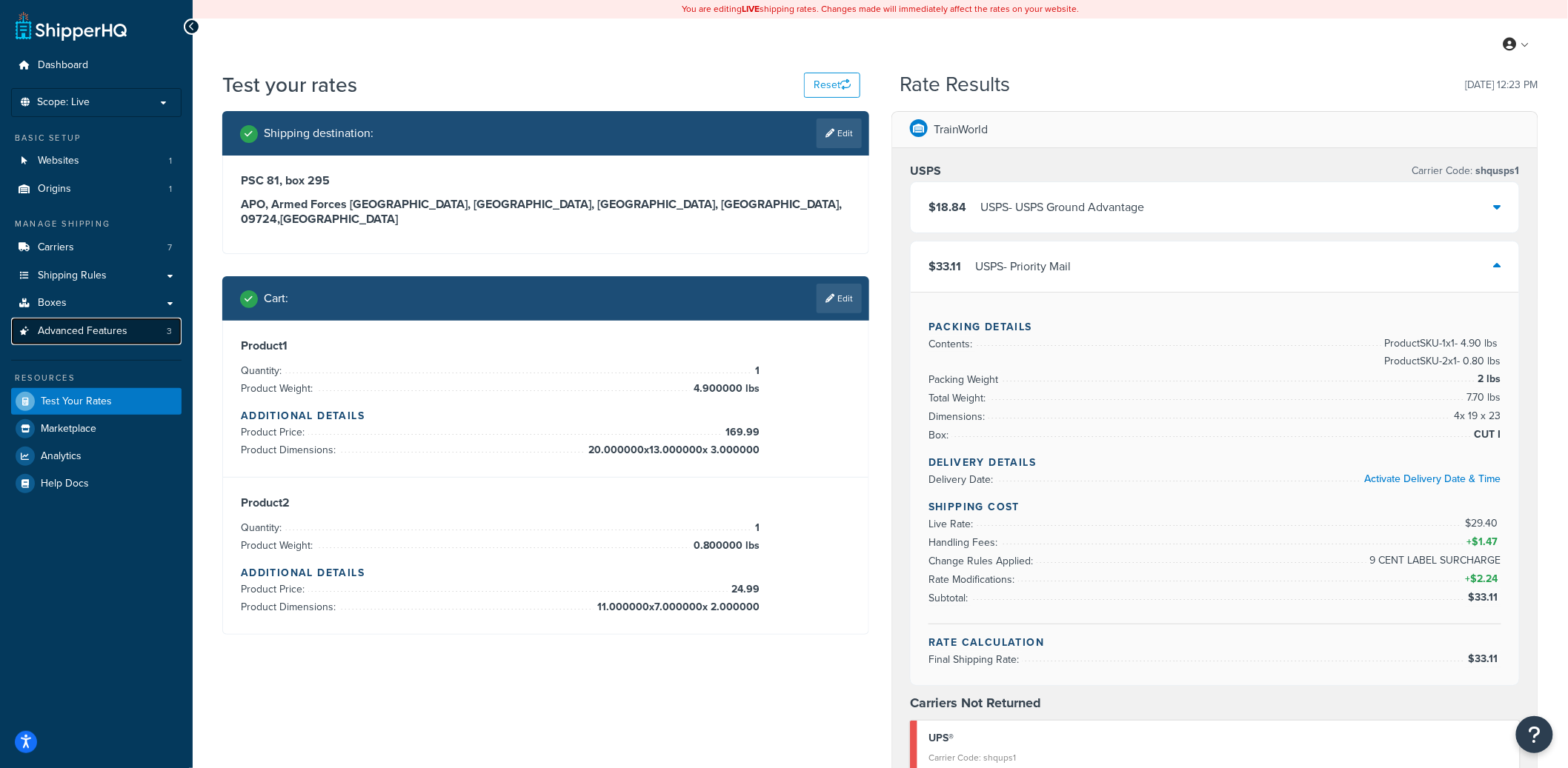
click at [119, 328] on span "Advanced Features" at bounding box center [82, 331] width 89 height 12
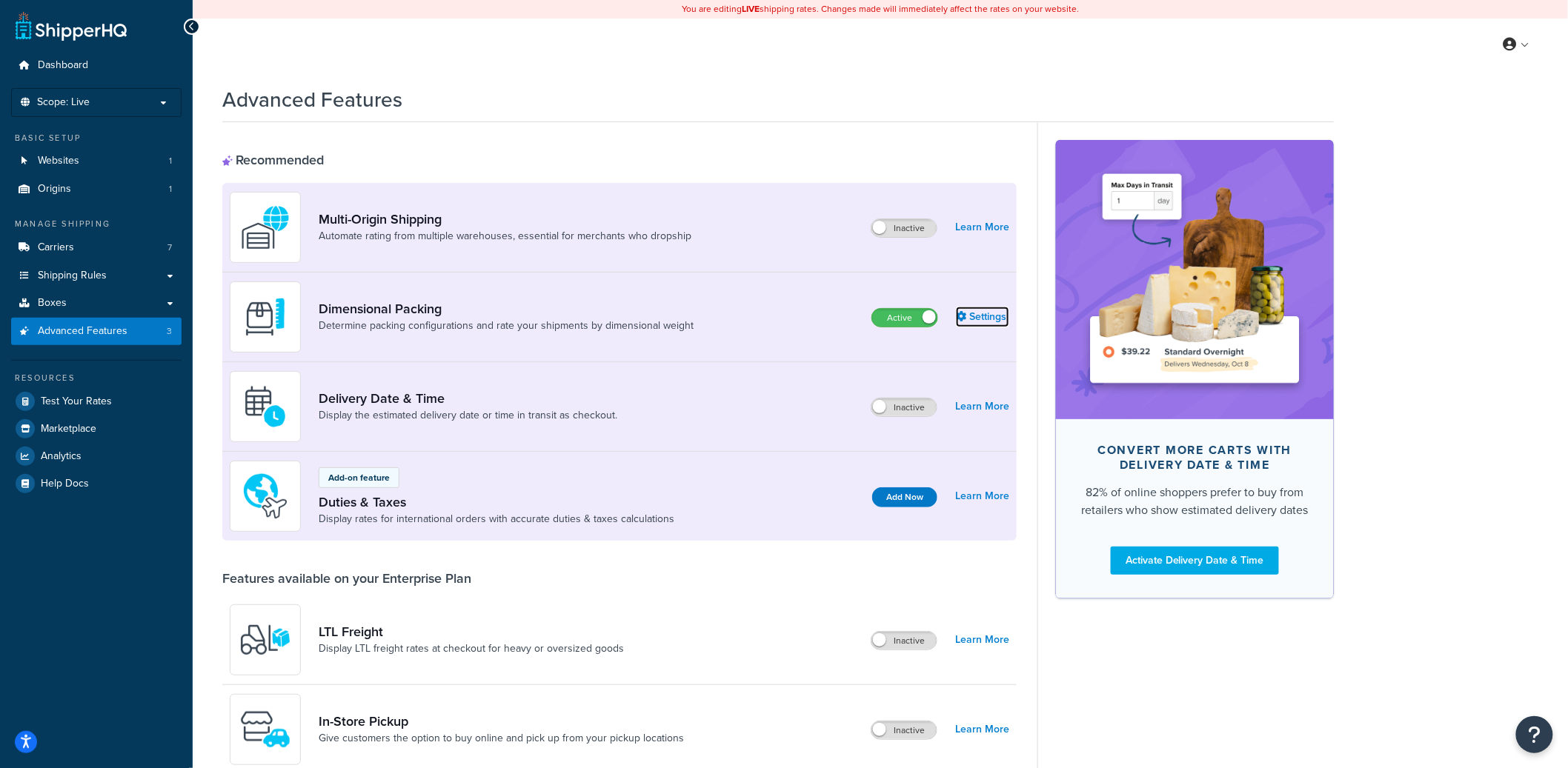
click at [982, 317] on link "Settings" at bounding box center [982, 317] width 53 height 21
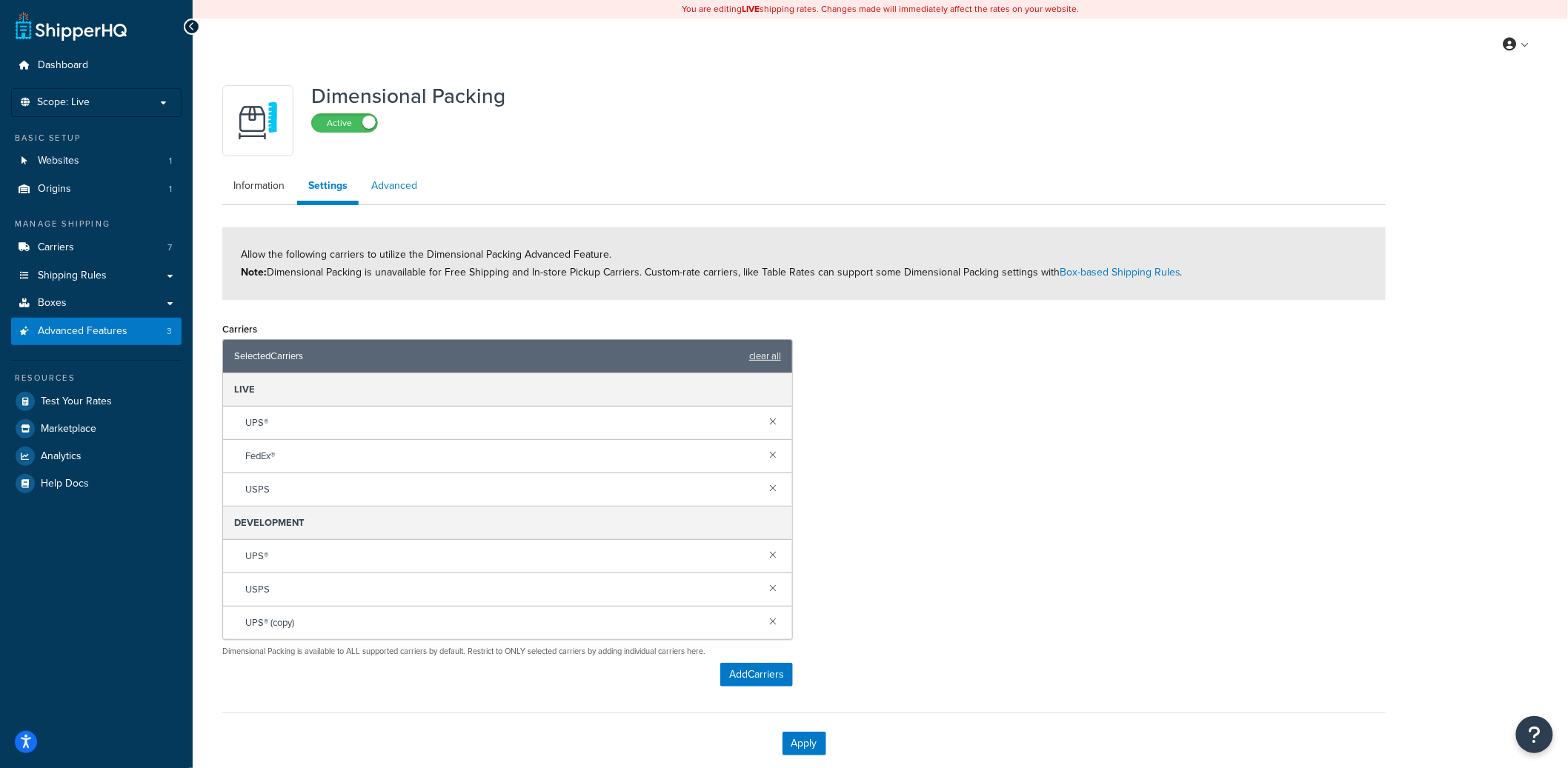
click at [397, 179] on link "Advanced" at bounding box center [394, 185] width 68 height 30
select select "false"
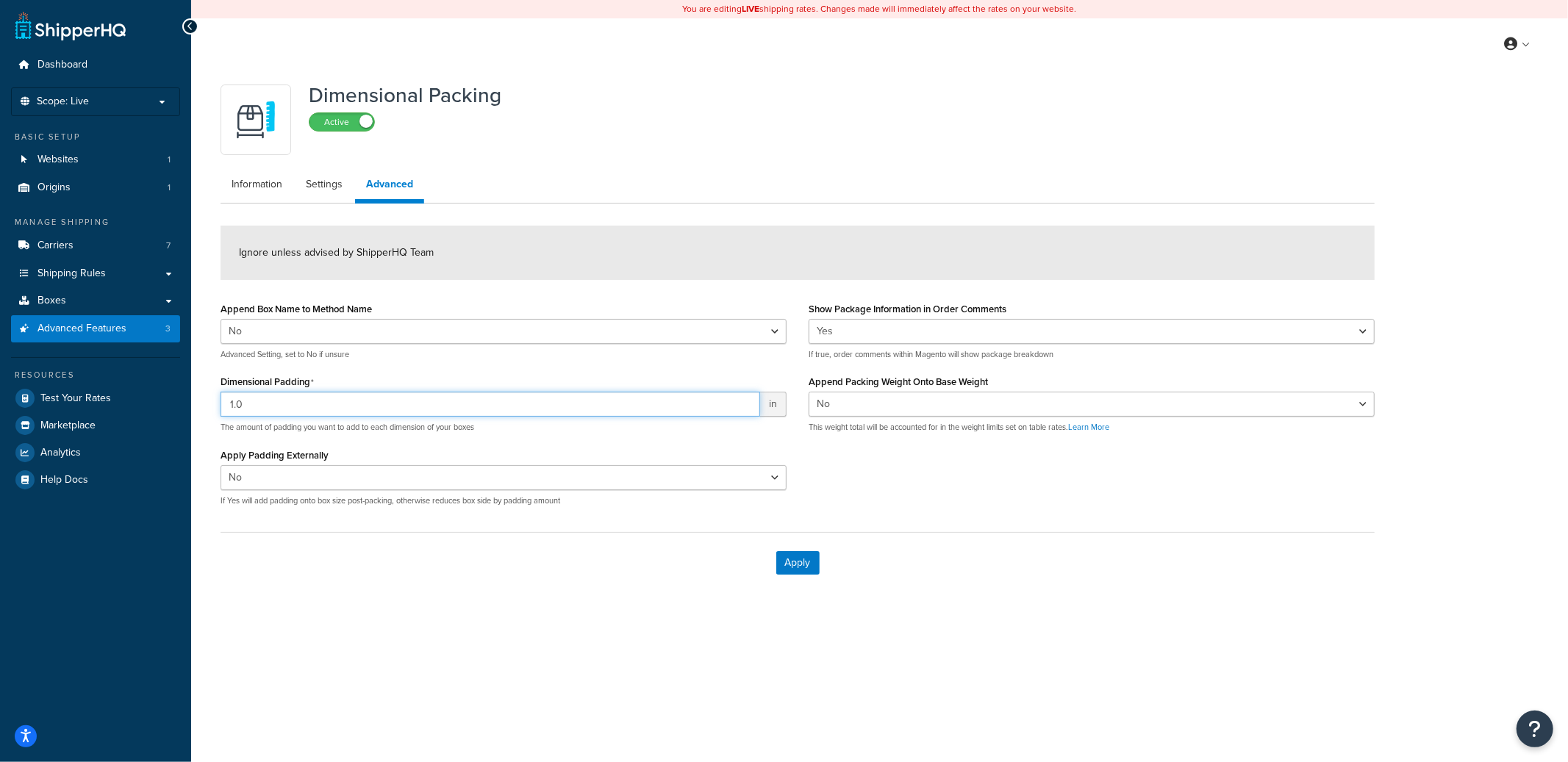
click at [273, 409] on input "1.0" at bounding box center [490, 404] width 539 height 25
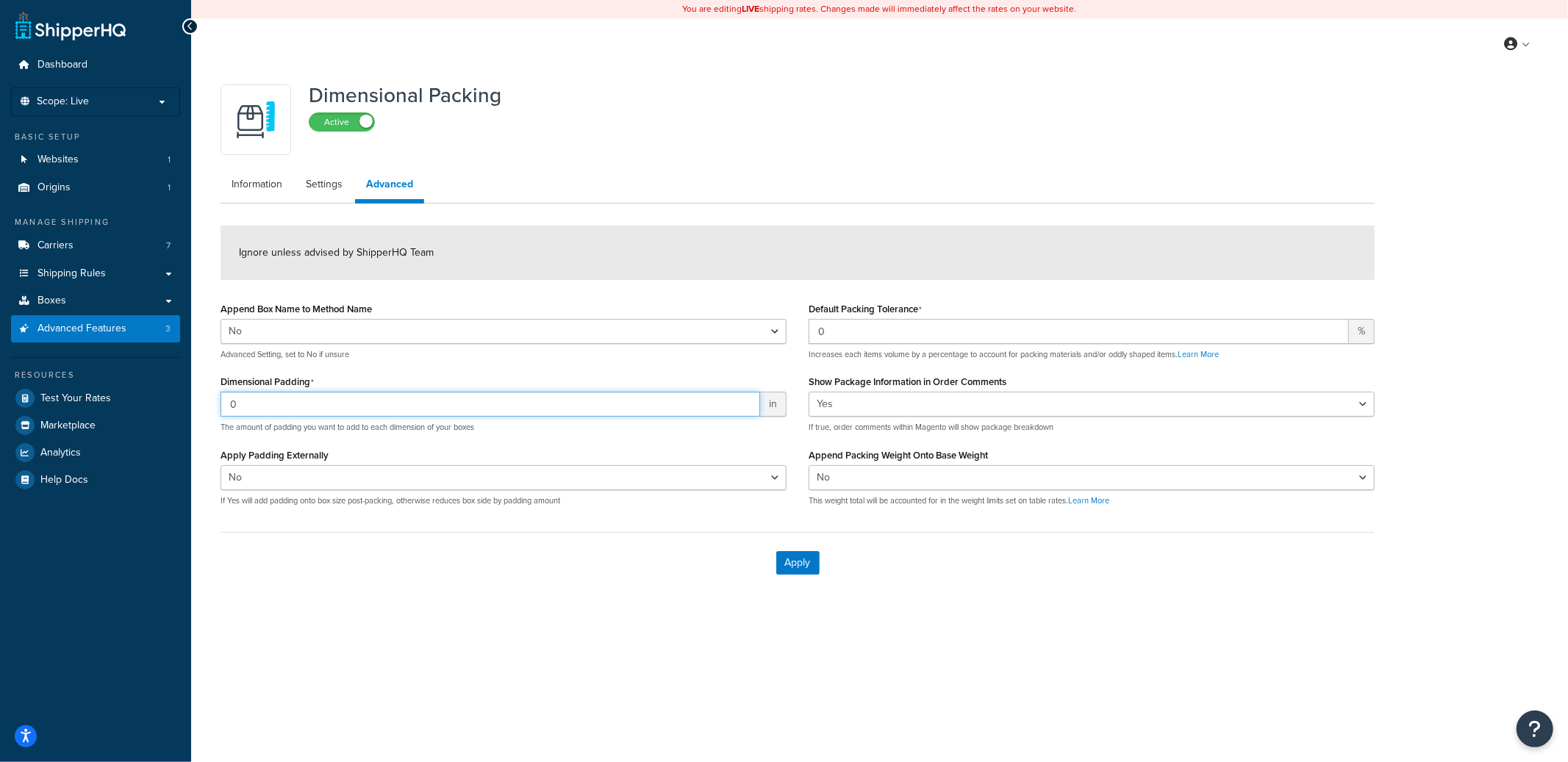
type input "0"
click at [1038, 320] on input "0" at bounding box center [1078, 331] width 540 height 25
type input "1"
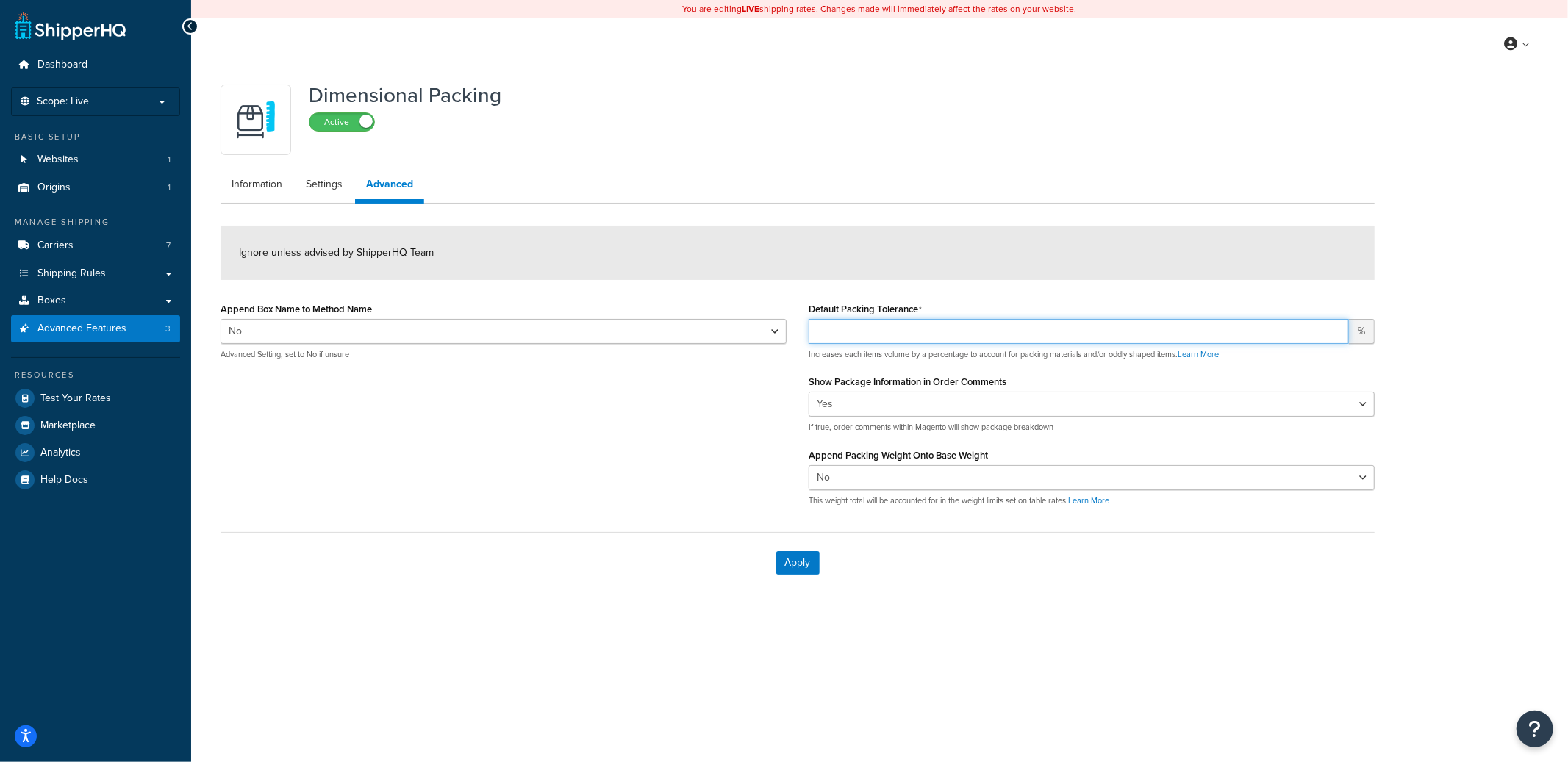
select select "false"
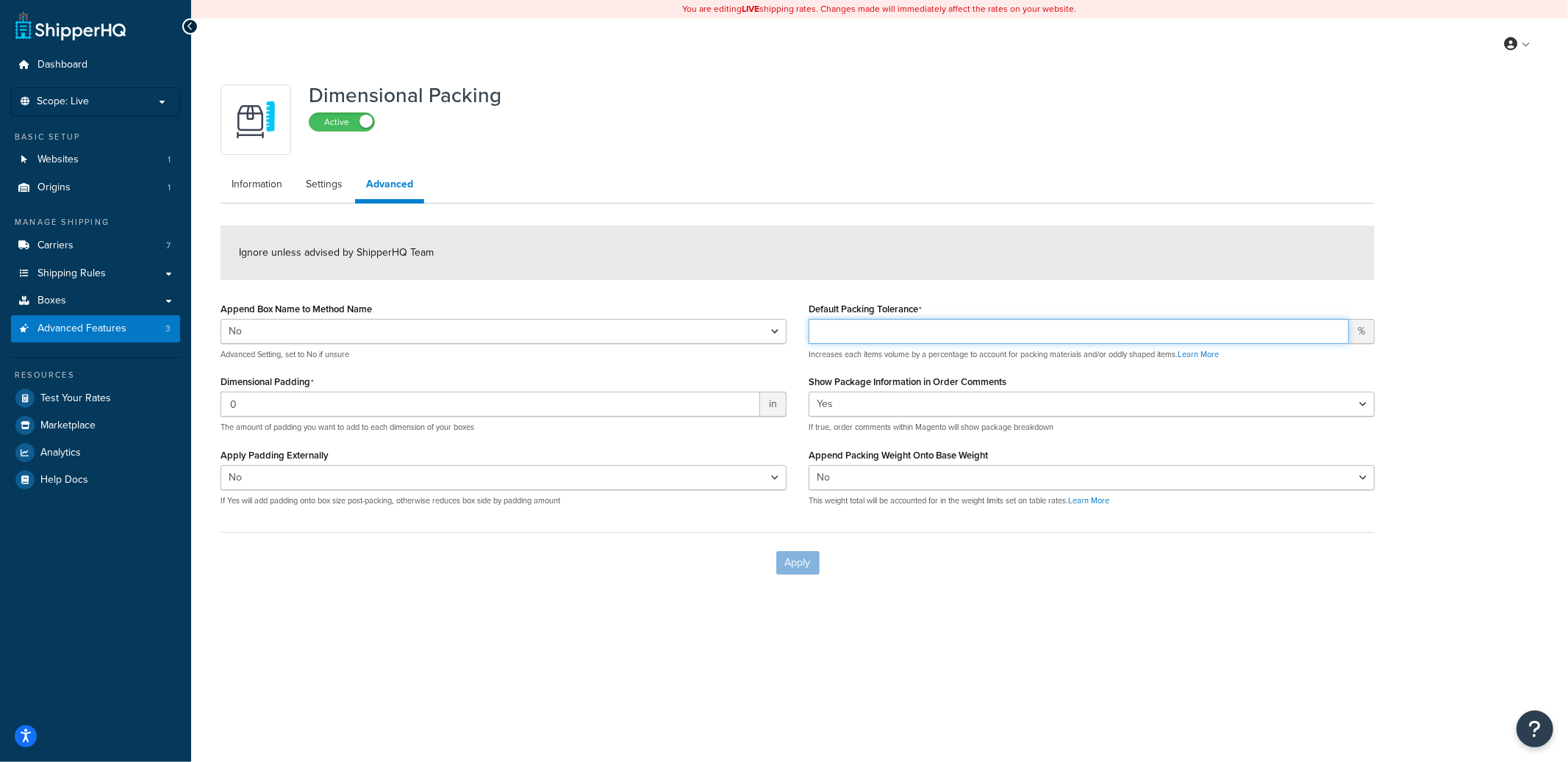
type input "0"
click at [863, 156] on div "Dimensional Packing Active Information Settings Advanced Ignore unless advised …" at bounding box center [797, 335] width 1176 height 515
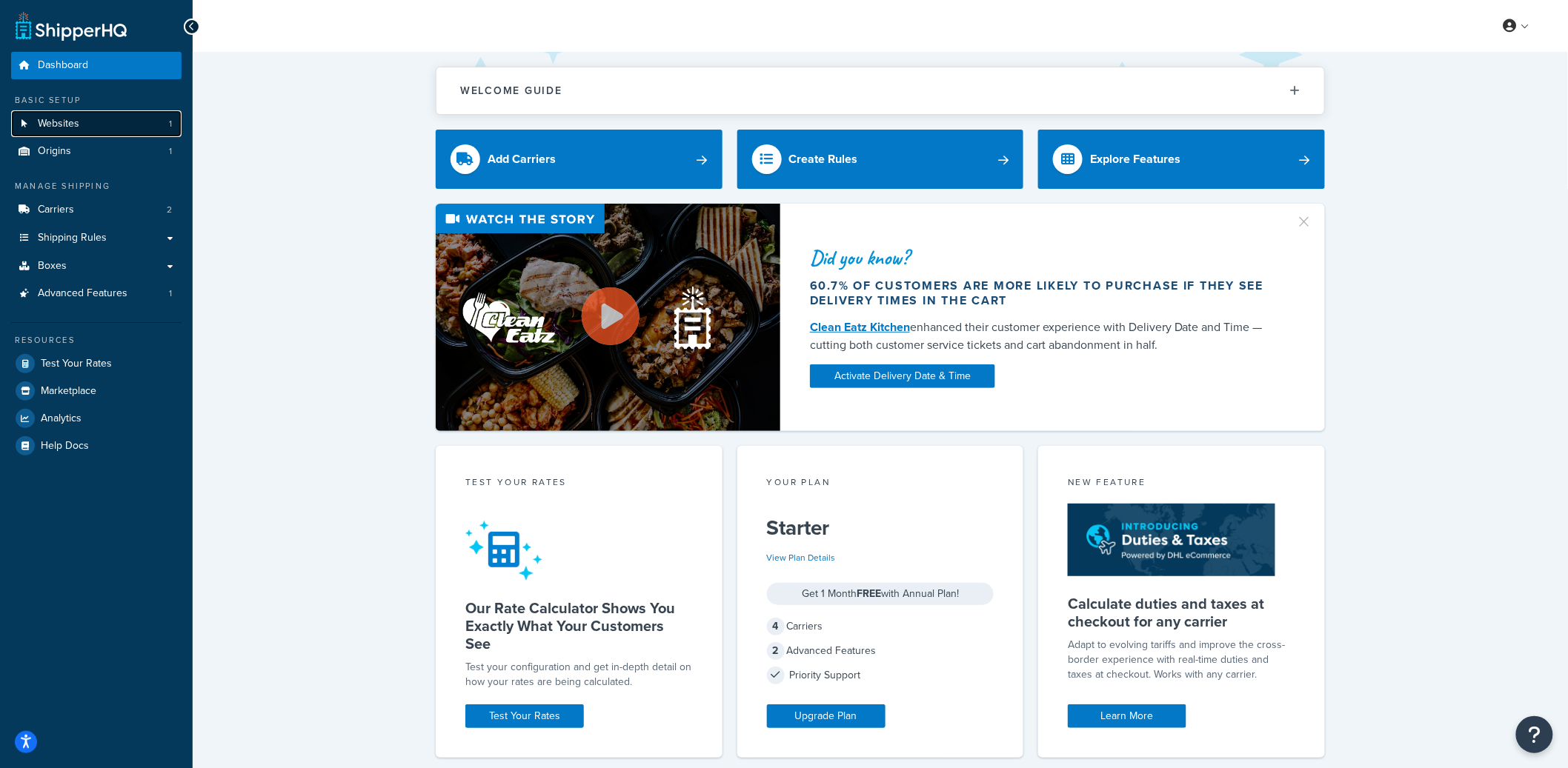
click at [140, 131] on link "Websites 1" at bounding box center [97, 123] width 171 height 27
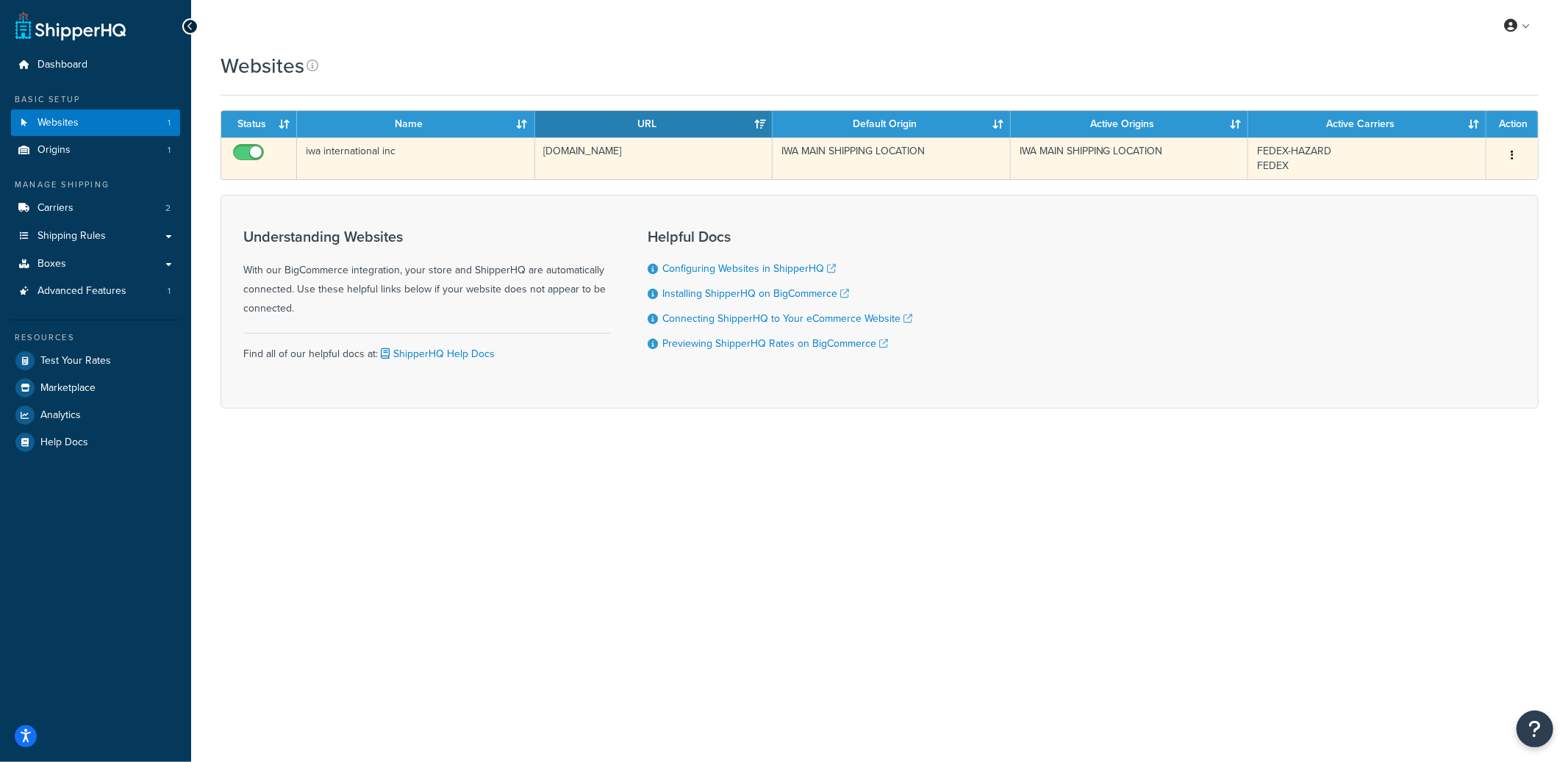
click at [560, 163] on td "[DOMAIN_NAME]" at bounding box center [654, 158] width 238 height 42
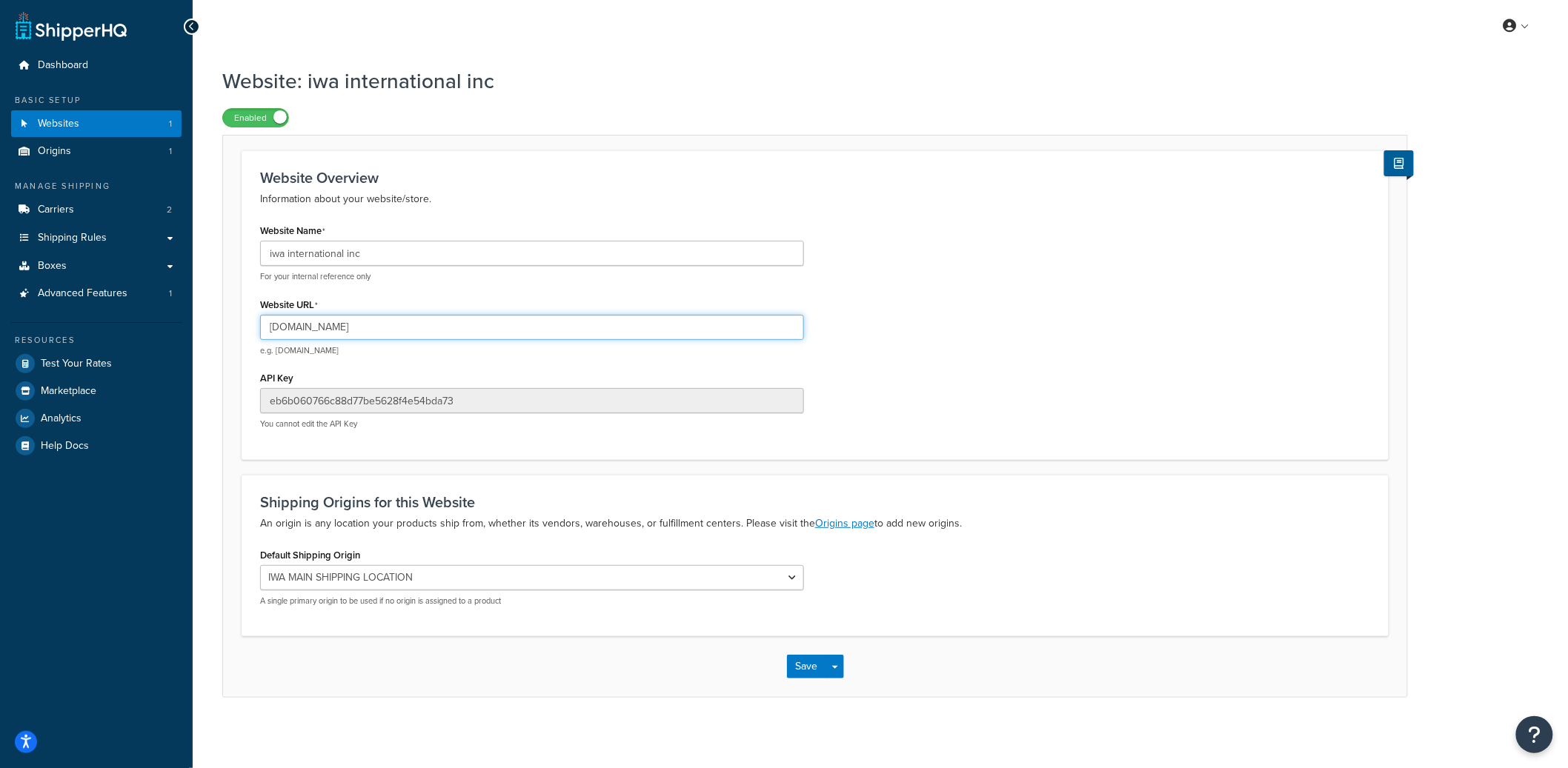
click at [317, 324] on input "[DOMAIN_NAME]" at bounding box center [532, 327] width 543 height 25
click at [317, 330] on input "[DOMAIN_NAME]" at bounding box center [532, 327] width 543 height 25
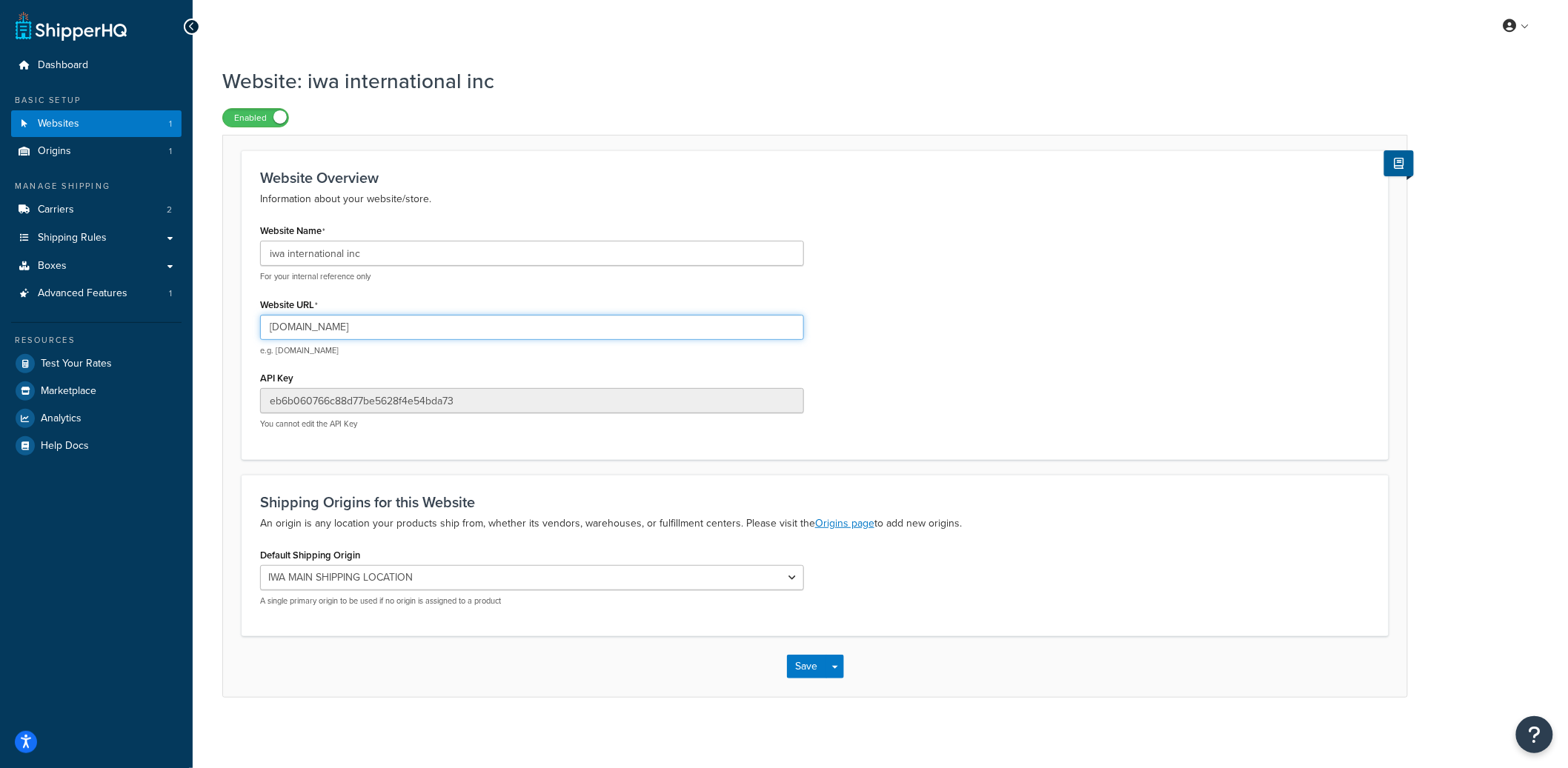
click at [317, 330] on input "[DOMAIN_NAME]" at bounding box center [532, 327] width 543 height 25
click at [72, 365] on span "Test Your Rates" at bounding box center [76, 363] width 71 height 12
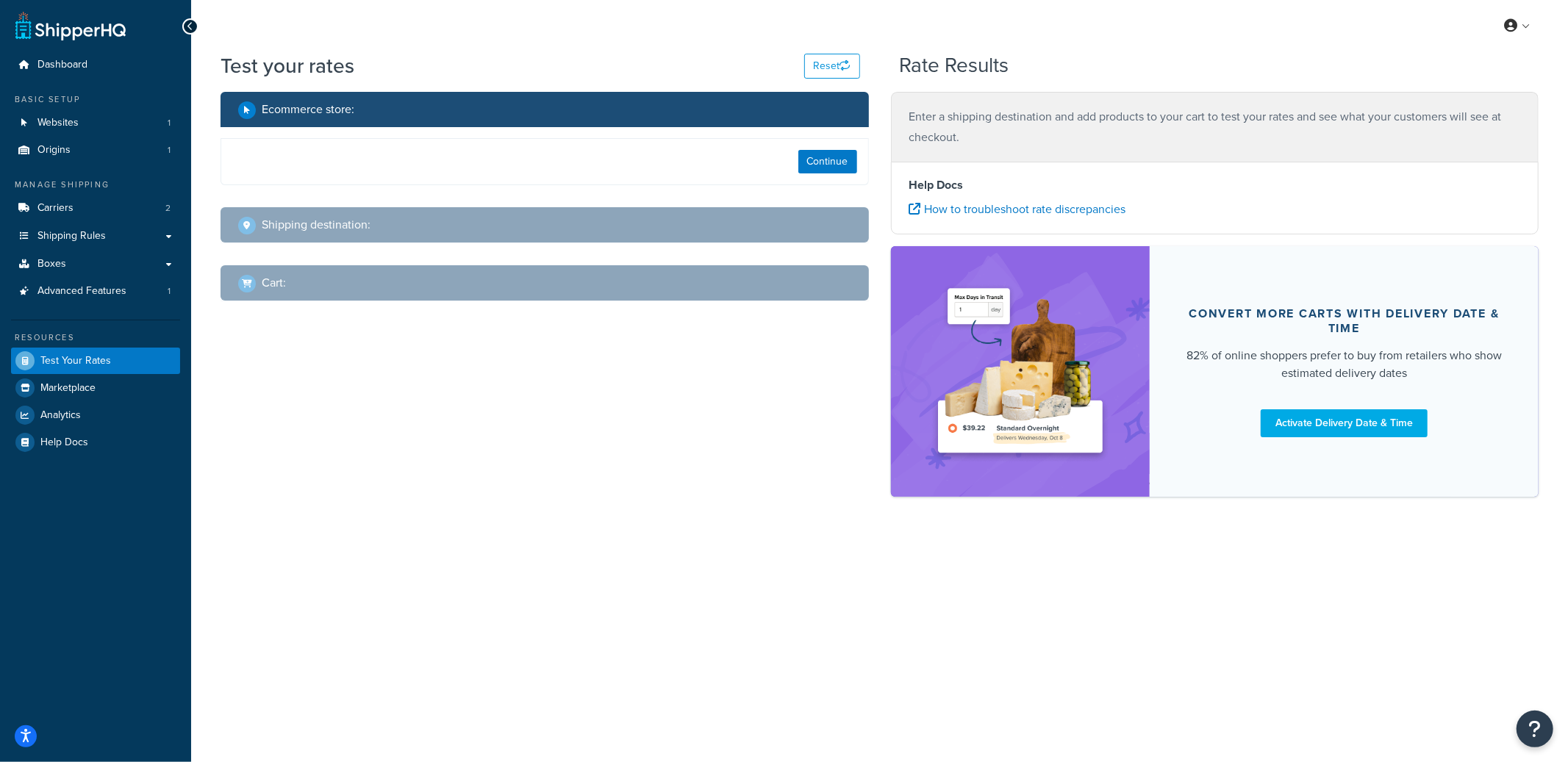
select select "[GEOGRAPHIC_DATA]"
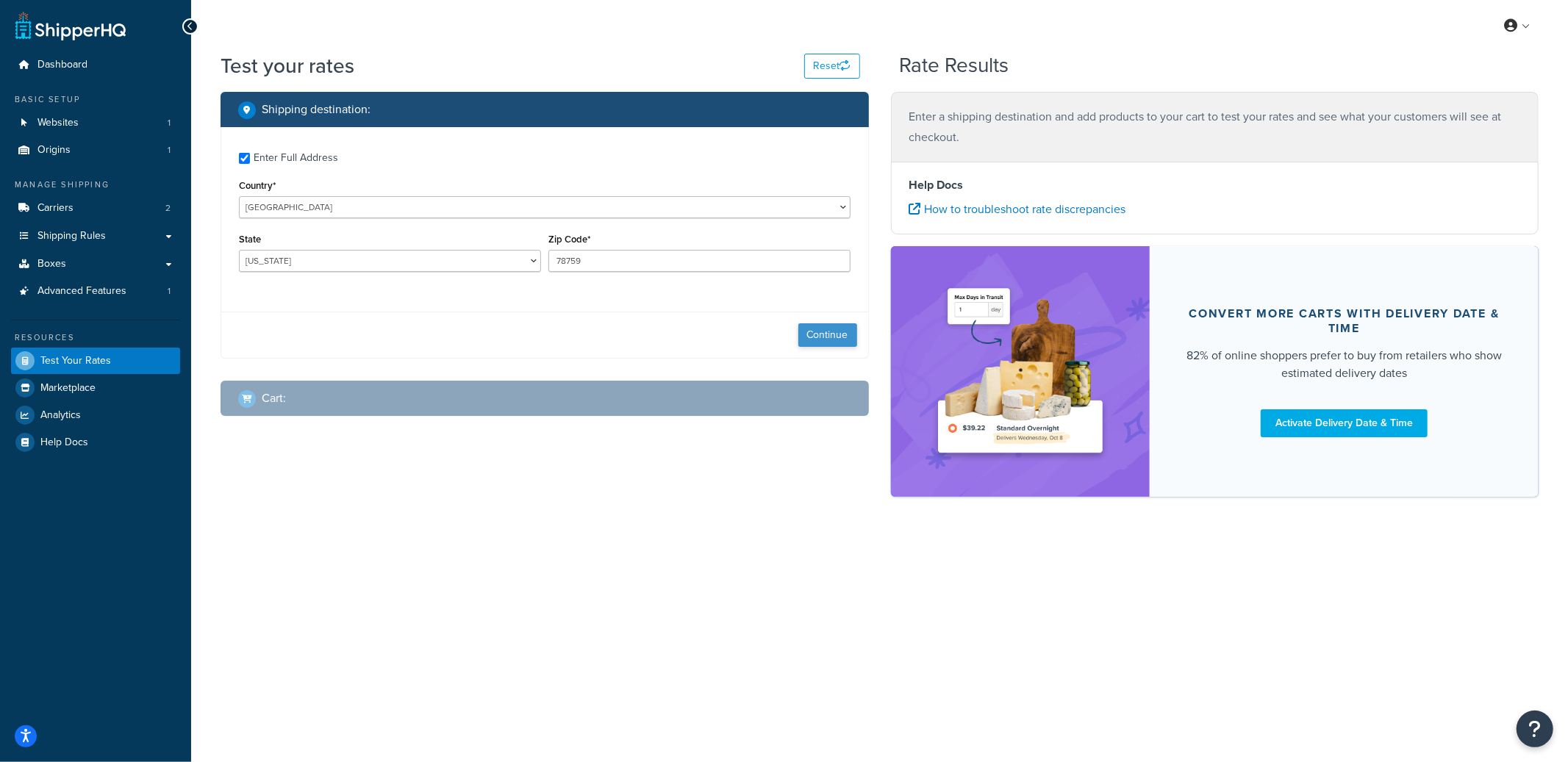
checkbox input "true"
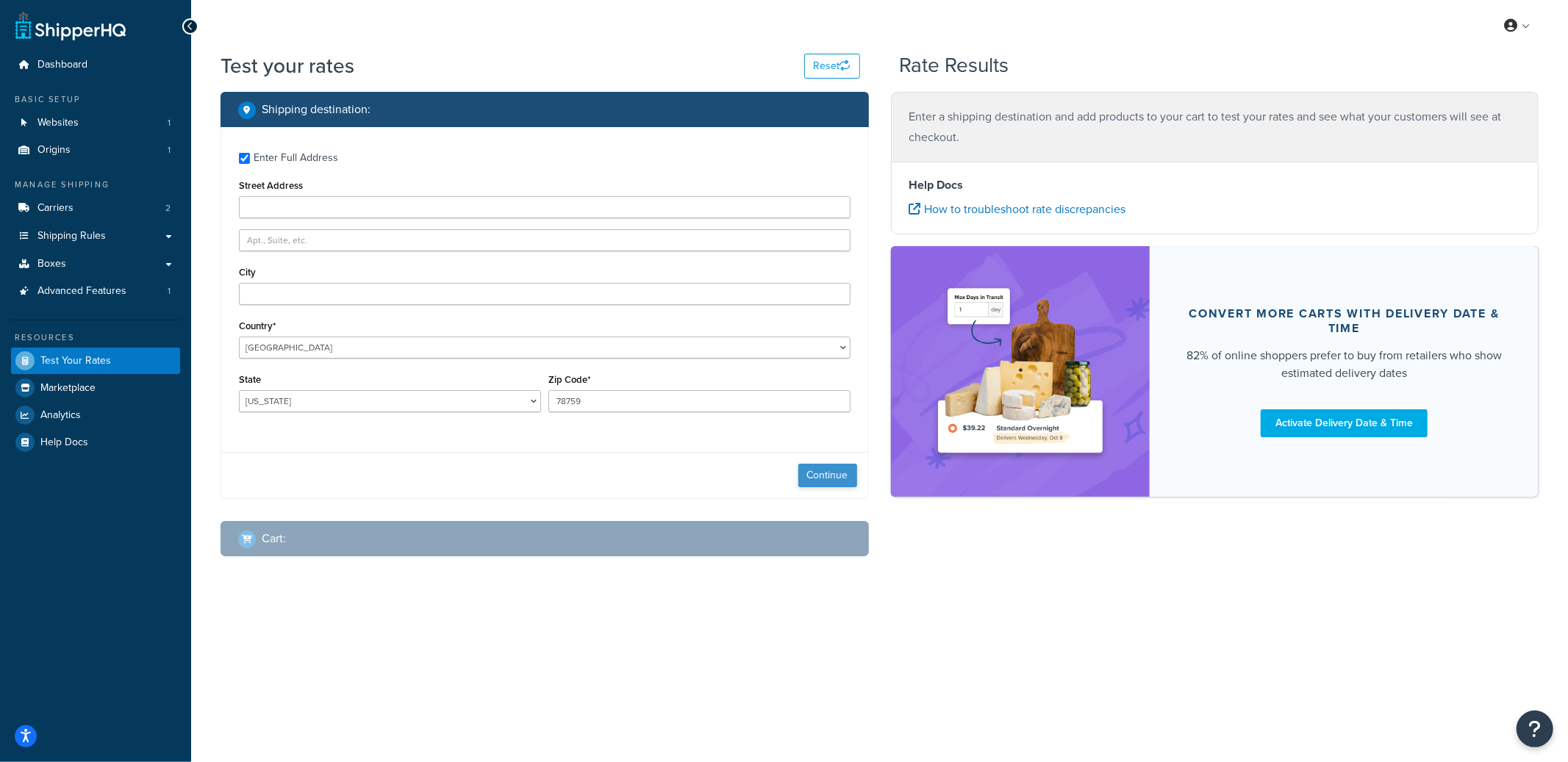
type input "[STREET_ADDRESS]"
type input "IvanMadd"
type input "Margate"
type input "33063"
select select "FL"
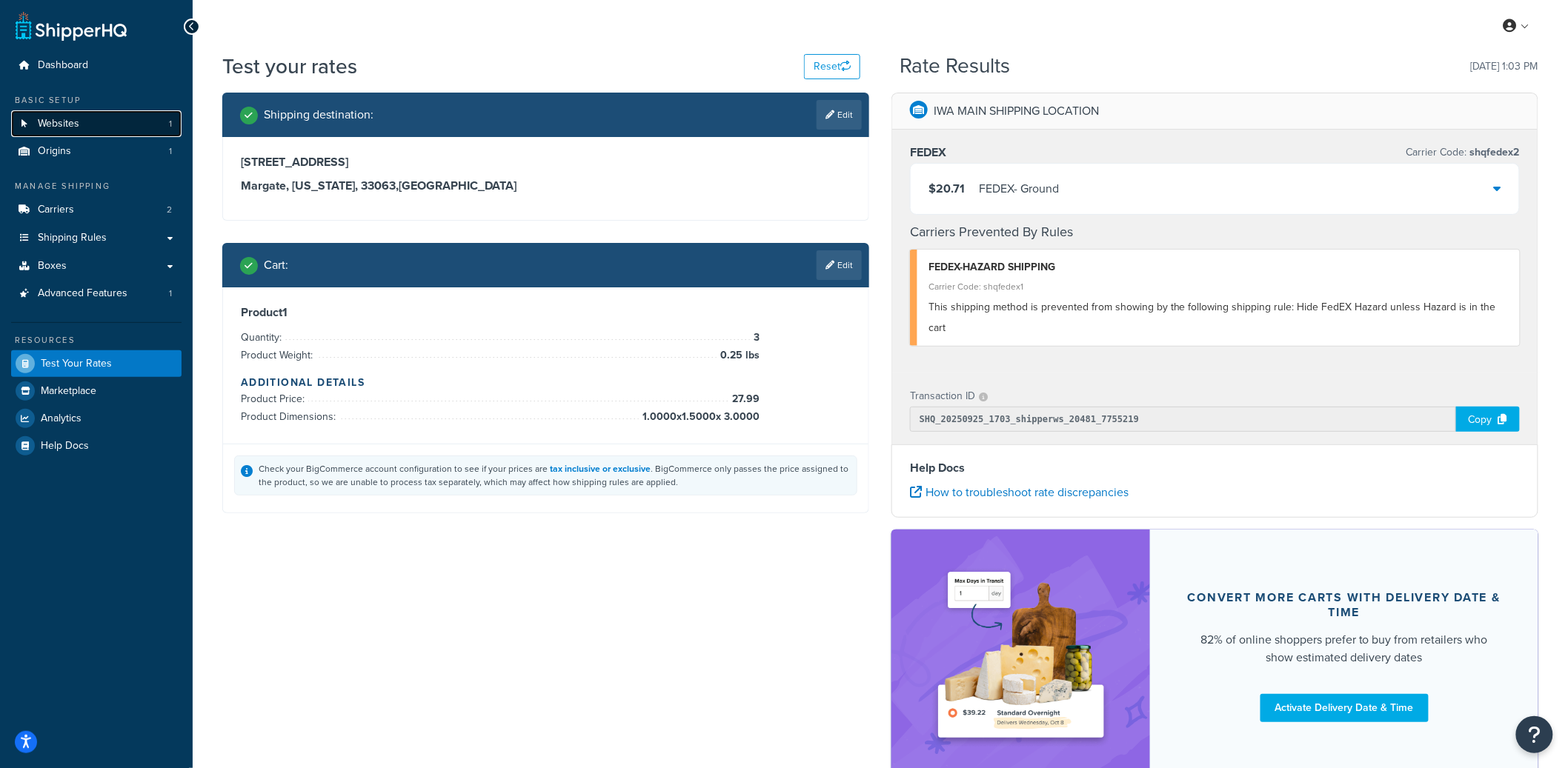
click at [119, 121] on link "Websites 1" at bounding box center [97, 123] width 171 height 27
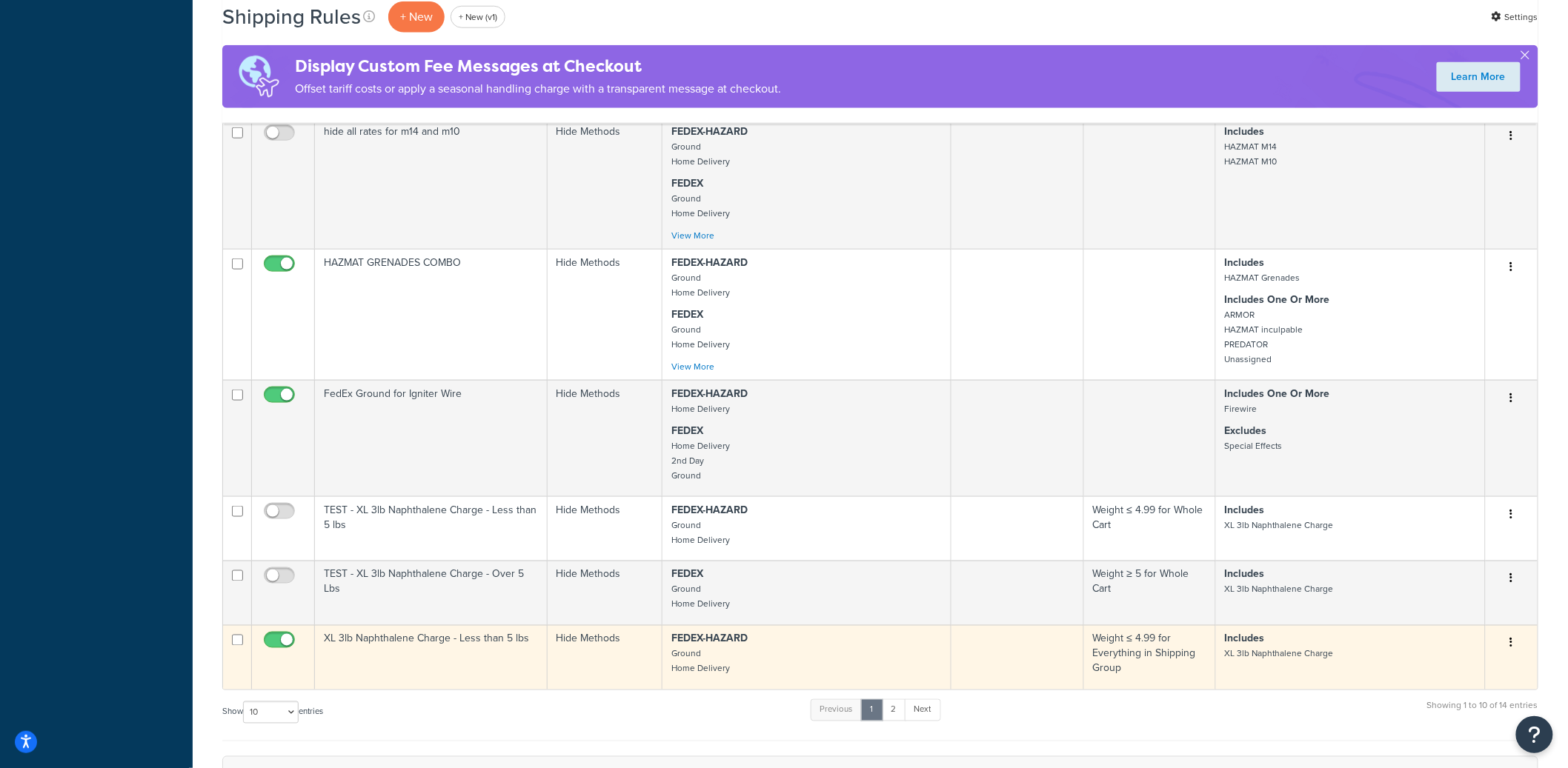
scroll to position [811, 0]
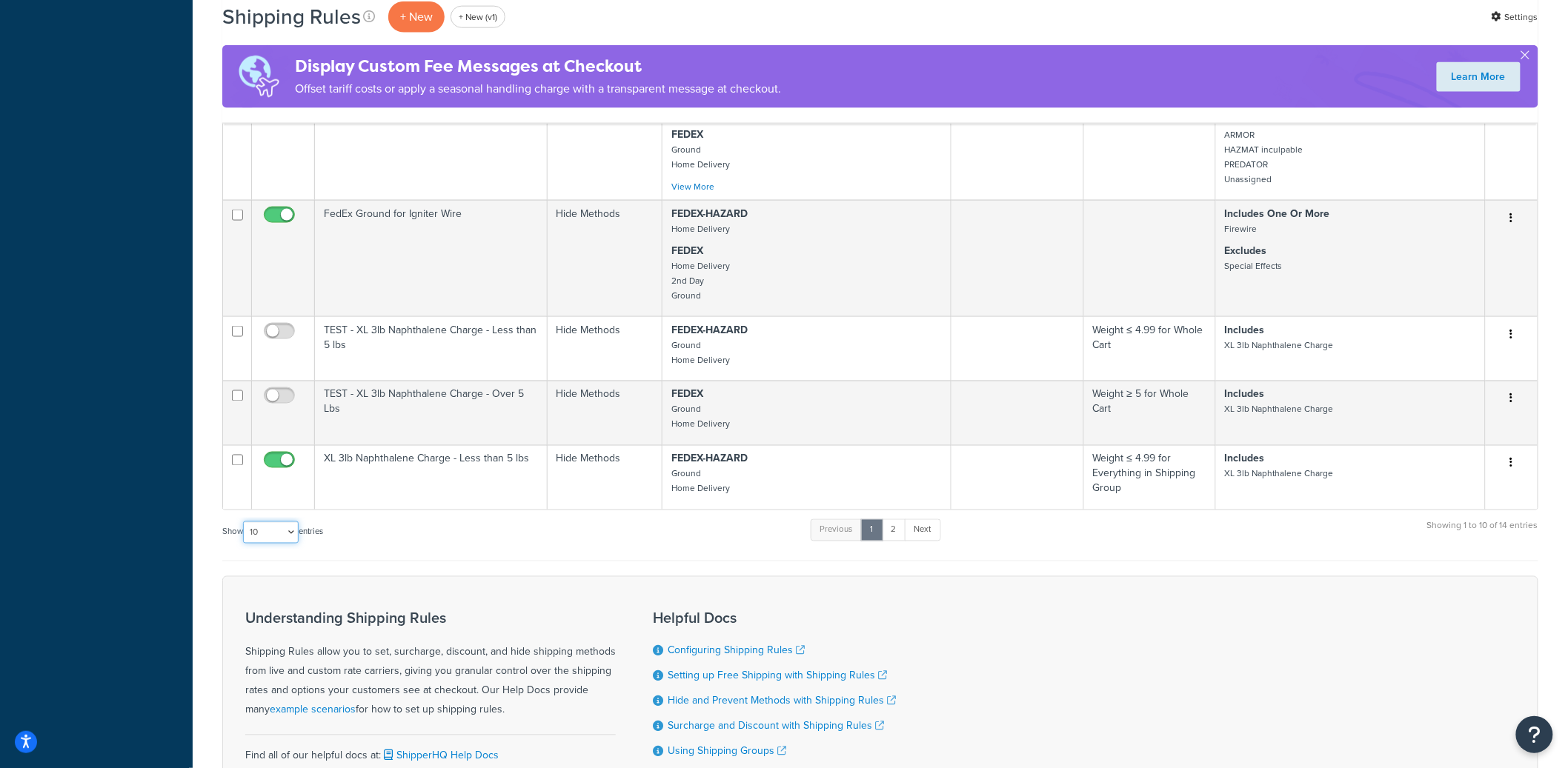
click at [284, 542] on select "10 15 25 50 100 1000" at bounding box center [271, 532] width 56 height 22
select select "25"
click at [245, 535] on select "10 15 25 50 100 1000" at bounding box center [271, 532] width 56 height 22
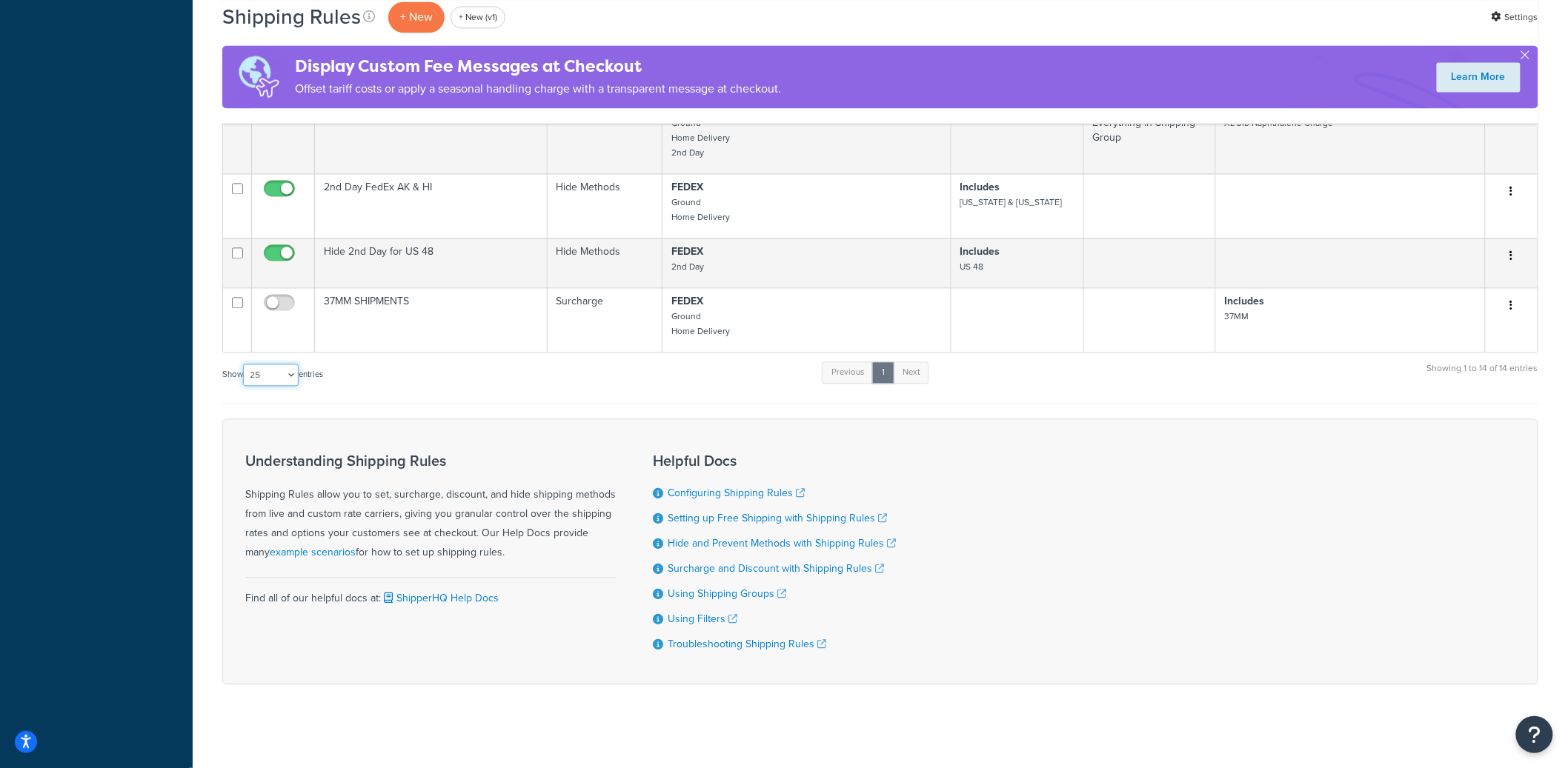
scroll to position [1226, 0]
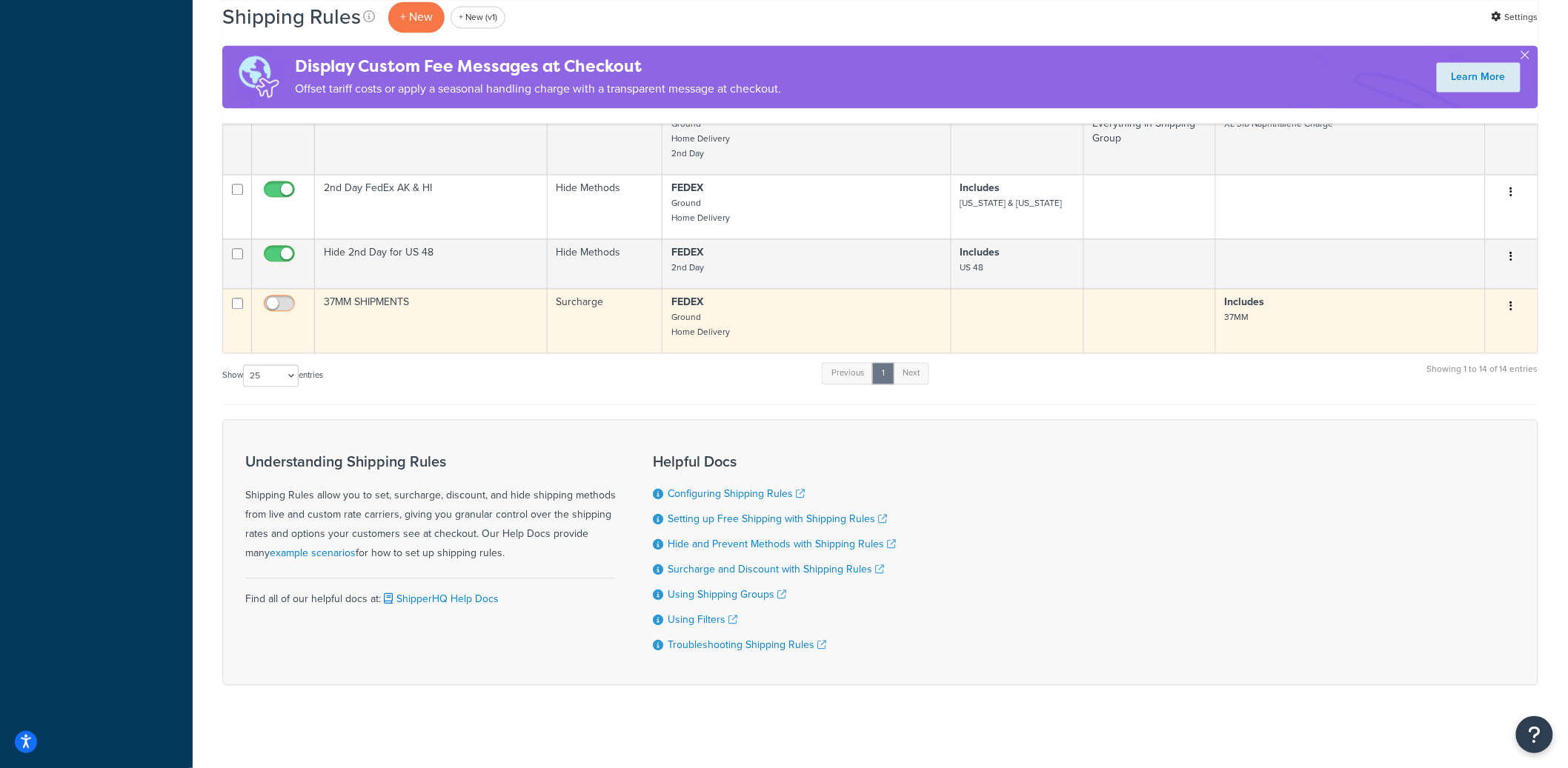
click at [280, 316] on input "checkbox" at bounding box center [282, 307] width 41 height 19
click at [282, 316] on input "checkbox" at bounding box center [282, 307] width 41 height 19
checkbox input "false"
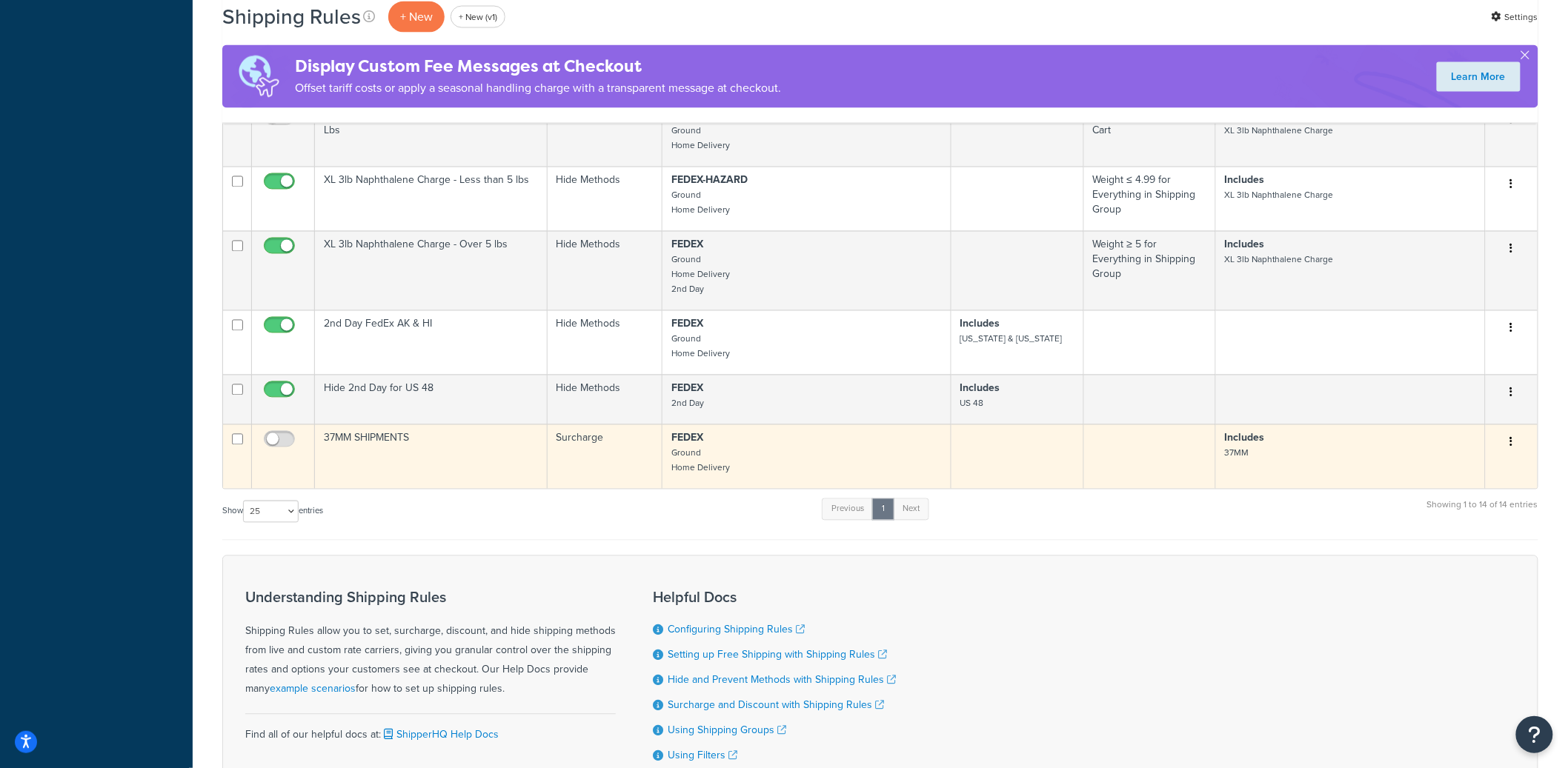
scroll to position [1093, 0]
click at [392, 470] on td "37MM SHIPMENTS" at bounding box center [431, 453] width 232 height 65
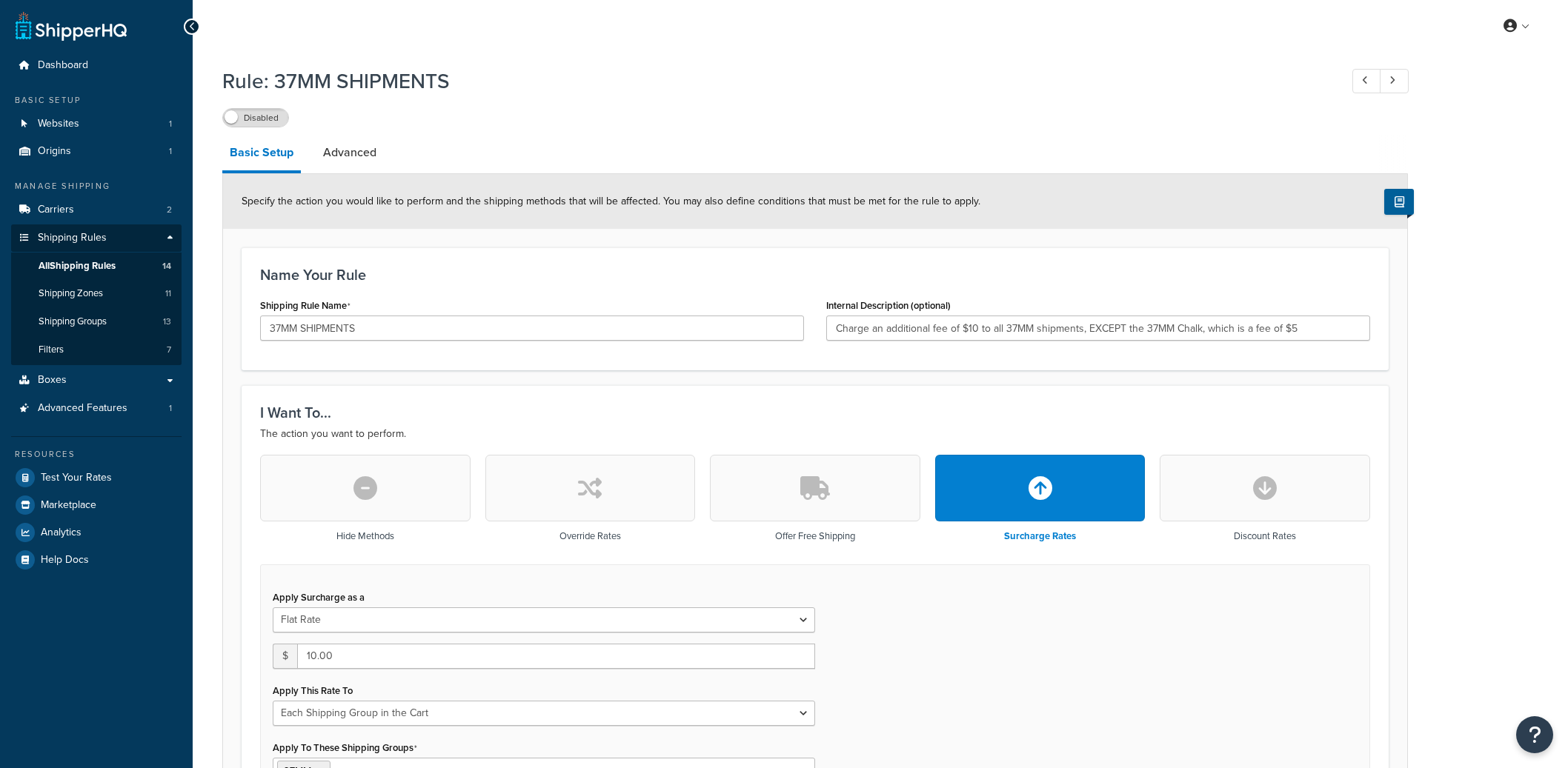
select select "SHIPPING_GROUP"
click at [363, 330] on input "37MM SHIPMENTS" at bounding box center [532, 327] width 543 height 25
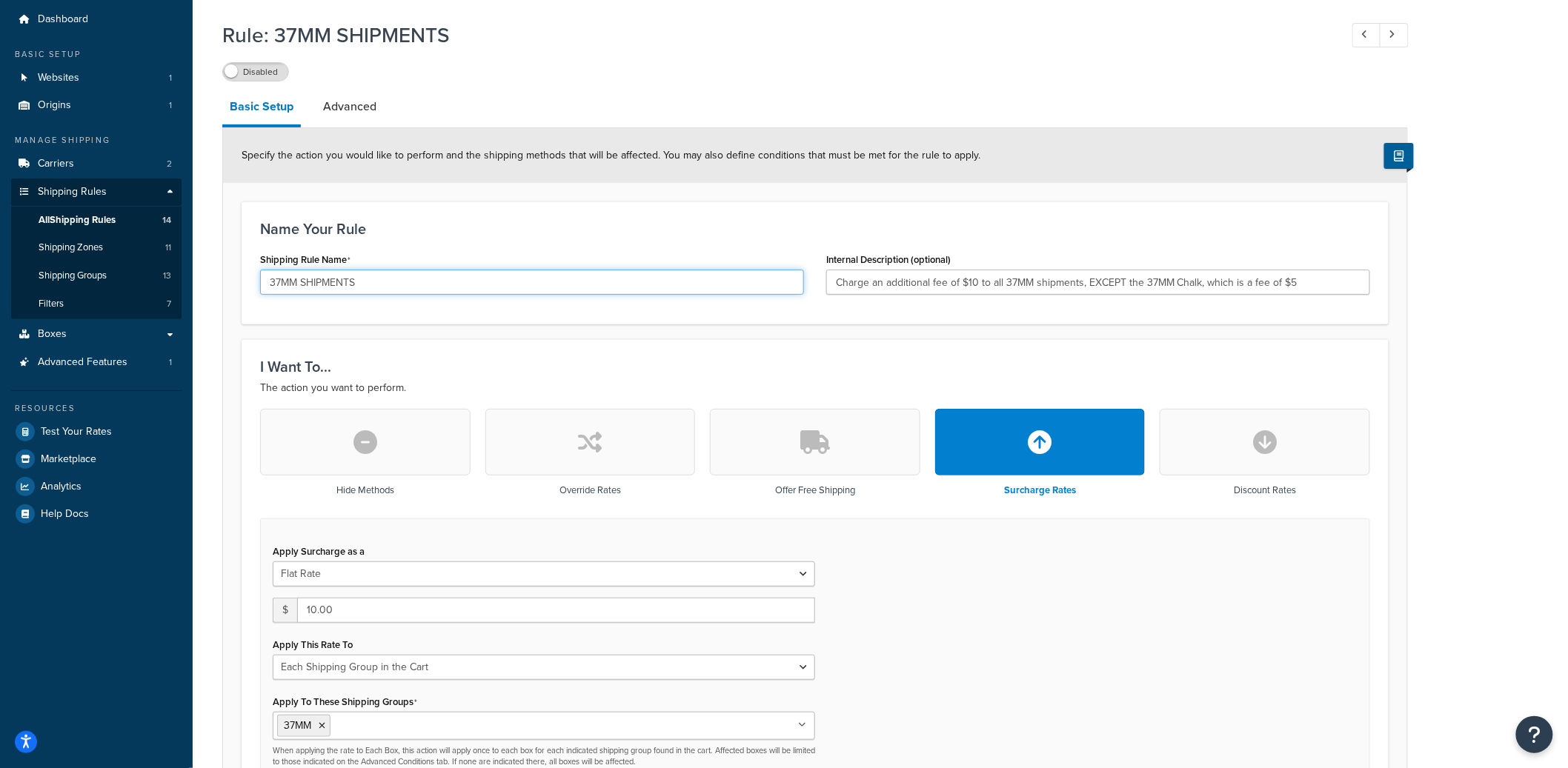
scroll to position [32, 0]
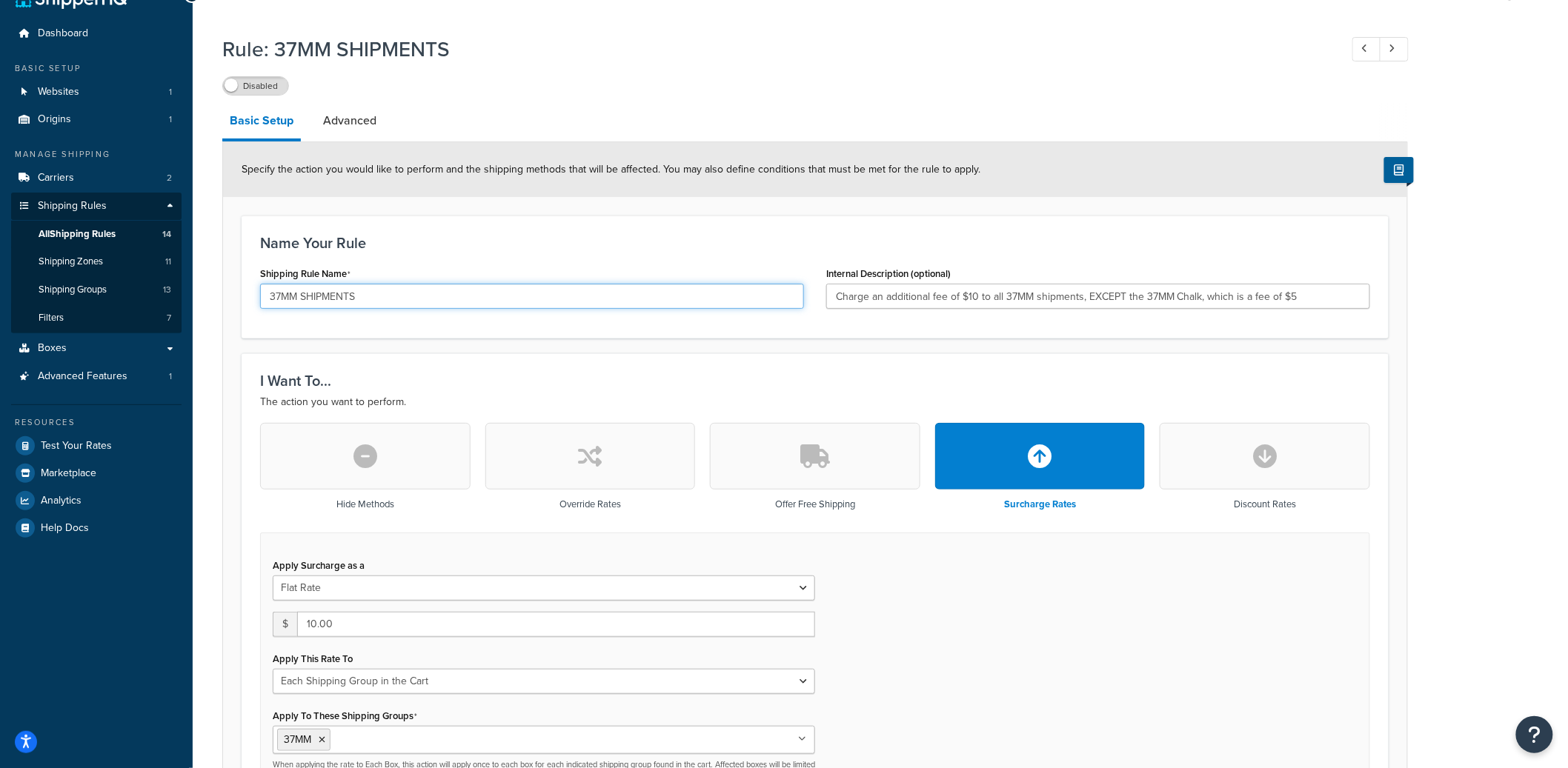
click at [452, 301] on input "37MM SHIPMENTS" at bounding box center [532, 296] width 543 height 25
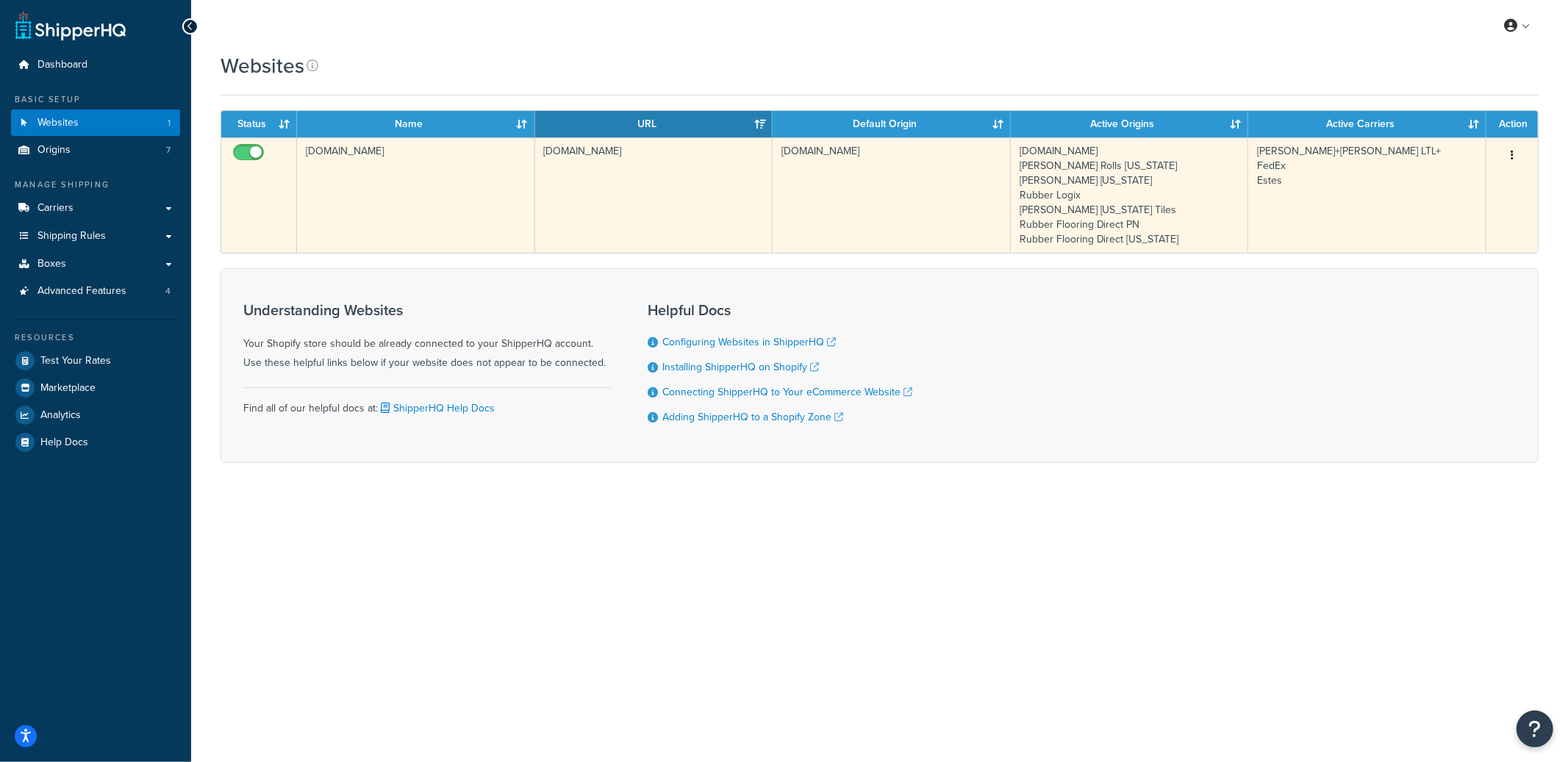
click at [595, 190] on td "[DOMAIN_NAME]" at bounding box center [654, 195] width 238 height 116
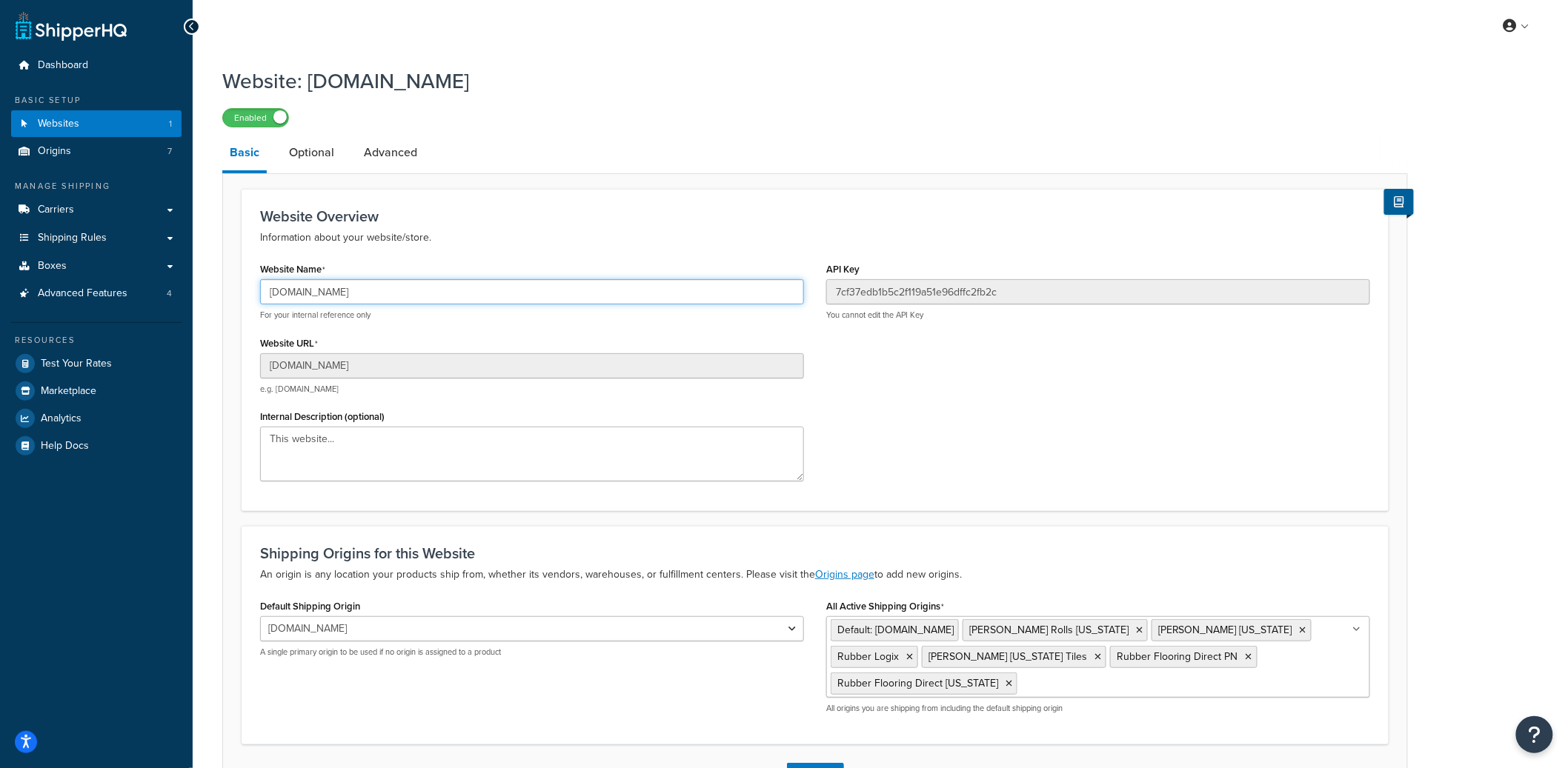
click at [378, 300] on input "[DOMAIN_NAME]" at bounding box center [532, 291] width 543 height 25
click at [378, 304] on input "[DOMAIN_NAME]" at bounding box center [532, 291] width 543 height 25
click at [391, 291] on input "[DOMAIN_NAME]" at bounding box center [532, 291] width 543 height 25
click at [391, 290] on input "[DOMAIN_NAME]" at bounding box center [532, 291] width 543 height 25
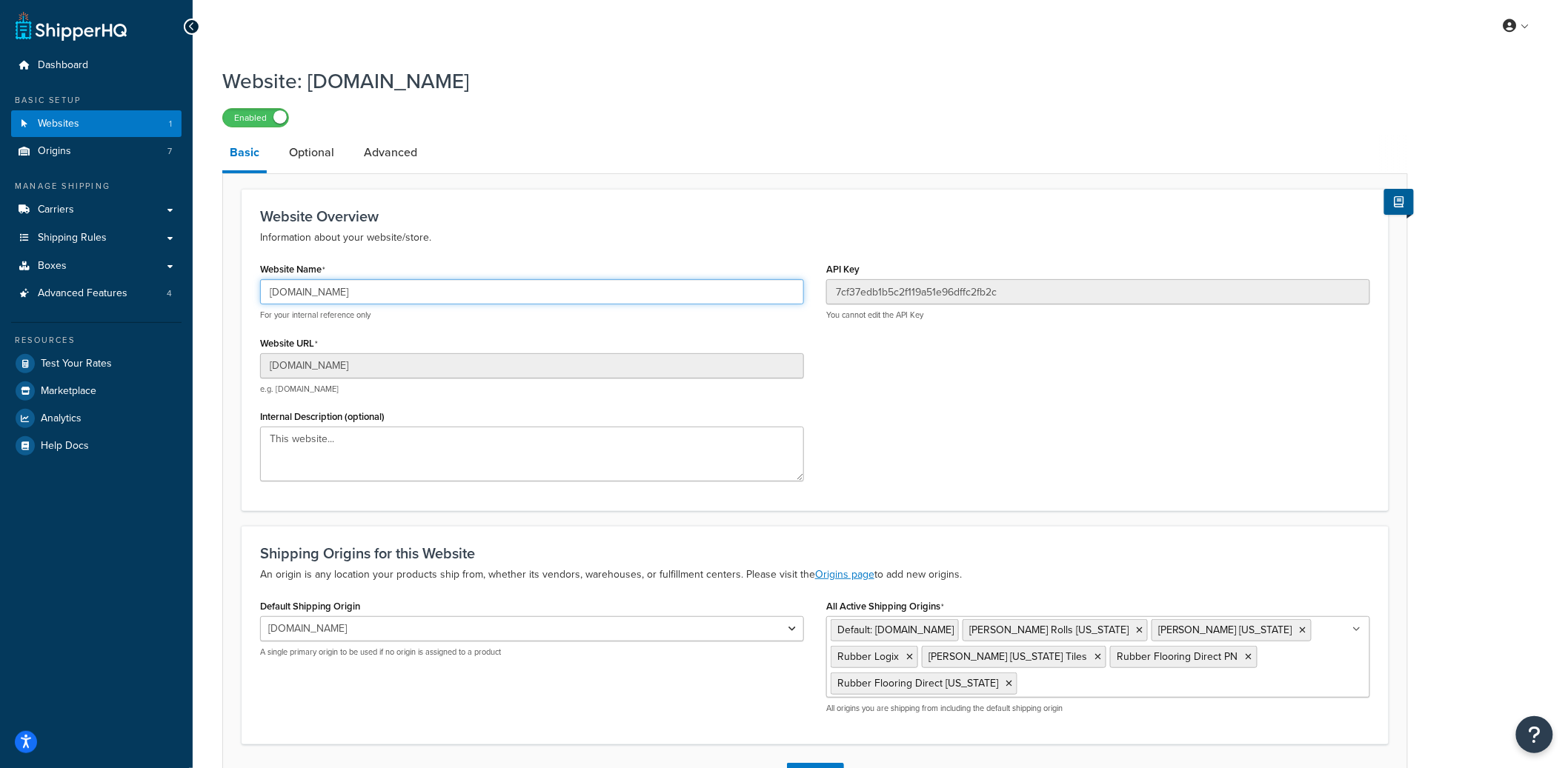
click at [391, 290] on input "livingfitstore123.myshopify.com" at bounding box center [532, 291] width 543 height 25
click at [346, 296] on input "livingfitstore123.myshopify.com" at bounding box center [532, 291] width 543 height 25
click at [342, 289] on input "livingfitstore123.myshopify.com" at bounding box center [532, 291] width 543 height 25
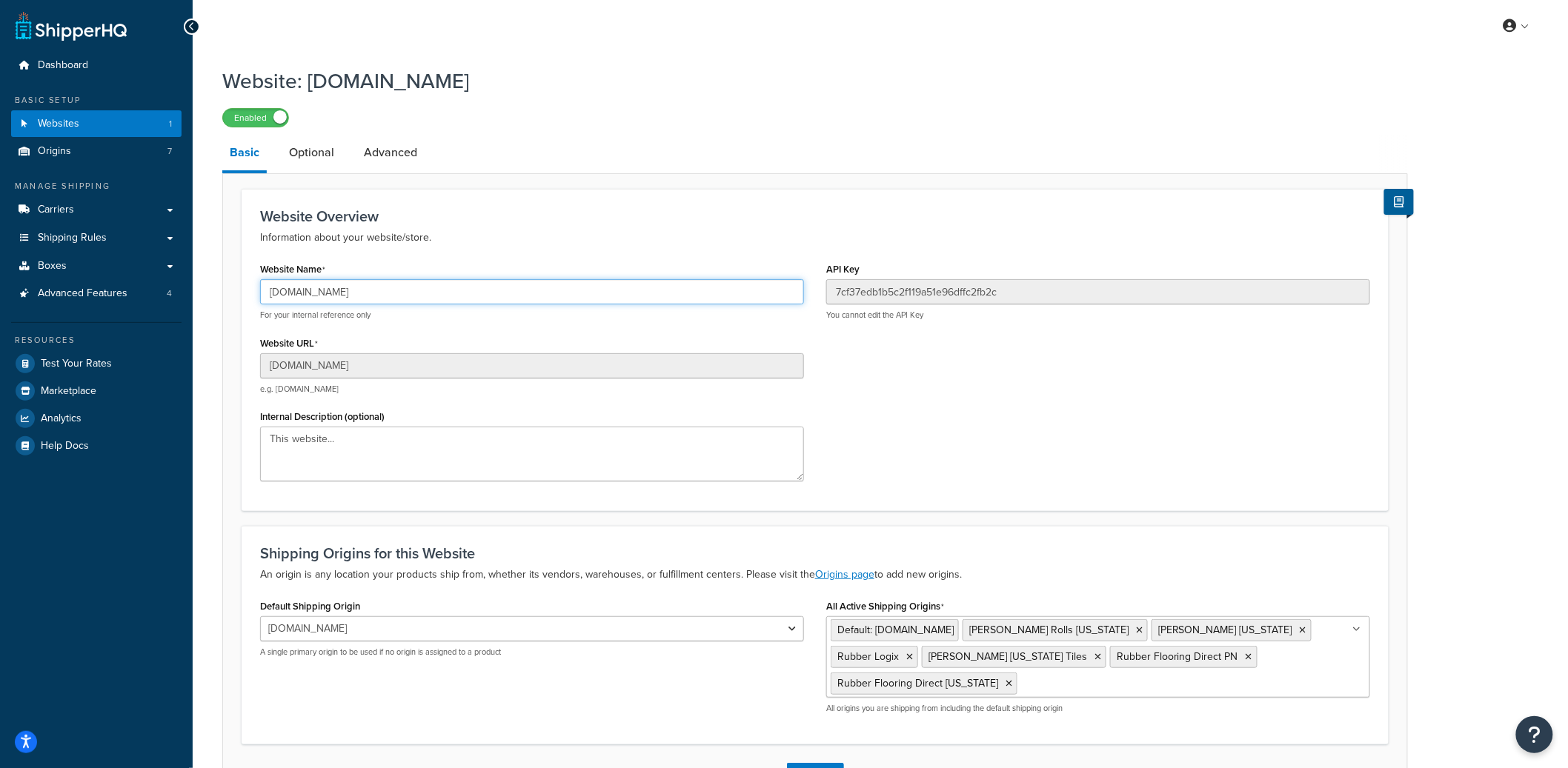
click at [342, 289] on input "livingfitstore123.myshopify.com" at bounding box center [532, 291] width 543 height 25
click at [368, 299] on input "livingfitstore123.myshopify.com" at bounding box center [532, 291] width 543 height 25
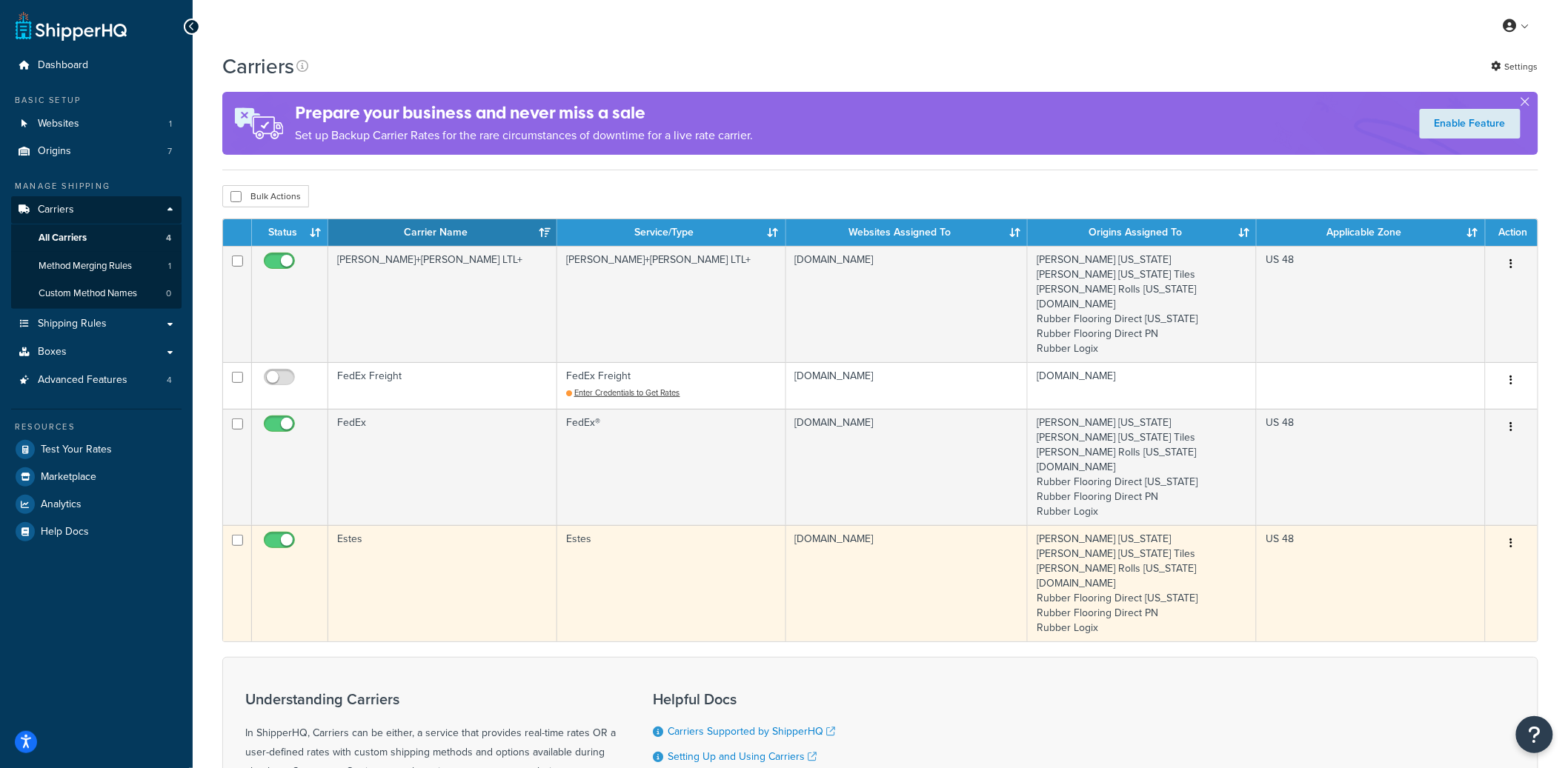
click at [482, 574] on td "Estes" at bounding box center [442, 583] width 229 height 117
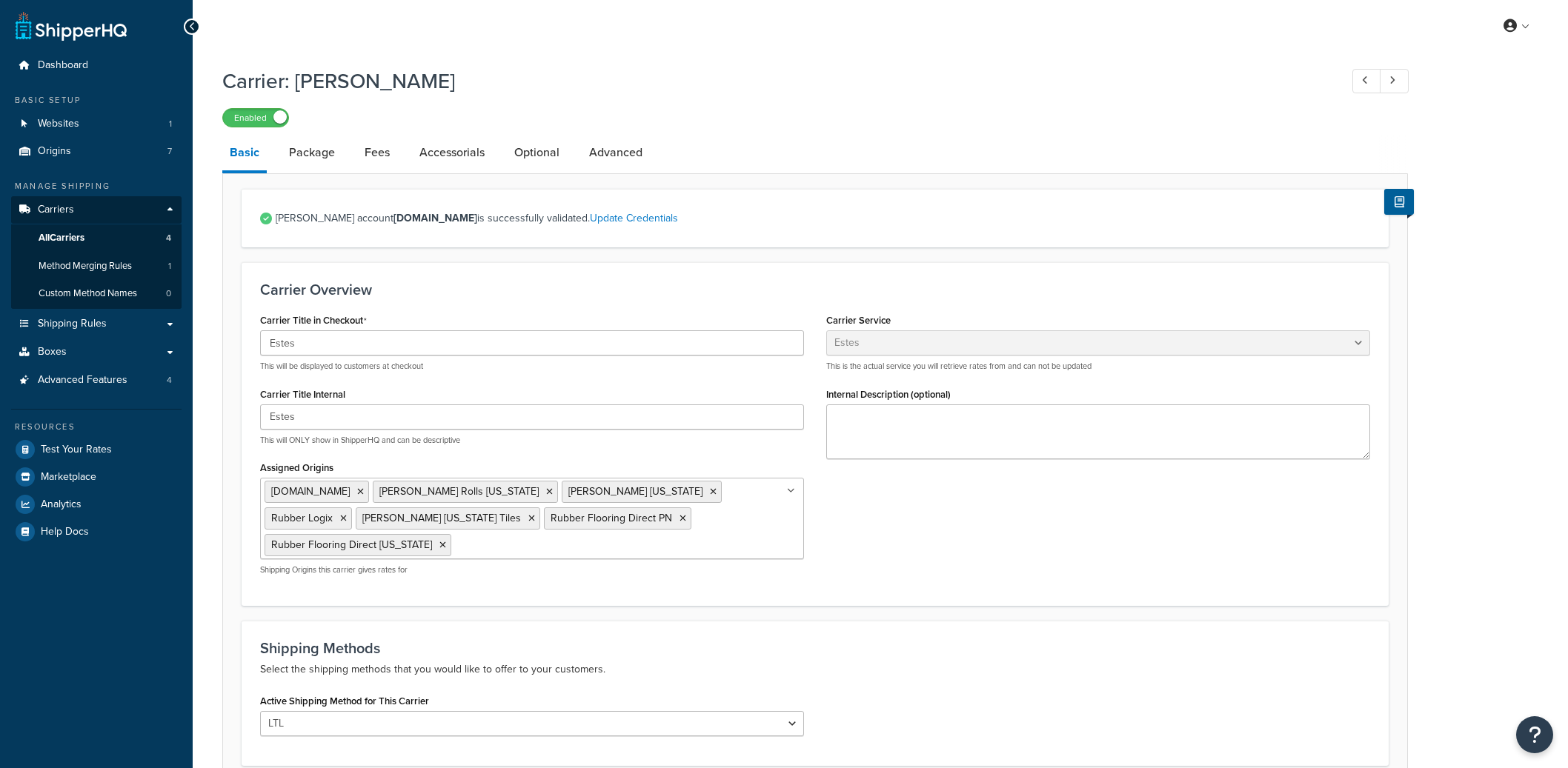
select select "estesFreight"
click at [316, 158] on link "Package" at bounding box center [312, 152] width 61 height 35
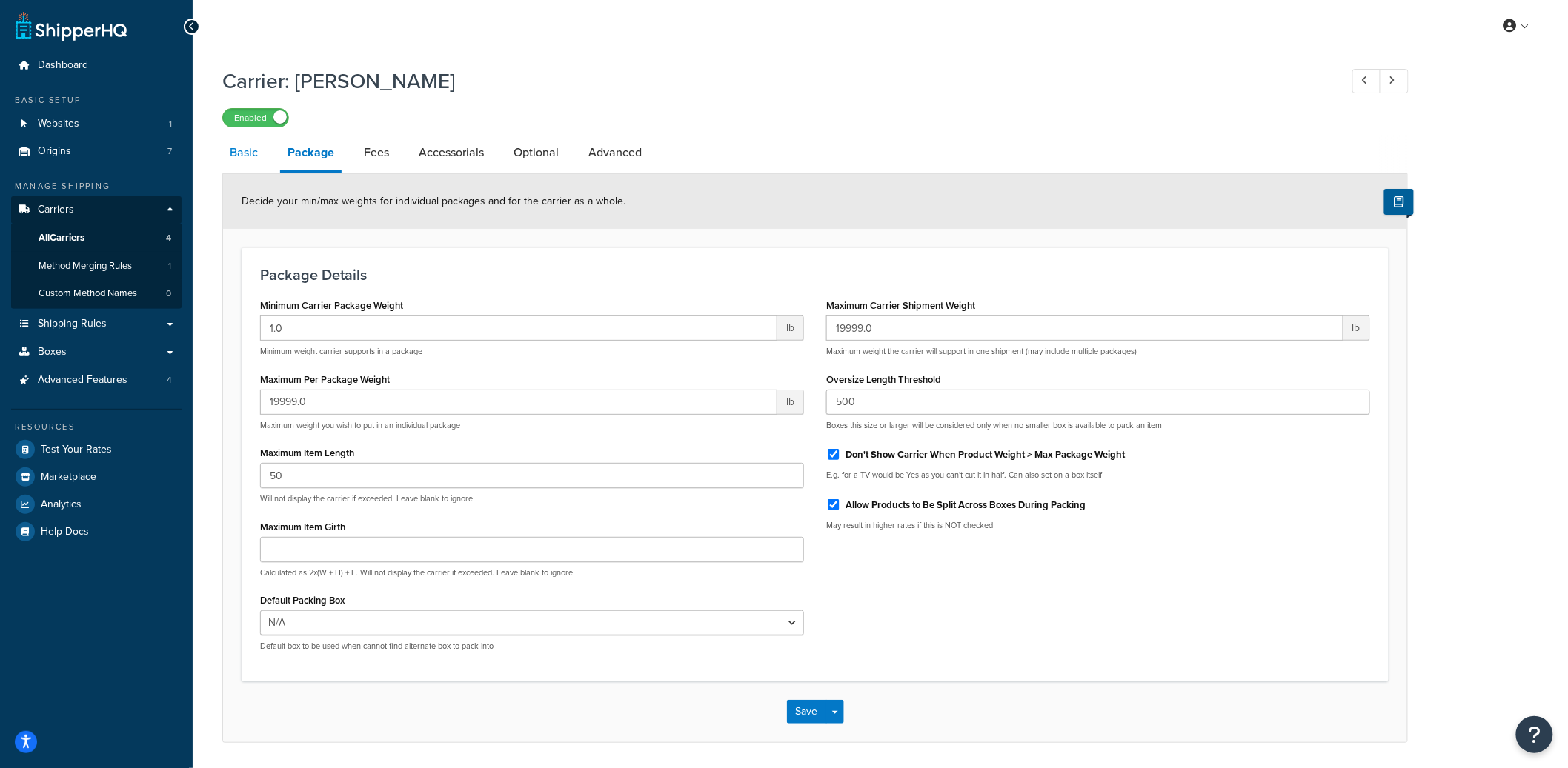
click at [259, 158] on link "Basic" at bounding box center [244, 152] width 43 height 35
select select "estesFreight"
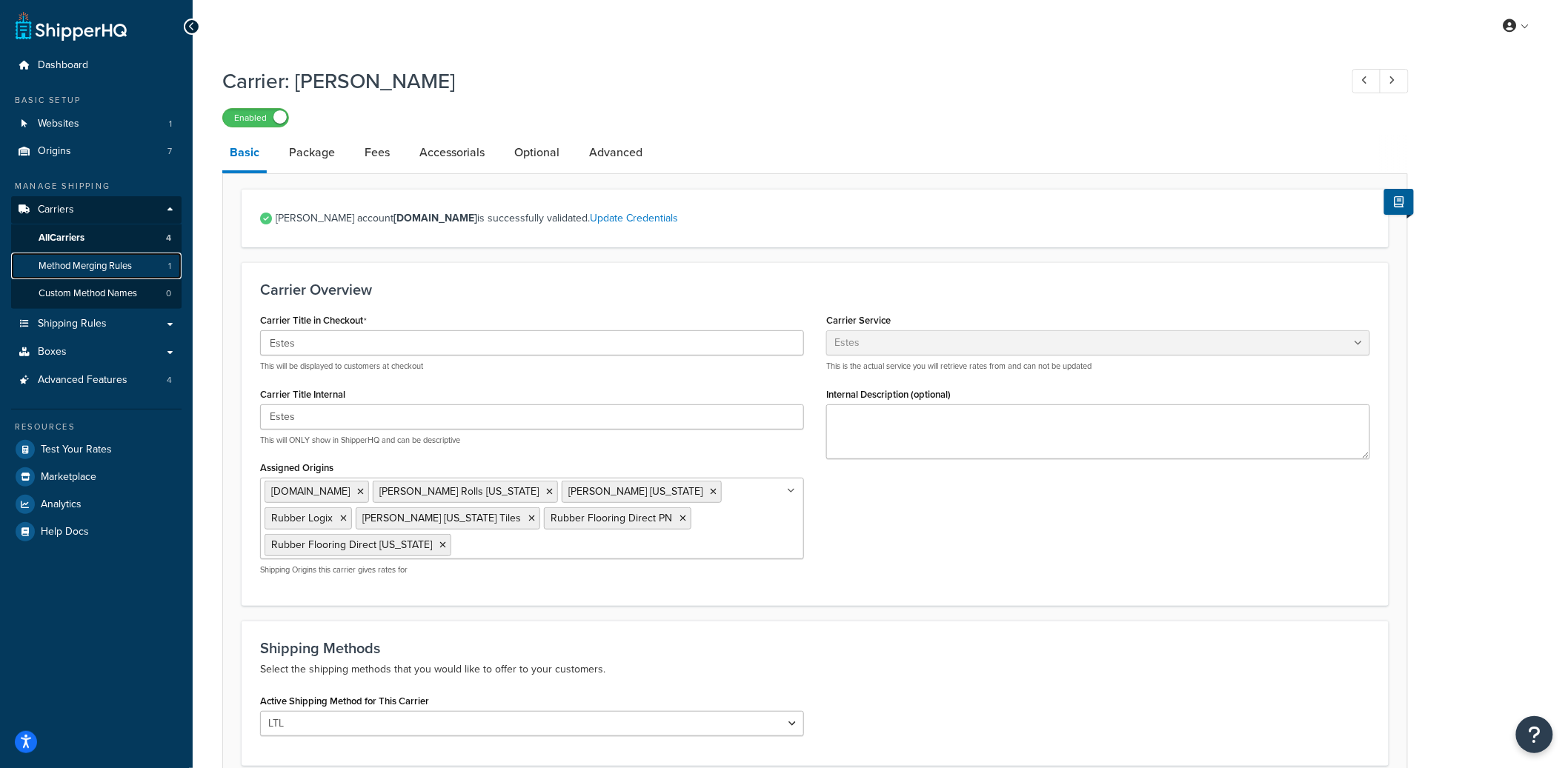
click at [139, 272] on link "Method Merging Rules 1" at bounding box center [97, 266] width 171 height 27
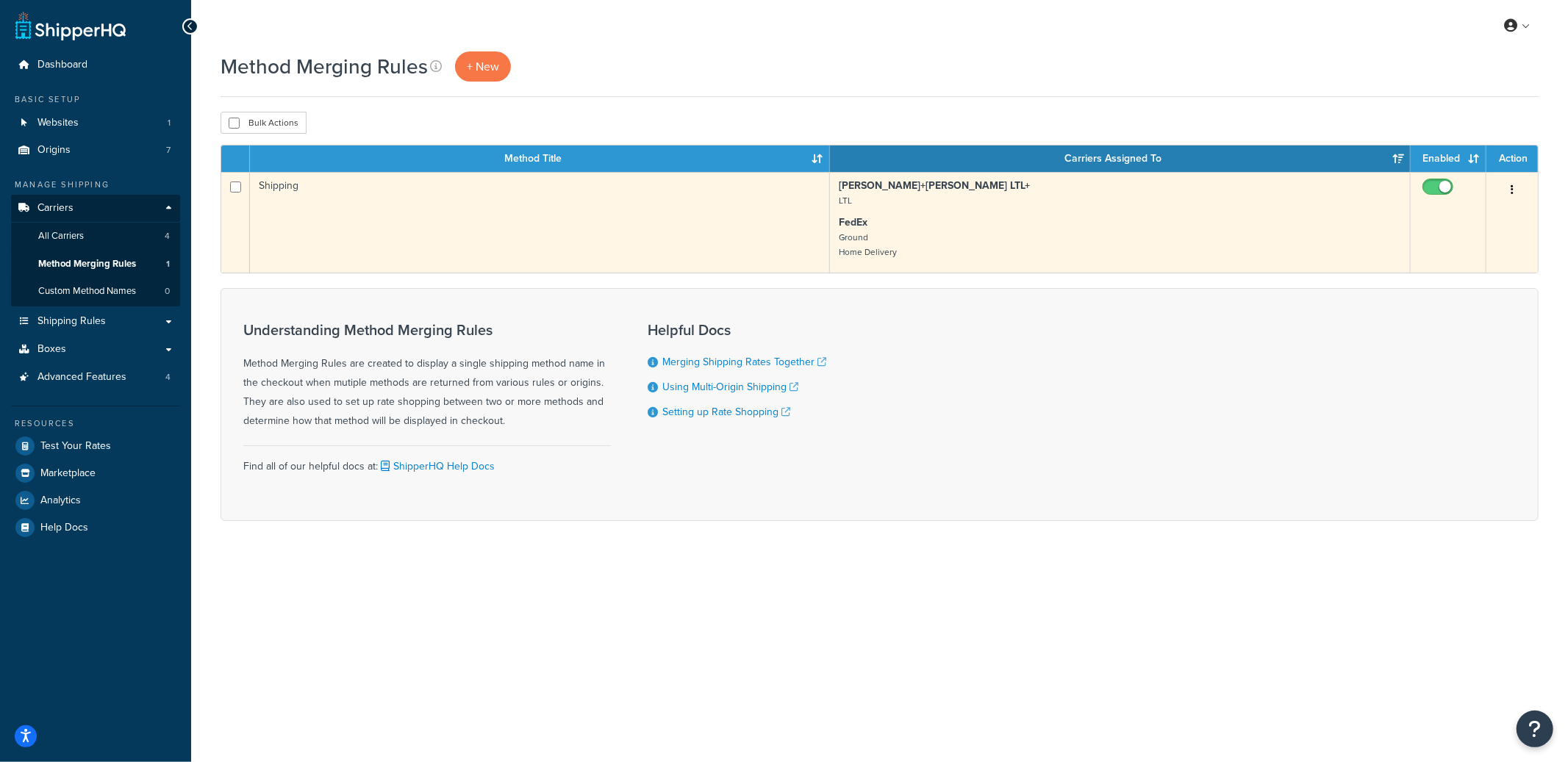
click at [594, 233] on td "Shipping" at bounding box center [540, 222] width 580 height 101
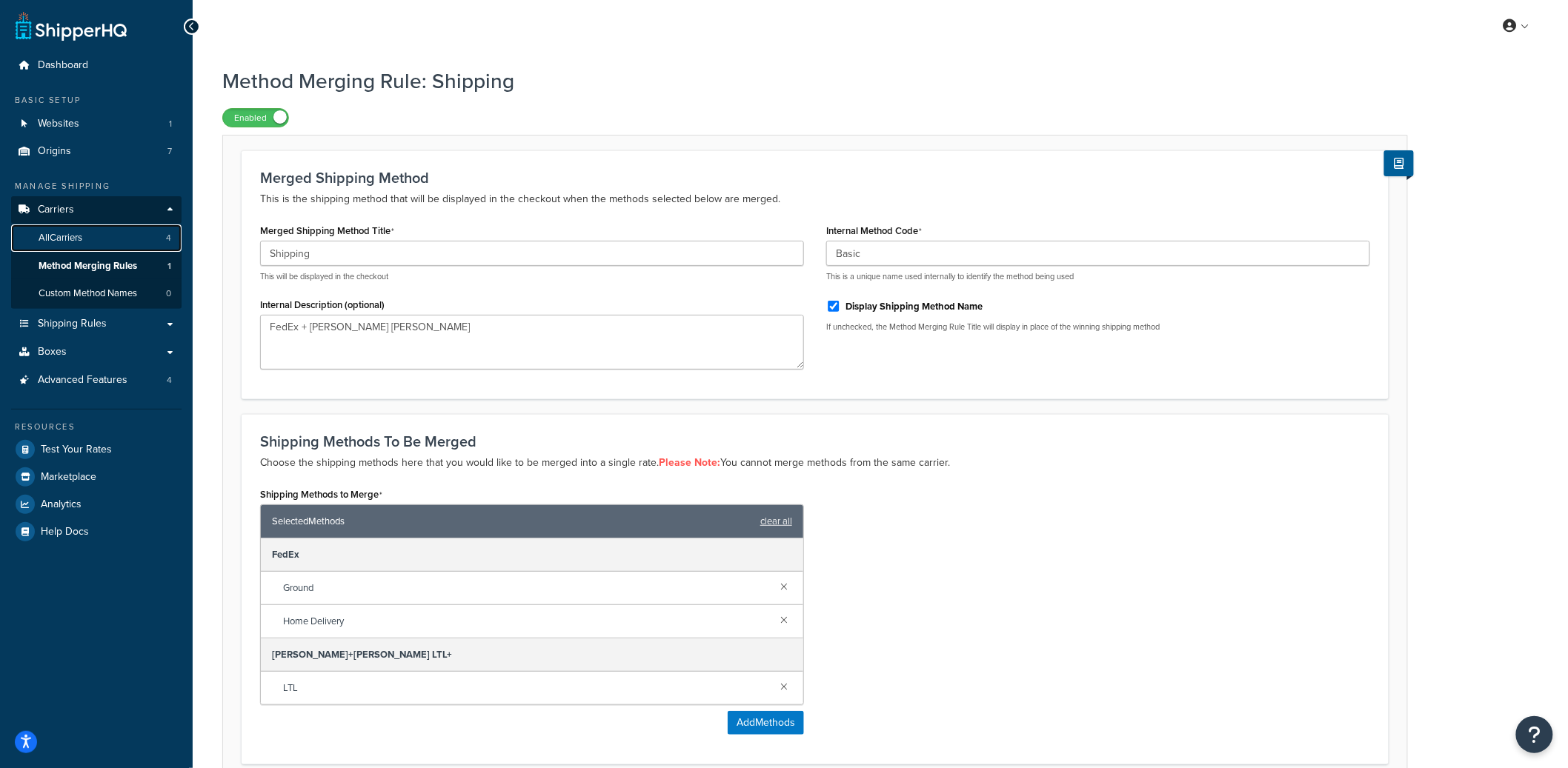
click at [99, 241] on link "All Carriers 4" at bounding box center [97, 237] width 171 height 27
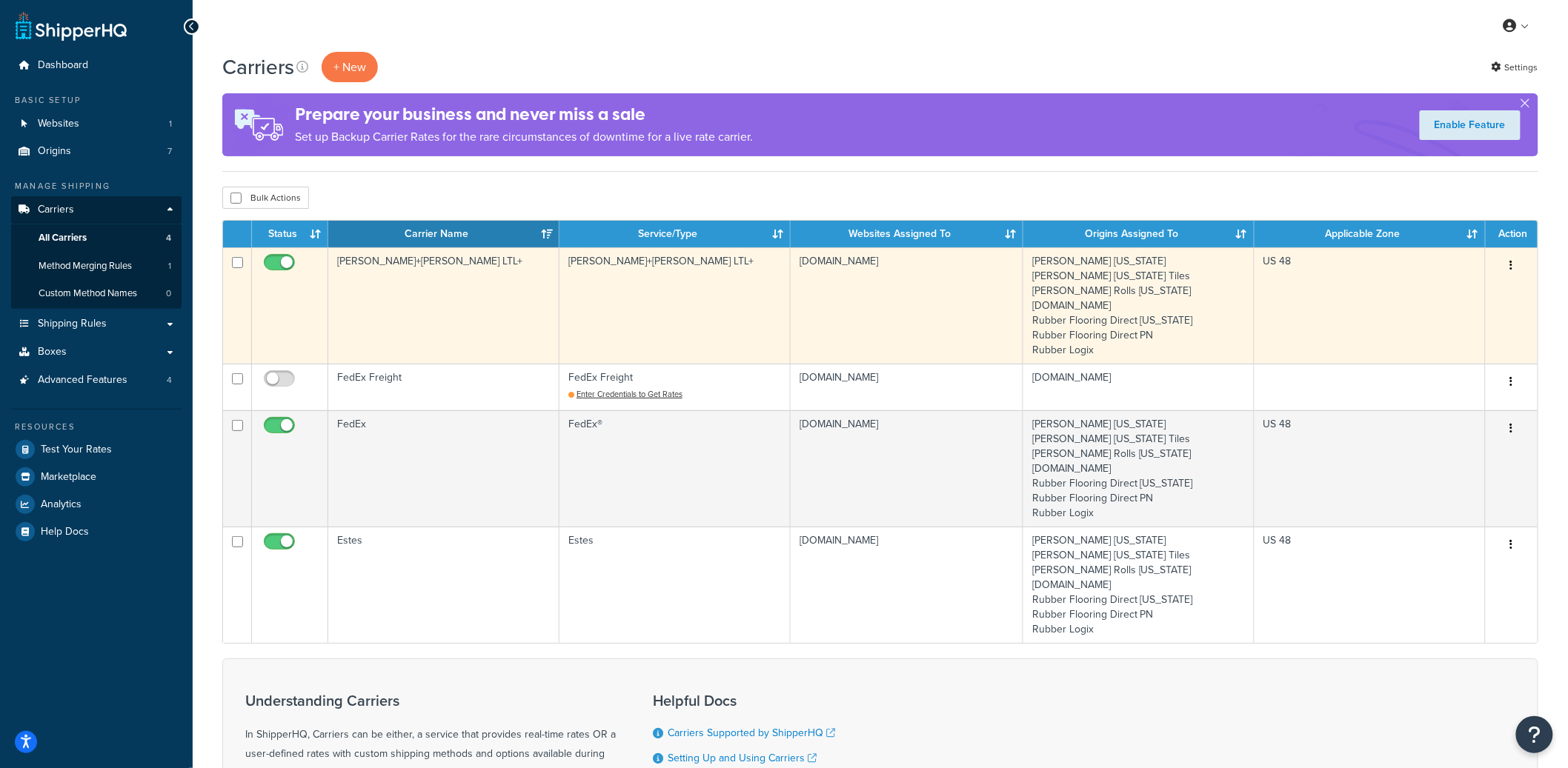
click at [450, 261] on td "[PERSON_NAME]+[PERSON_NAME] LTL+" at bounding box center [444, 305] width 232 height 117
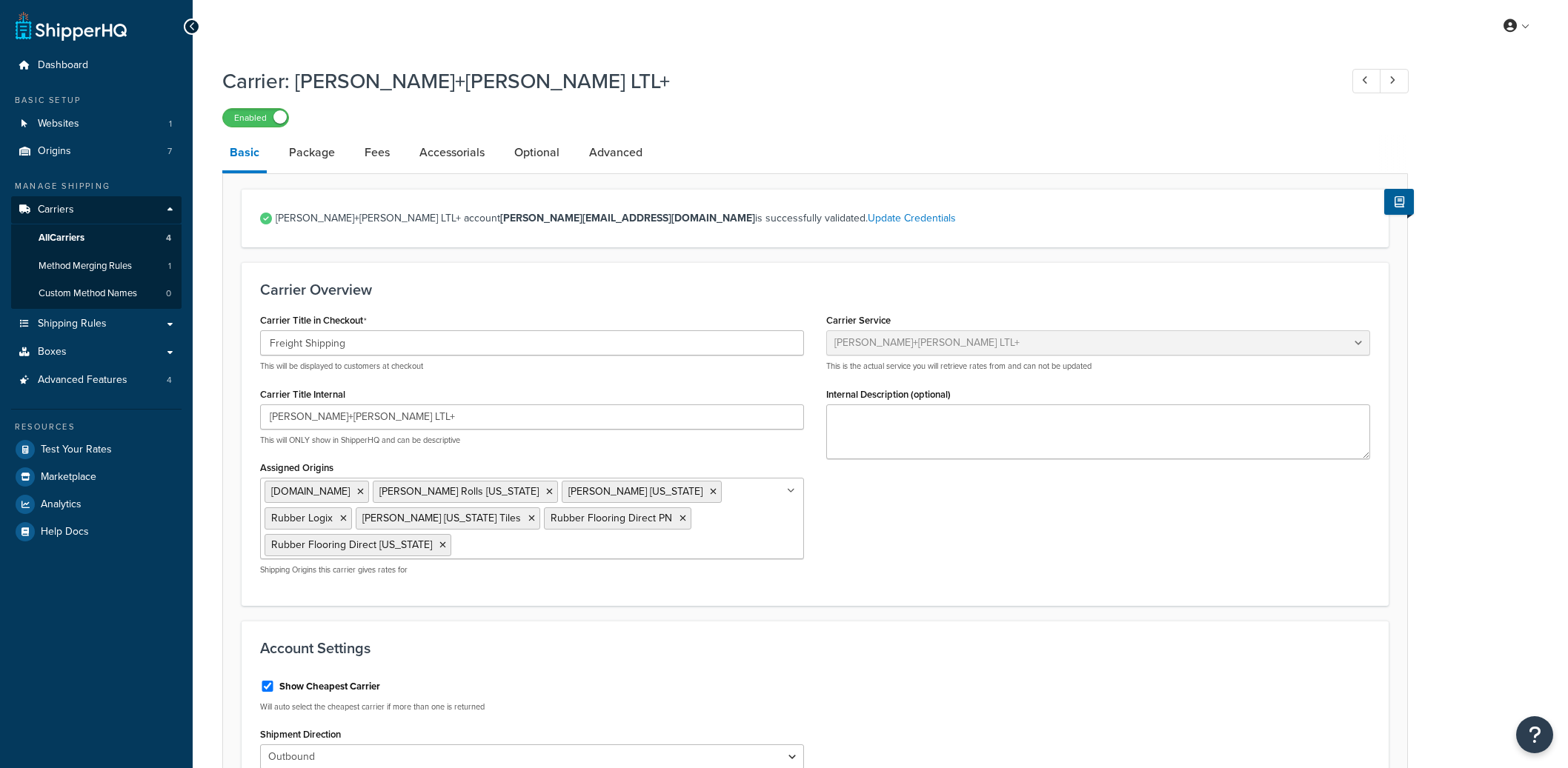
select select "reTransFreight"
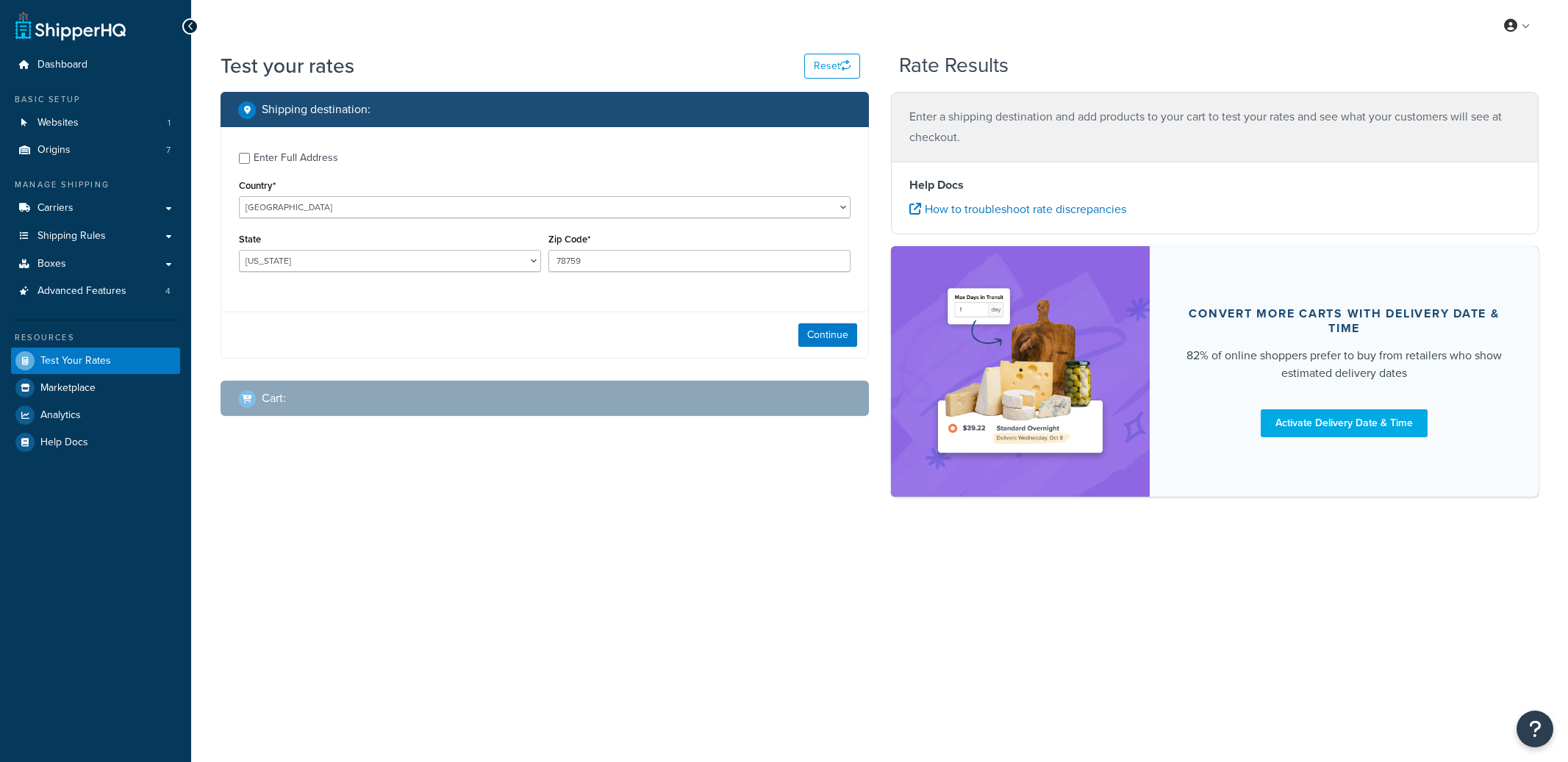
select select "[GEOGRAPHIC_DATA]"
click at [835, 338] on button "Continue" at bounding box center [828, 335] width 59 height 24
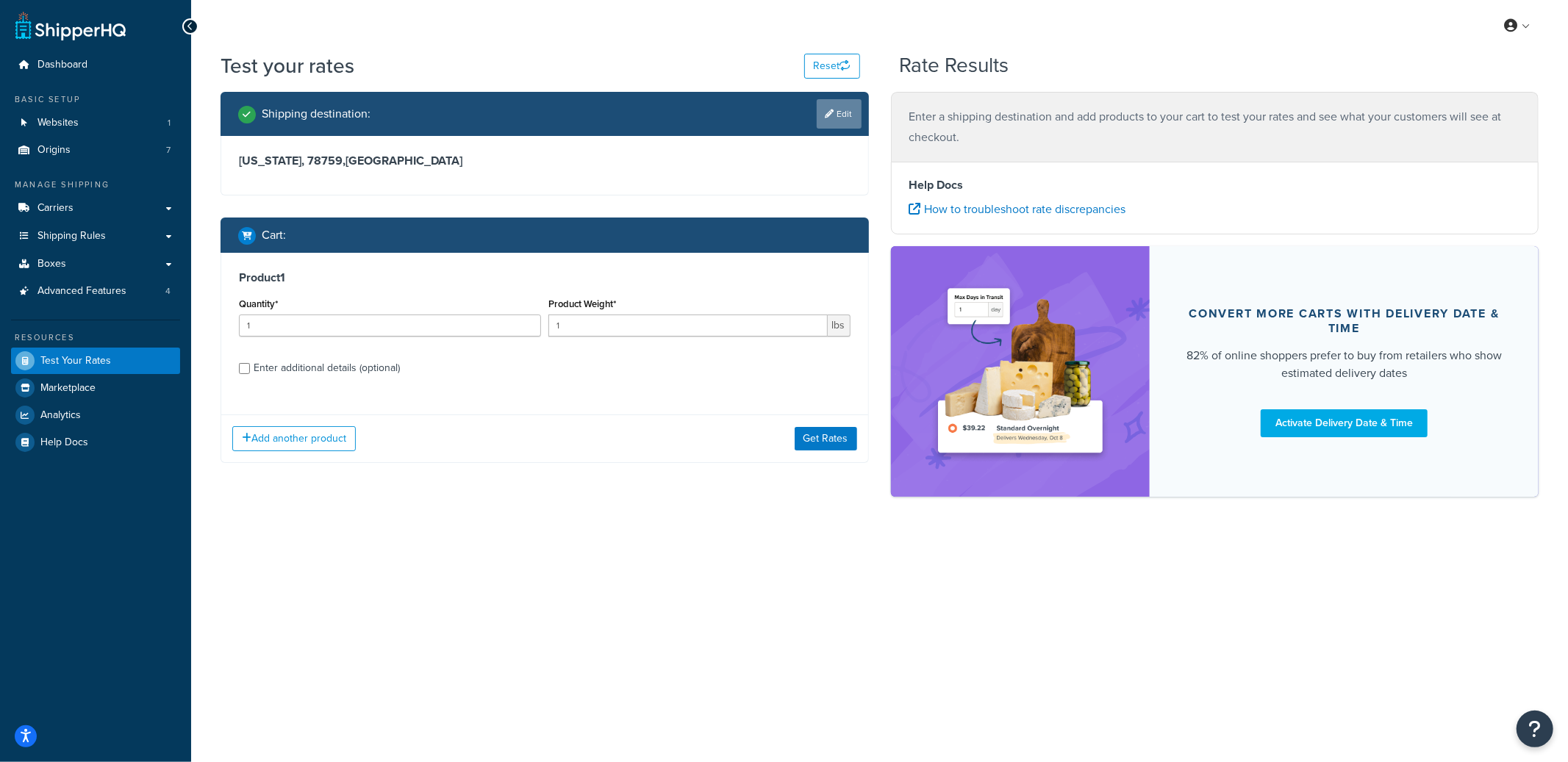
click at [819, 101] on link "Edit" at bounding box center [839, 114] width 45 height 29
select select "[GEOGRAPHIC_DATA]"
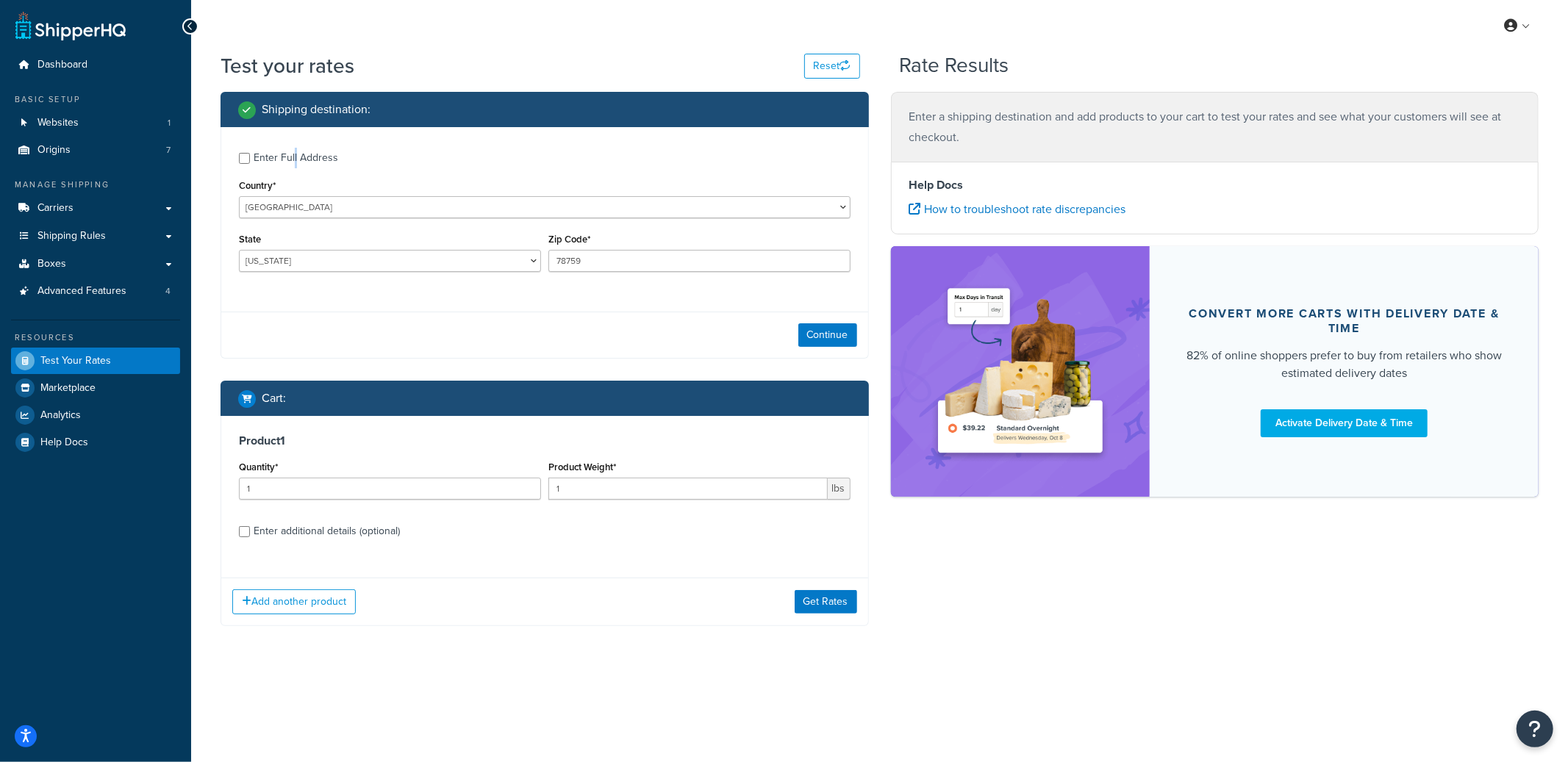
click at [296, 149] on div "Enter Full Address" at bounding box center [296, 157] width 85 height 20
click at [300, 163] on div "Enter Full Address" at bounding box center [296, 157] width 85 height 20
click at [250, 163] on input "Enter Full Address" at bounding box center [244, 159] width 11 height 11
checkbox input "true"
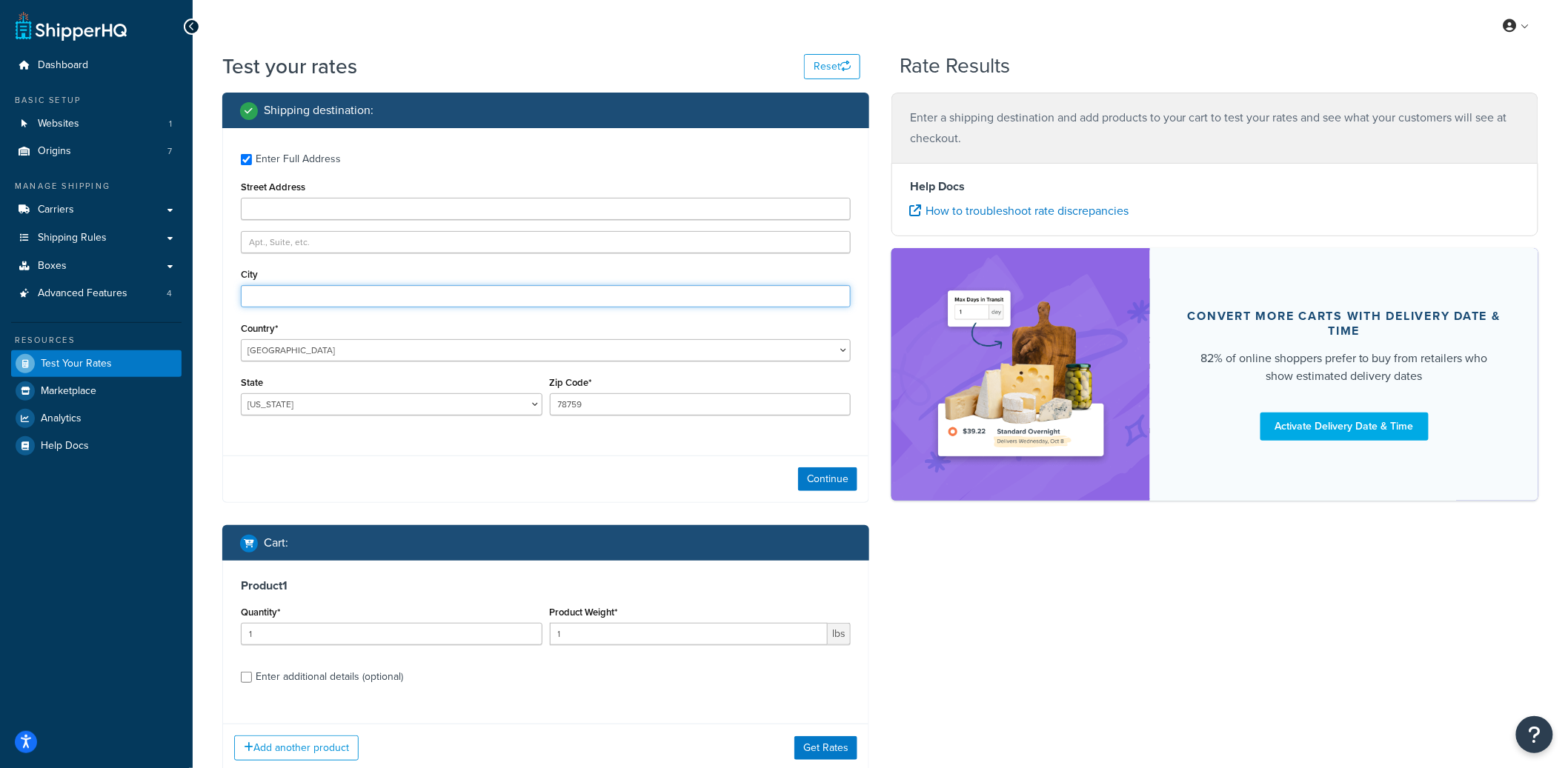
click at [296, 300] on input "City" at bounding box center [545, 295] width 610 height 22
type input "Austin"
click at [316, 221] on div "Enter Full Address Street Address City [GEOGRAPHIC_DATA] Country* [GEOGRAPHIC_D…" at bounding box center [546, 286] width 645 height 316
click at [319, 213] on input "Street Address" at bounding box center [545, 208] width 610 height 22
type input "[STREET_ADDRESS]"
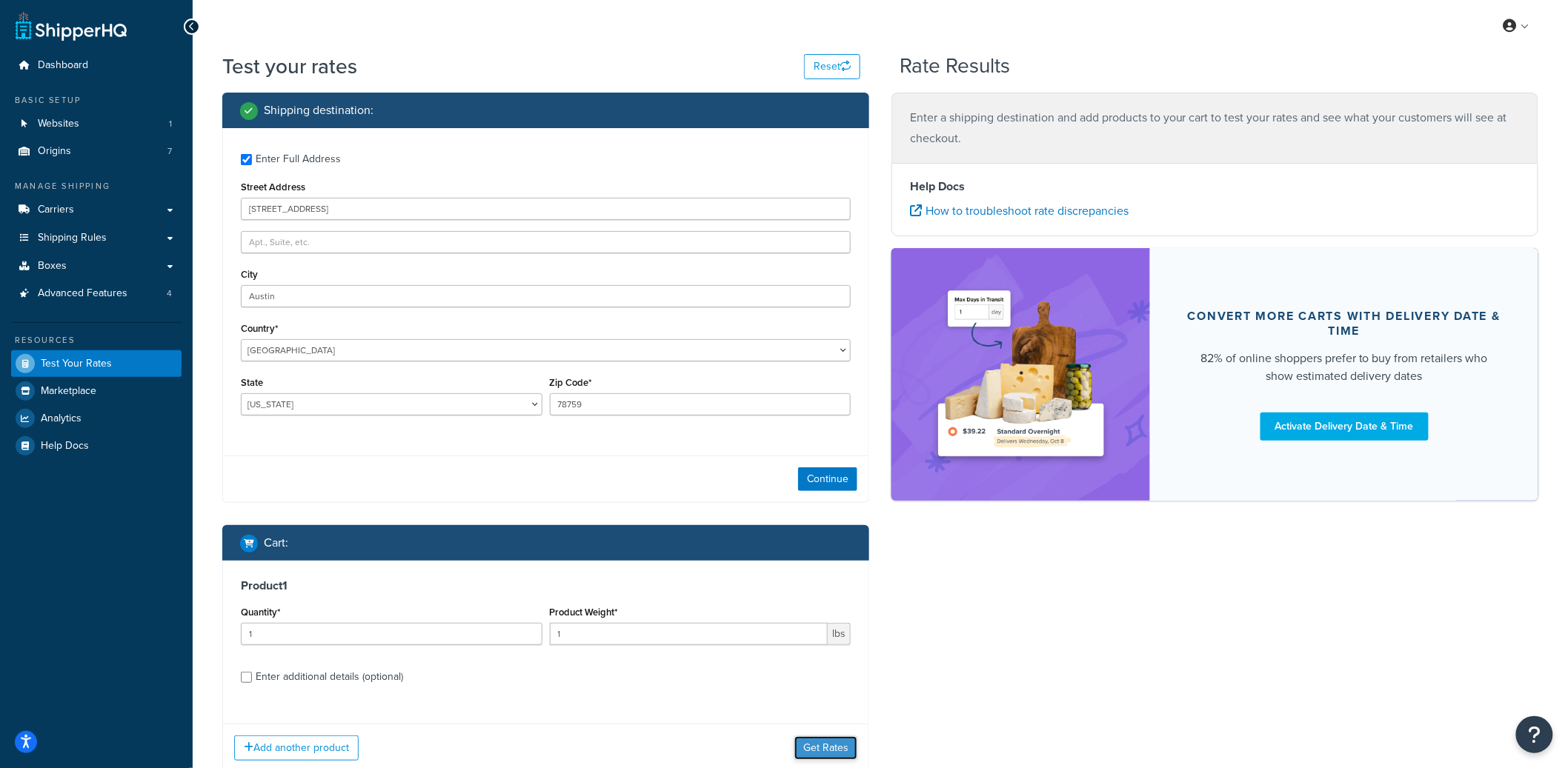
click at [829, 747] on button "Get Rates" at bounding box center [825, 747] width 63 height 24
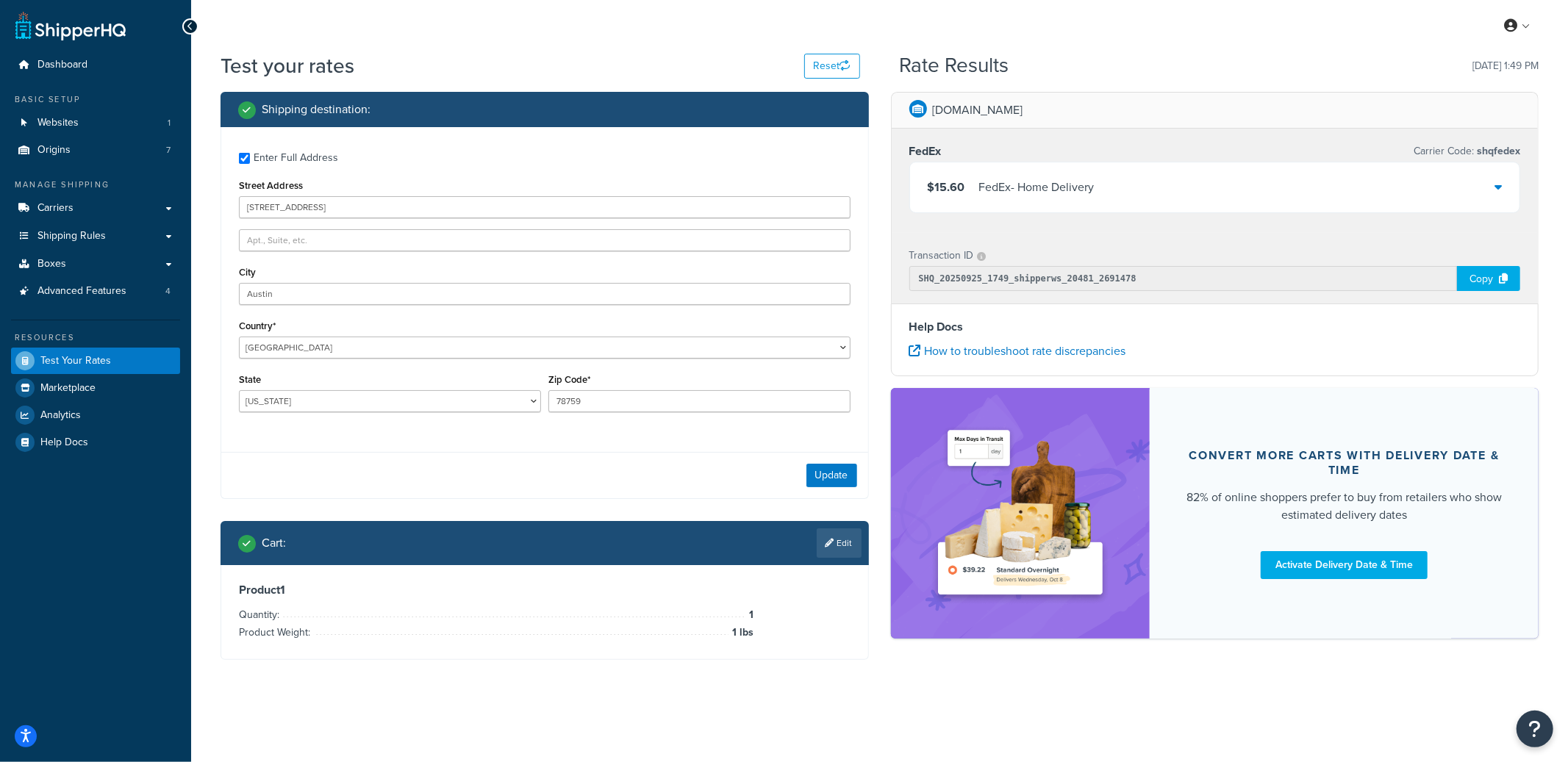
click at [827, 543] on icon at bounding box center [829, 542] width 9 height 9
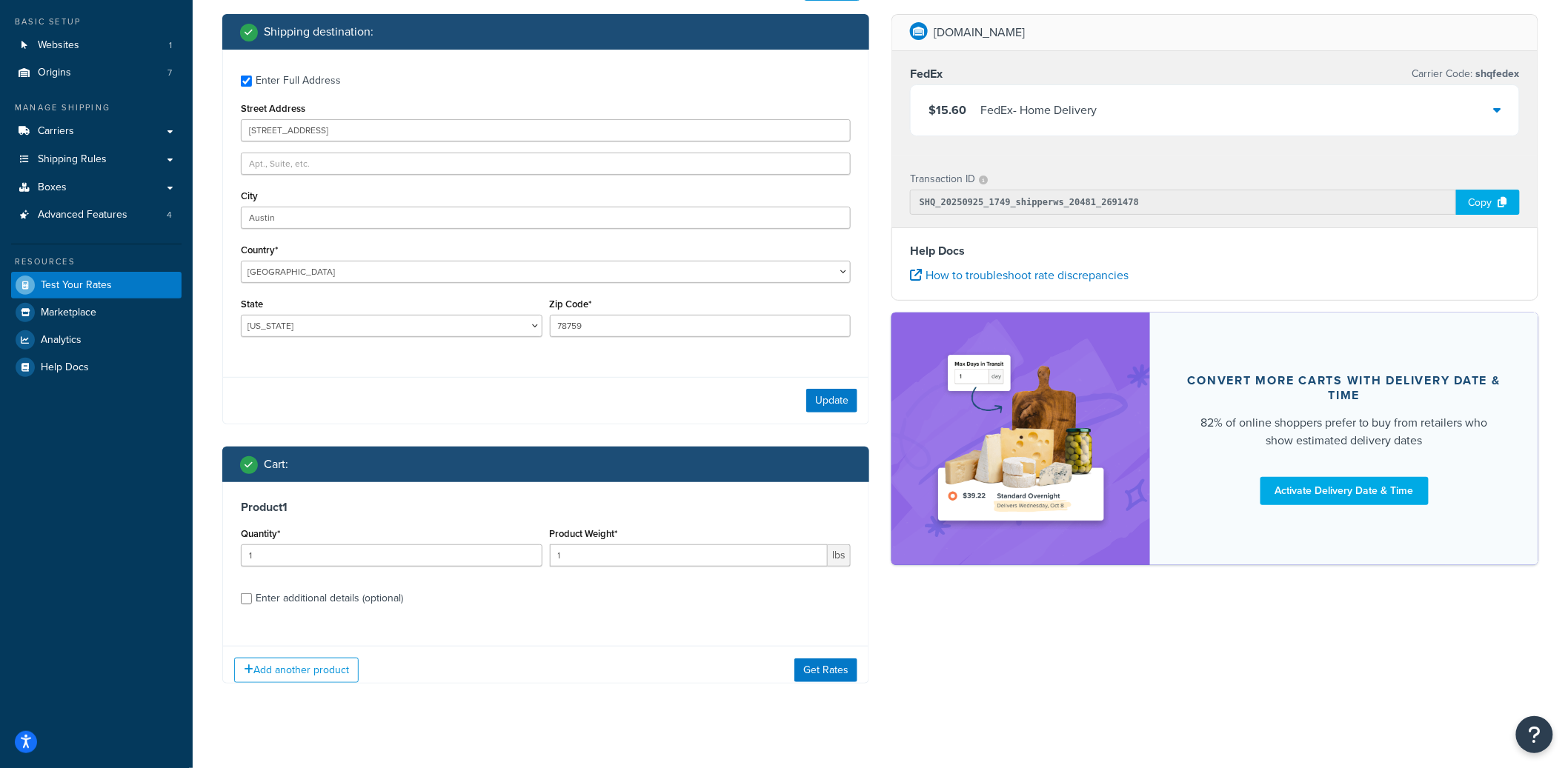
scroll to position [90, 0]
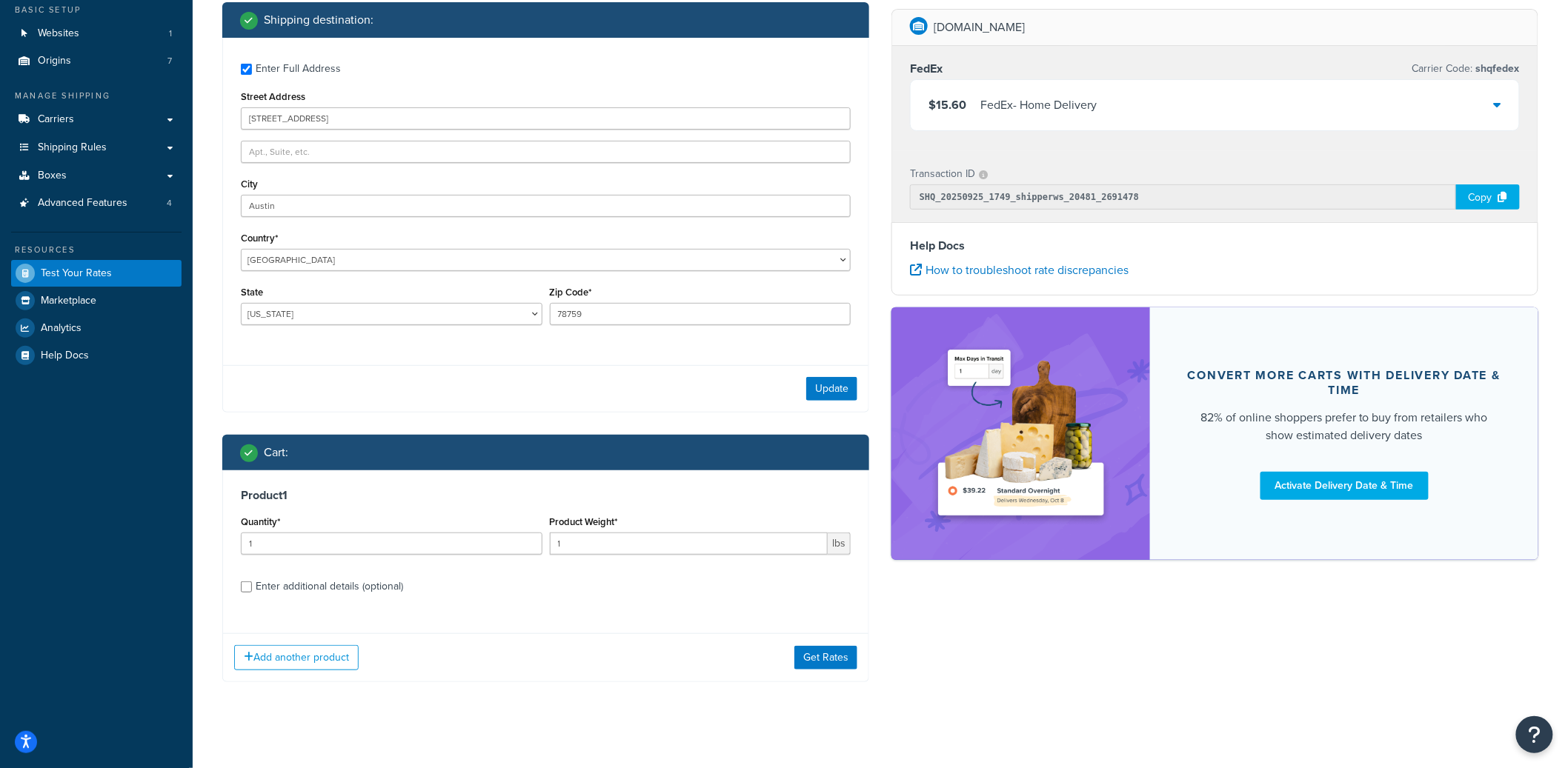
click at [397, 596] on div "Enter additional details (optional)" at bounding box center [329, 586] width 148 height 21
click at [252, 592] on input "Enter additional details (optional)" at bounding box center [246, 587] width 11 height 11
checkbox input "true"
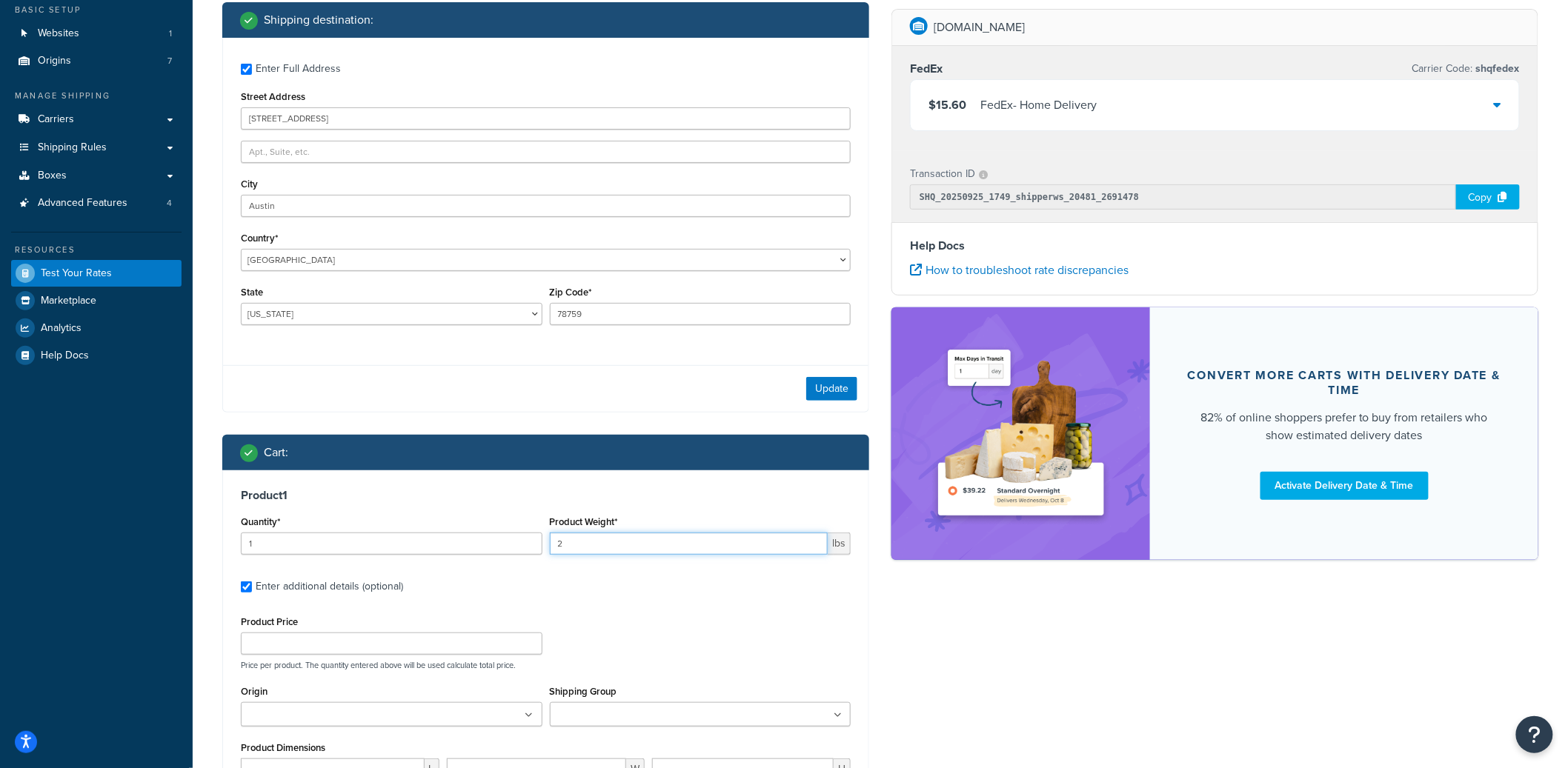
click at [817, 541] on input "2" at bounding box center [689, 543] width 278 height 22
type input "3"
click at [817, 541] on input "3" at bounding box center [689, 543] width 278 height 22
type input "2"
click at [526, 542] on input "2" at bounding box center [391, 543] width 301 height 22
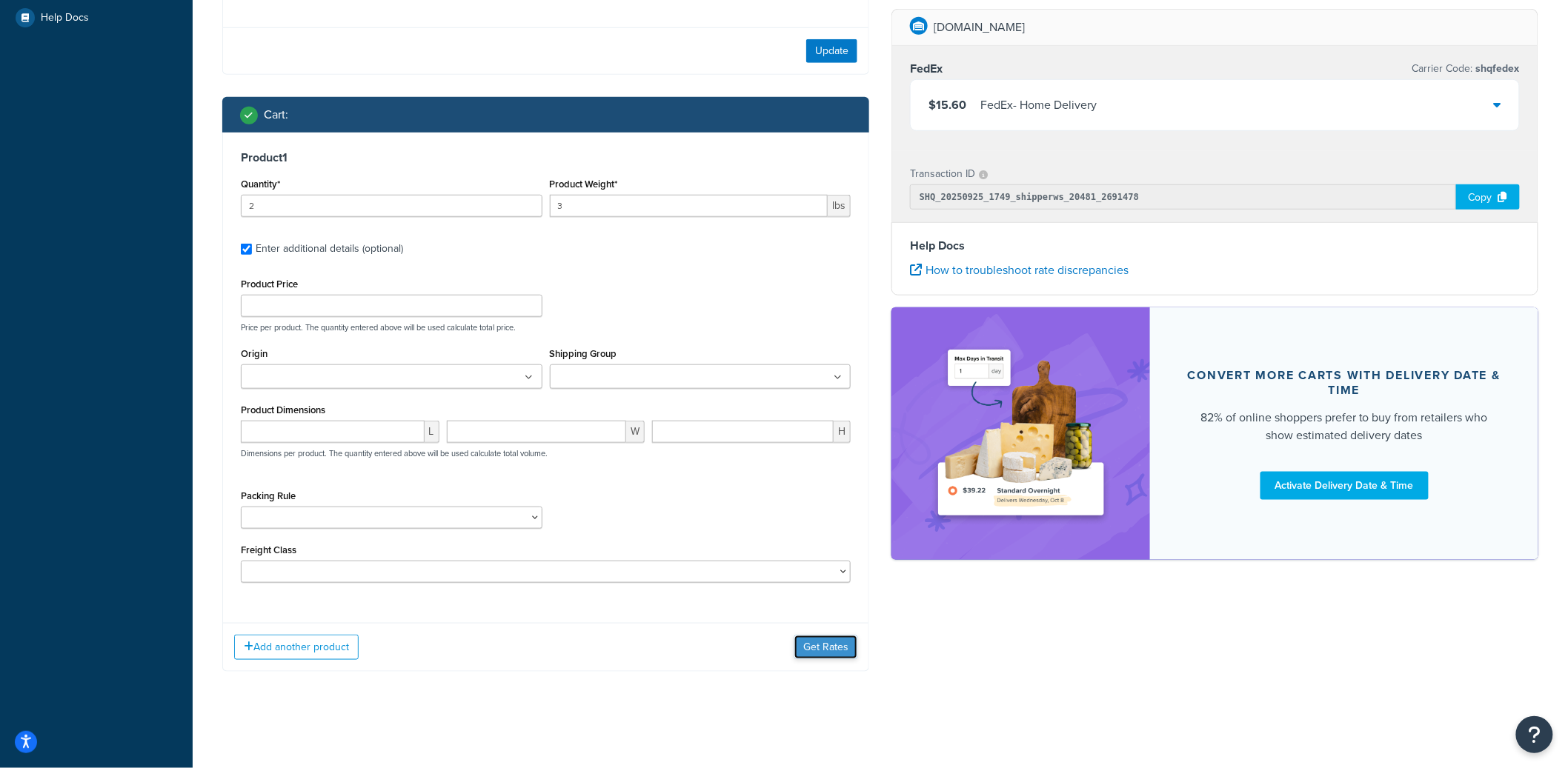
click at [811, 637] on button "Get Rates" at bounding box center [825, 647] width 63 height 24
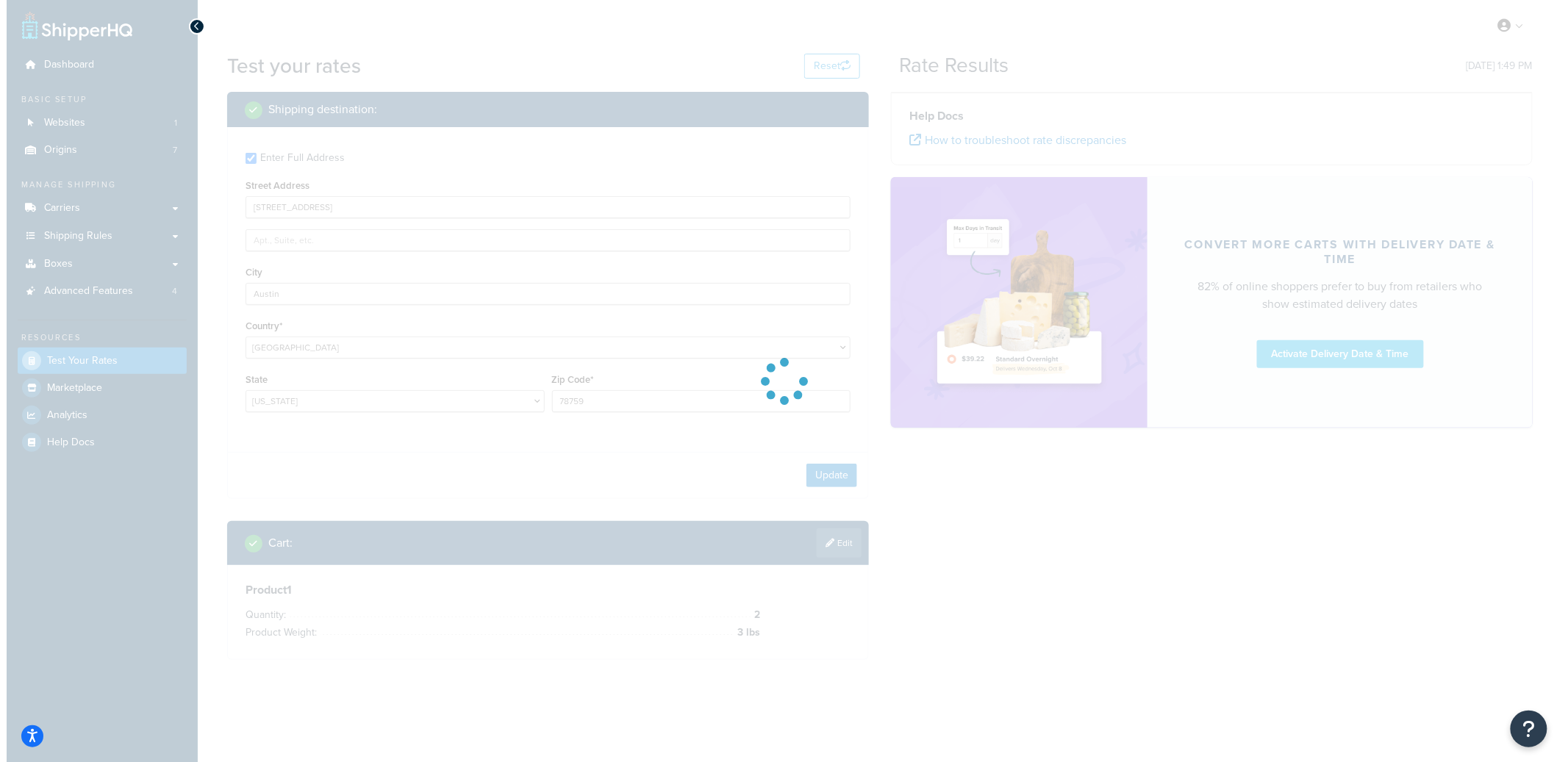
scroll to position [0, 0]
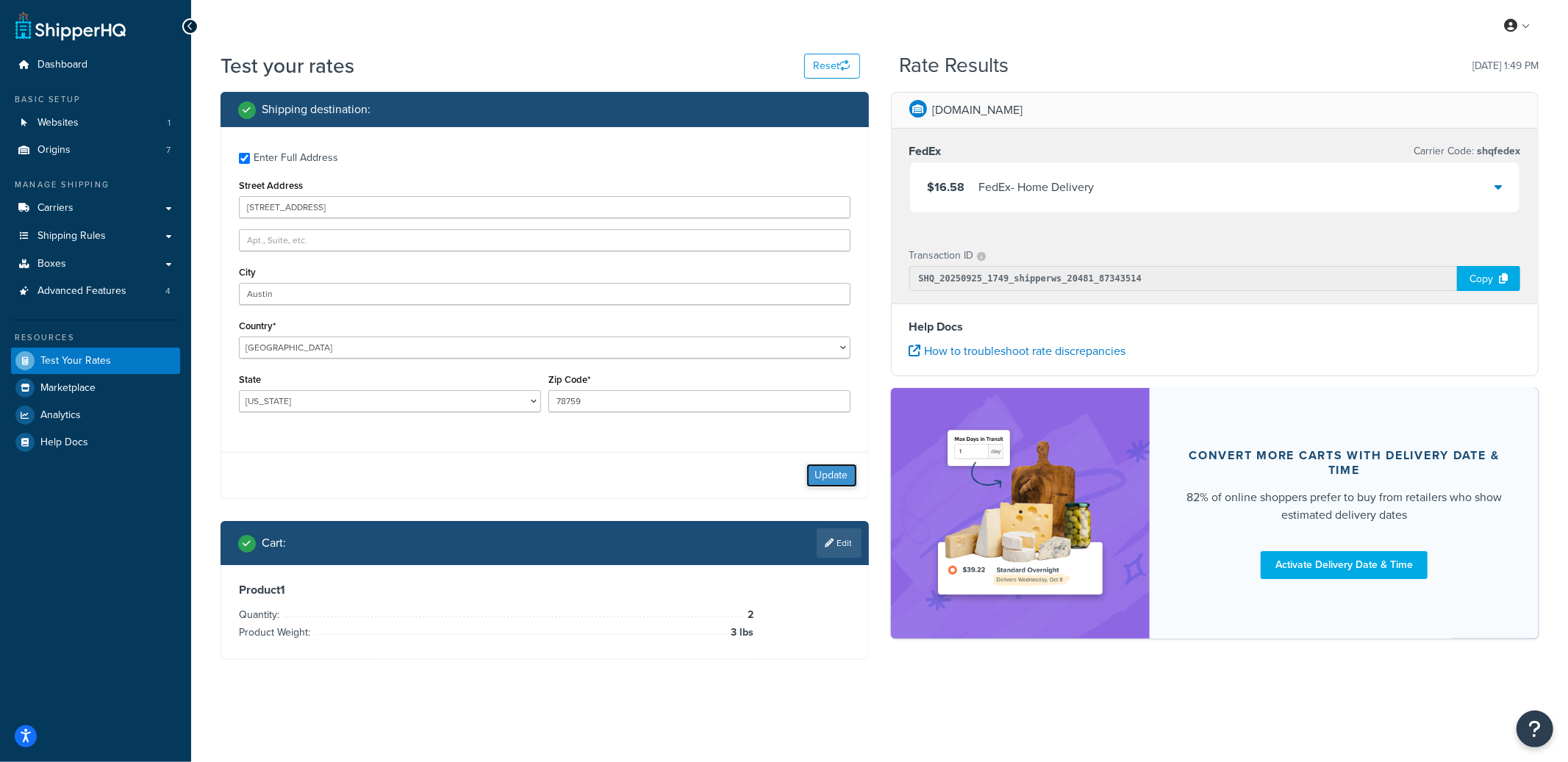
click at [817, 469] on button "Update" at bounding box center [832, 475] width 51 height 24
